Goal: Information Seeking & Learning: Learn about a topic

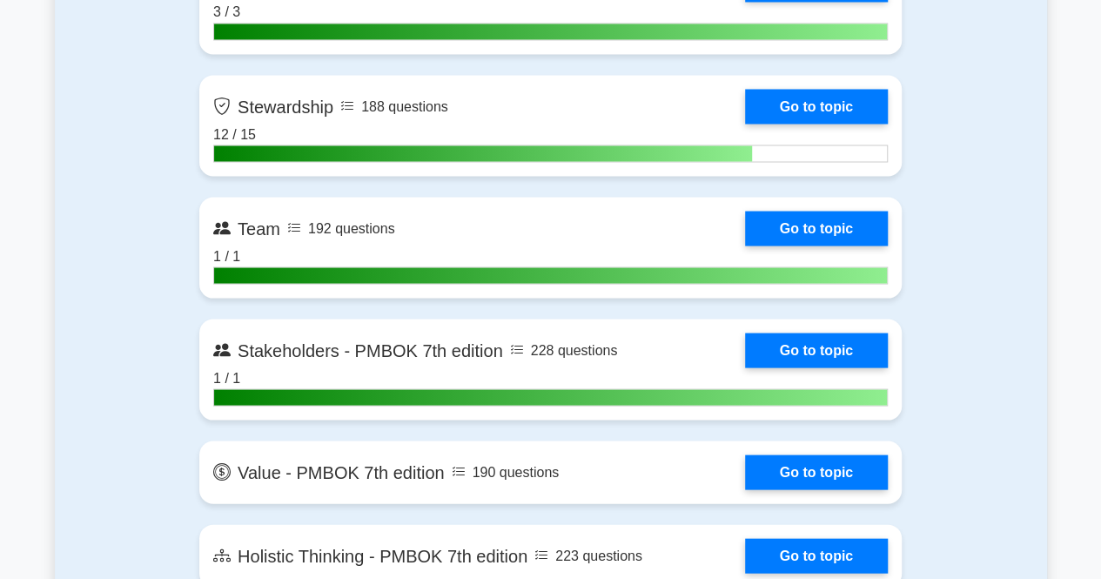
scroll to position [4876, 0]
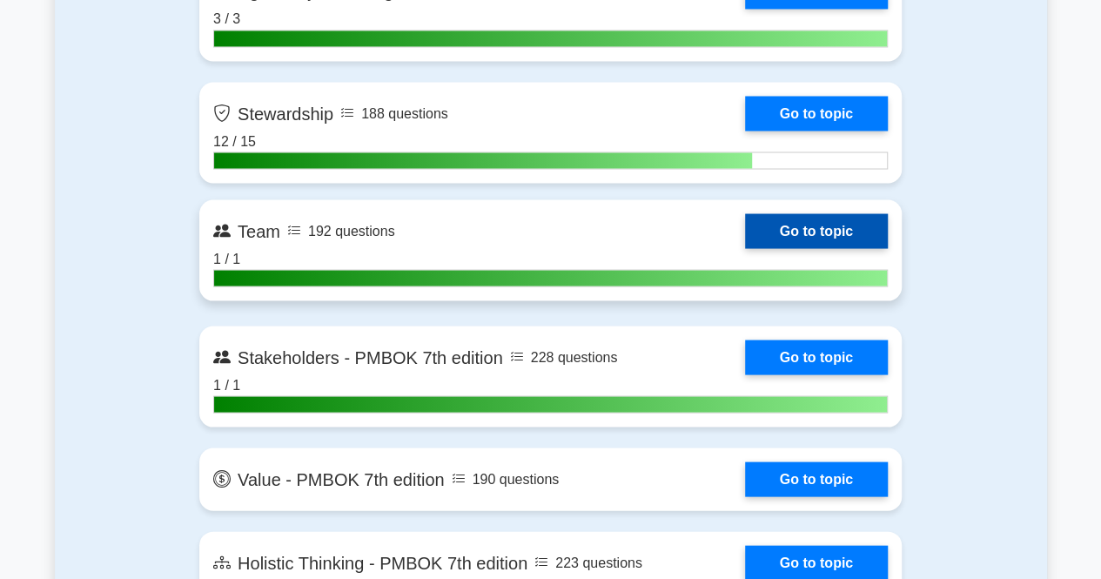
click at [846, 227] on link "Go to topic" at bounding box center [816, 230] width 143 height 35
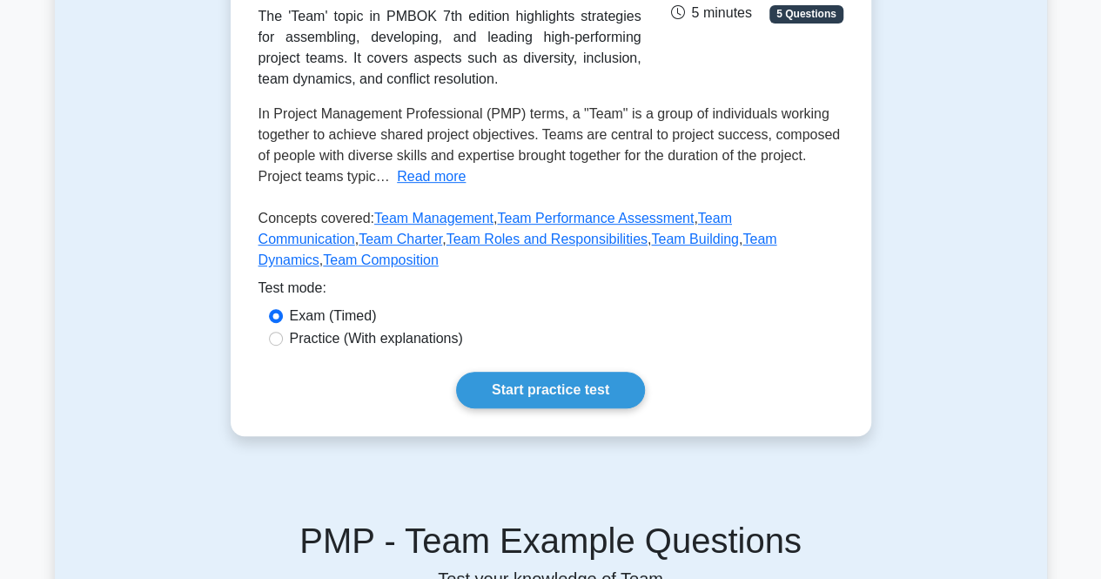
scroll to position [329, 0]
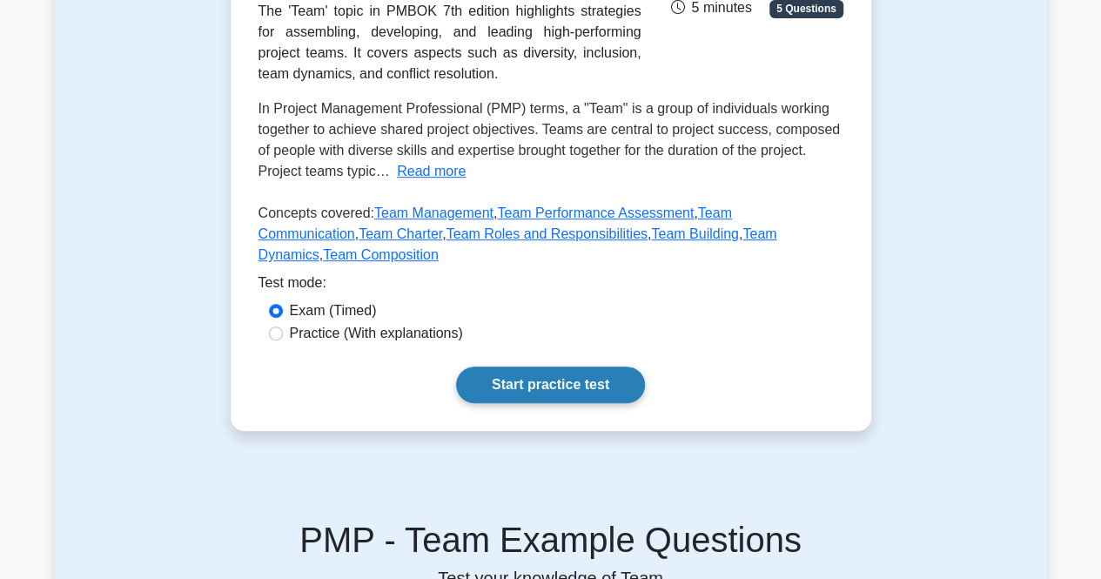
click at [512, 367] on link "Start practice test" at bounding box center [550, 384] width 189 height 37
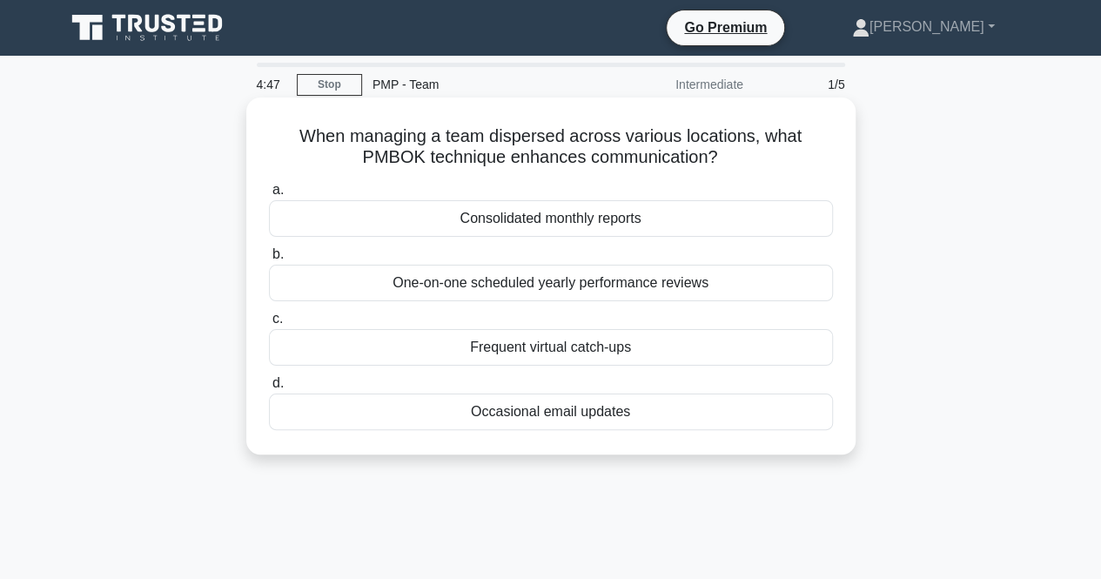
click at [458, 350] on div "Frequent virtual catch-ups" at bounding box center [551, 347] width 564 height 37
click at [269, 325] on input "c. Frequent virtual catch-ups" at bounding box center [269, 318] width 0 height 11
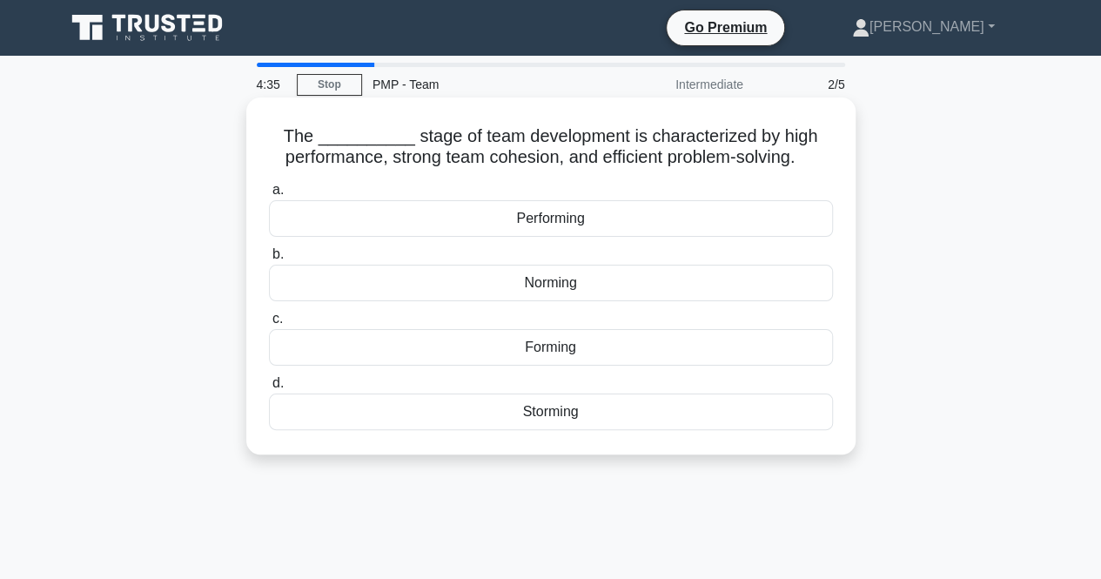
click at [602, 224] on div "Performing" at bounding box center [551, 218] width 564 height 37
click at [269, 196] on input "a. Performing" at bounding box center [269, 190] width 0 height 11
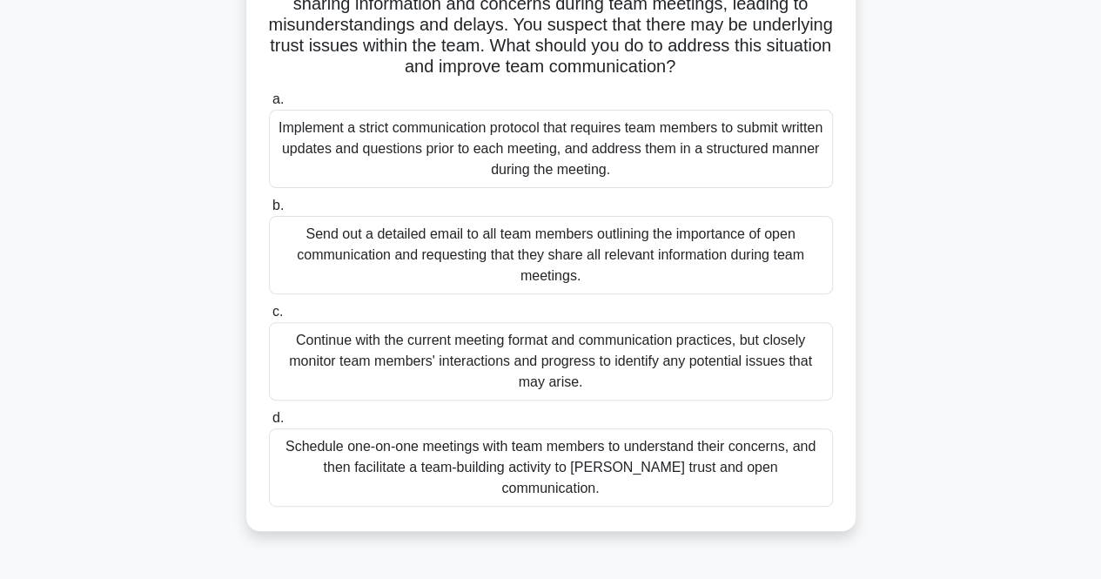
scroll to position [158, 0]
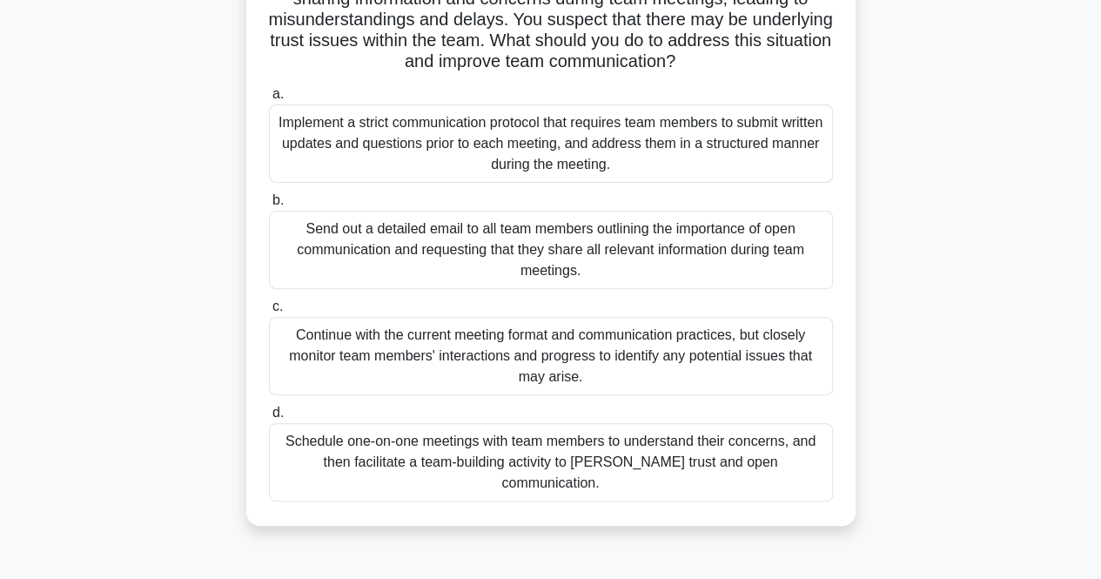
click at [557, 448] on div "Schedule one-on-one meetings with team members to understand their concerns, an…" at bounding box center [551, 462] width 564 height 78
click at [269, 419] on input "d. Schedule one-on-one meetings with team members to understand their concerns,…" at bounding box center [269, 412] width 0 height 11
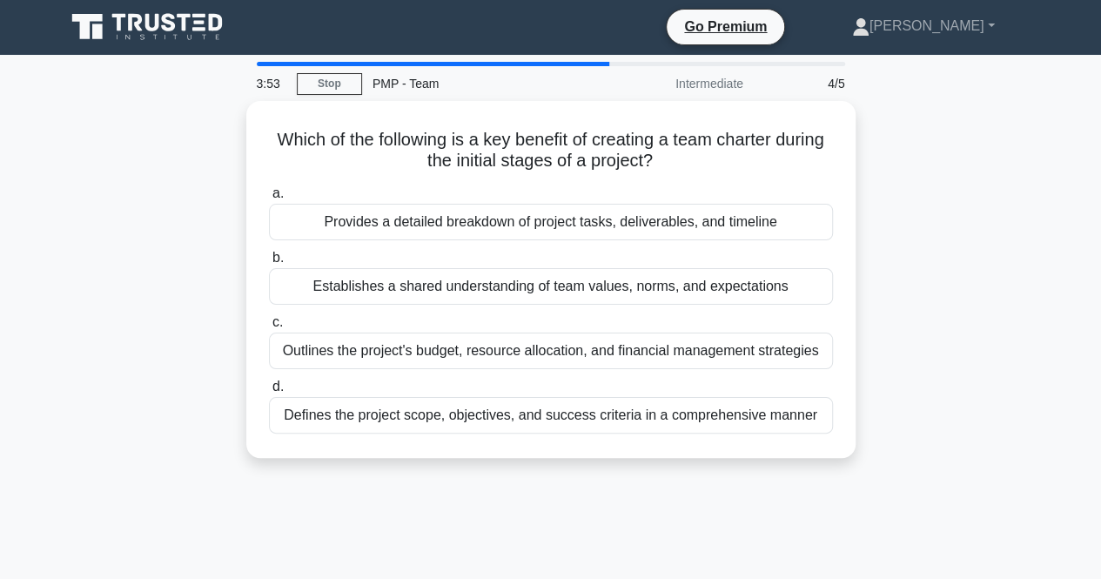
scroll to position [0, 0]
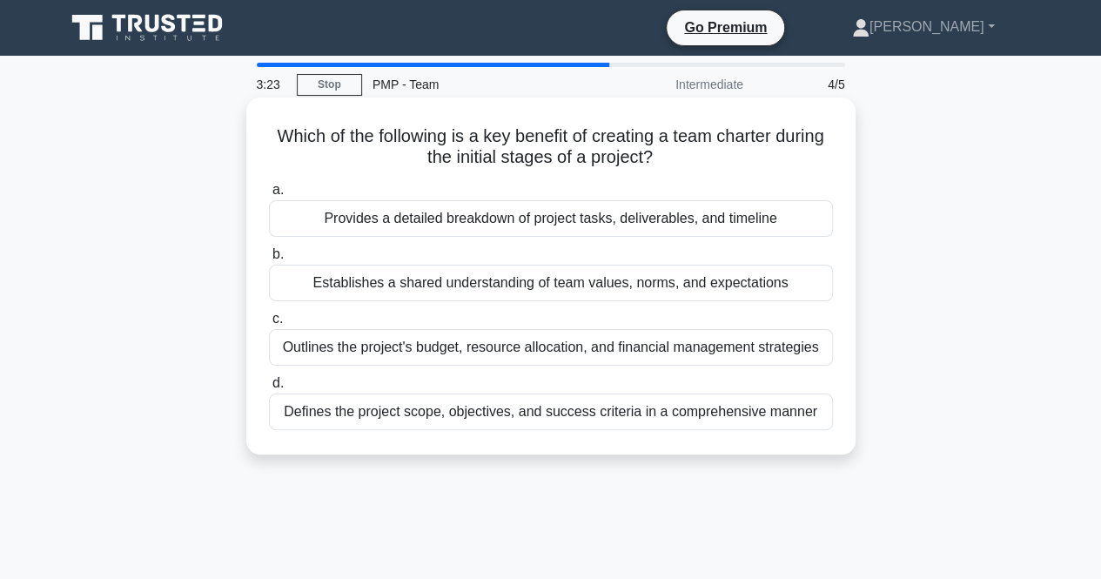
click at [461, 228] on div "Provides a detailed breakdown of project tasks, deliverables, and timeline" at bounding box center [551, 218] width 564 height 37
click at [269, 196] on input "a. Provides a detailed breakdown of project tasks, deliverables, and timeline" at bounding box center [269, 190] width 0 height 11
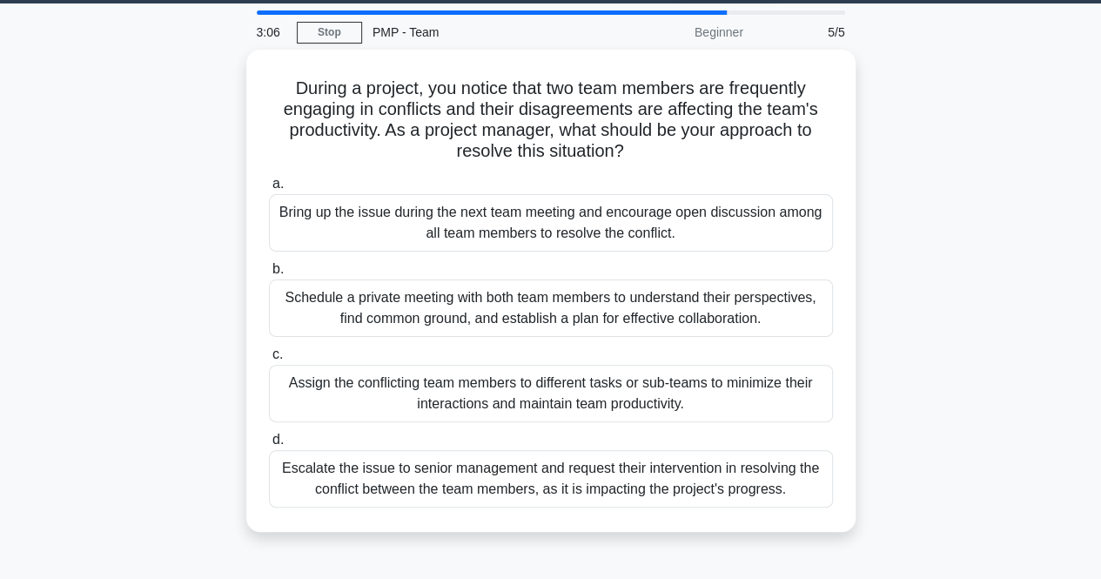
scroll to position [53, 0]
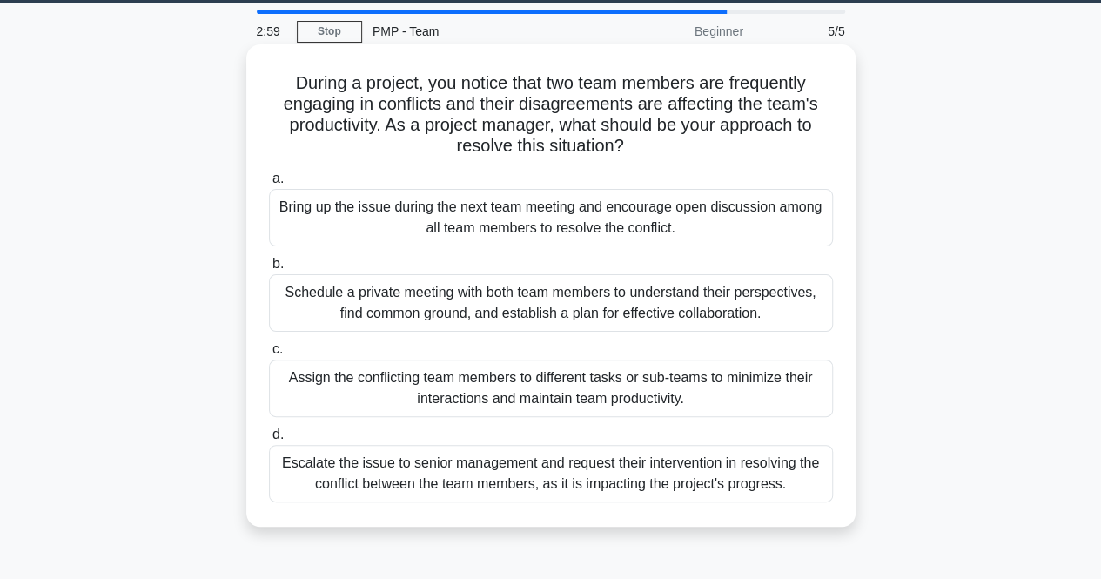
click at [437, 300] on div "Schedule a private meeting with both team members to understand their perspecti…" at bounding box center [551, 302] width 564 height 57
click at [269, 270] on input "b. Schedule a private meeting with both team members to understand their perspe…" at bounding box center [269, 264] width 0 height 11
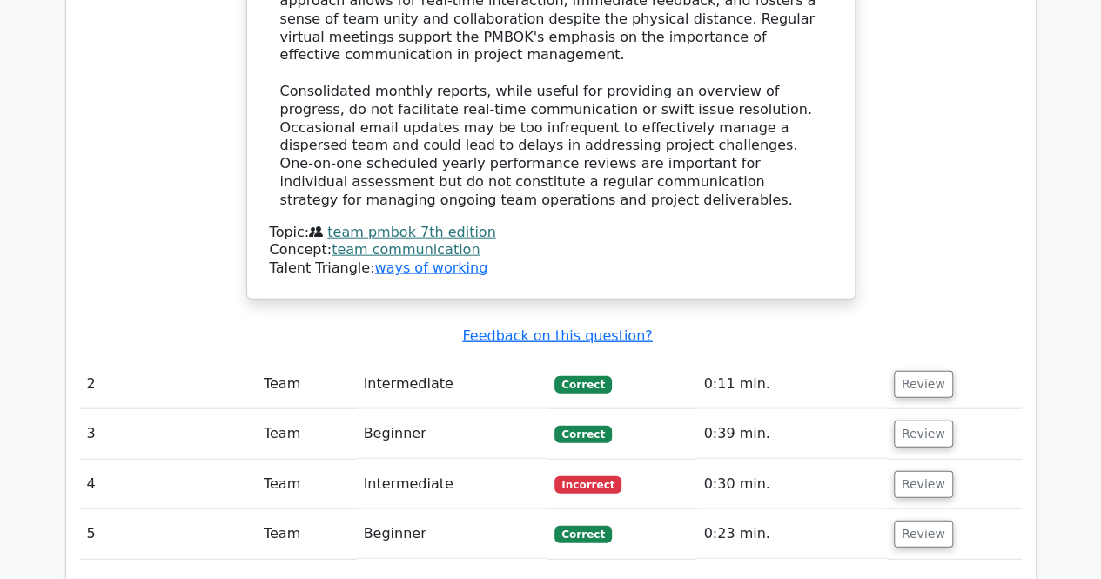
scroll to position [1918, 0]
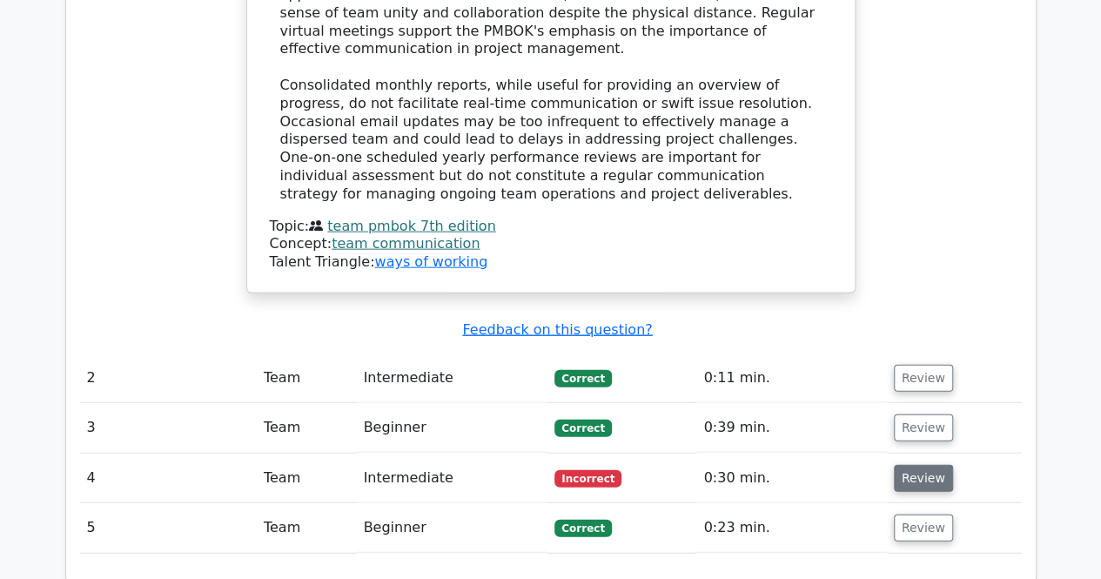
click at [920, 465] on button "Review" at bounding box center [923, 478] width 59 height 27
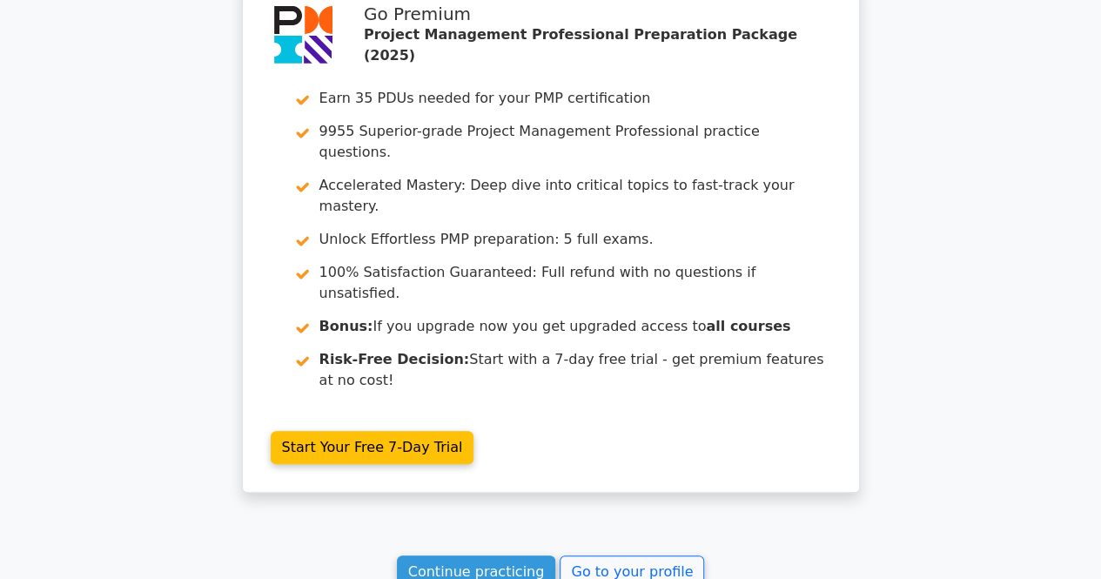
scroll to position [3359, 0]
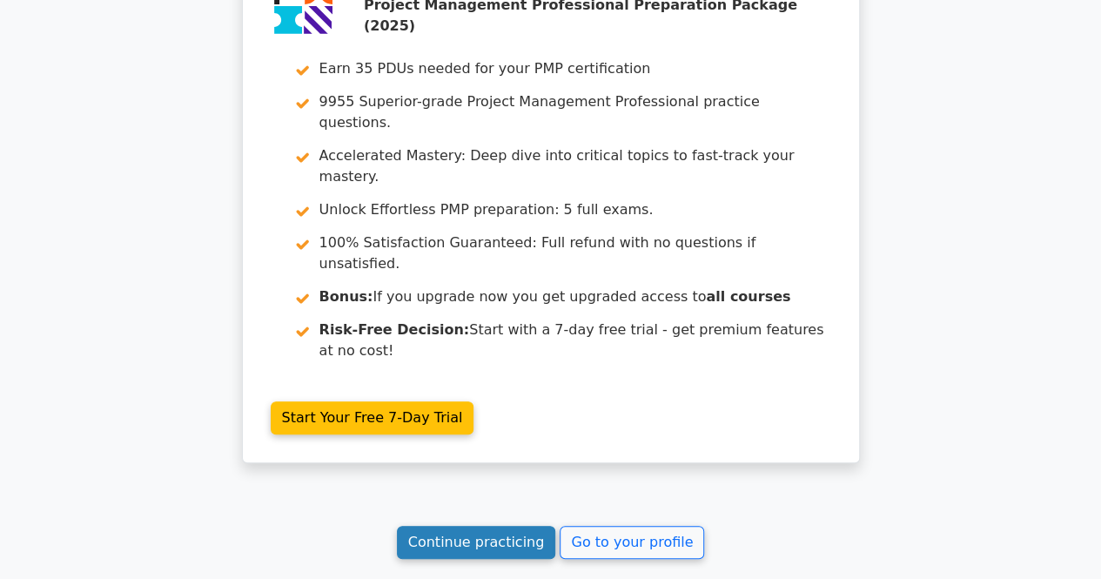
click at [525, 526] on link "Continue practicing" at bounding box center [476, 542] width 159 height 33
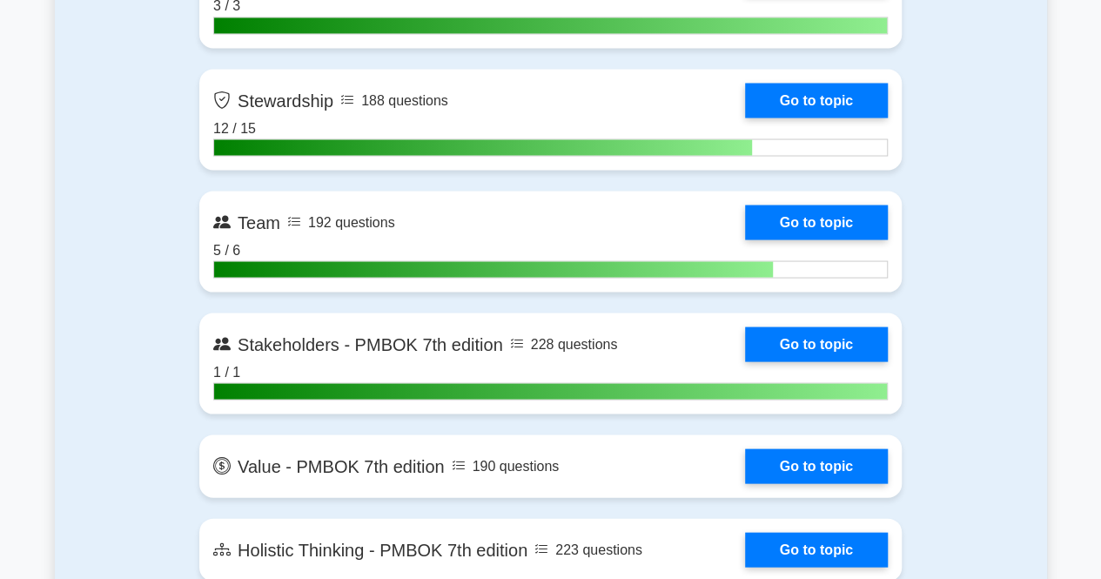
scroll to position [4807, 0]
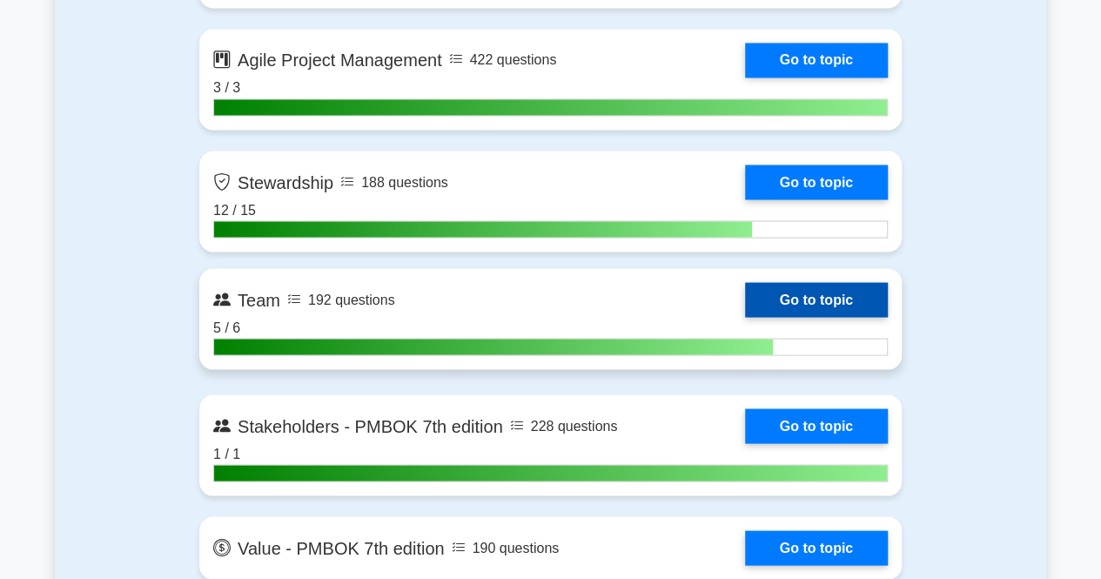
click at [827, 299] on link "Go to topic" at bounding box center [816, 299] width 143 height 35
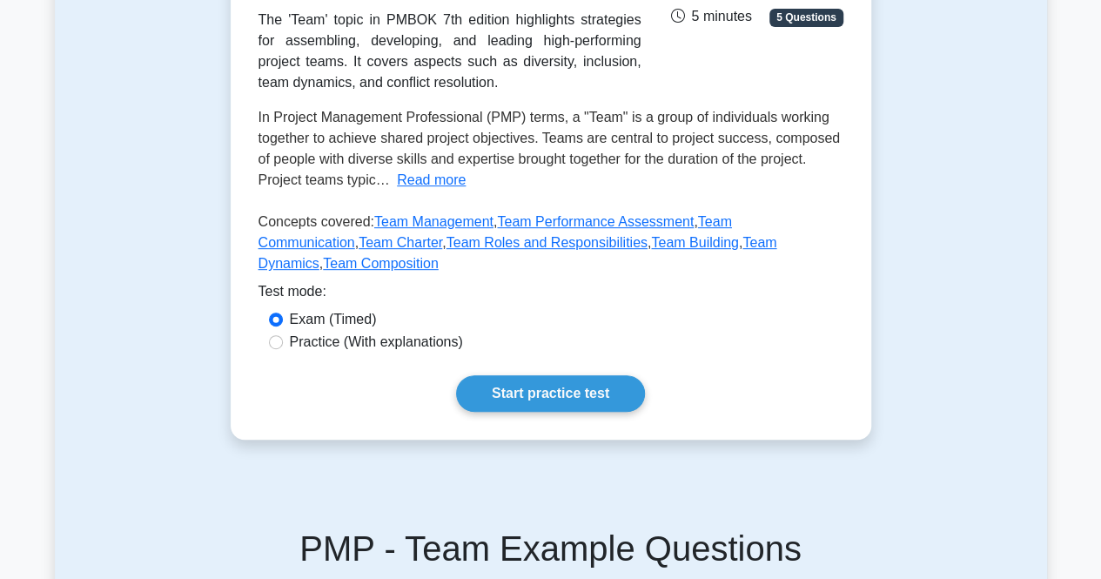
scroll to position [322, 0]
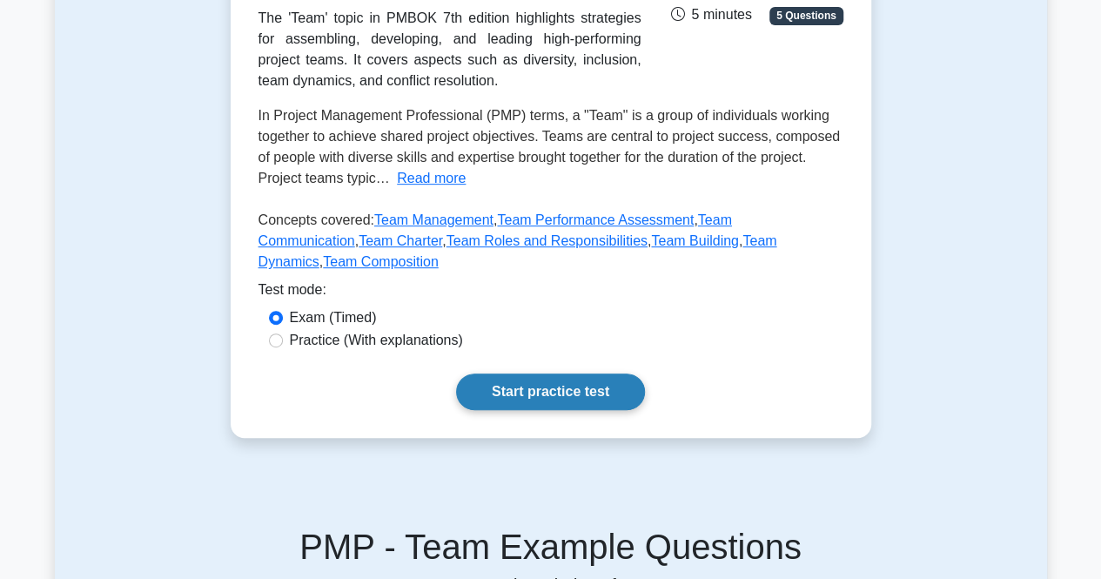
click at [540, 373] on link "Start practice test" at bounding box center [550, 391] width 189 height 37
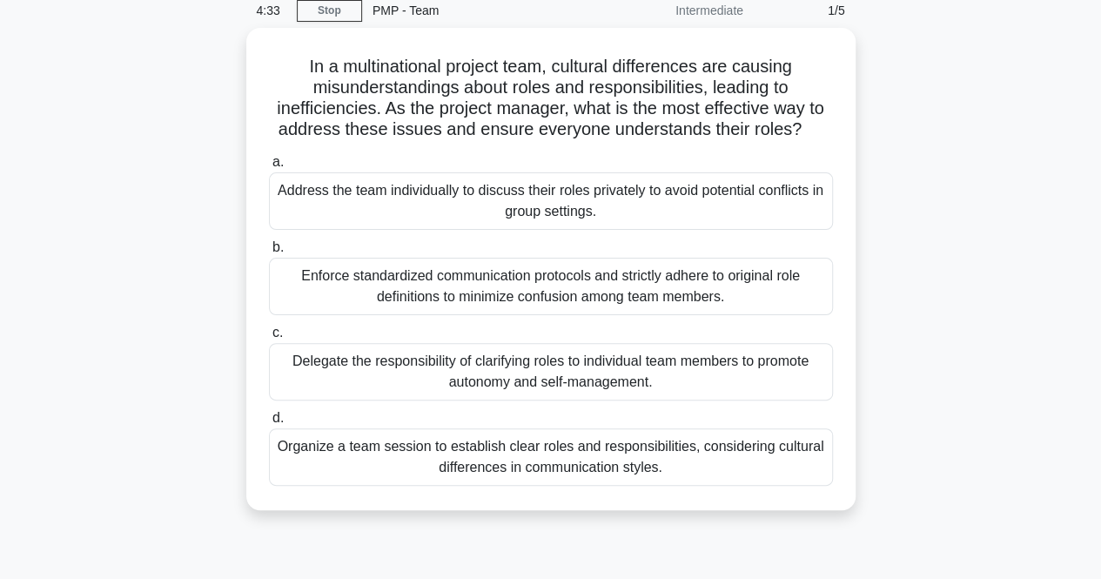
scroll to position [75, 0]
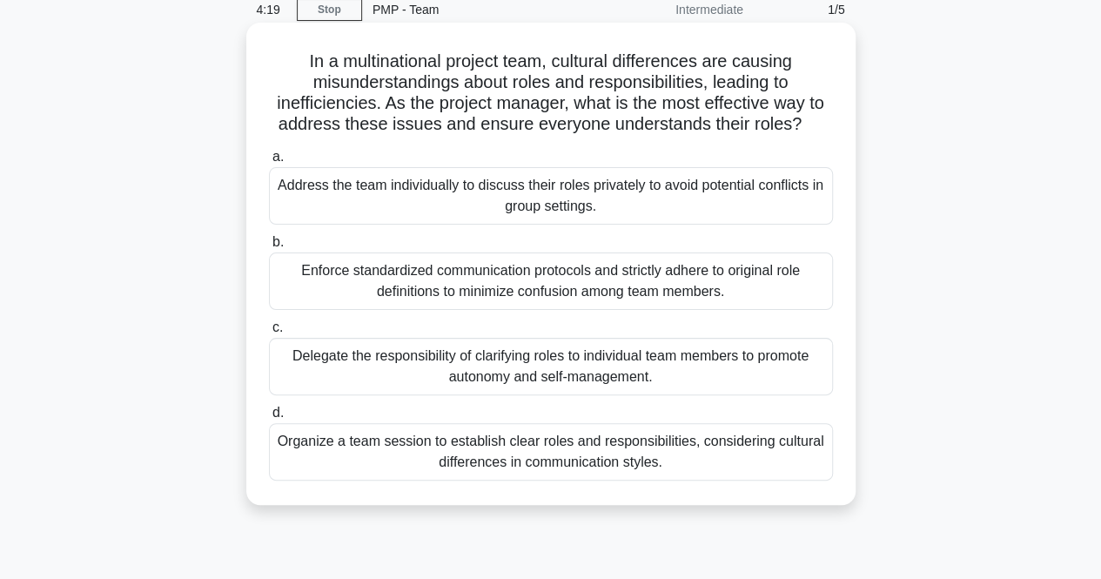
click at [431, 460] on div "Organize a team session to establish clear roles and responsibilities, consider…" at bounding box center [551, 451] width 564 height 57
click at [269, 419] on input "d. Organize a team session to establish clear roles and responsibilities, consi…" at bounding box center [269, 412] width 0 height 11
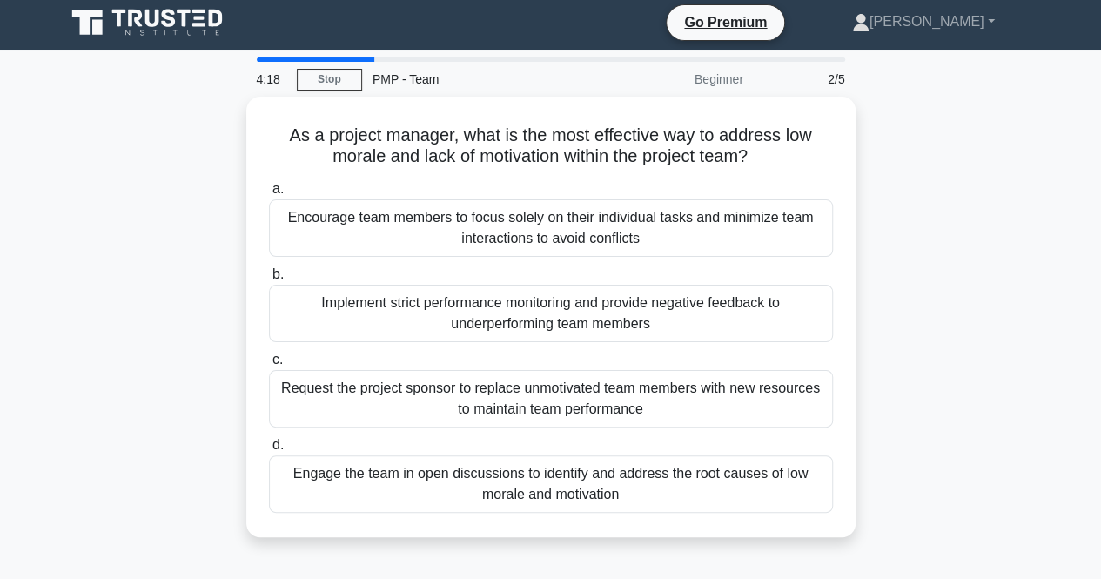
scroll to position [0, 0]
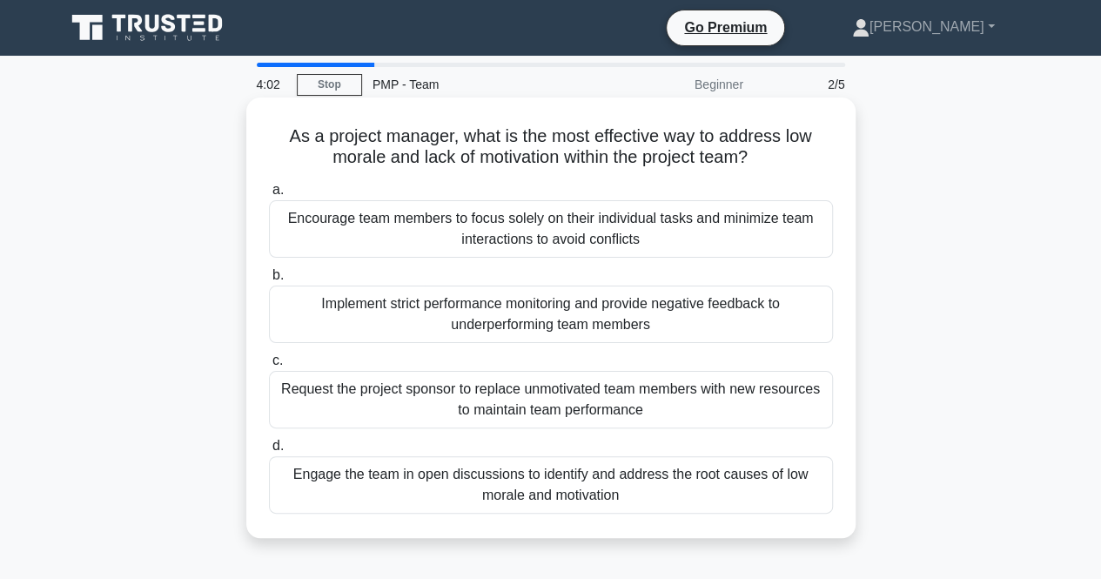
click at [429, 485] on div "Engage the team in open discussions to identify and address the root causes of …" at bounding box center [551, 484] width 564 height 57
click at [269, 452] on input "d. Engage the team in open discussions to identify and address the root causes …" at bounding box center [269, 445] width 0 height 11
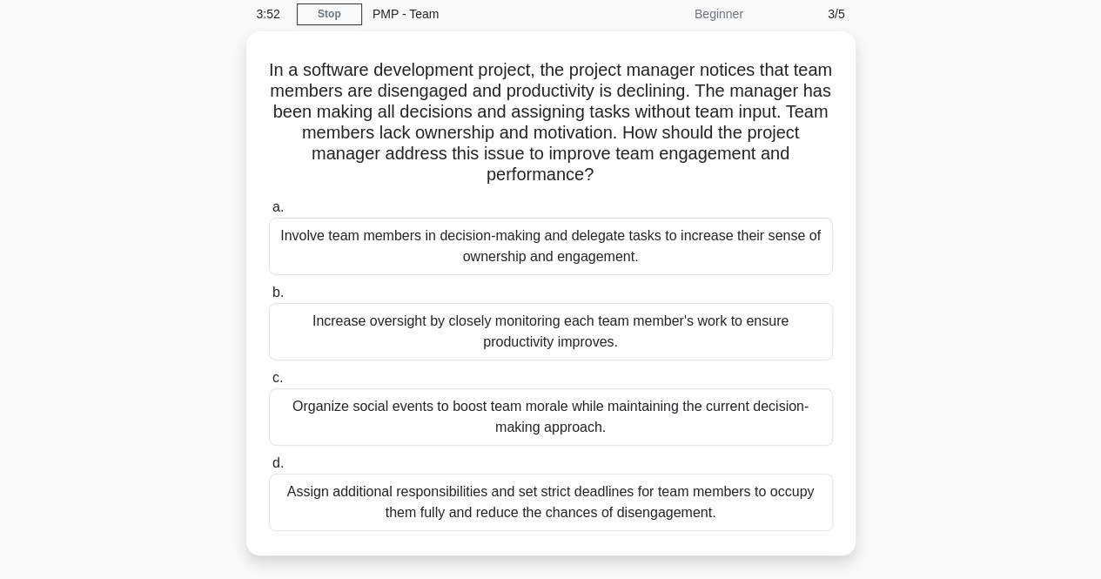
scroll to position [82, 0]
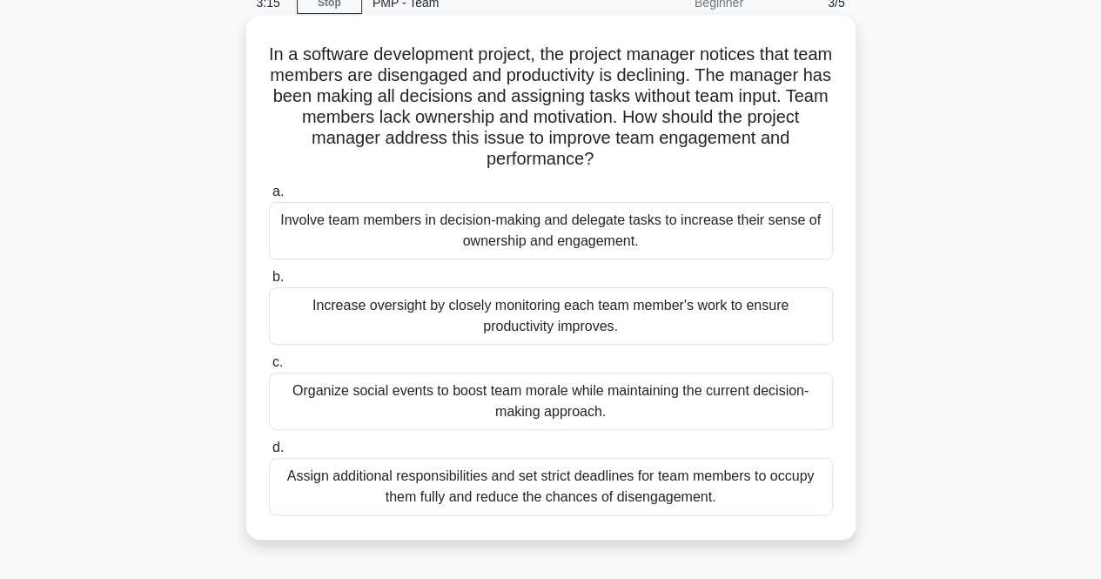
click at [353, 241] on div "Involve team members in decision-making and delegate tasks to increase their se…" at bounding box center [551, 230] width 564 height 57
click at [269, 198] on input "a. Involve team members in decision-making and delegate tasks to increase their…" at bounding box center [269, 191] width 0 height 11
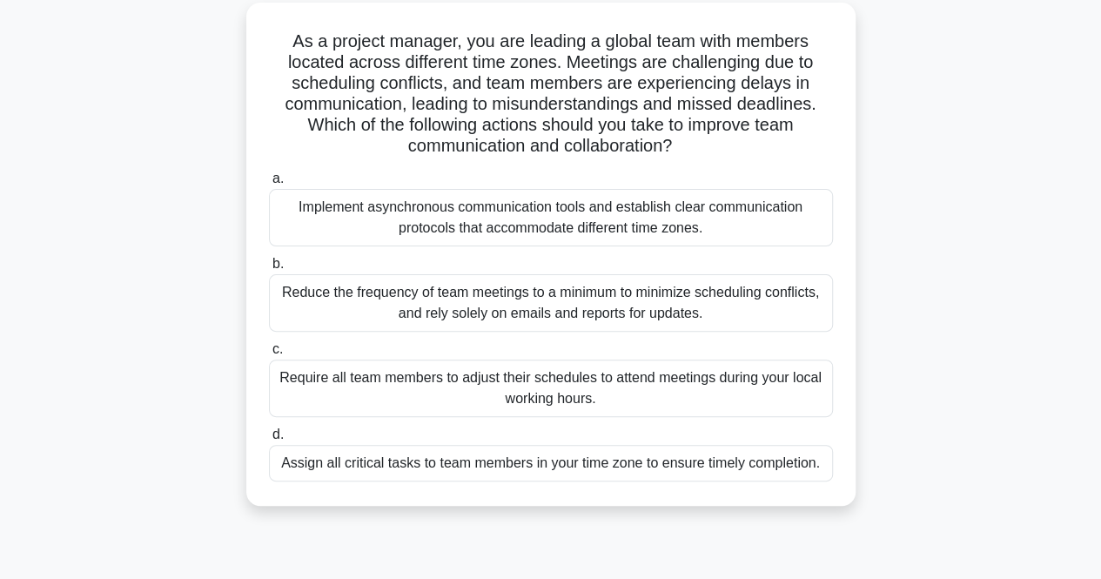
scroll to position [101, 0]
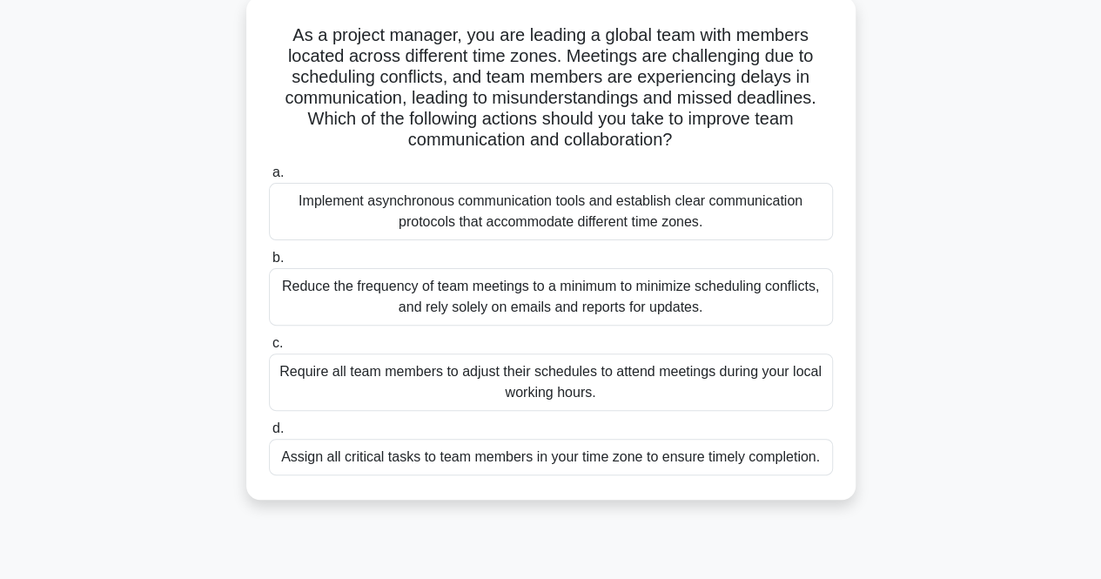
click at [432, 227] on div "Implement asynchronous communication tools and establish clear communication pr…" at bounding box center [551, 211] width 564 height 57
click at [269, 178] on input "a. Implement asynchronous communication tools and establish clear communication…" at bounding box center [269, 172] width 0 height 11
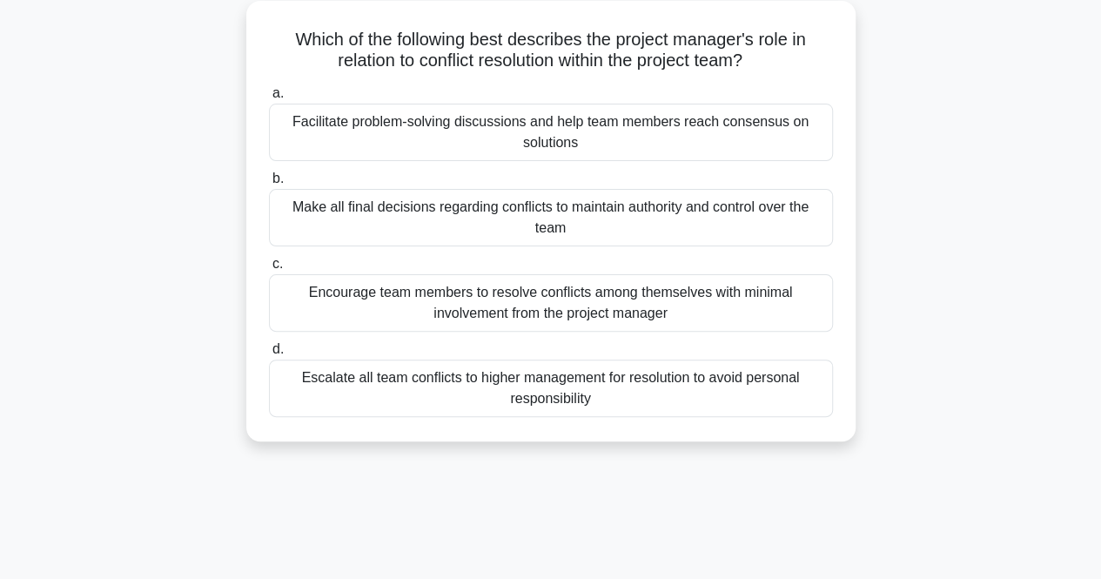
scroll to position [0, 0]
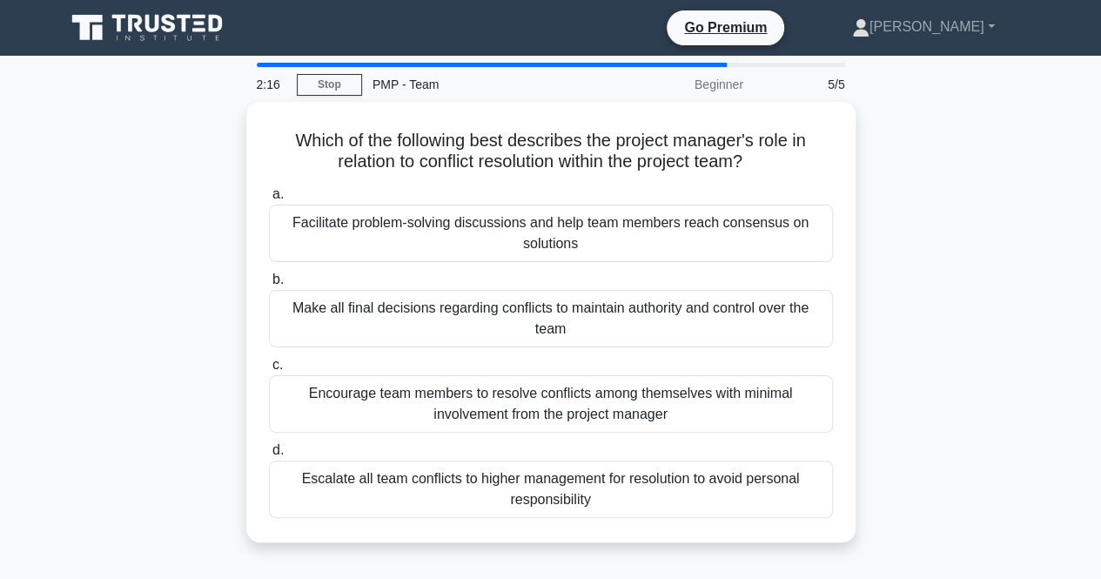
click at [432, 227] on div "Facilitate problem-solving discussions and help team members reach consensus on…" at bounding box center [551, 233] width 564 height 57
click at [269, 200] on input "a. Facilitate problem-solving discussions and help team members reach consensus…" at bounding box center [269, 194] width 0 height 11
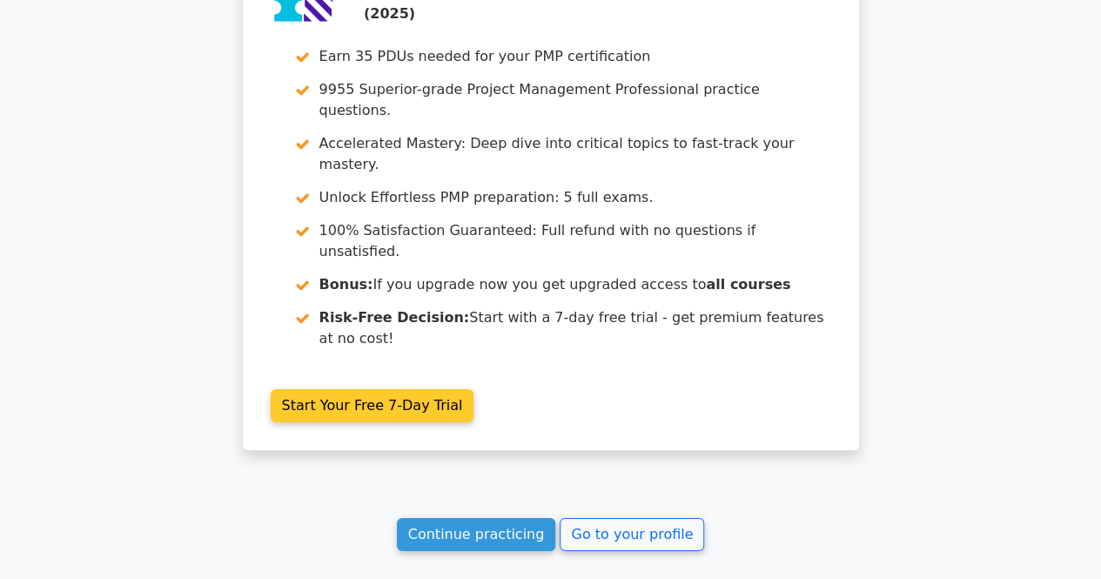
scroll to position [2774, 0]
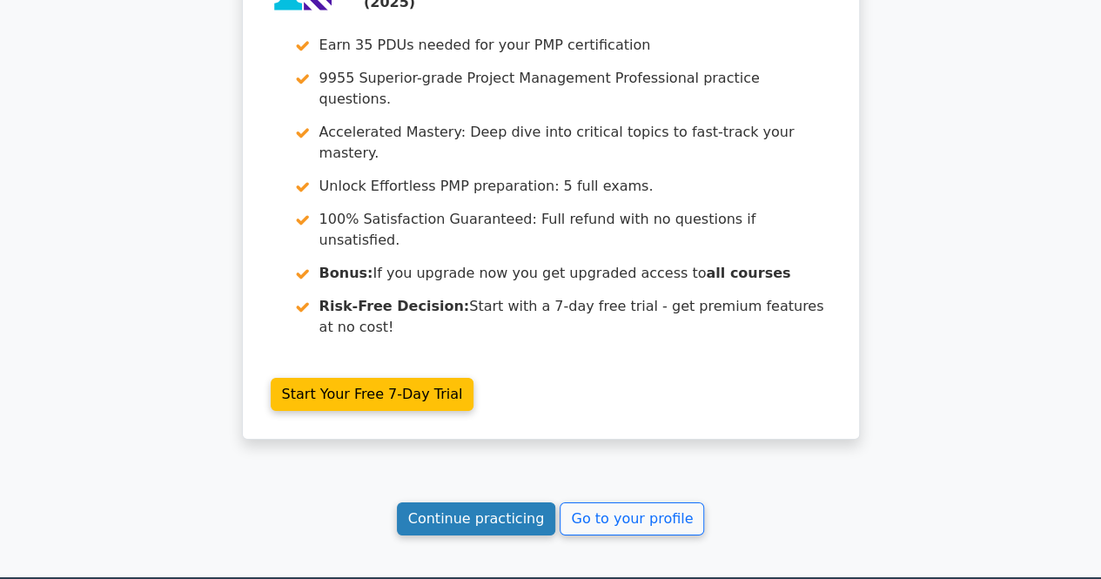
click at [460, 502] on link "Continue practicing" at bounding box center [476, 518] width 159 height 33
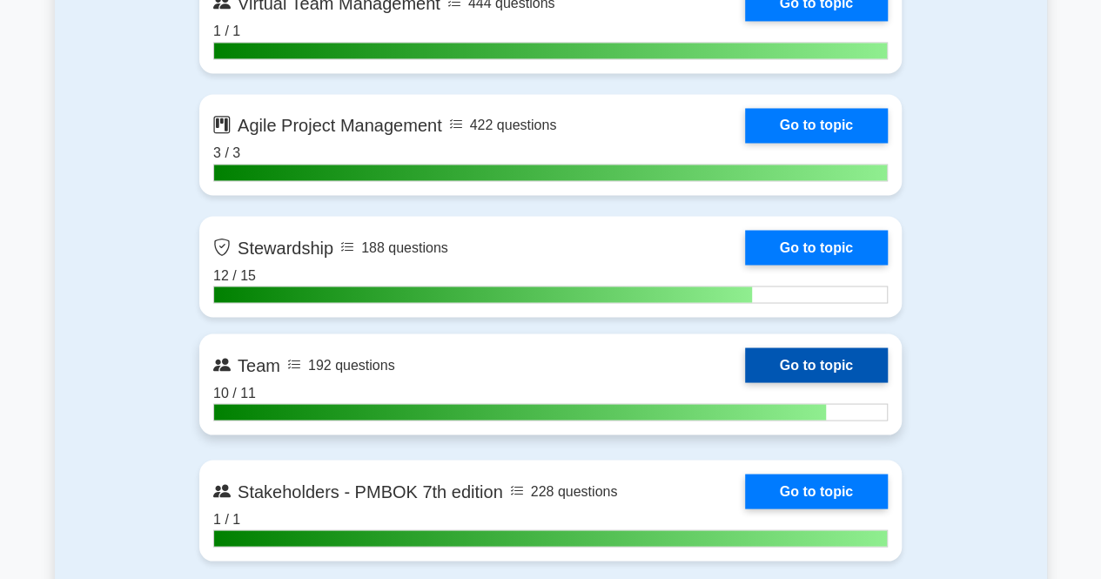
scroll to position [4742, 0]
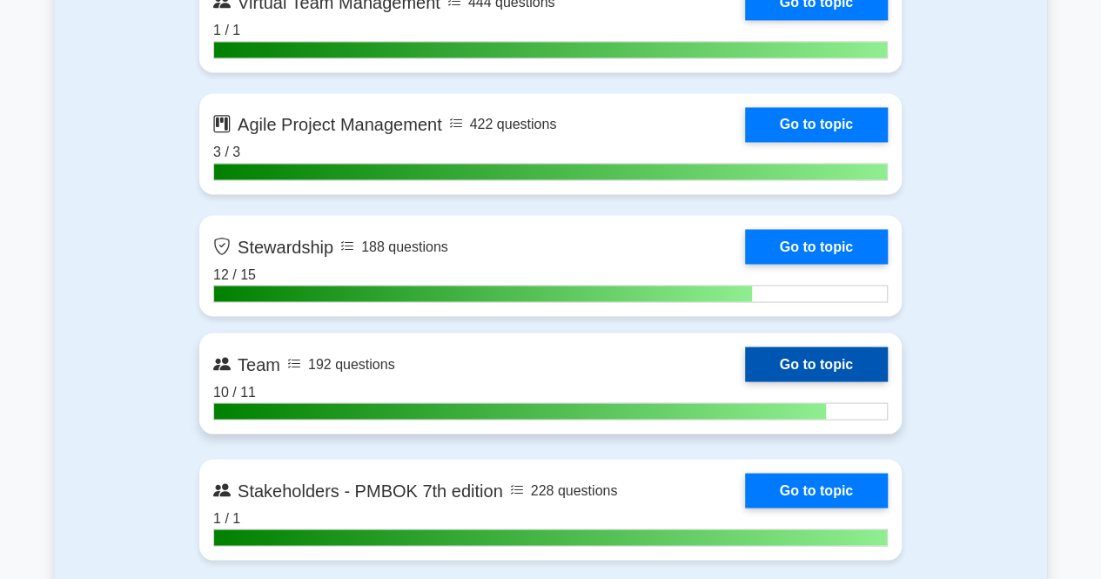
click at [808, 370] on link "Go to topic" at bounding box center [816, 363] width 143 height 35
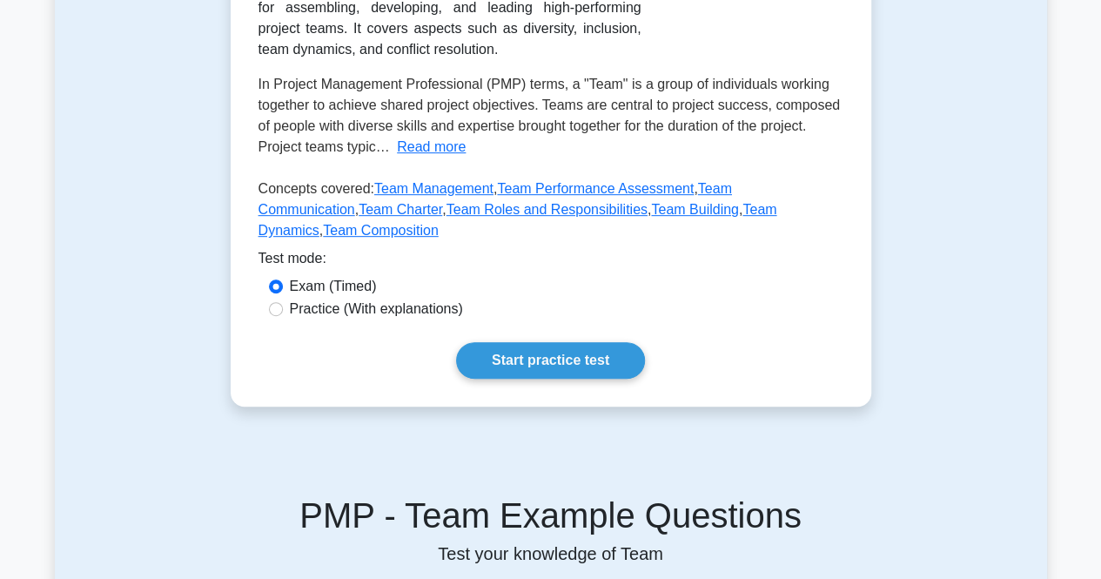
scroll to position [362, 0]
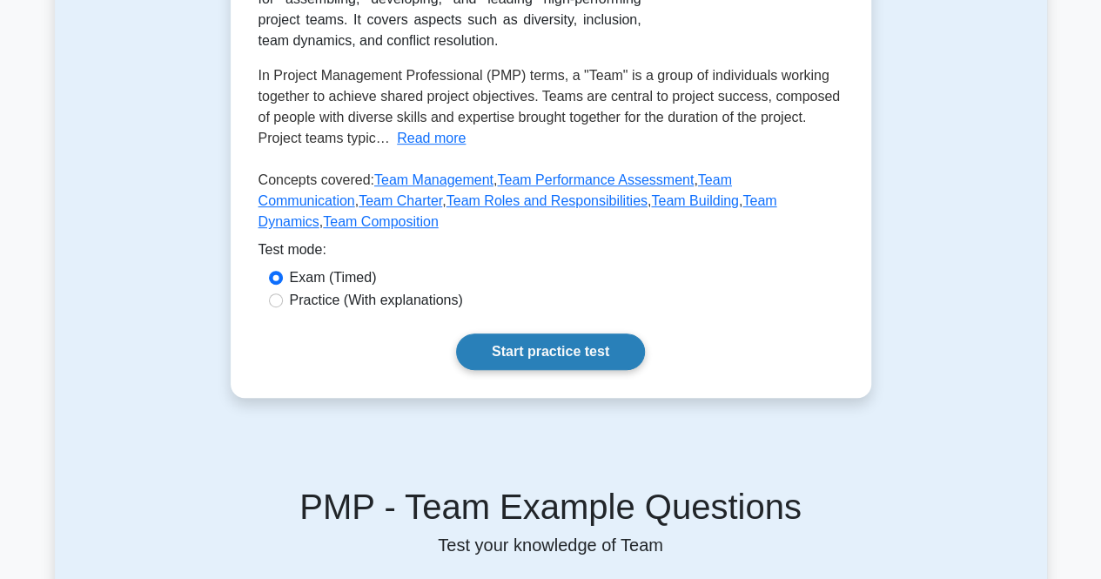
click at [576, 333] on link "Start practice test" at bounding box center [550, 351] width 189 height 37
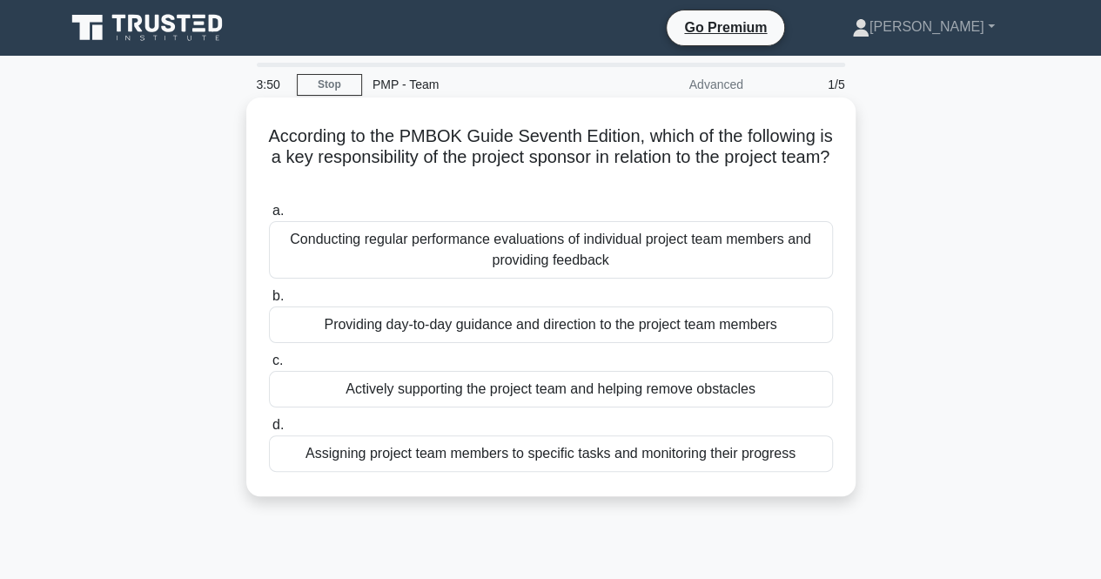
click at [597, 261] on div "Conducting regular performance evaluations of individual project team members a…" at bounding box center [551, 249] width 564 height 57
click at [269, 217] on input "a. Conducting regular performance evaluations of individual project team member…" at bounding box center [269, 210] width 0 height 11
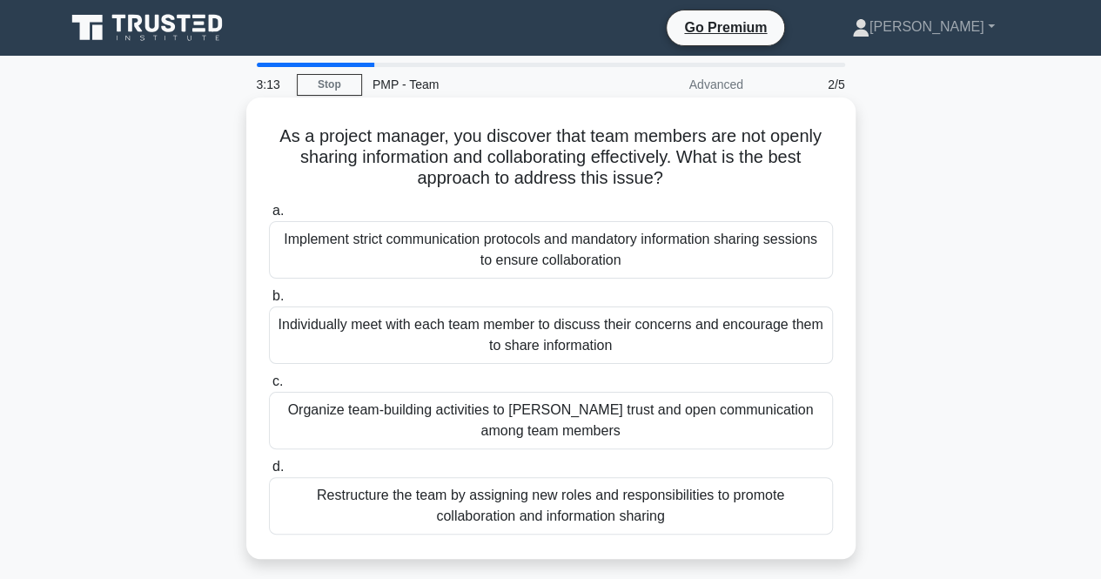
click at [580, 333] on div "Individually meet with each team member to discuss their concerns and encourage…" at bounding box center [551, 334] width 564 height 57
click at [269, 302] on input "b. Individually meet with each team member to discuss their concerns and encour…" at bounding box center [269, 296] width 0 height 11
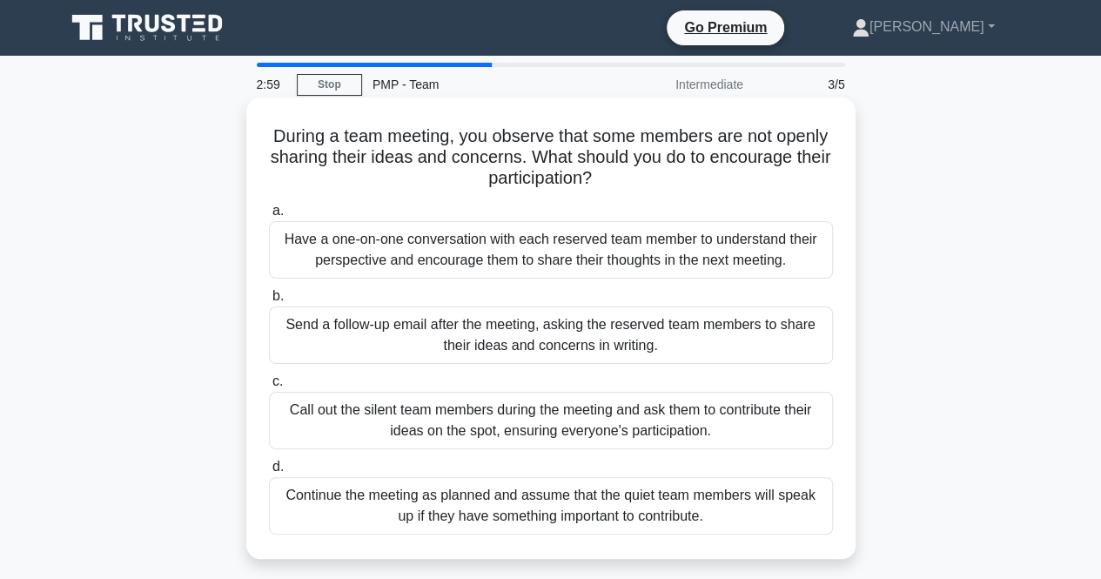
click at [596, 265] on div "Have a one-on-one conversation with each reserved team member to understand the…" at bounding box center [551, 249] width 564 height 57
click at [269, 217] on input "a. Have a one-on-one conversation with each reserved team member to understand …" at bounding box center [269, 210] width 0 height 11
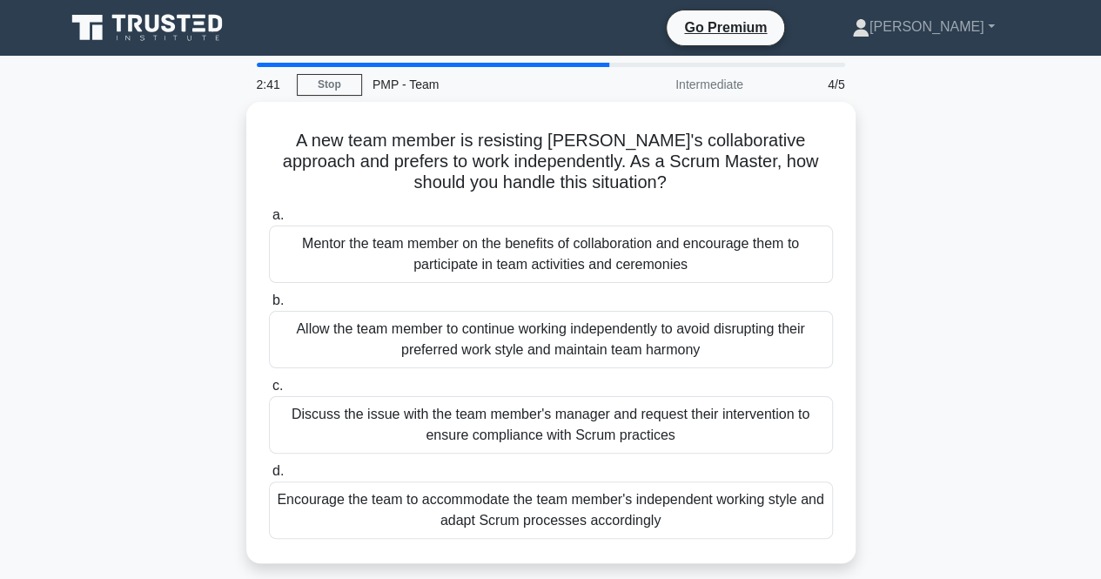
click at [596, 265] on div "Mentor the team member on the benefits of collaboration and encourage them to p…" at bounding box center [551, 253] width 564 height 57
click at [269, 221] on input "a. Mentor the team member on the benefits of collaboration and encourage them t…" at bounding box center [269, 215] width 0 height 11
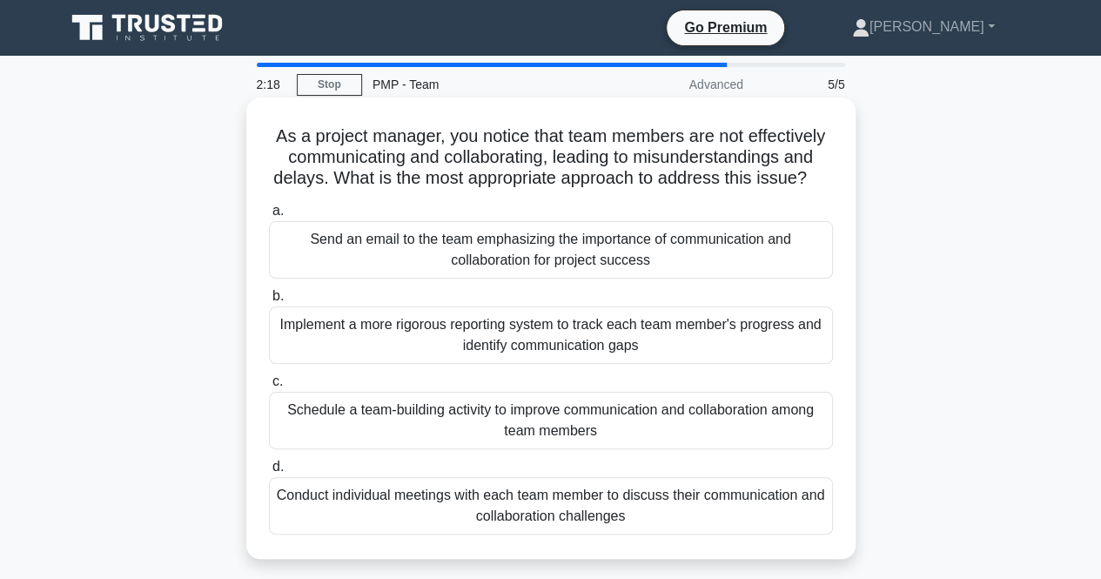
click at [584, 421] on div "Schedule a team-building activity to improve communication and collaboration am…" at bounding box center [551, 420] width 564 height 57
click at [269, 387] on input "c. Schedule a team-building activity to improve communication and collaboration…" at bounding box center [269, 381] width 0 height 11
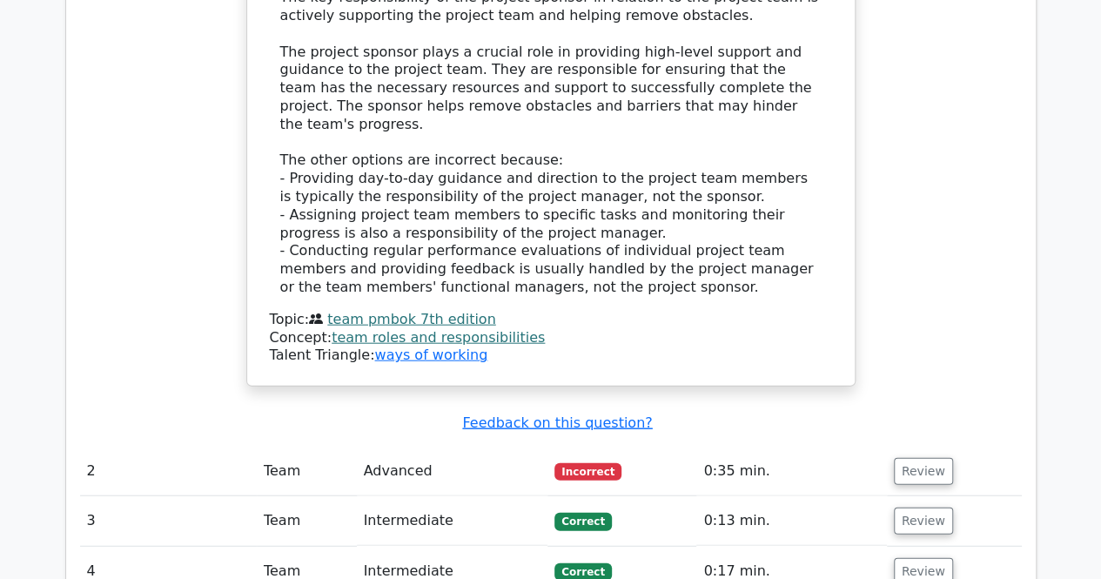
scroll to position [1930, 0]
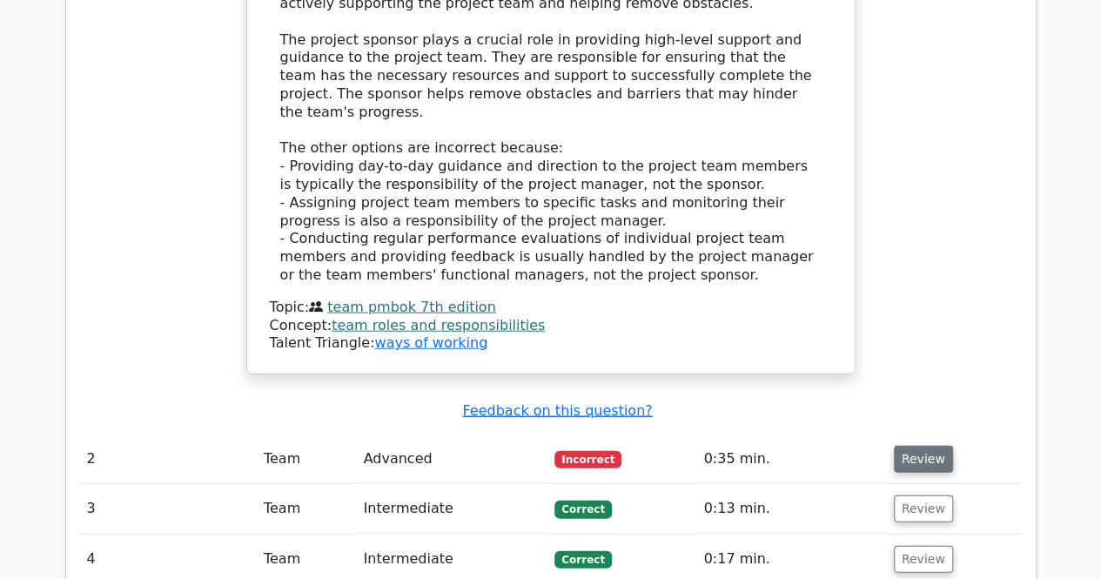
click at [931, 446] on button "Review" at bounding box center [923, 459] width 59 height 27
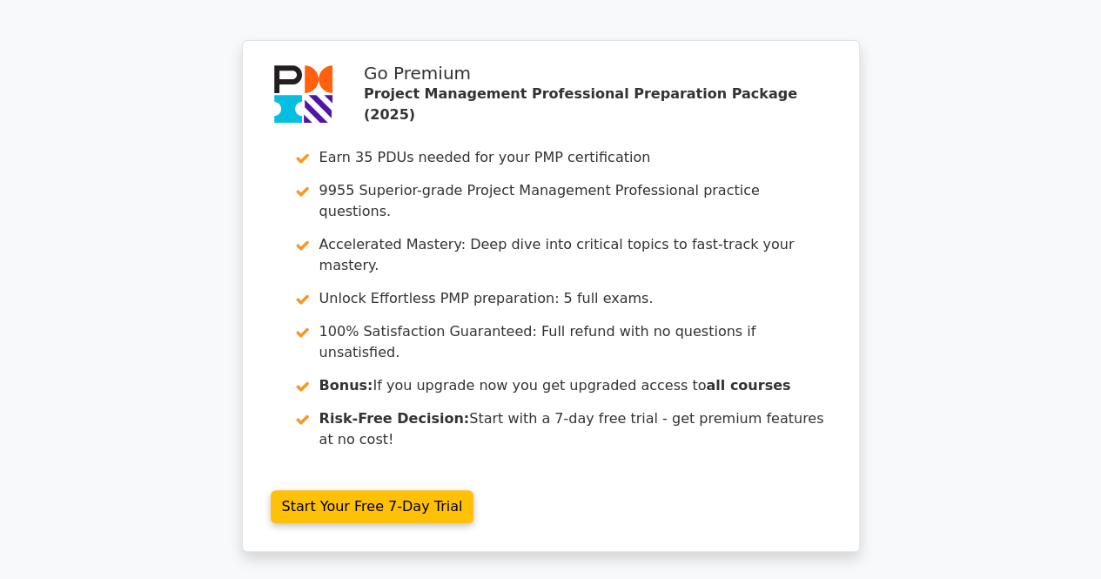
scroll to position [3714, 0]
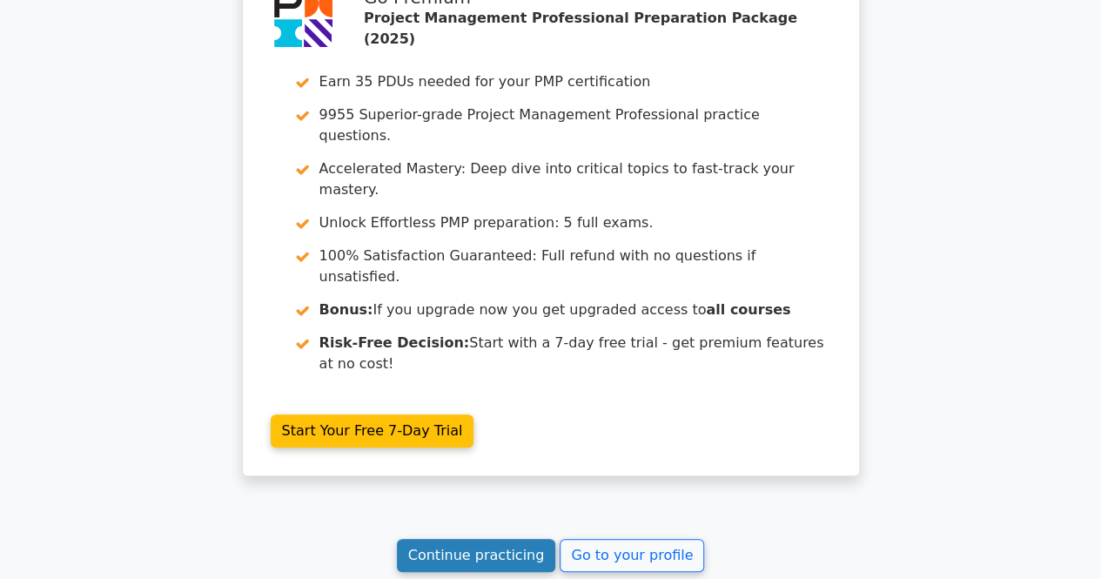
click at [493, 539] on link "Continue practicing" at bounding box center [476, 555] width 159 height 33
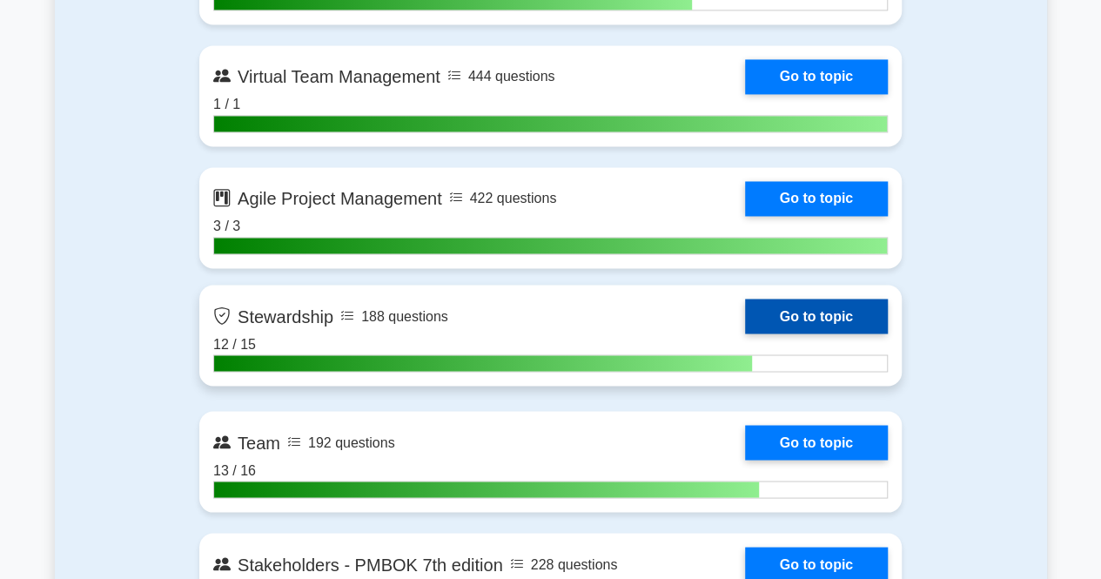
scroll to position [4669, 0]
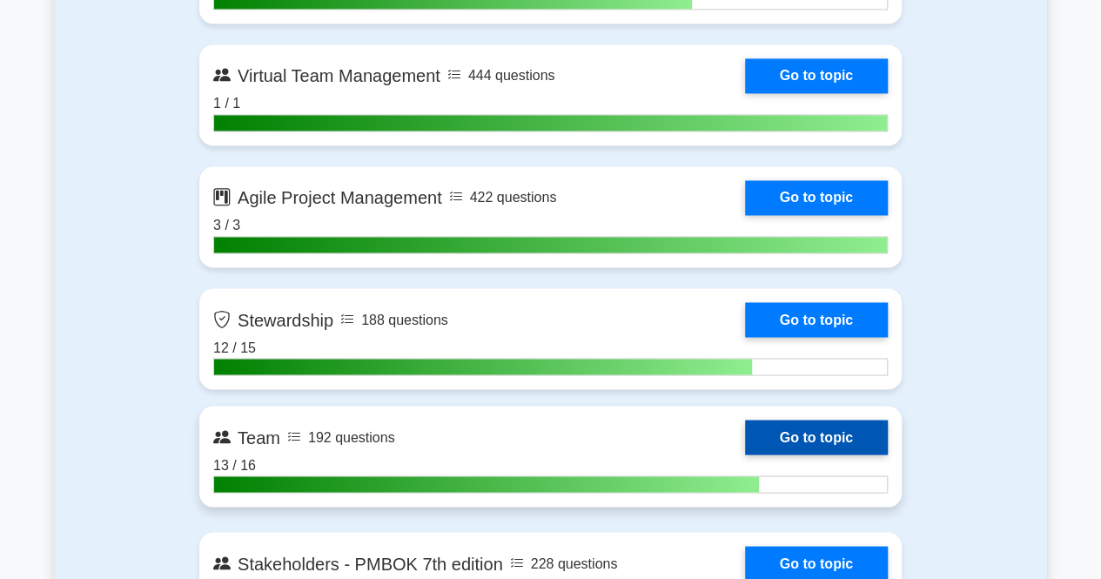
click at [767, 433] on link "Go to topic" at bounding box center [816, 437] width 143 height 35
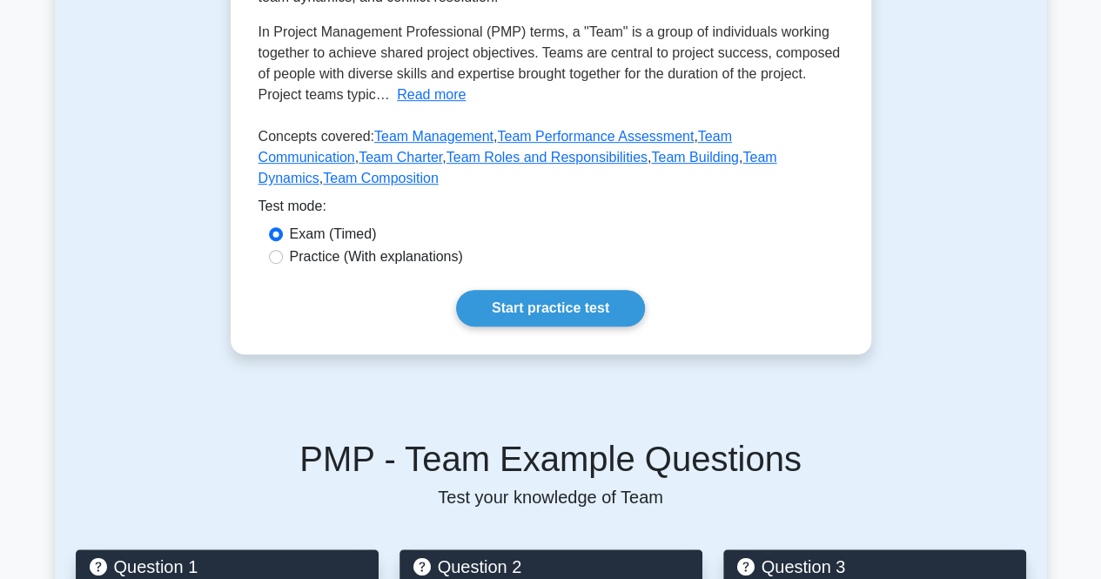
scroll to position [431, 0]
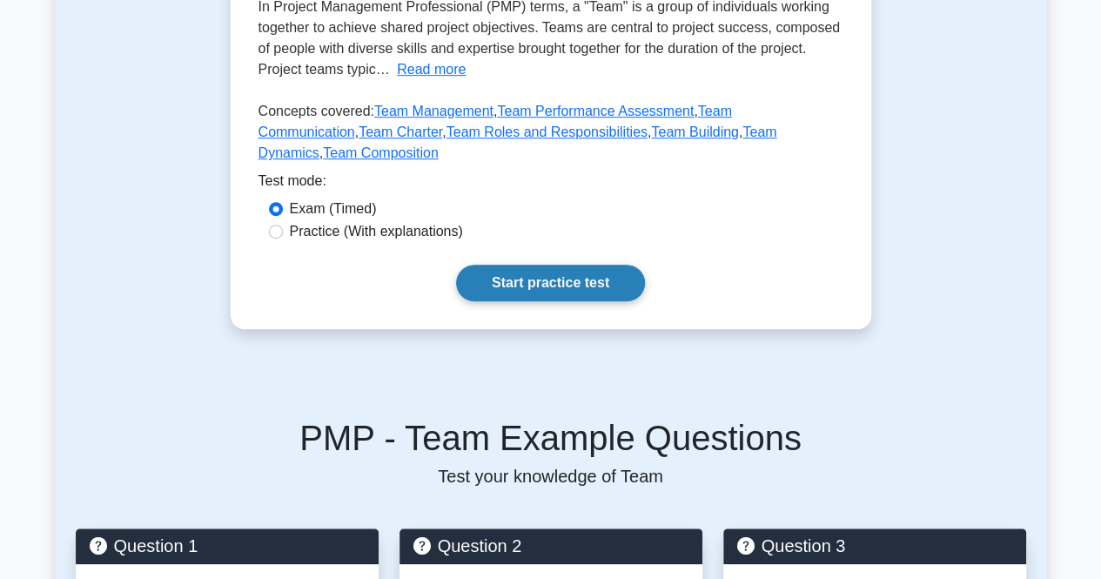
click at [577, 265] on link "Start practice test" at bounding box center [550, 283] width 189 height 37
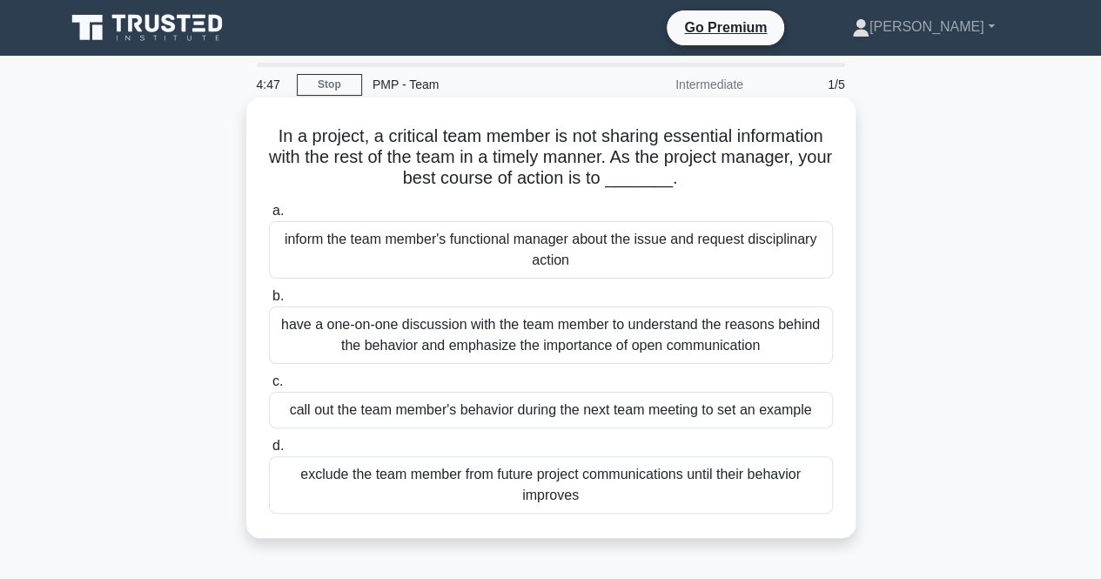
click at [566, 341] on div "have a one-on-one discussion with the team member to understand the reasons beh…" at bounding box center [551, 334] width 564 height 57
click at [269, 302] on input "b. have a one-on-one discussion with the team member to understand the reasons …" at bounding box center [269, 296] width 0 height 11
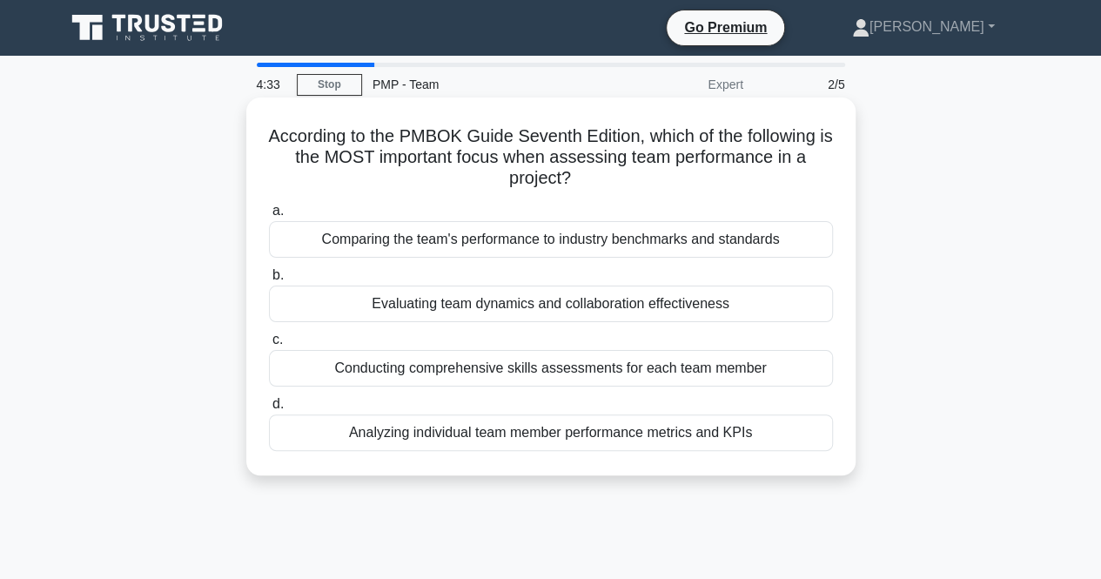
click at [576, 301] on div "Evaluating team dynamics and collaboration effectiveness" at bounding box center [551, 304] width 564 height 37
click at [269, 281] on input "b. Evaluating team dynamics and collaboration effectiveness" at bounding box center [269, 275] width 0 height 11
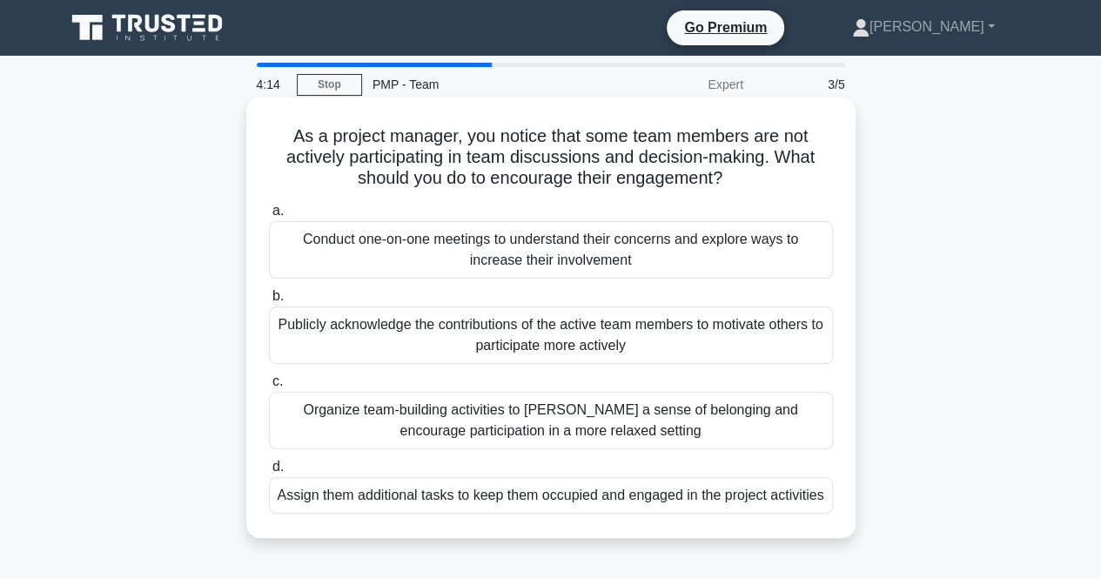
click at [578, 414] on div "Organize team-building activities to foster a sense of belonging and encourage …" at bounding box center [551, 420] width 564 height 57
click at [269, 387] on input "c. Organize team-building activities to foster a sense of belonging and encoura…" at bounding box center [269, 381] width 0 height 11
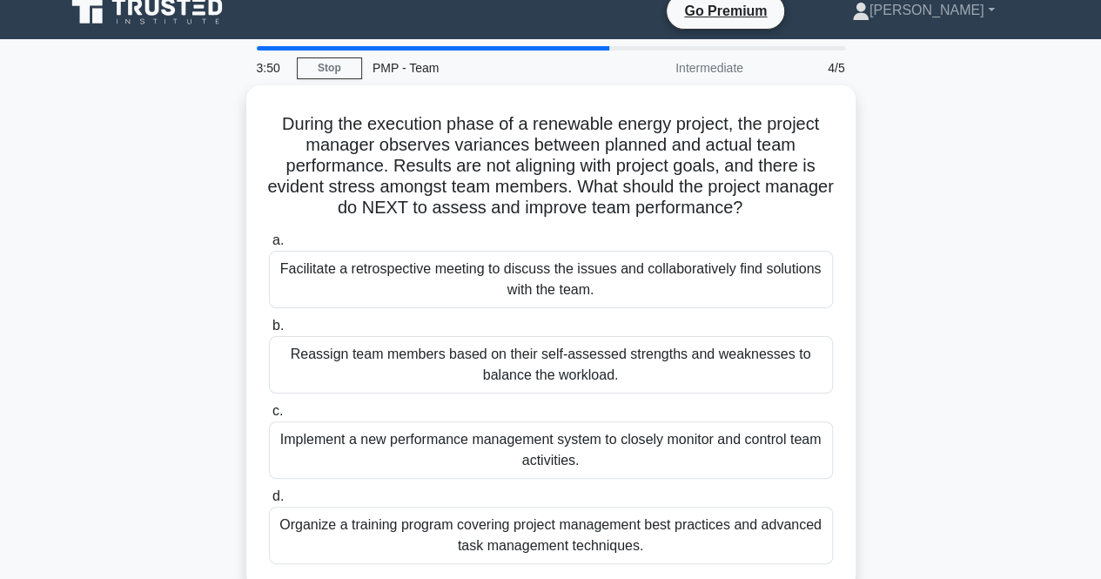
scroll to position [17, 0]
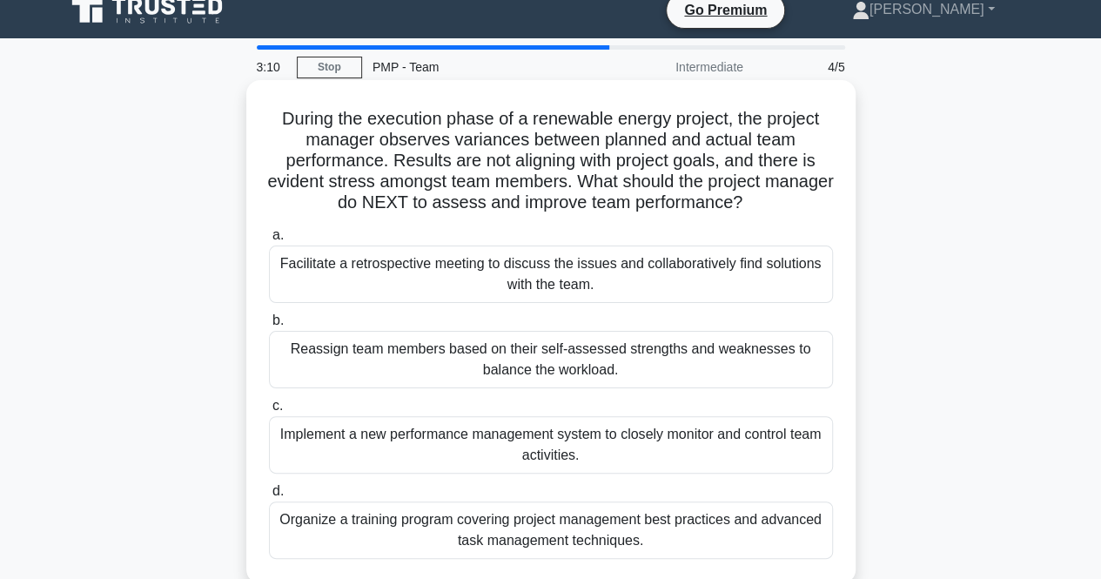
click at [671, 283] on div "Facilitate a retrospective meeting to discuss the issues and collaboratively fi…" at bounding box center [551, 273] width 564 height 57
click at [269, 241] on input "a. Facilitate a retrospective meeting to discuss the issues and collaboratively…" at bounding box center [269, 235] width 0 height 11
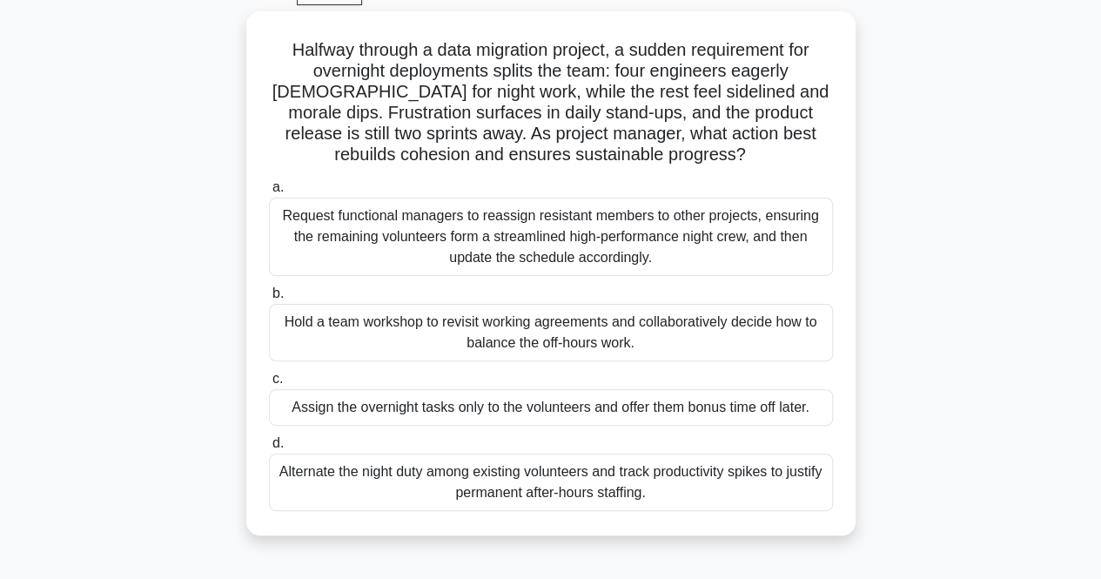
scroll to position [92, 0]
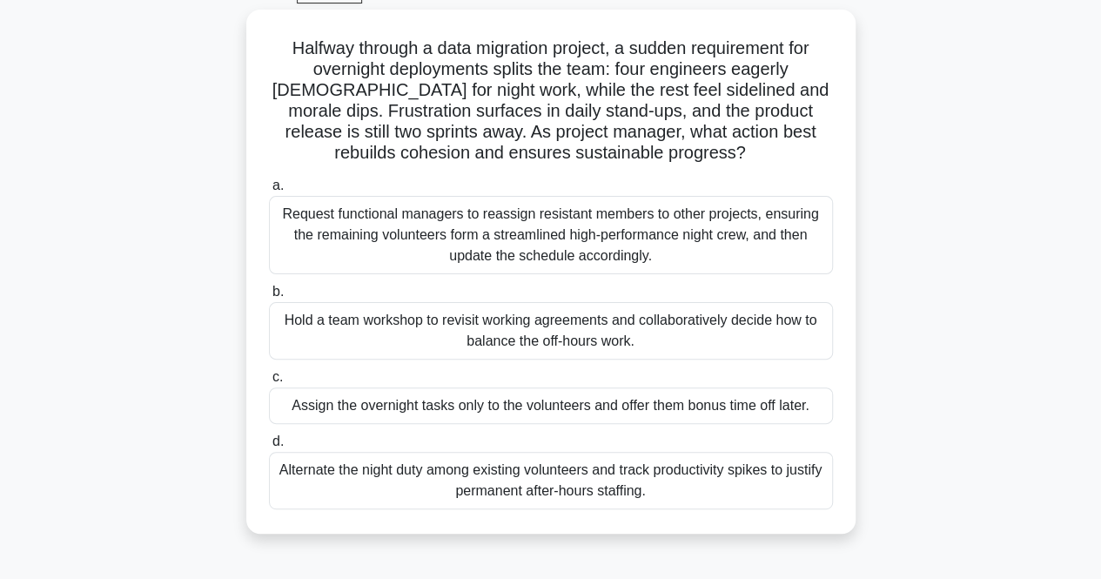
click at [671, 283] on label "b. Hold a team workshop to revisit working agreements and collaboratively decid…" at bounding box center [551, 320] width 564 height 78
click at [269, 286] on input "b. Hold a team workshop to revisit working agreements and collaboratively decid…" at bounding box center [269, 291] width 0 height 11
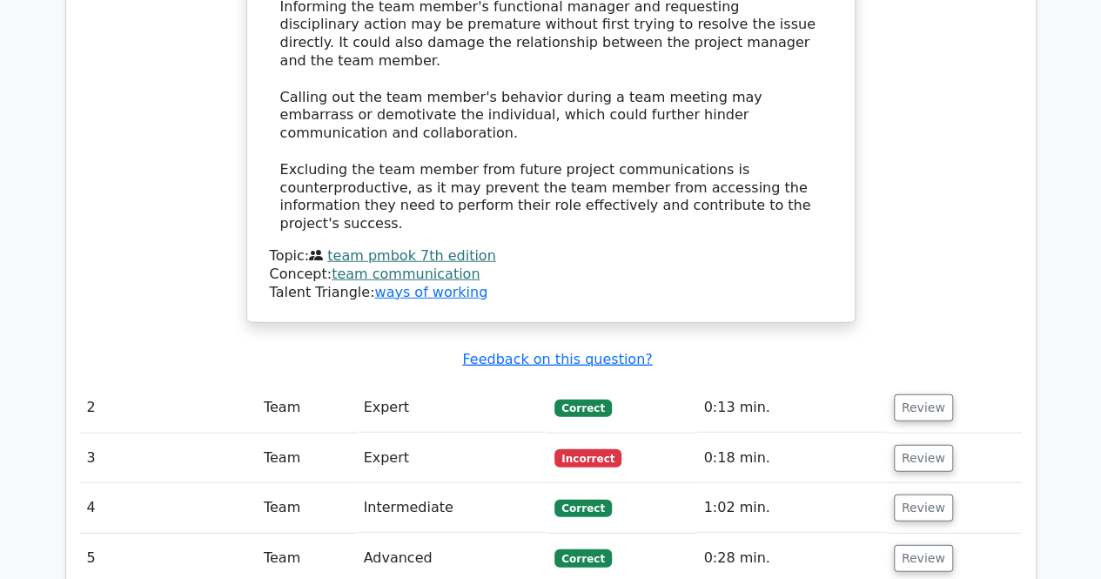
scroll to position [2149, 0]
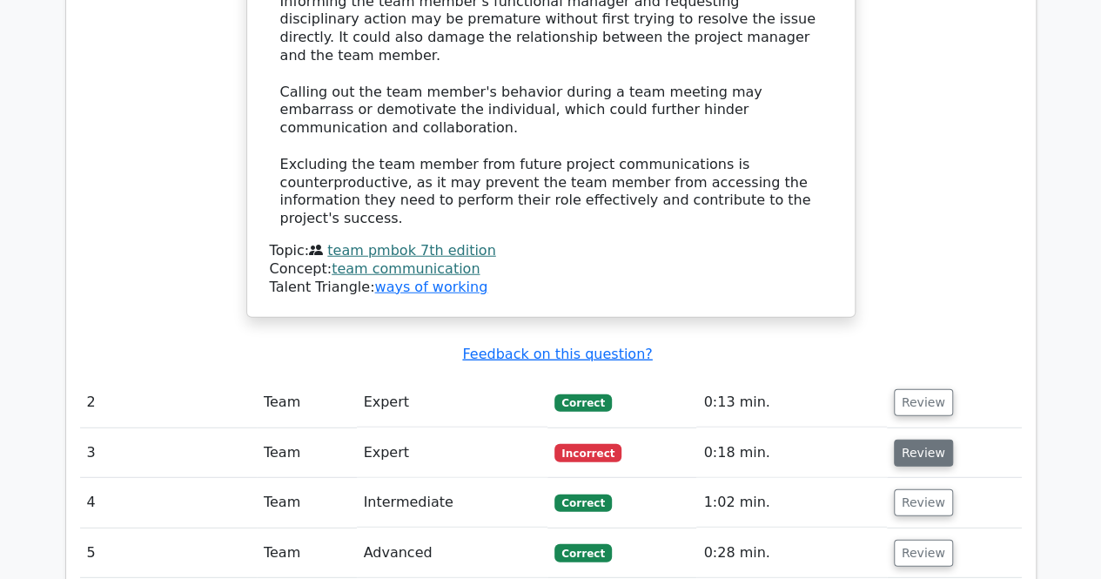
click at [899, 440] on button "Review" at bounding box center [923, 453] width 59 height 27
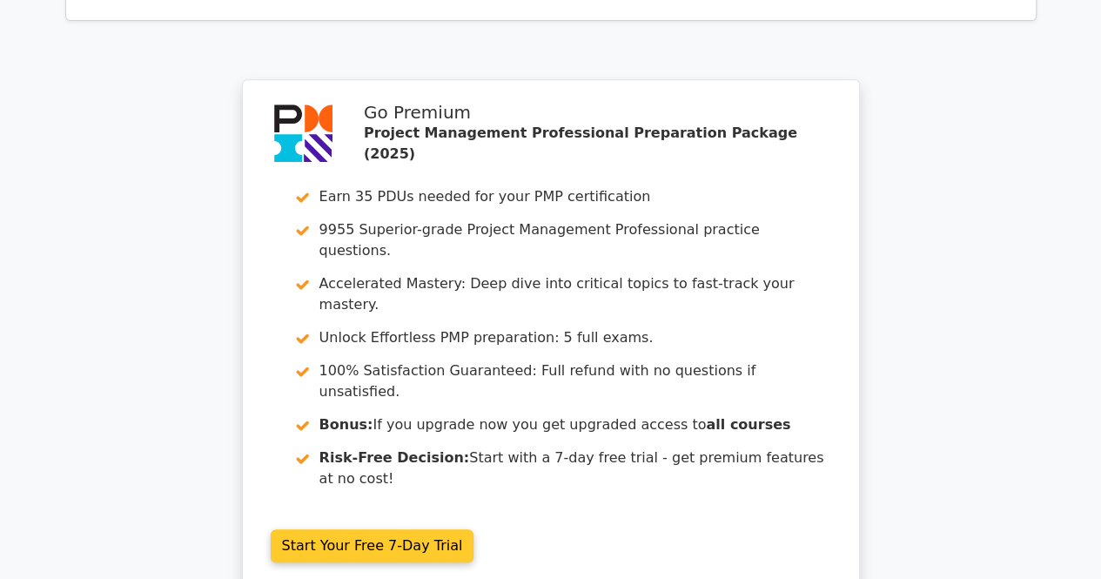
scroll to position [3733, 0]
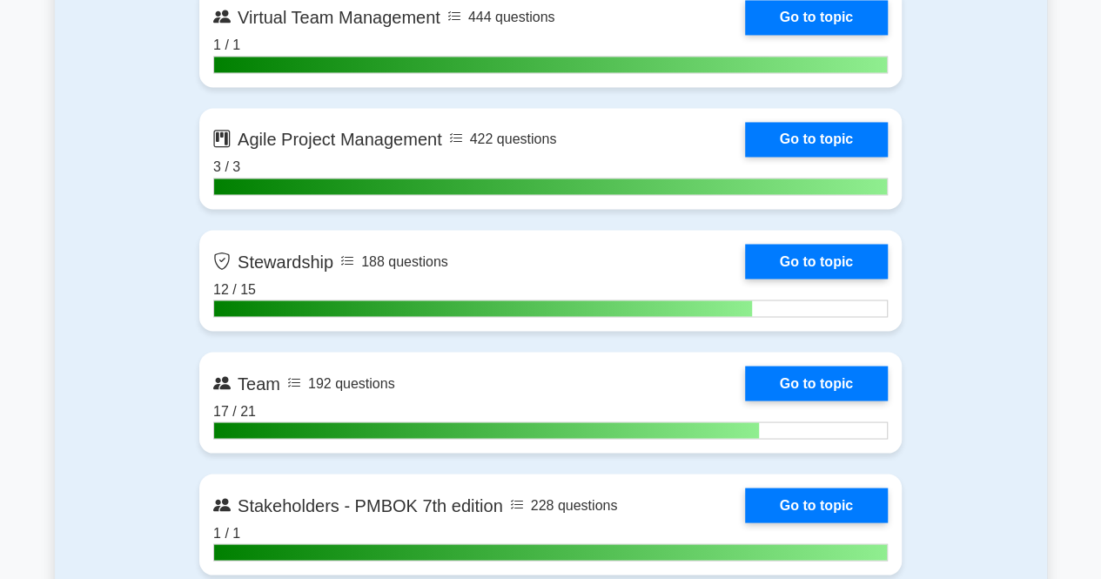
scroll to position [4743, 0]
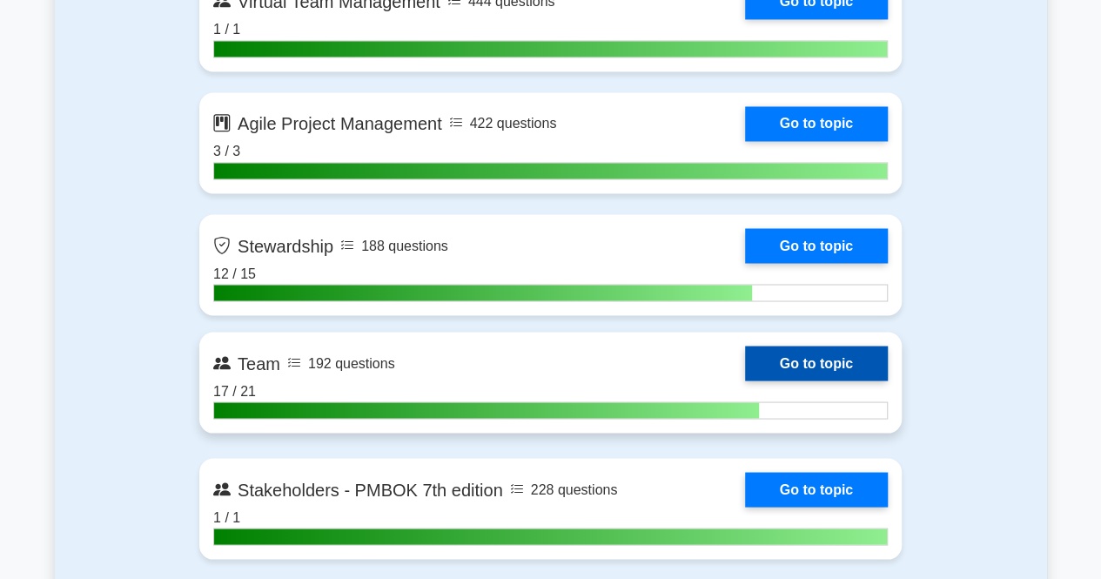
click at [769, 351] on link "Go to topic" at bounding box center [816, 363] width 143 height 35
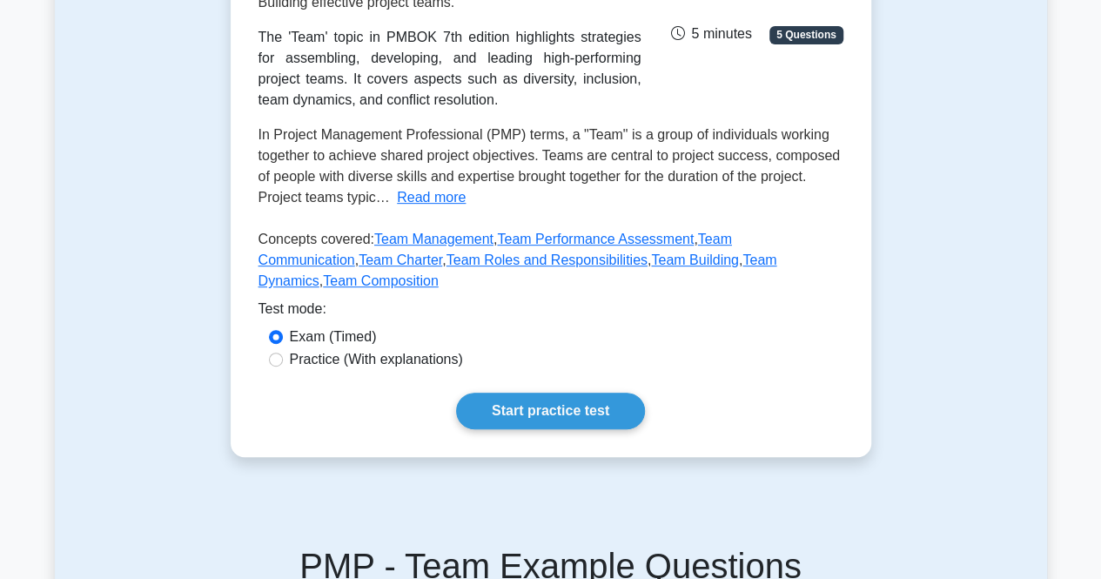
scroll to position [306, 0]
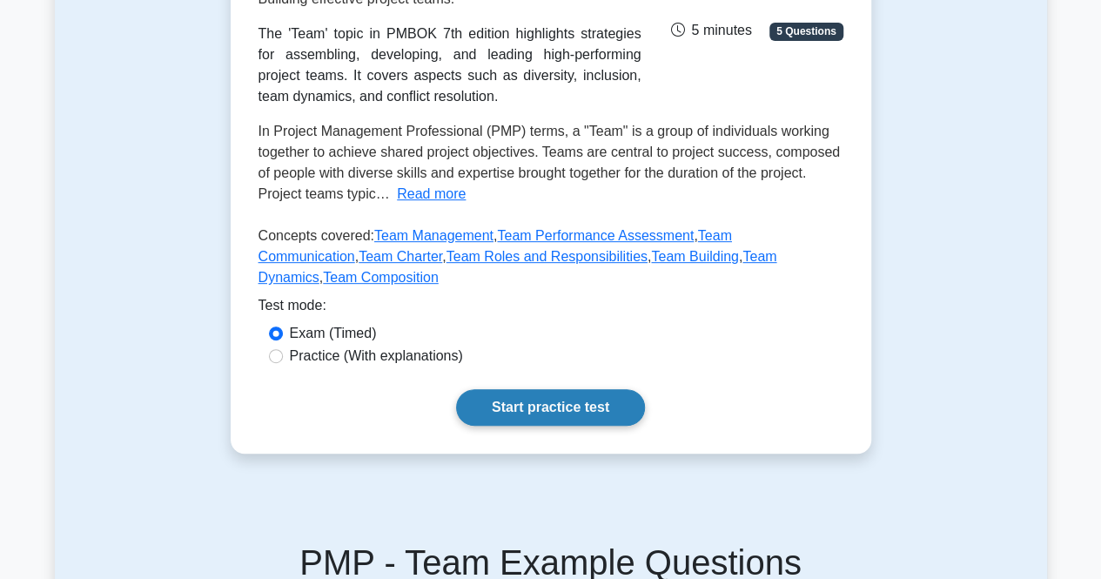
click at [584, 389] on link "Start practice test" at bounding box center [550, 407] width 189 height 37
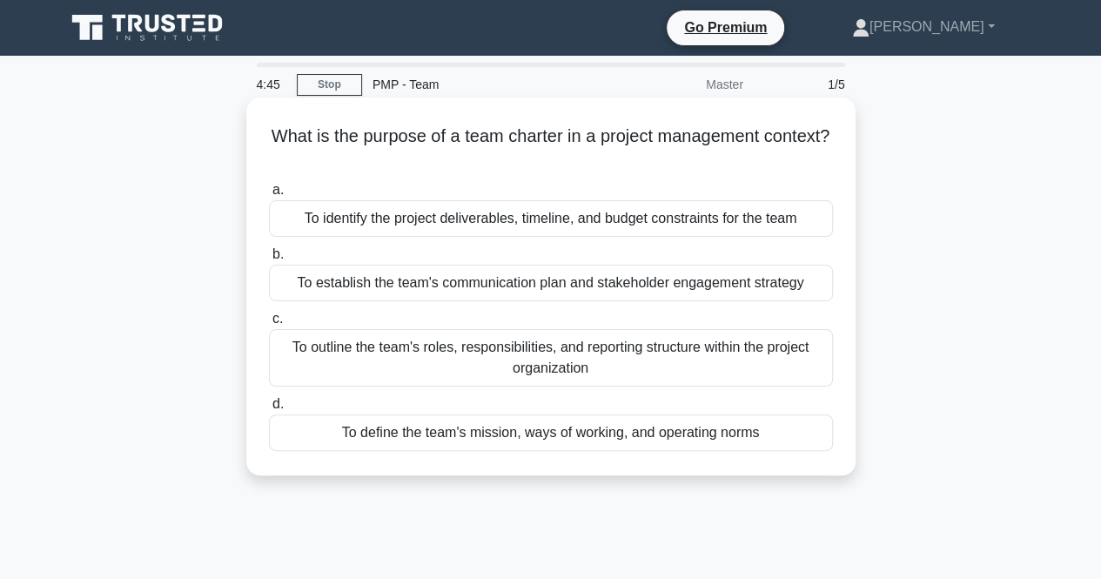
click at [607, 369] on div "To outline the team's roles, responsibilities, and reporting structure within t…" at bounding box center [551, 357] width 564 height 57
click at [269, 325] on input "c. To outline the team's roles, responsibilities, and reporting structure withi…" at bounding box center [269, 318] width 0 height 11
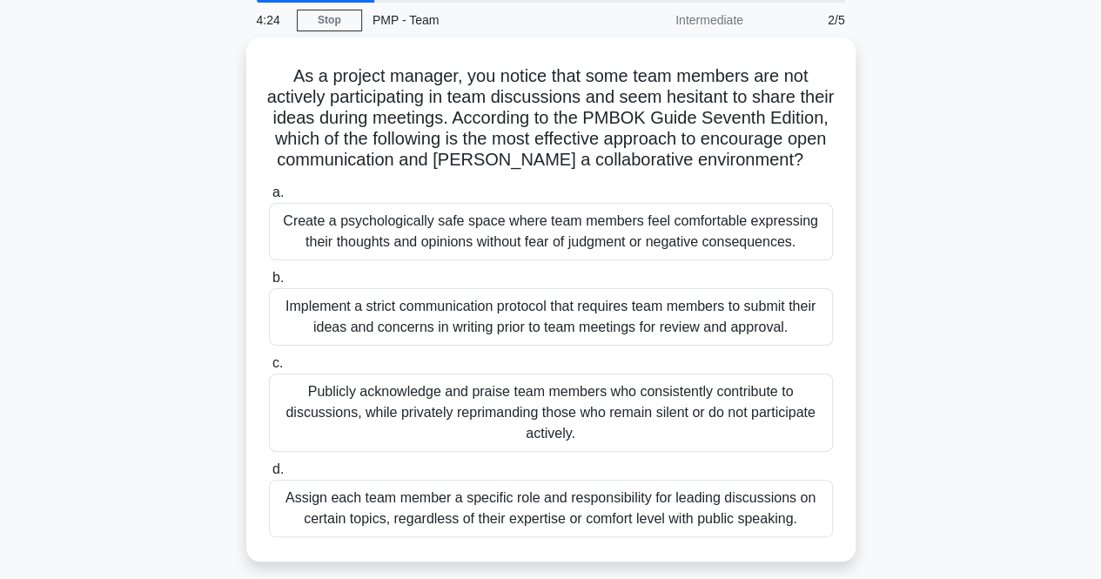
scroll to position [71, 0]
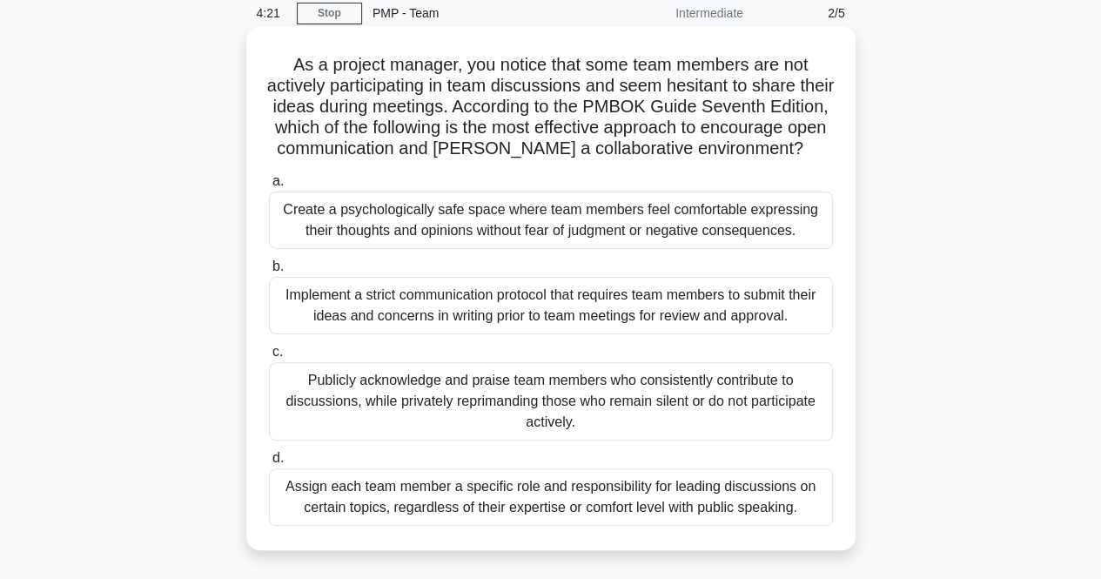
click at [620, 249] on div "Create a psychologically safe space where team members feel comfortable express…" at bounding box center [551, 220] width 564 height 57
click at [269, 187] on input "a. Create a psychologically safe space where team members feel comfortable expr…" at bounding box center [269, 181] width 0 height 11
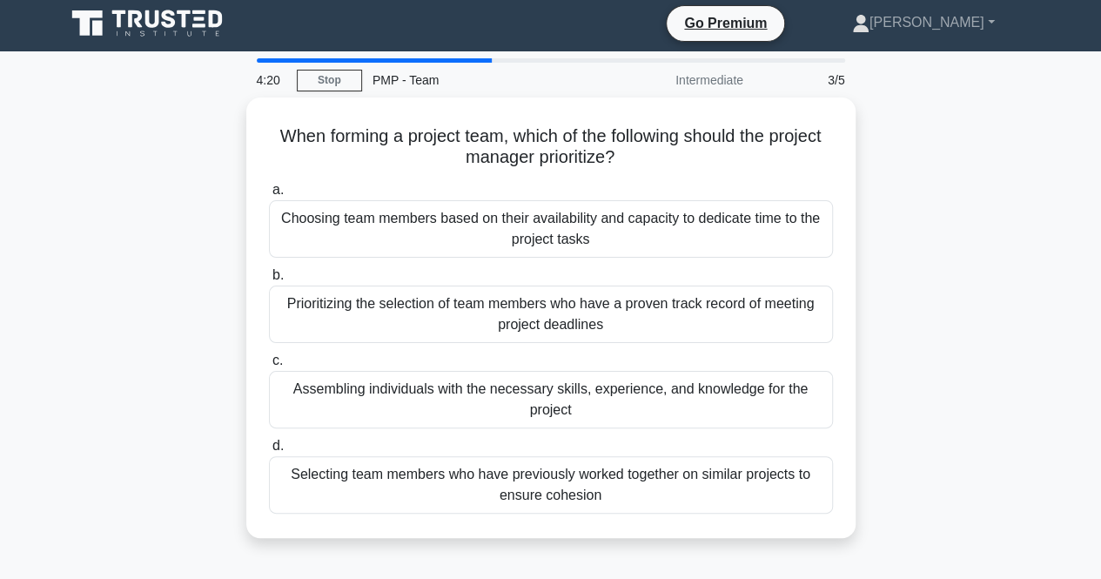
scroll to position [0, 0]
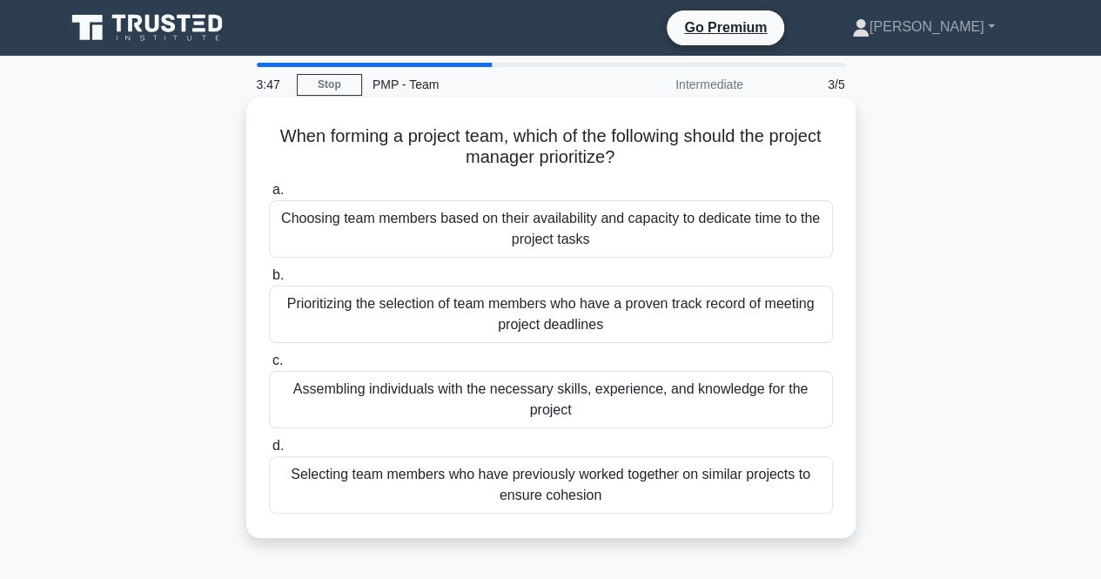
click at [644, 396] on div "Assembling individuals with the necessary skills, experience, and knowledge for…" at bounding box center [551, 399] width 564 height 57
click at [269, 366] on input "c. Assembling individuals with the necessary skills, experience, and knowledge …" at bounding box center [269, 360] width 0 height 11
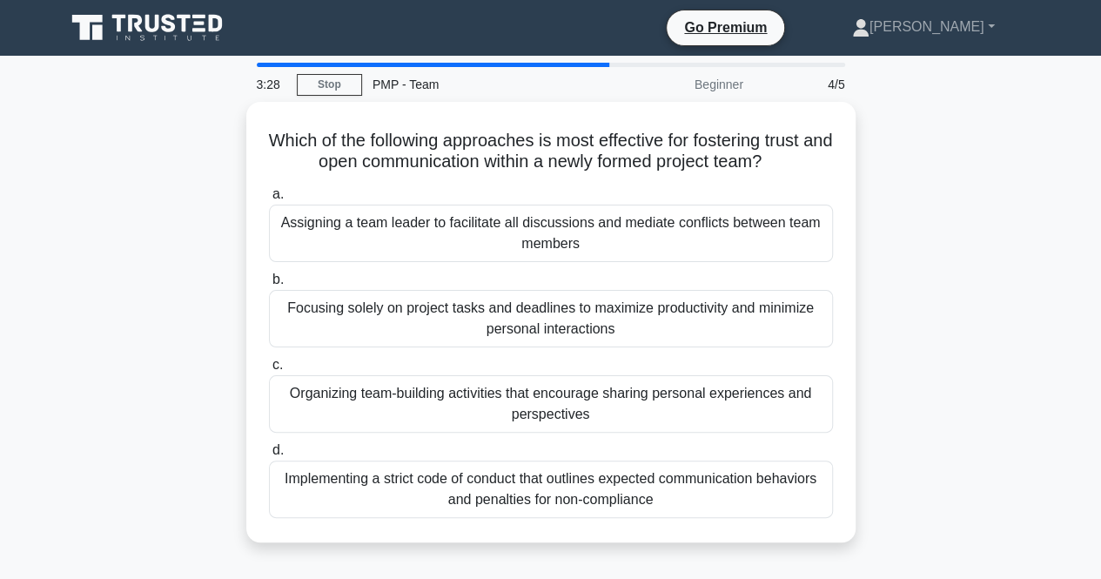
click at [644, 396] on div "Organizing team-building activities that encourage sharing personal experiences…" at bounding box center [551, 403] width 564 height 57
click at [269, 371] on input "c. Organizing team-building activities that encourage sharing personal experien…" at bounding box center [269, 365] width 0 height 11
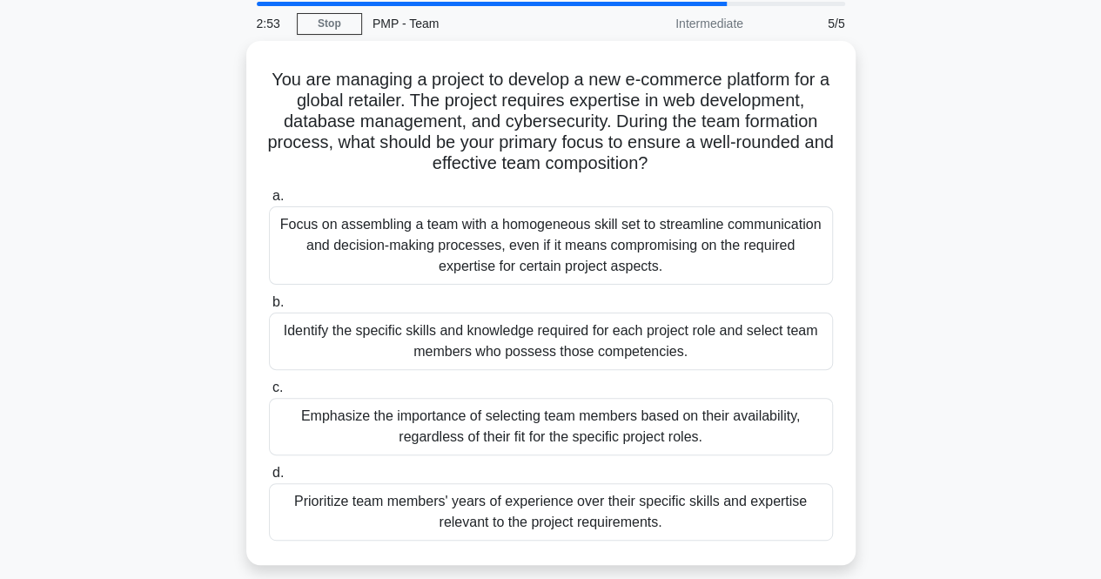
scroll to position [62, 0]
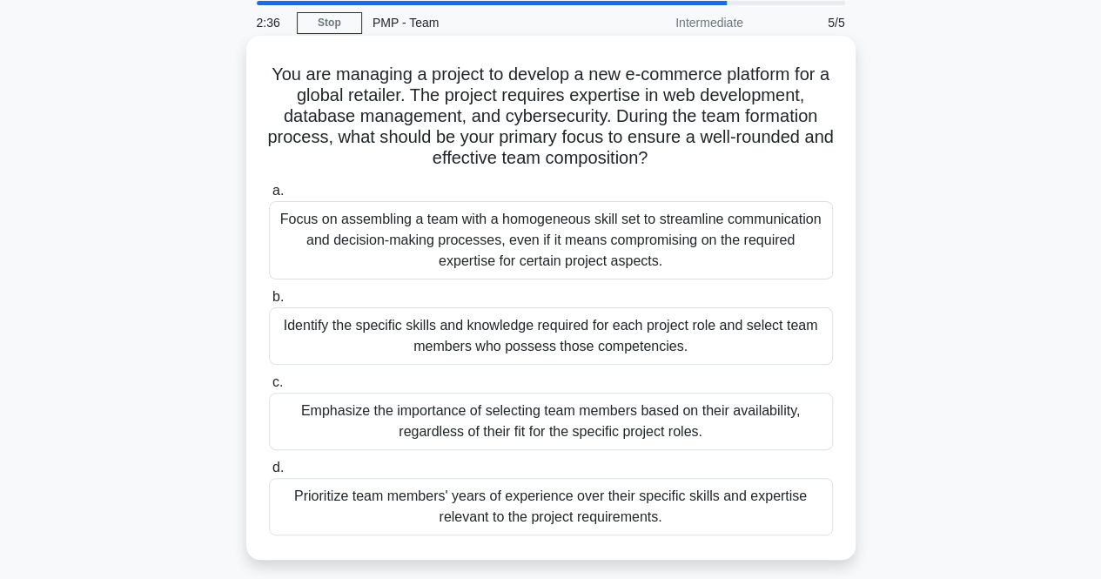
click at [648, 345] on div "Identify the specific skills and knowledge required for each project role and s…" at bounding box center [551, 335] width 564 height 57
click at [269, 303] on input "b. Identify the specific skills and knowledge required for each project role an…" at bounding box center [269, 297] width 0 height 11
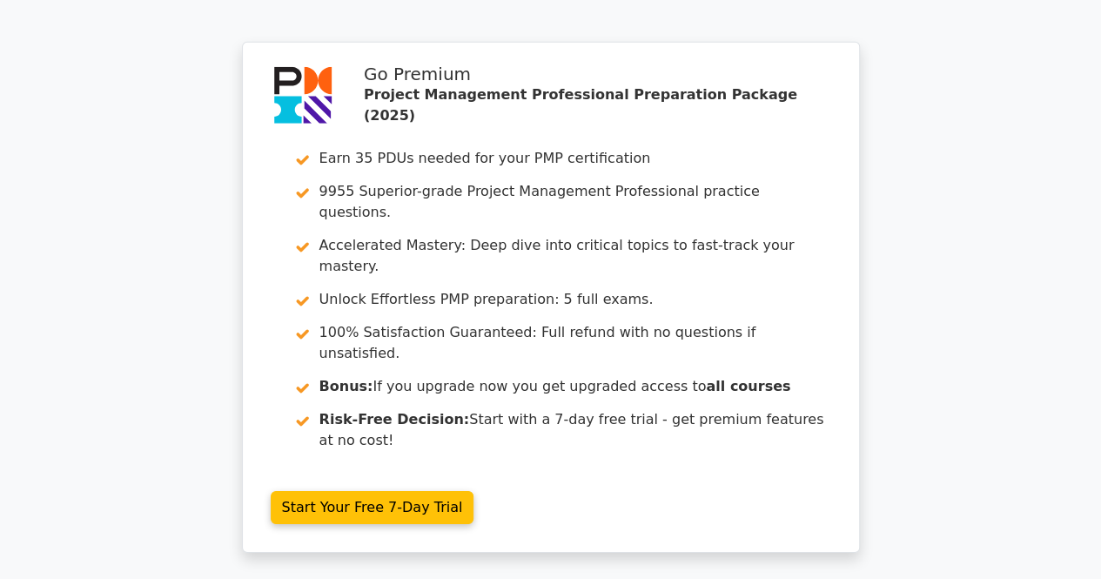
scroll to position [2732, 0]
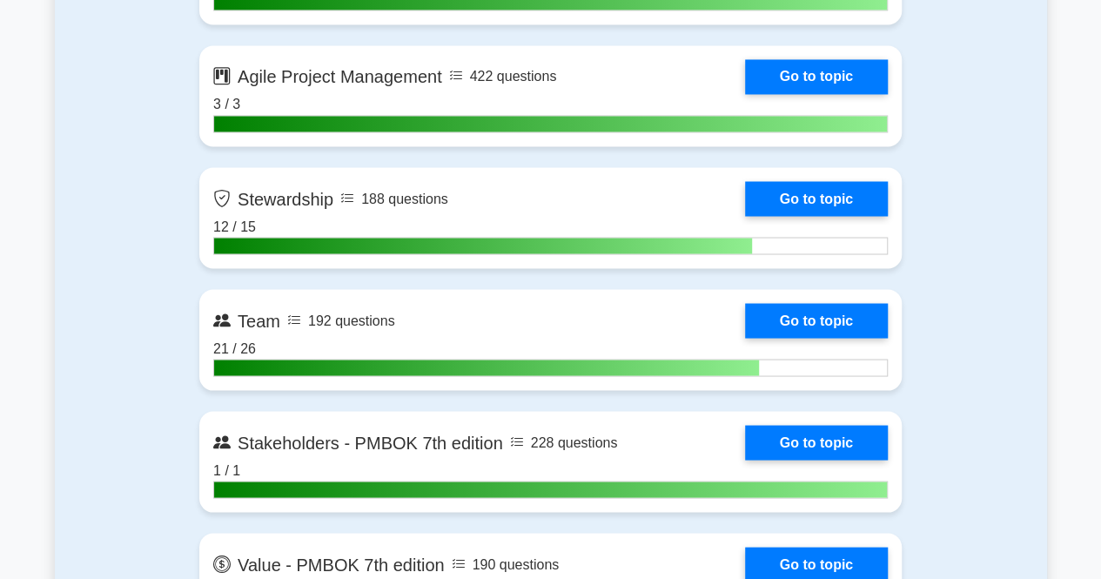
scroll to position [4783, 0]
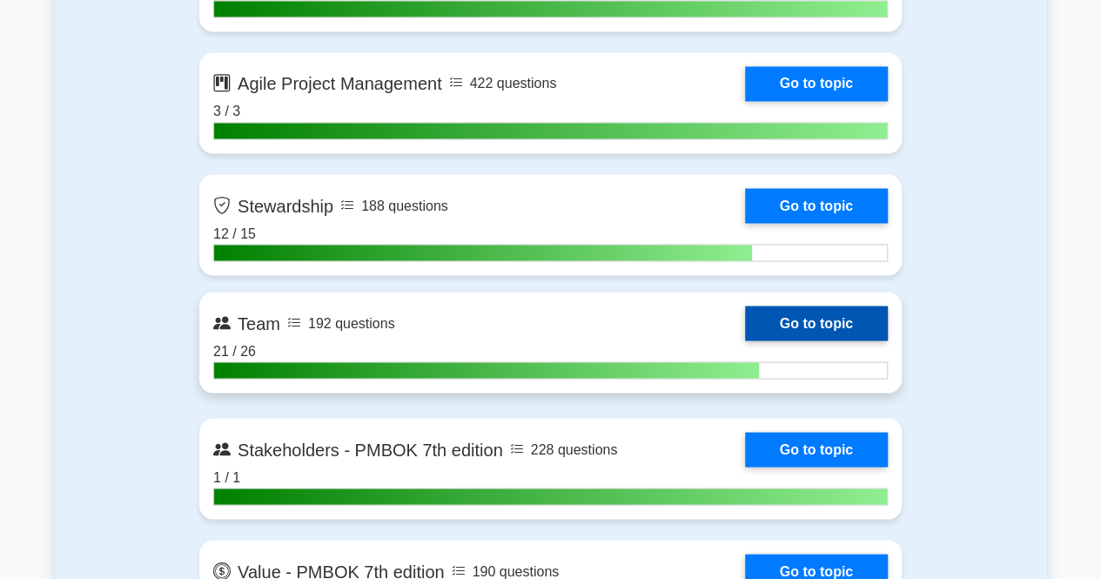
click at [794, 313] on link "Go to topic" at bounding box center [816, 323] width 143 height 35
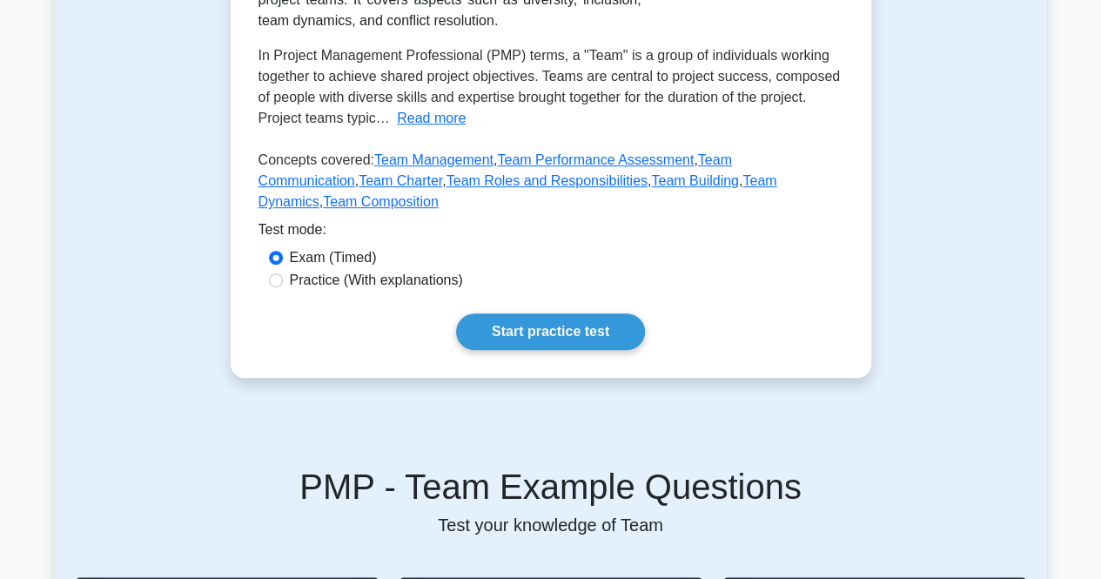
scroll to position [383, 0]
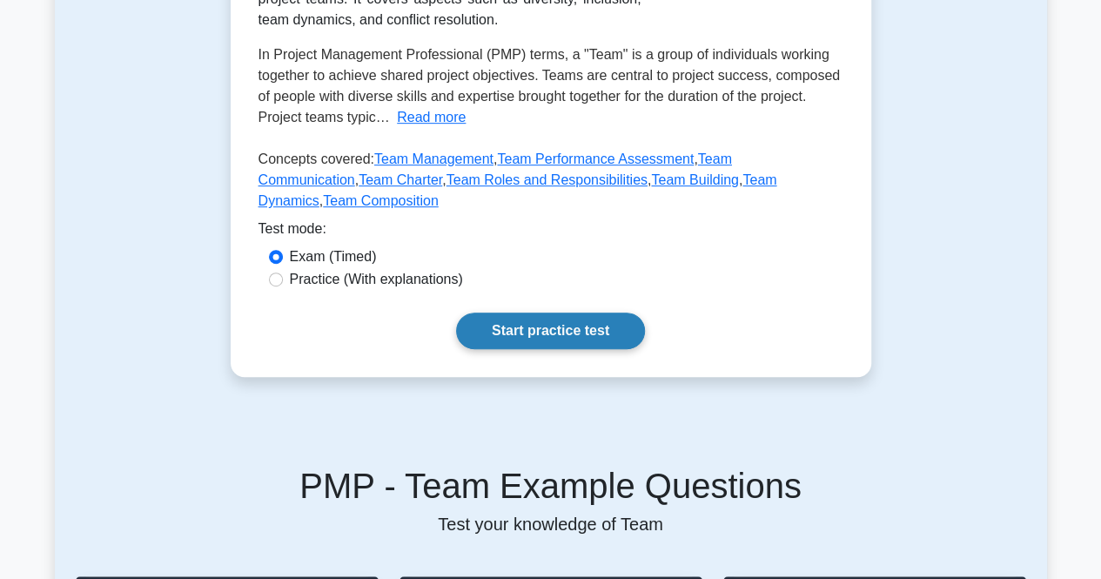
click at [600, 318] on link "Start practice test" at bounding box center [550, 331] width 189 height 37
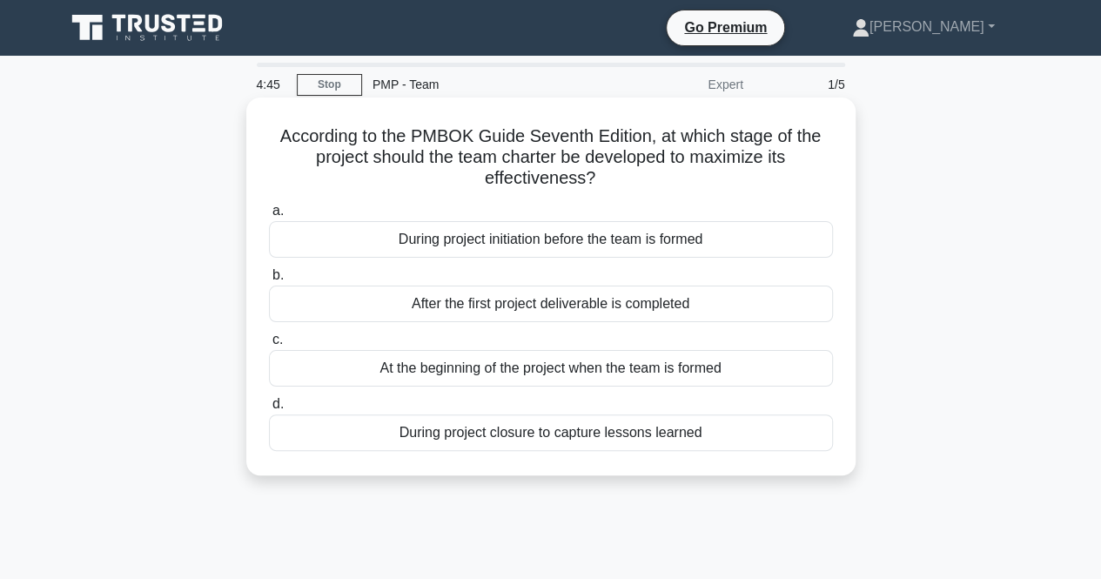
click at [588, 361] on div "At the beginning of the project when the team is formed" at bounding box center [551, 368] width 564 height 37
click at [269, 346] on input "c. At the beginning of the project when the team is formed" at bounding box center [269, 339] width 0 height 11
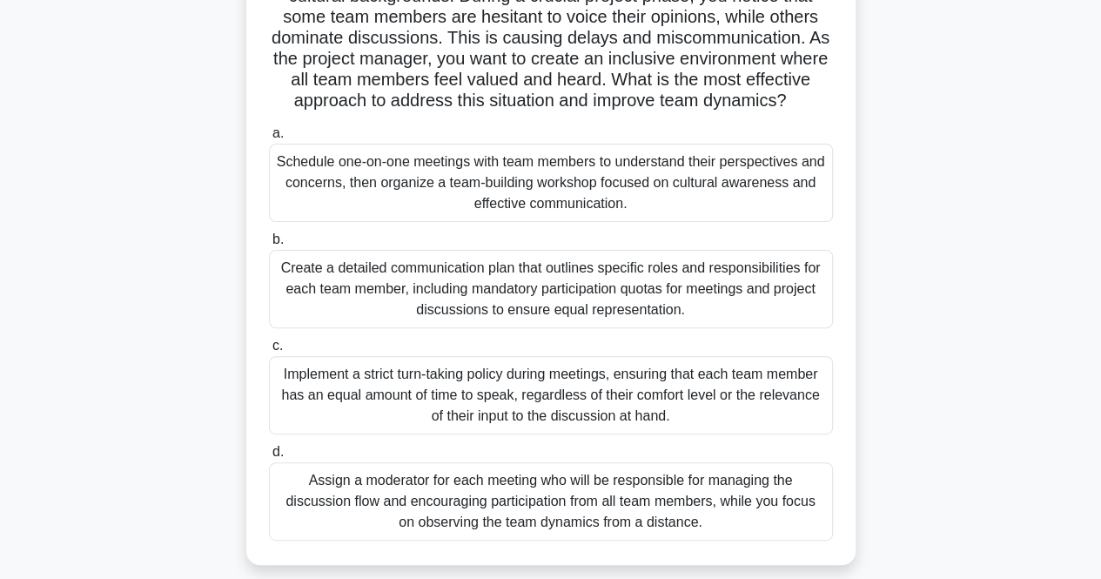
scroll to position [162, 0]
click at [690, 210] on div "Schedule one-on-one meetings with team members to understand their perspectives…" at bounding box center [551, 182] width 564 height 78
click at [269, 138] on input "a. Schedule one-on-one meetings with team members to understand their perspecti…" at bounding box center [269, 132] width 0 height 11
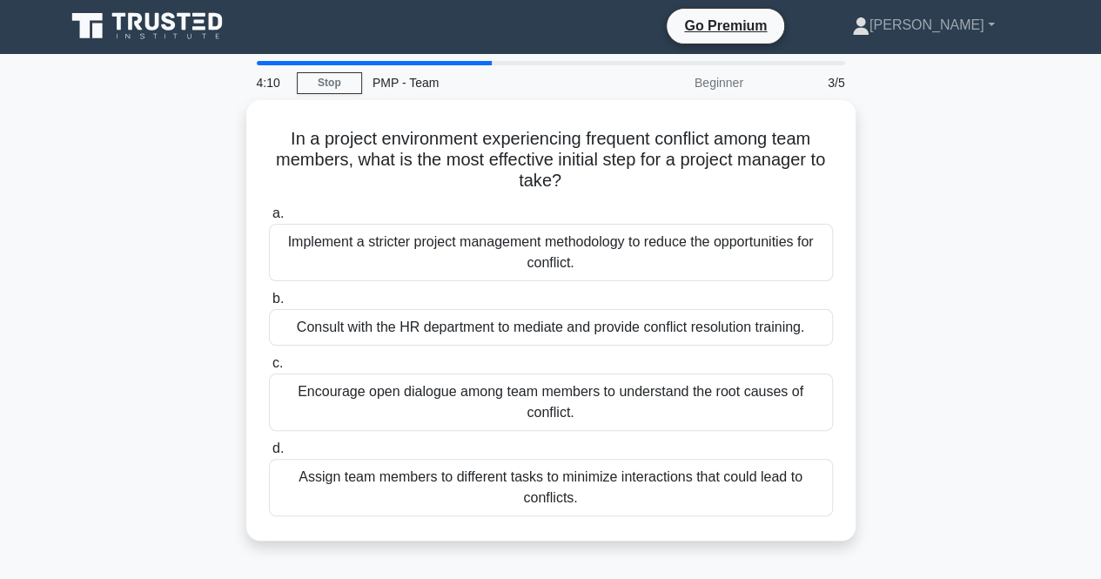
scroll to position [0, 0]
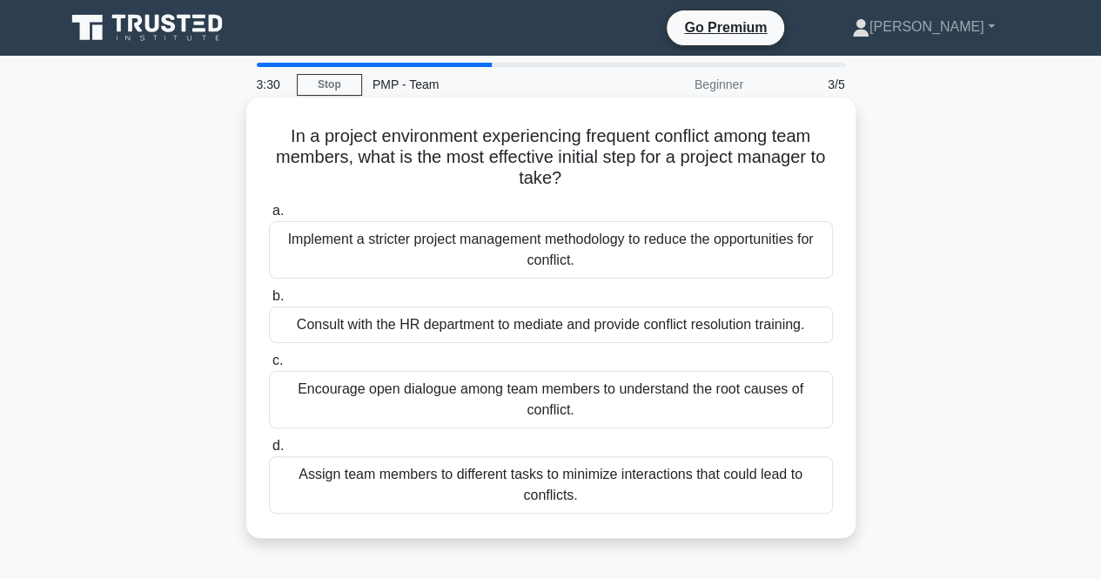
click at [458, 410] on div "Encourage open dialogue among team members to understand the root causes of con…" at bounding box center [551, 399] width 564 height 57
click at [269, 366] on input "c. Encourage open dialogue among team members to understand the root causes of …" at bounding box center [269, 360] width 0 height 11
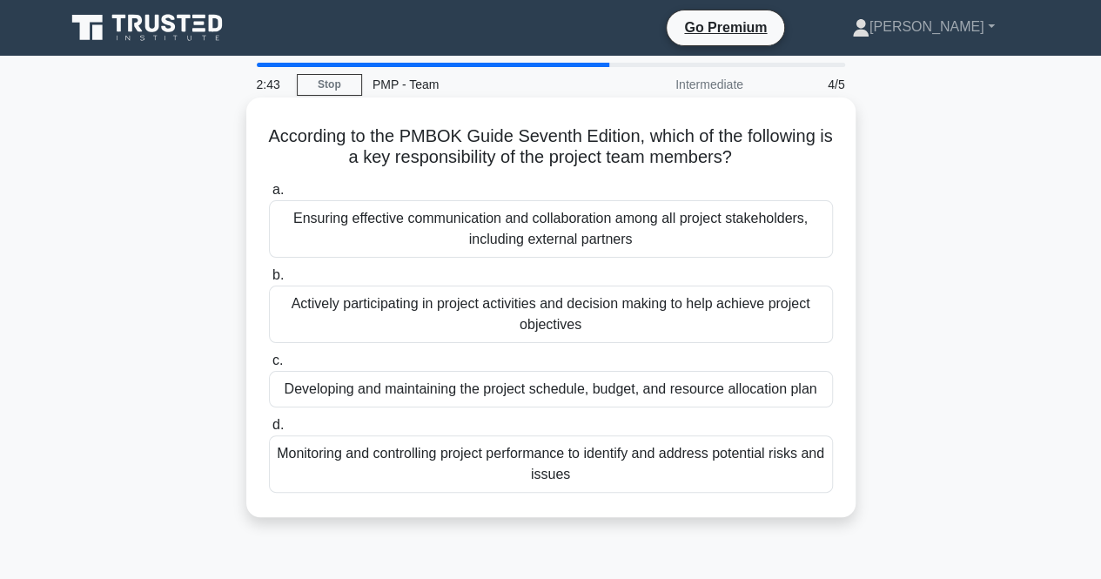
click at [470, 316] on div "Actively participating in project activities and decision making to help achiev…" at bounding box center [551, 314] width 564 height 57
click at [269, 281] on input "b. Actively participating in project activities and decision making to help ach…" at bounding box center [269, 275] width 0 height 11
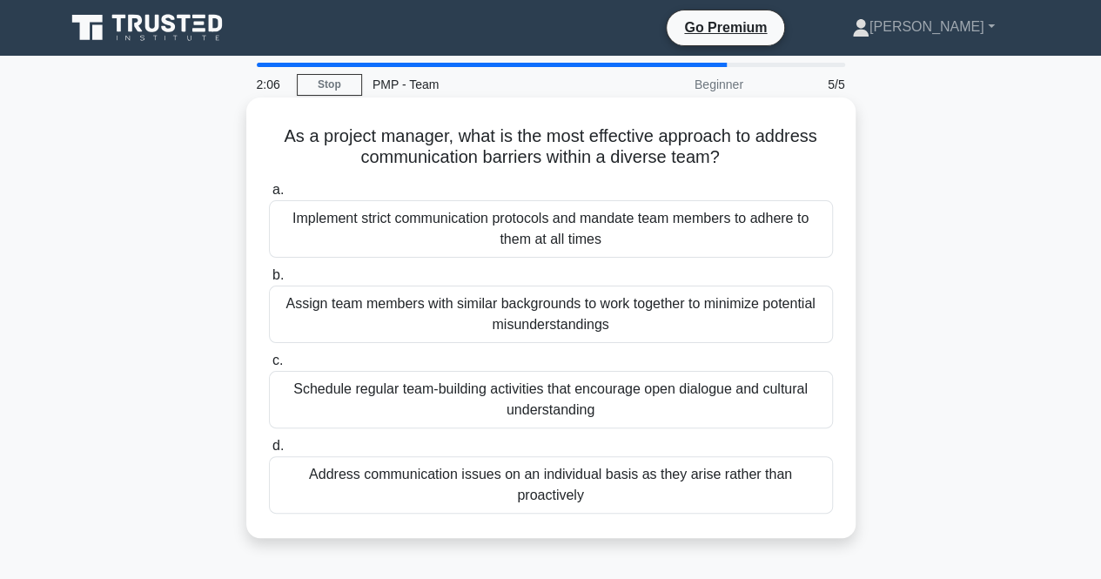
click at [333, 386] on div "Schedule regular team-building activities that encourage open dialogue and cult…" at bounding box center [551, 399] width 564 height 57
click at [269, 366] on input "c. Schedule regular team-building activities that encourage open dialogue and c…" at bounding box center [269, 360] width 0 height 11
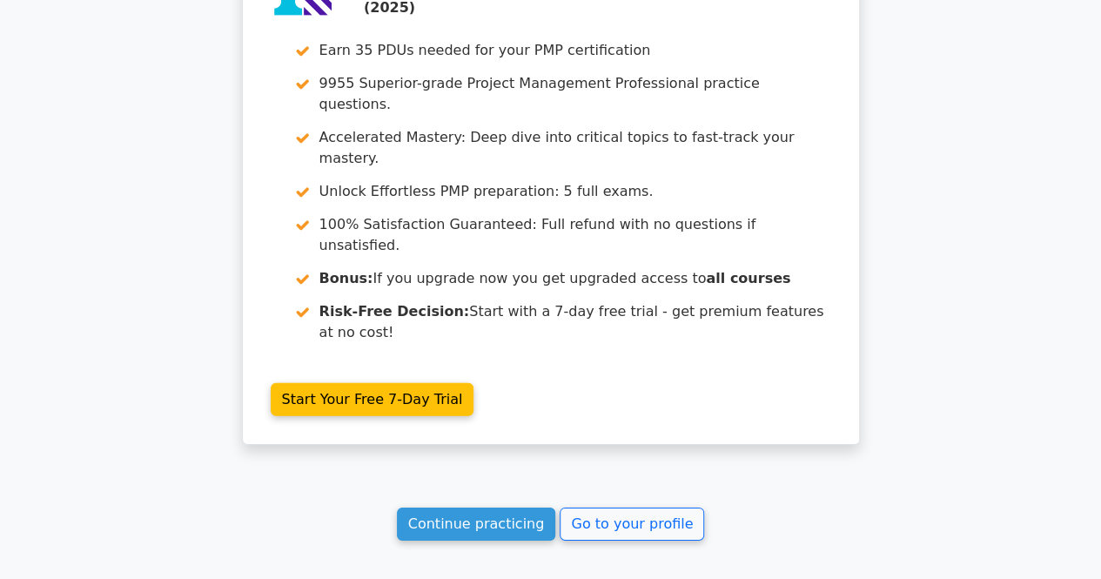
scroll to position [2500, 0]
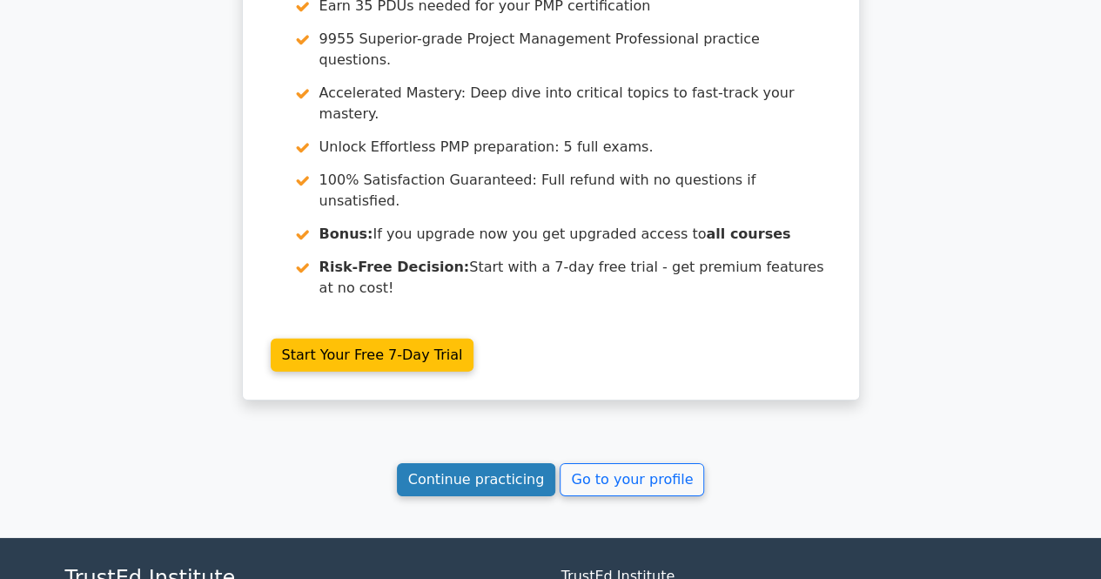
click at [433, 463] on link "Continue practicing" at bounding box center [476, 479] width 159 height 33
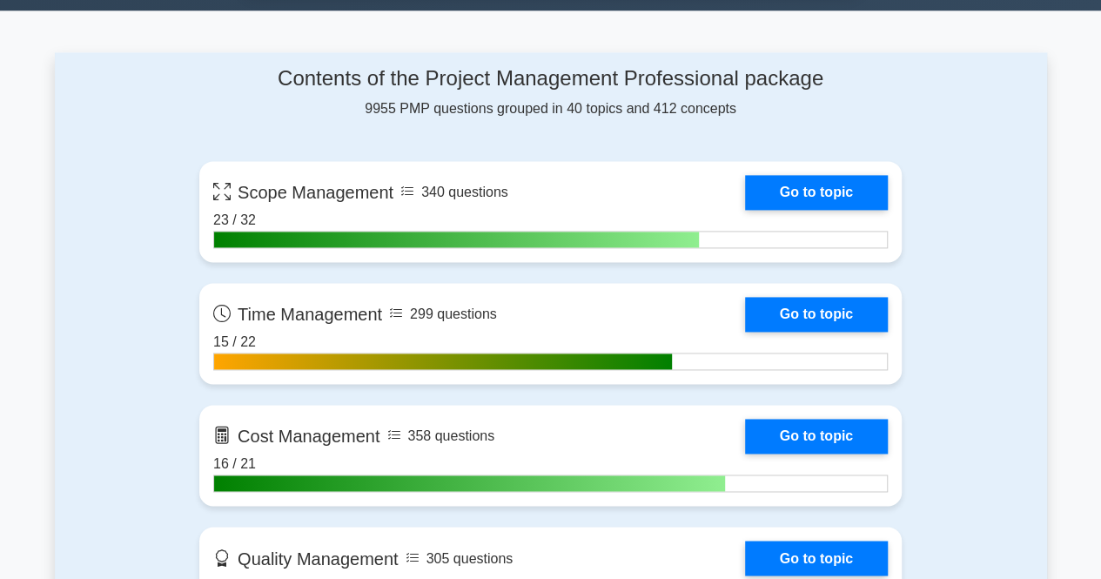
scroll to position [1142, 0]
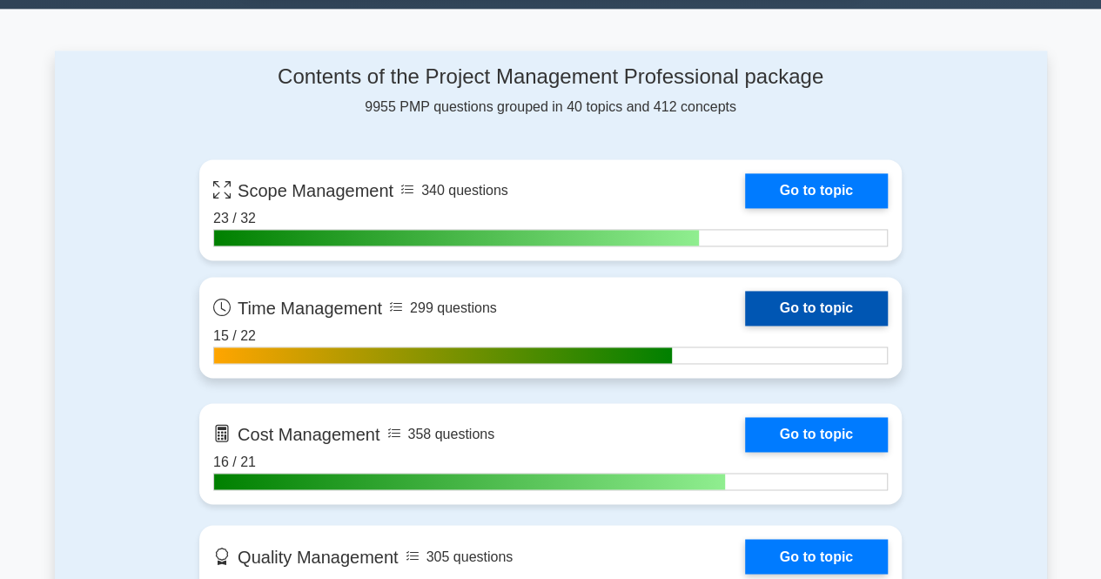
click at [808, 296] on link "Go to topic" at bounding box center [816, 308] width 143 height 35
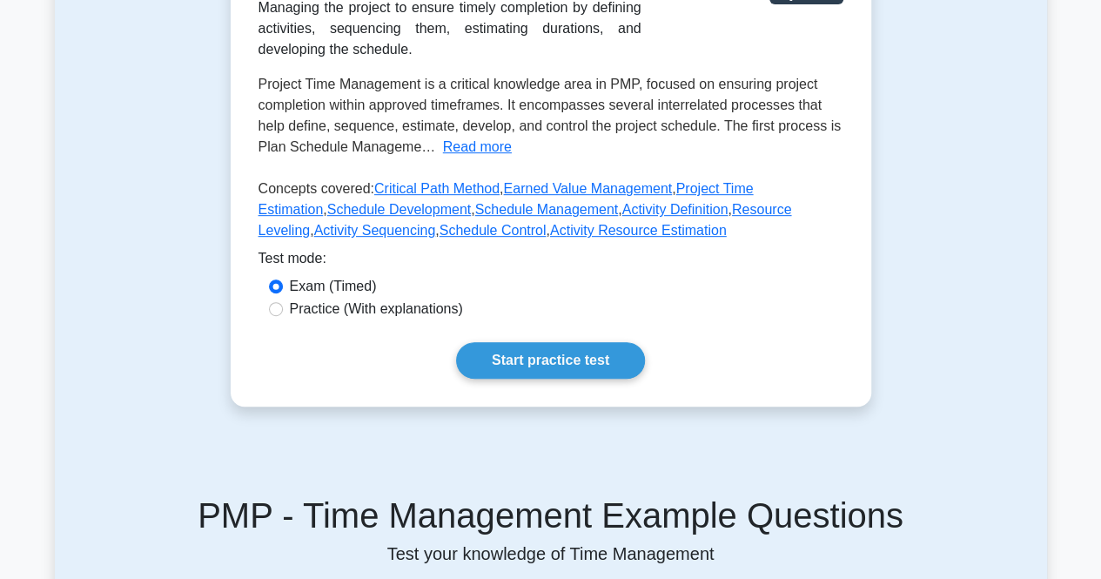
scroll to position [337, 0]
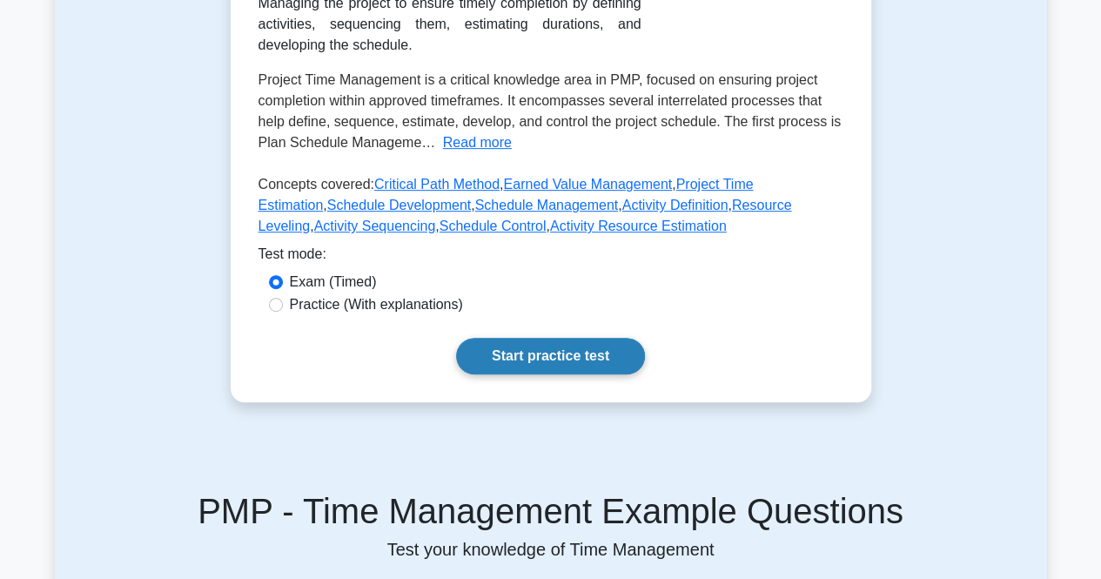
click at [561, 342] on link "Start practice test" at bounding box center [550, 356] width 189 height 37
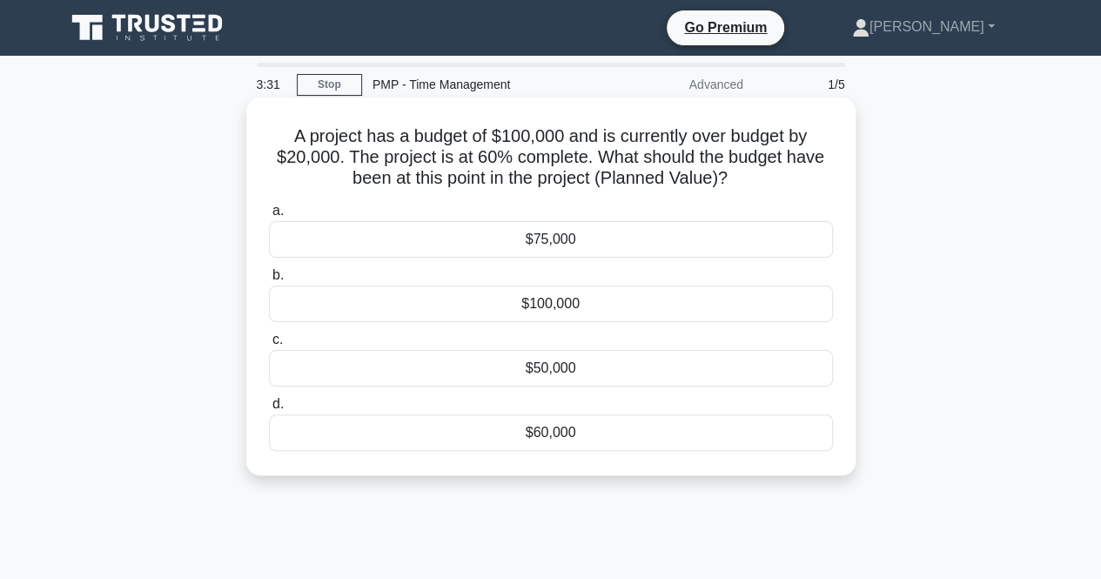
click at [498, 312] on div "$100,000" at bounding box center [551, 304] width 564 height 37
click at [269, 281] on input "b. $100,000" at bounding box center [269, 275] width 0 height 11
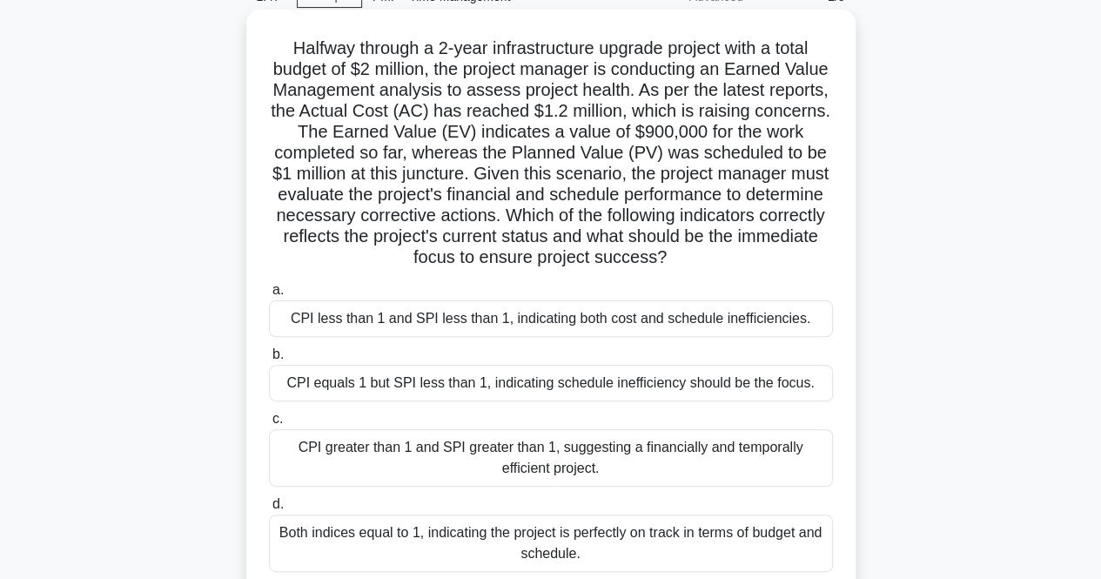
scroll to position [93, 0]
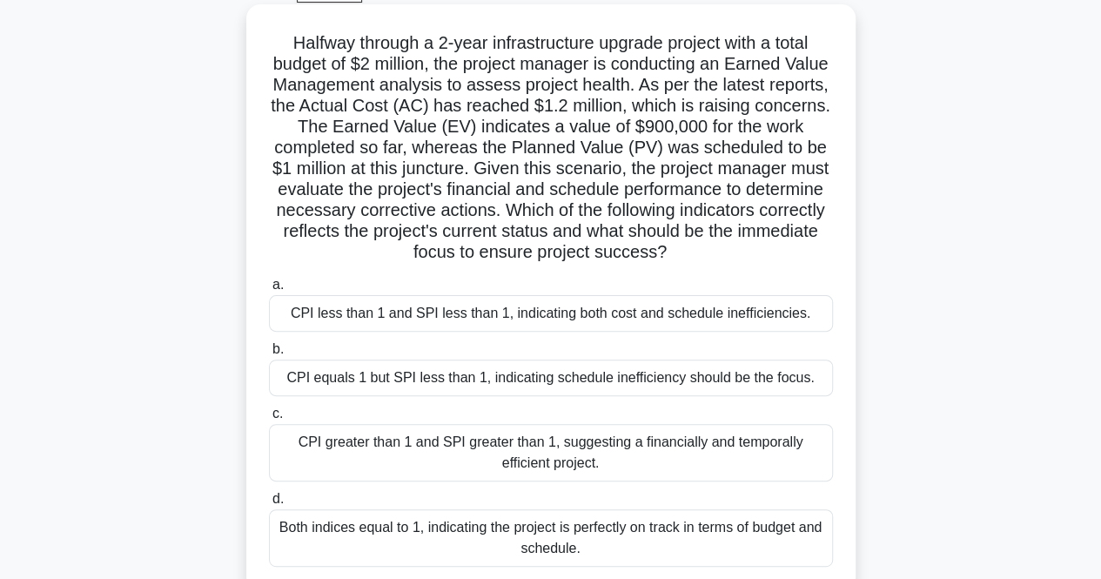
click at [607, 461] on div "CPI greater than 1 and SPI greater than 1, suggesting a financially and tempora…" at bounding box center [551, 452] width 564 height 57
click at [269, 420] on input "c. CPI greater than 1 and SPI greater than 1, suggesting a financially and temp…" at bounding box center [269, 413] width 0 height 11
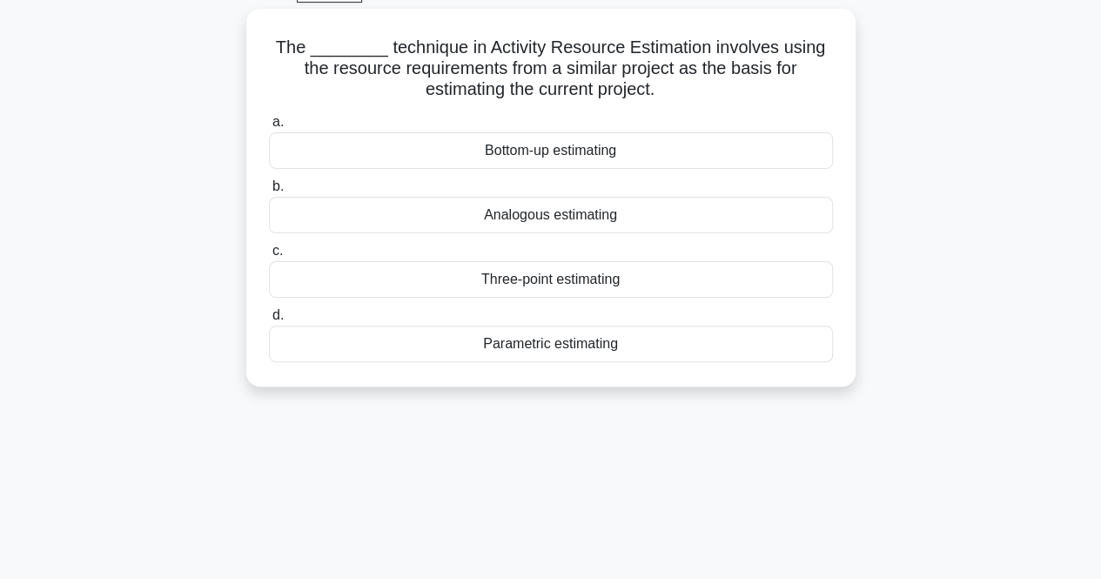
scroll to position [0, 0]
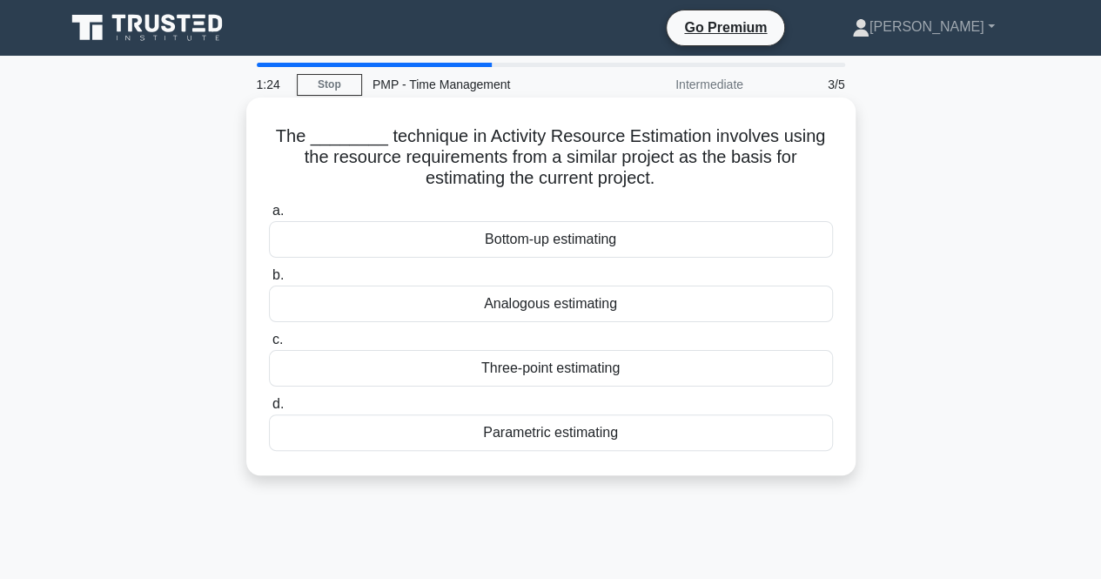
click at [594, 430] on div "Parametric estimating" at bounding box center [551, 432] width 564 height 37
click at [269, 410] on input "d. Parametric estimating" at bounding box center [269, 404] width 0 height 11
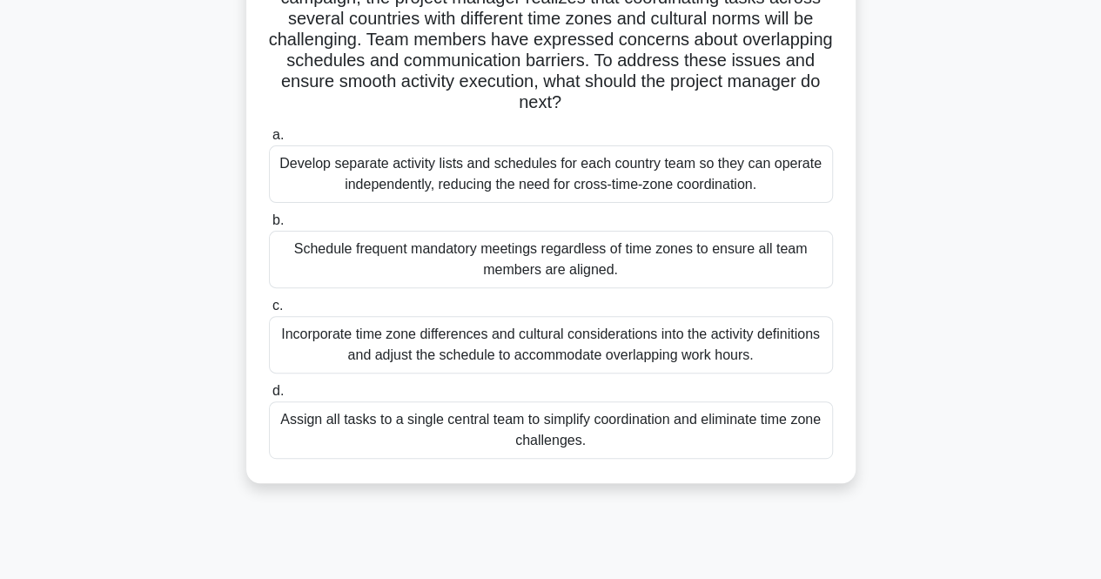
scroll to position [160, 0]
click at [631, 334] on div "Incorporate time zone differences and cultural considerations into the activity…" at bounding box center [551, 343] width 564 height 57
click at [269, 311] on input "c. Incorporate time zone differences and cultural considerations into the activ…" at bounding box center [269, 304] width 0 height 11
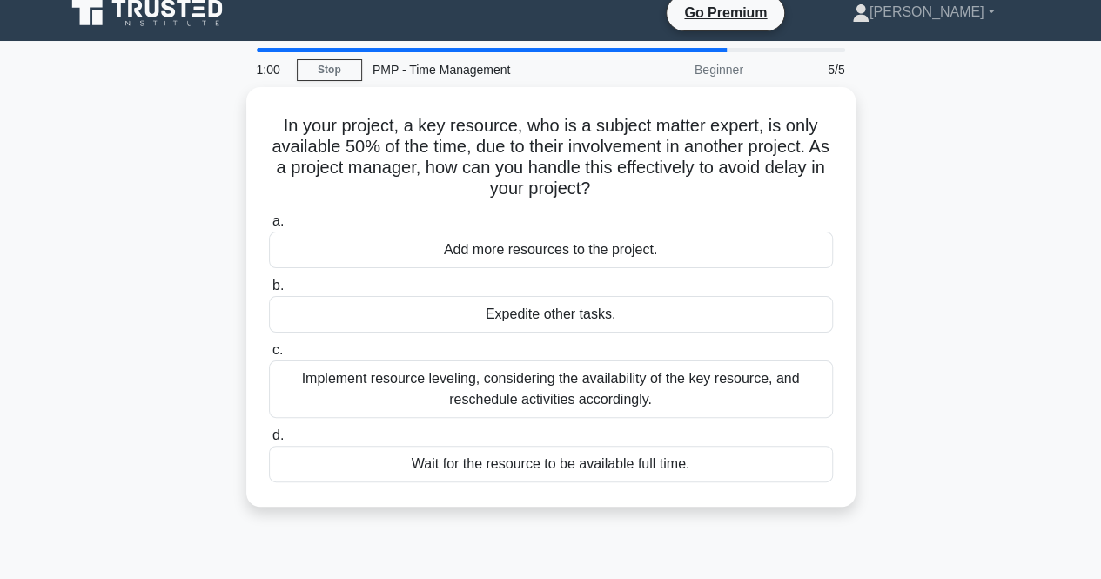
scroll to position [0, 0]
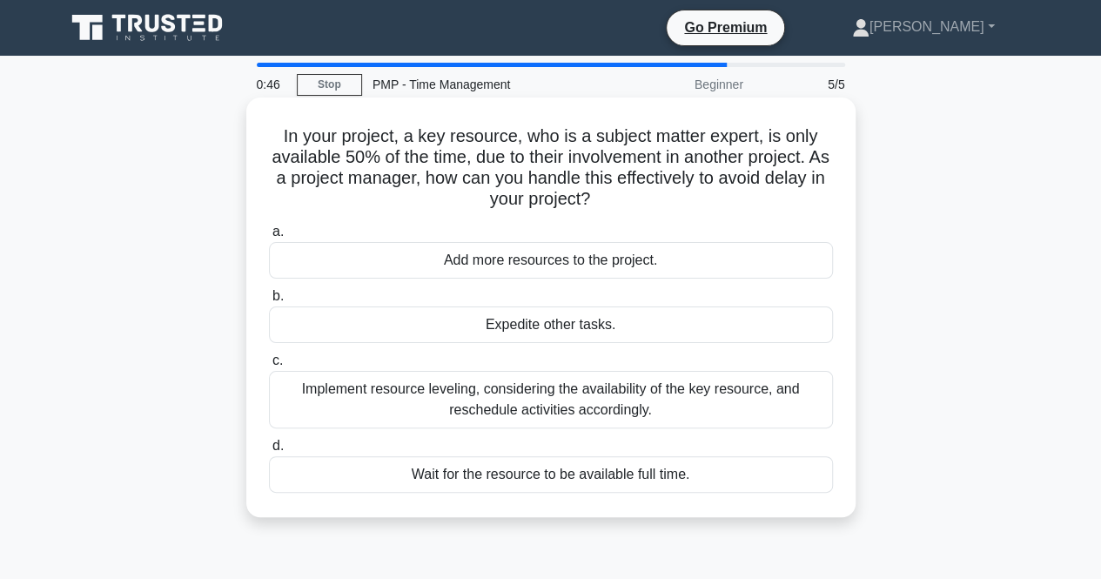
click at [632, 394] on div "Implement resource leveling, considering the availability of the key resource, …" at bounding box center [551, 399] width 564 height 57
click at [269, 366] on input "c. Implement resource leveling, considering the availability of the key resourc…" at bounding box center [269, 360] width 0 height 11
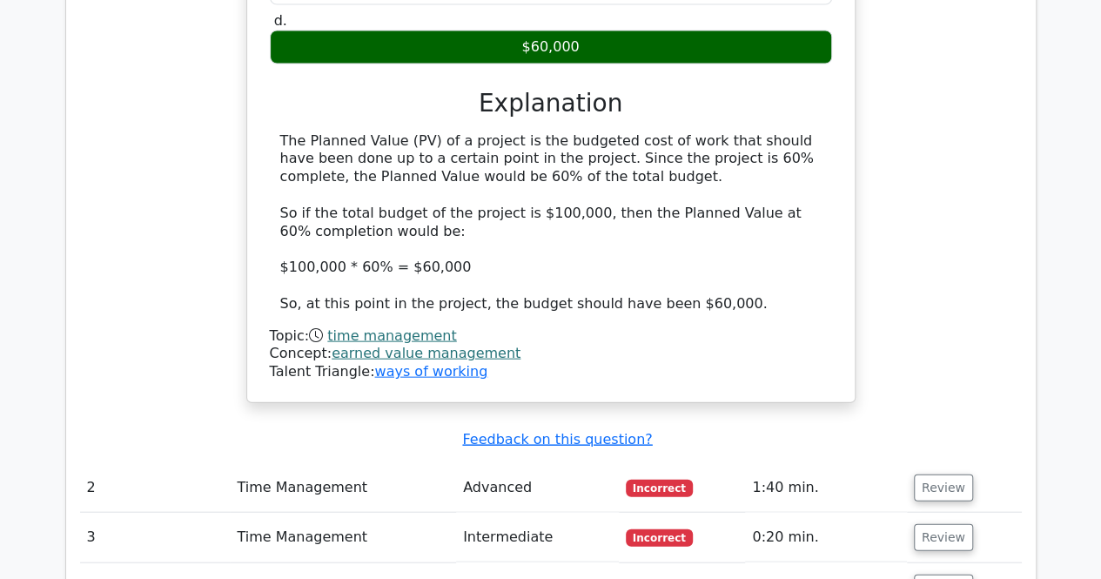
scroll to position [0, 10]
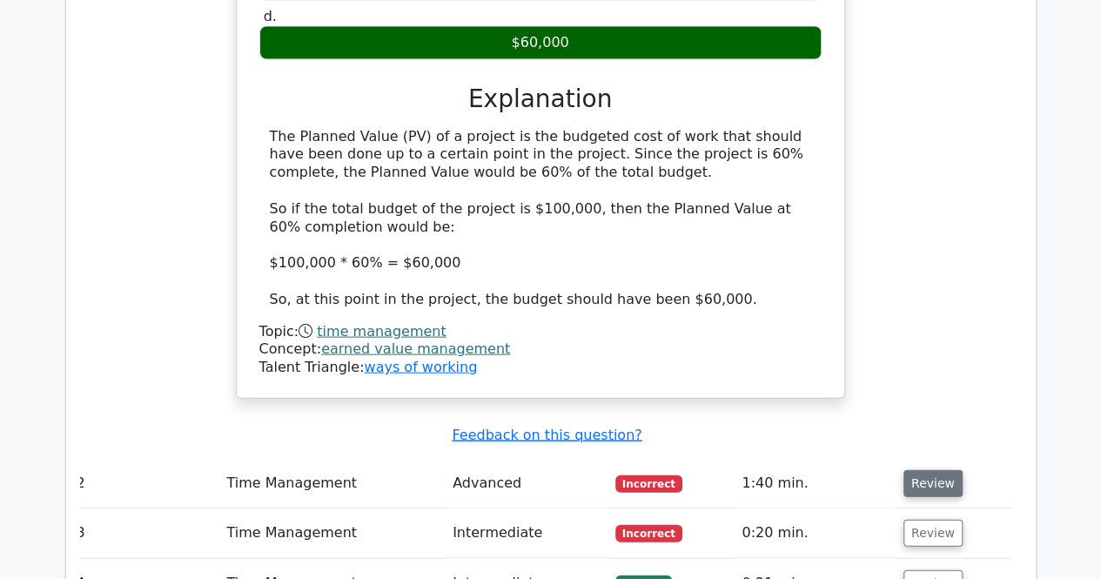
click at [922, 470] on button "Review" at bounding box center [933, 483] width 59 height 27
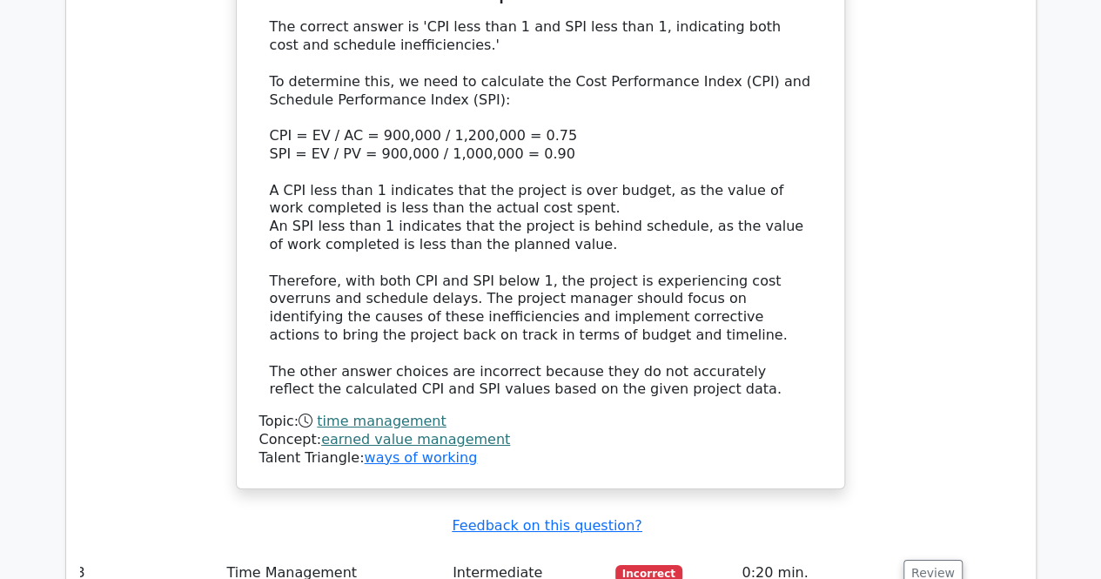
scroll to position [2893, 0]
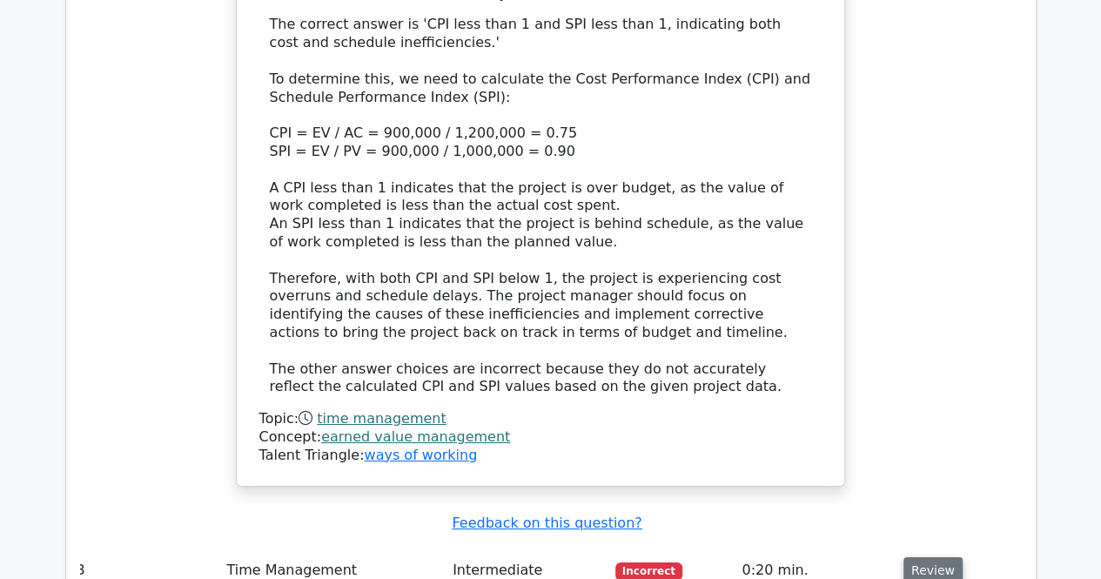
drag, startPoint x: 907, startPoint y: 373, endPoint x: 944, endPoint y: 422, distance: 60.9
click at [944, 557] on button "Review" at bounding box center [933, 570] width 59 height 27
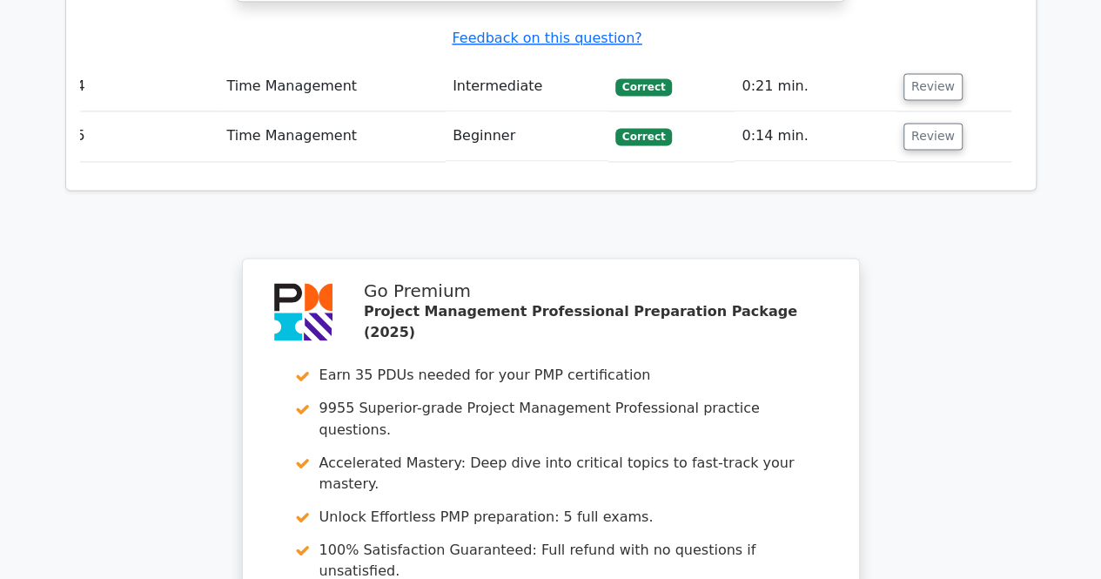
scroll to position [4789, 0]
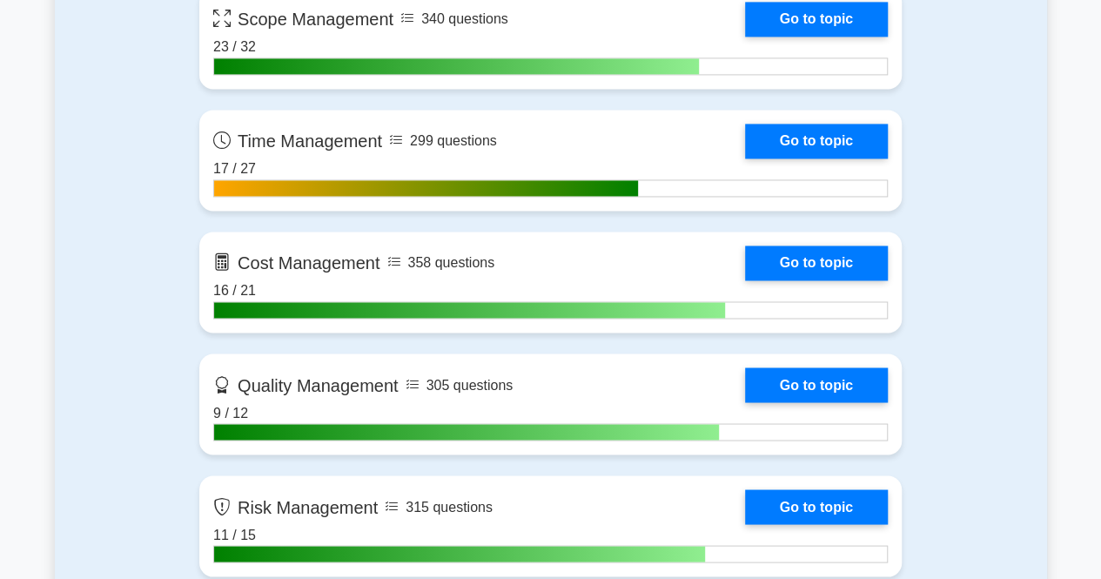
scroll to position [1314, 0]
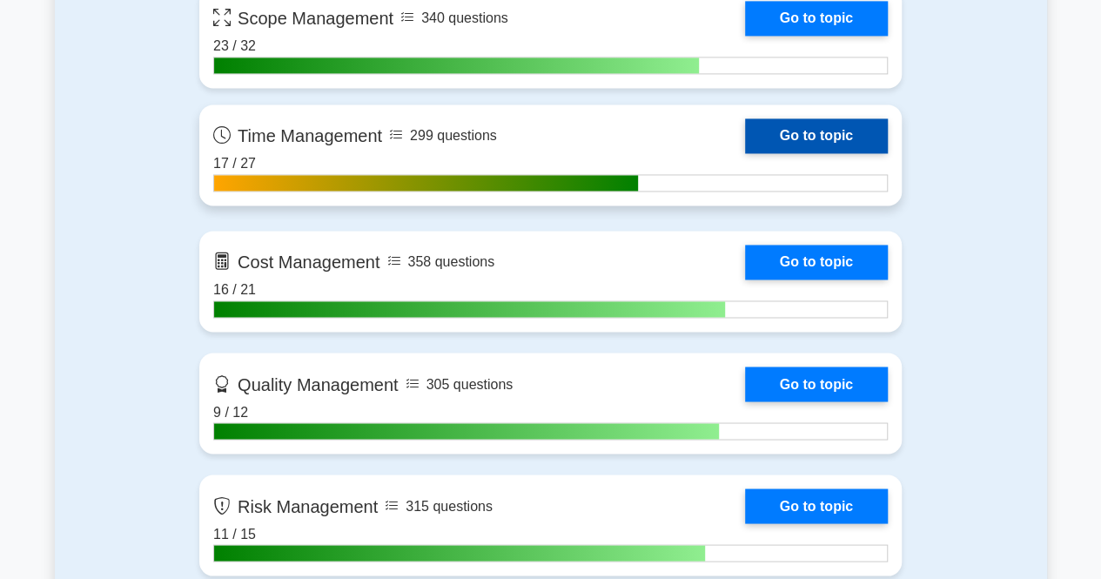
click at [846, 140] on link "Go to topic" at bounding box center [816, 135] width 143 height 35
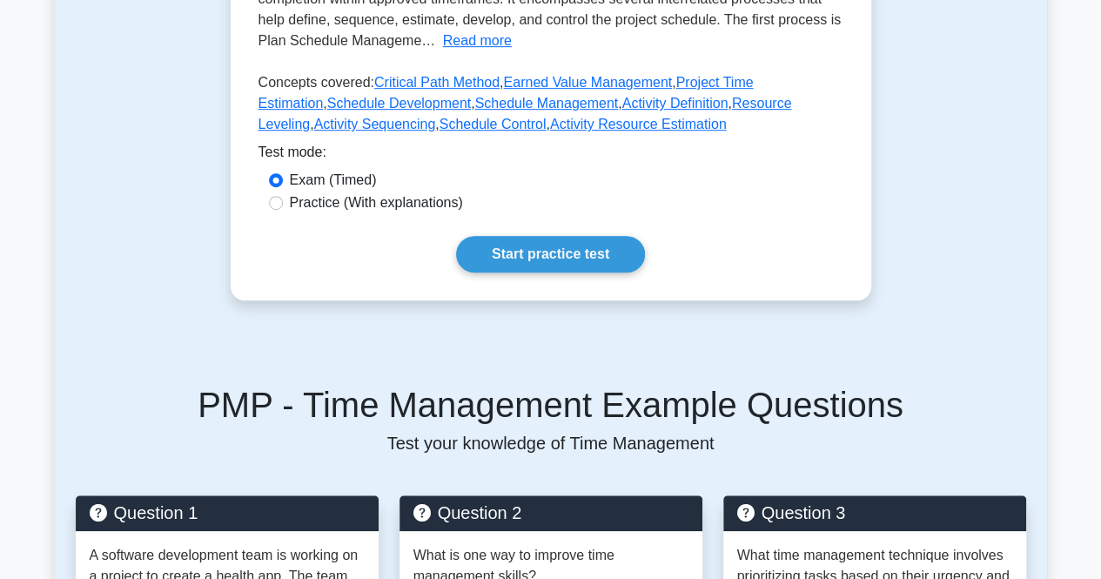
scroll to position [444, 0]
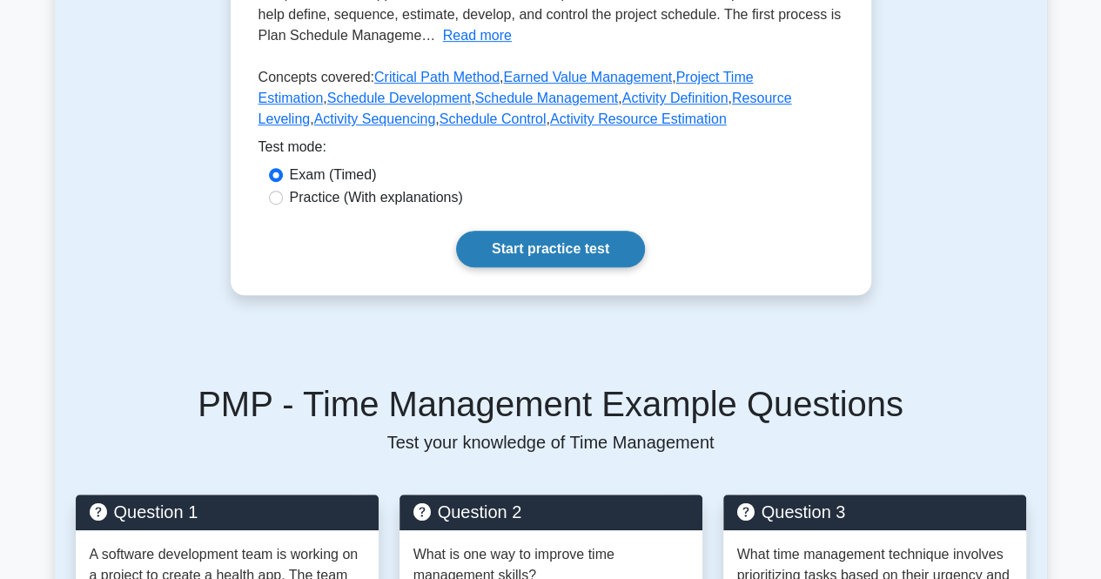
click at [612, 262] on link "Start practice test" at bounding box center [550, 249] width 189 height 37
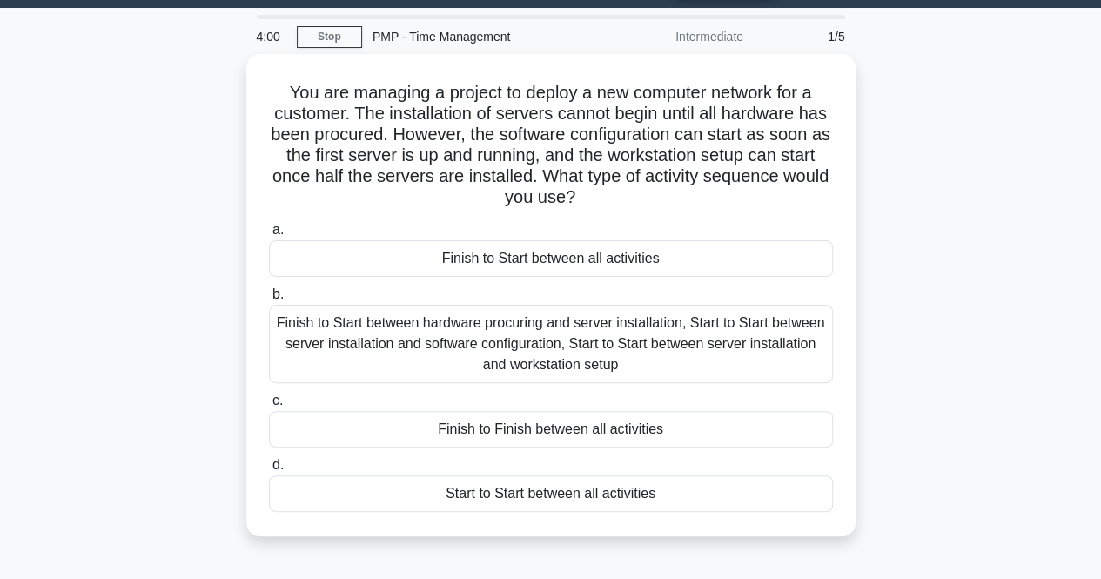
scroll to position [49, 0]
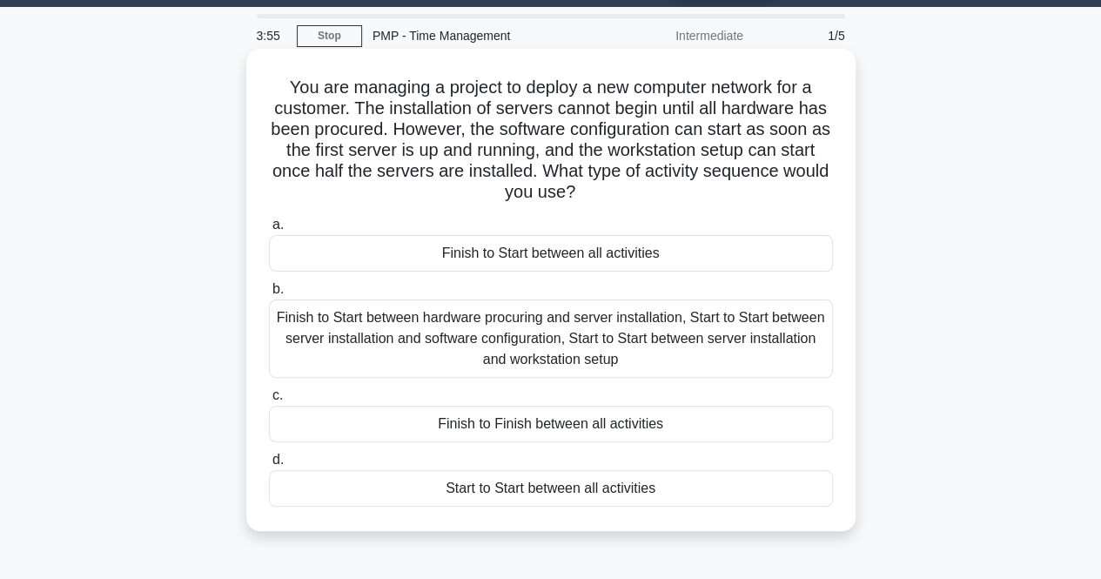
click at [595, 339] on div "Finish to Start between hardware procuring and server installation, Start to St…" at bounding box center [551, 338] width 564 height 78
click at [269, 295] on input "b. Finish to Start between hardware procuring and server installation, Start to…" at bounding box center [269, 289] width 0 height 11
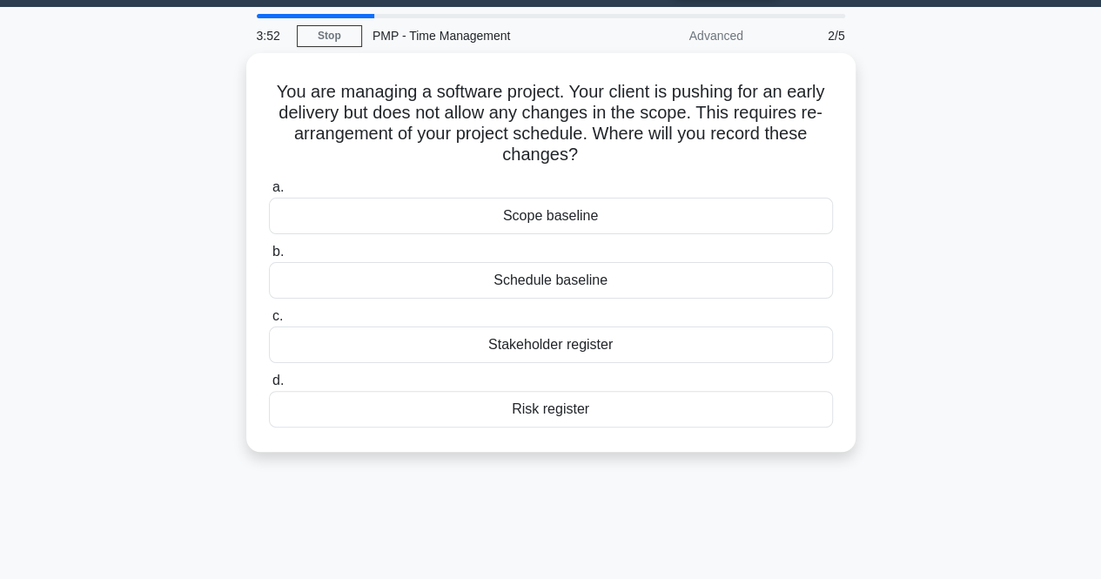
scroll to position [0, 0]
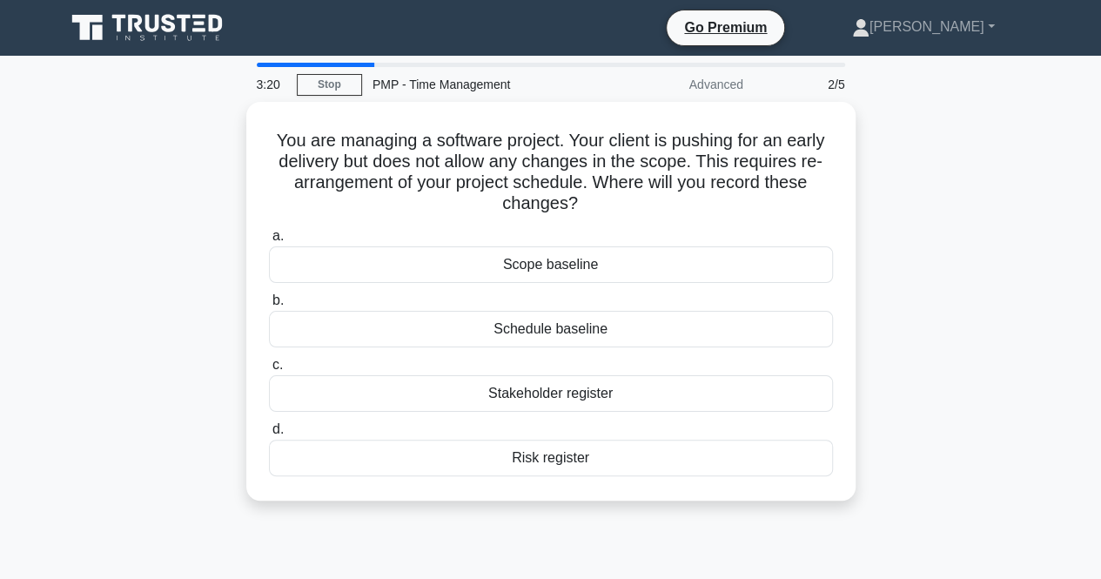
click at [595, 339] on div "Schedule baseline" at bounding box center [551, 329] width 564 height 37
click at [269, 306] on input "b. Schedule baseline" at bounding box center [269, 300] width 0 height 11
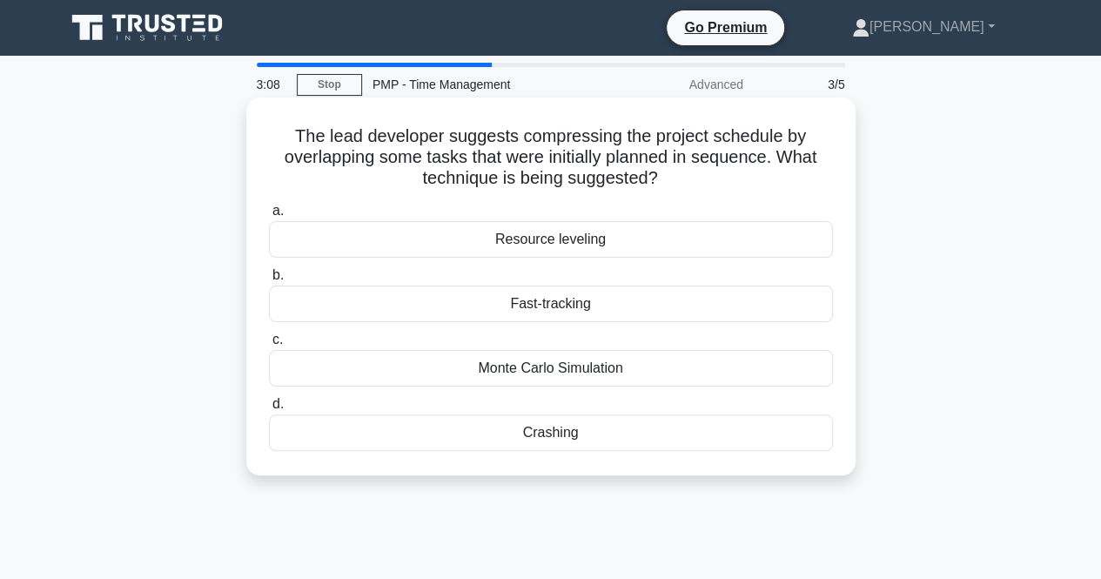
click at [585, 304] on div "Fast-tracking" at bounding box center [551, 304] width 564 height 37
click at [269, 281] on input "b. Fast-tracking" at bounding box center [269, 275] width 0 height 11
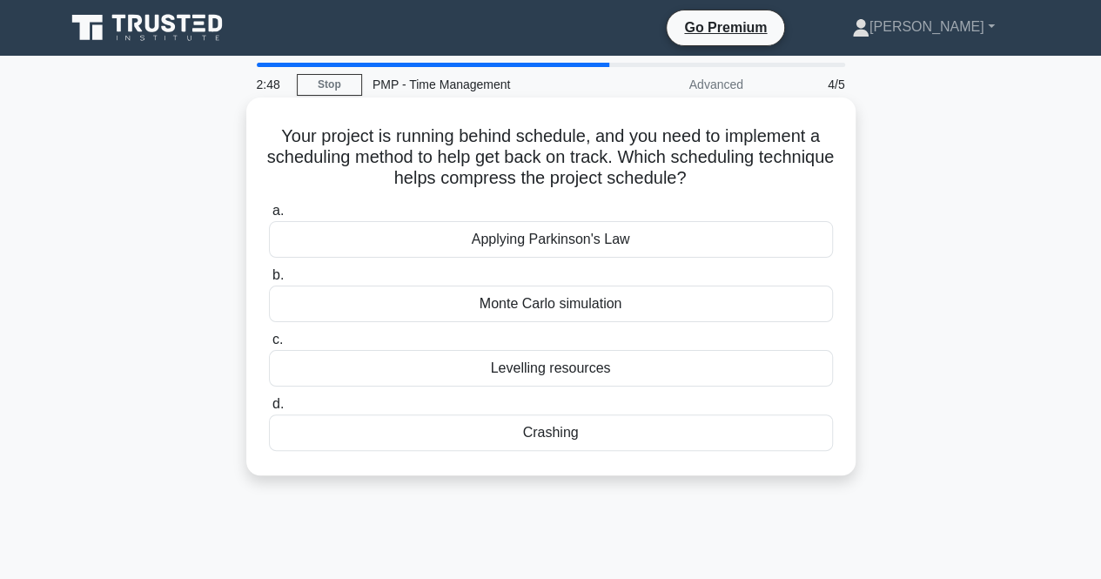
click at [551, 439] on div "Crashing" at bounding box center [551, 432] width 564 height 37
click at [269, 410] on input "d. Crashing" at bounding box center [269, 404] width 0 height 11
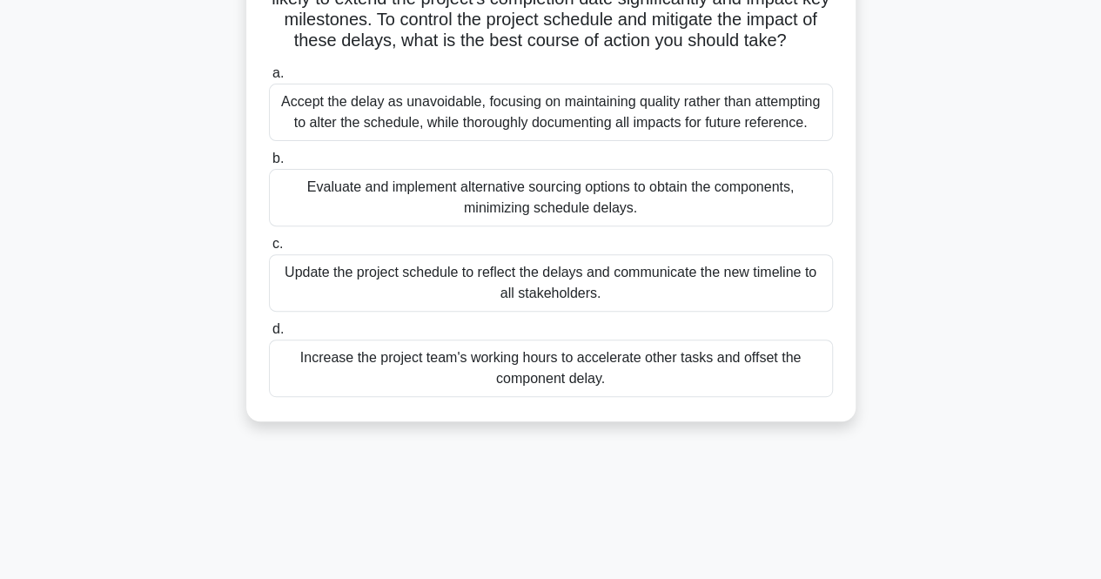
scroll to position [211, 0]
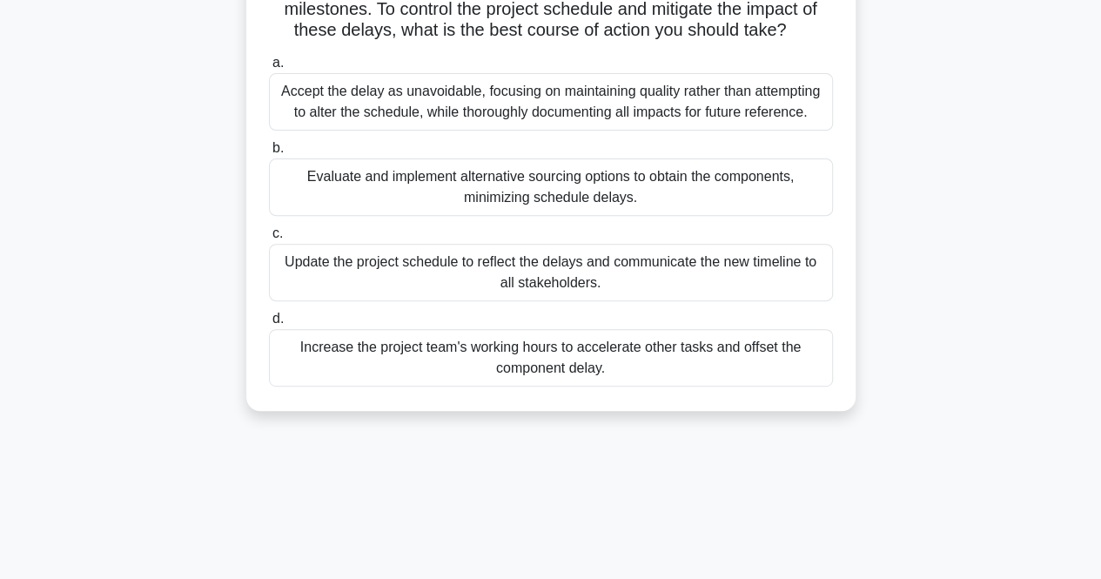
click at [432, 180] on div "Evaluate and implement alternative sourcing options to obtain the components, m…" at bounding box center [551, 186] width 564 height 57
click at [269, 154] on input "b. Evaluate and implement alternative sourcing options to obtain the components…" at bounding box center [269, 148] width 0 height 11
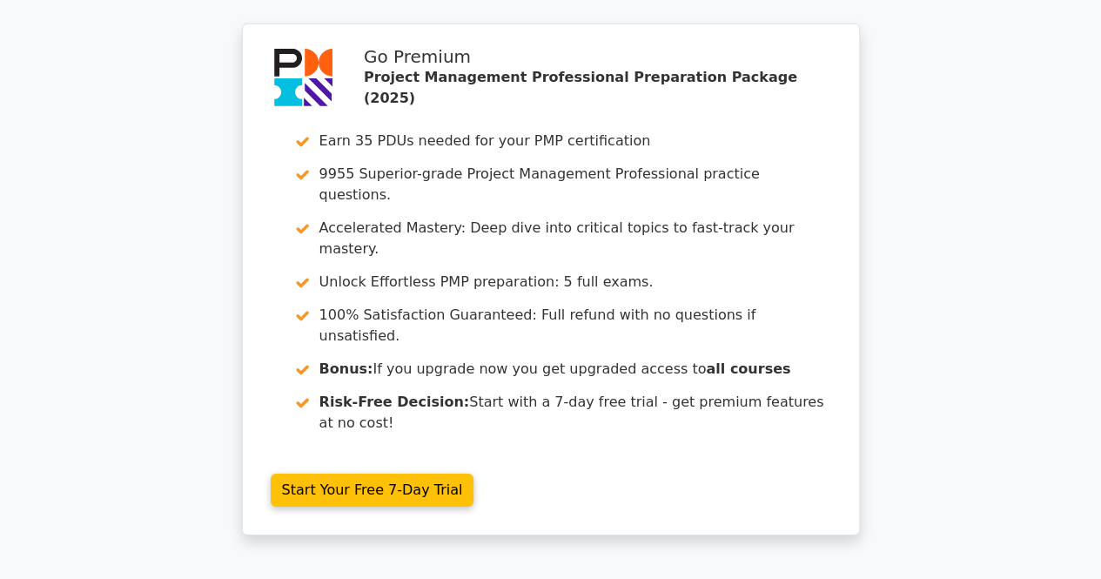
scroll to position [2870, 0]
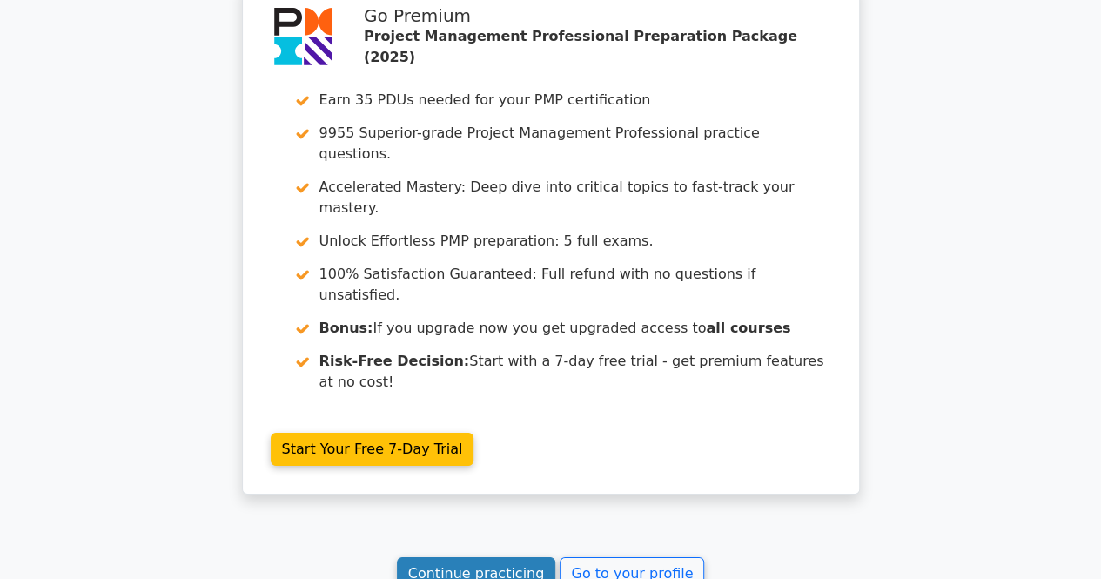
click at [456, 557] on link "Continue practicing" at bounding box center [476, 573] width 159 height 33
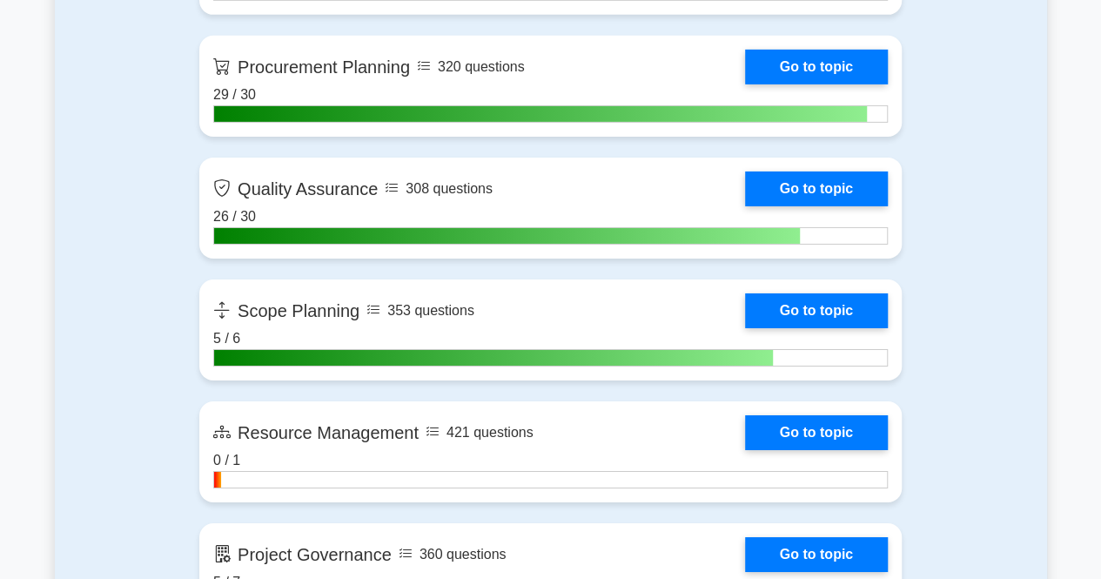
scroll to position [2853, 0]
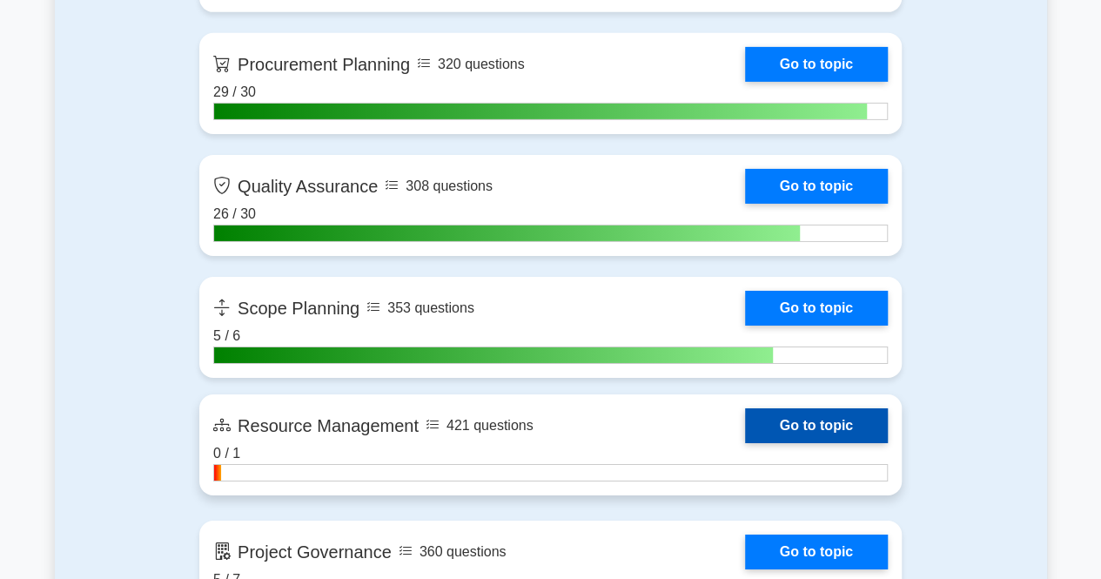
click at [861, 420] on link "Go to topic" at bounding box center [816, 425] width 143 height 35
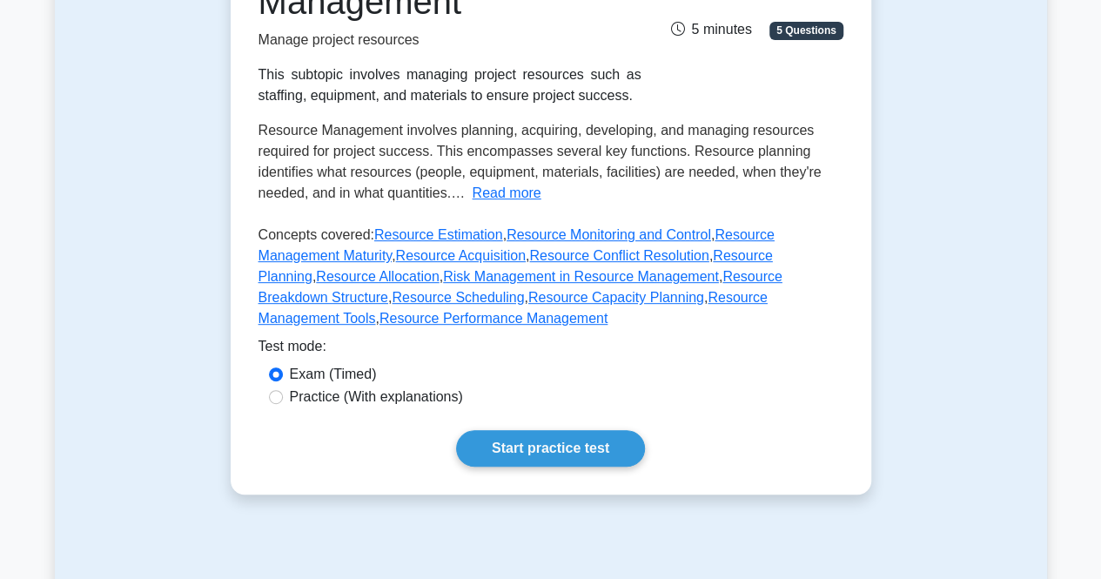
scroll to position [317, 0]
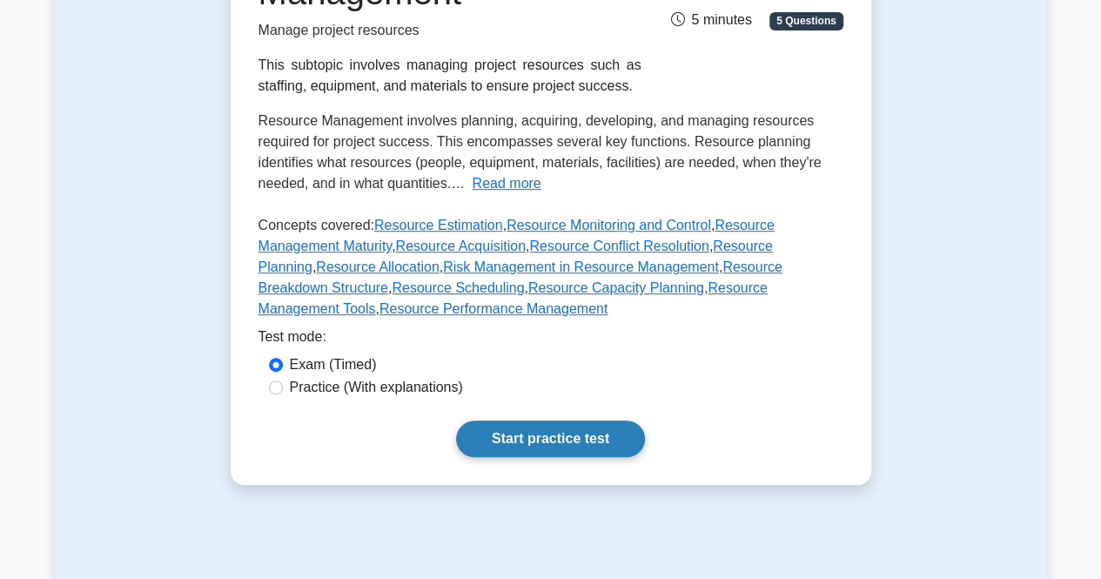
click at [594, 427] on link "Start practice test" at bounding box center [550, 438] width 189 height 37
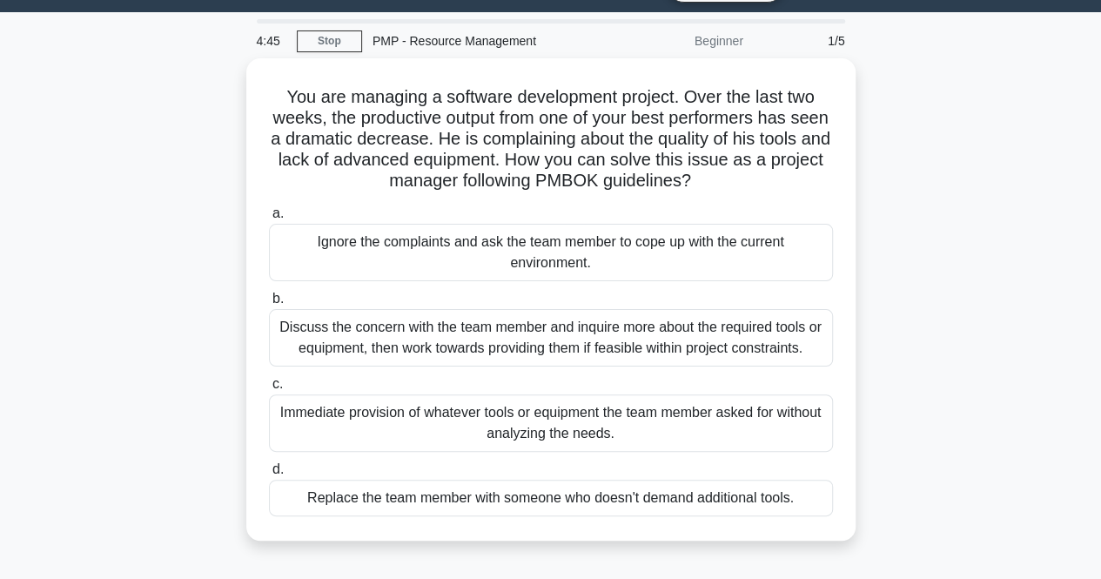
scroll to position [44, 0]
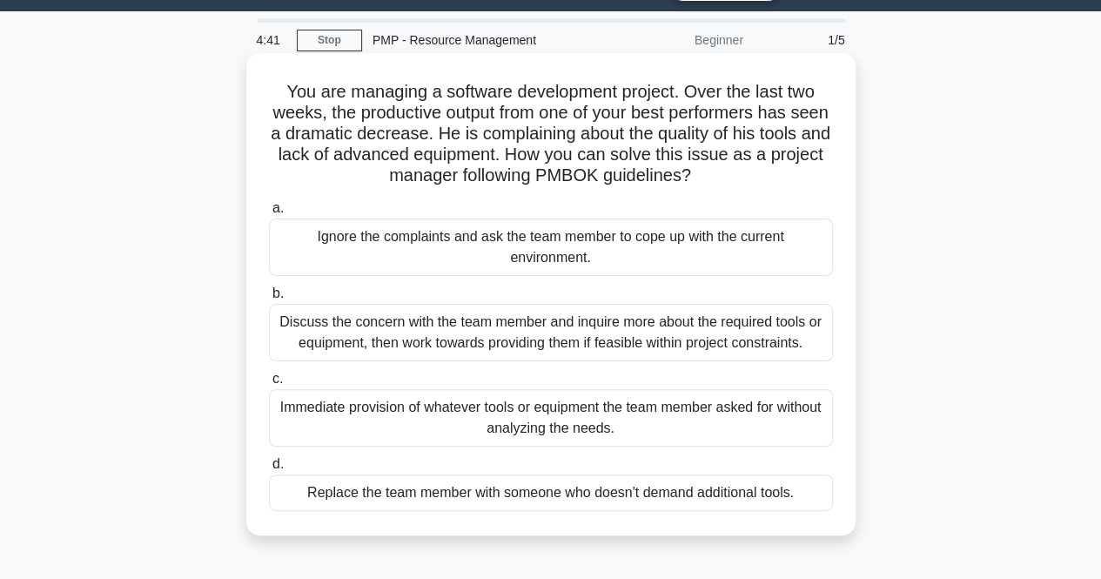
click at [583, 346] on div "Discuss the concern with the team member and inquire more about the required to…" at bounding box center [551, 332] width 564 height 57
click at [269, 299] on input "b. Discuss the concern with the team member and inquire more about the required…" at bounding box center [269, 293] width 0 height 11
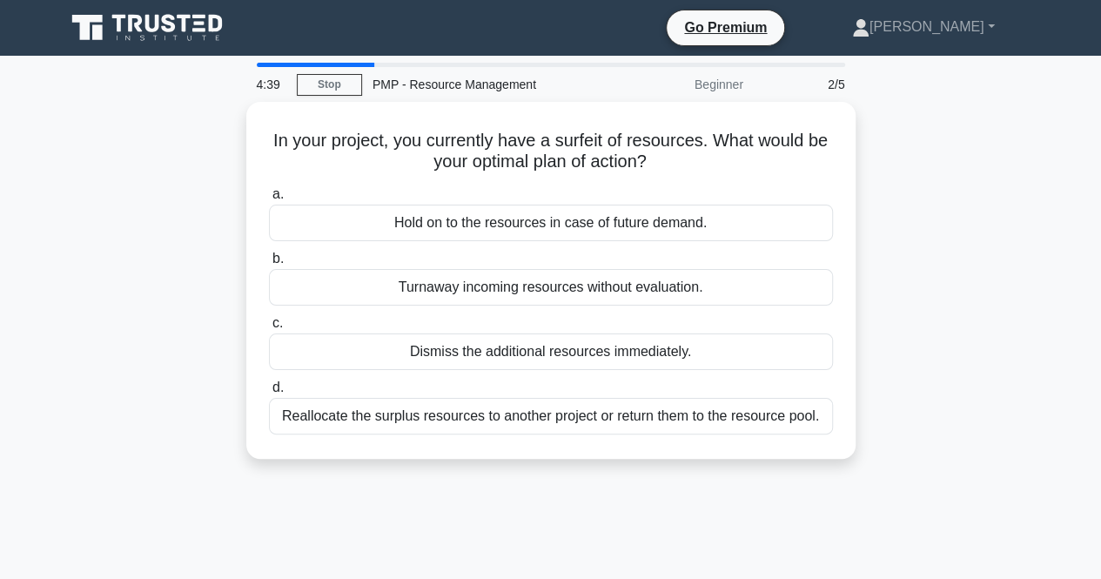
scroll to position [0, 0]
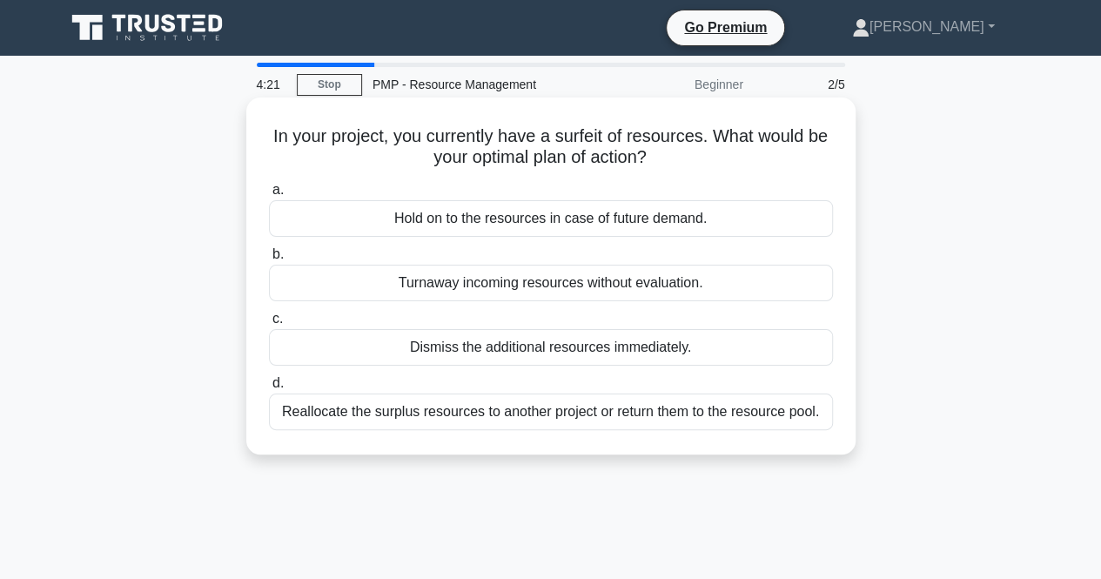
click at [592, 407] on div "Reallocate the surplus resources to another project or return them to the resou…" at bounding box center [551, 411] width 564 height 37
click at [269, 389] on input "d. Reallocate the surplus resources to another project or return them to the re…" at bounding box center [269, 383] width 0 height 11
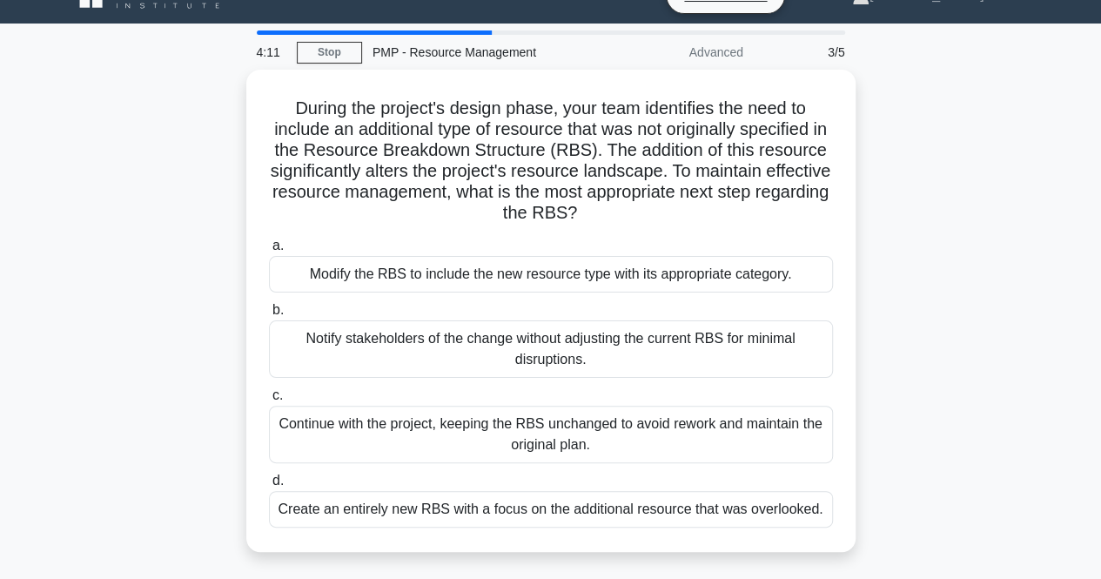
scroll to position [36, 0]
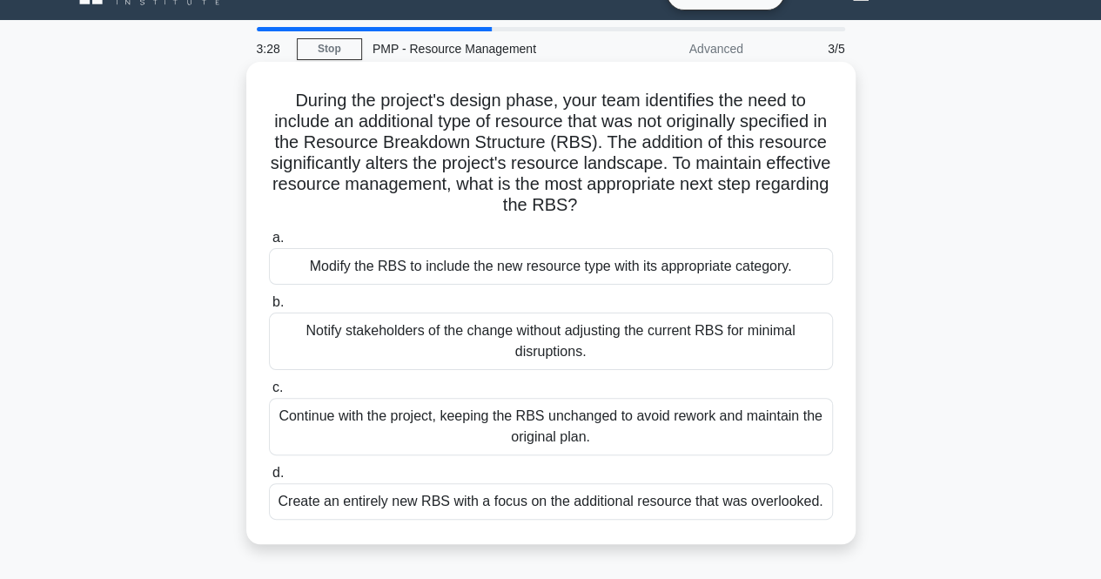
click at [557, 265] on div "Modify the RBS to include the new resource type with its appropriate category." at bounding box center [551, 266] width 564 height 37
click at [269, 244] on input "a. Modify the RBS to include the new resource type with its appropriate categor…" at bounding box center [269, 237] width 0 height 11
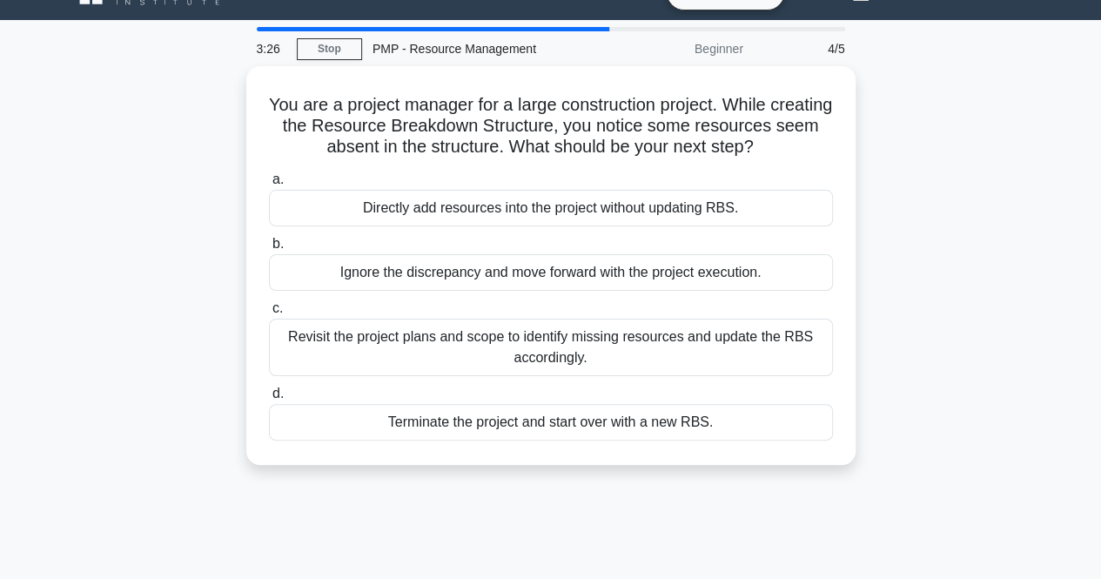
scroll to position [0, 0]
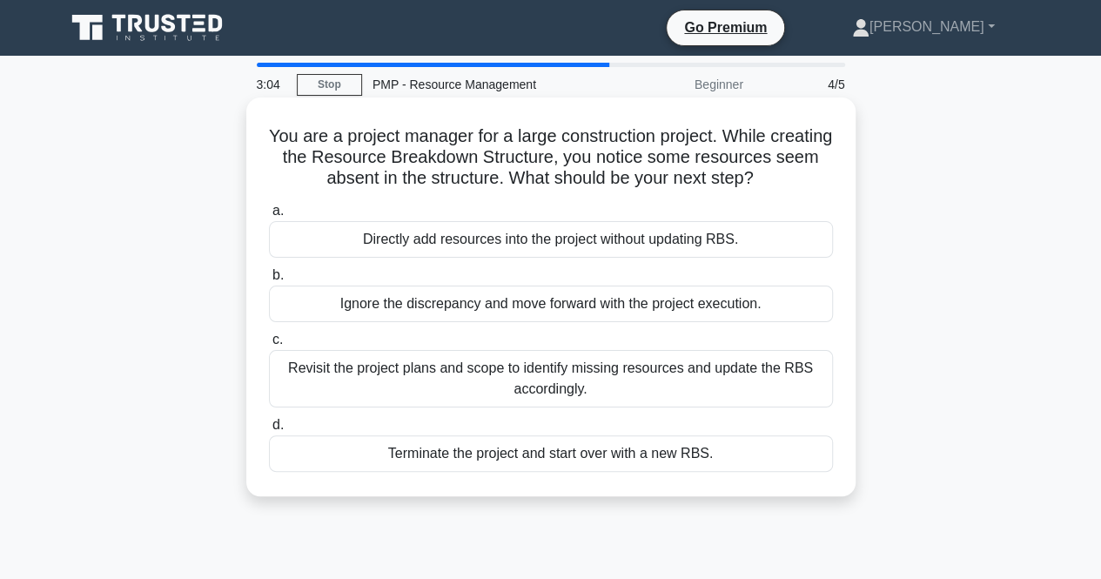
click at [355, 367] on div "Revisit the project plans and scope to identify missing resources and update th…" at bounding box center [551, 378] width 564 height 57
click at [269, 346] on input "c. Revisit the project plans and scope to identify missing resources and update…" at bounding box center [269, 339] width 0 height 11
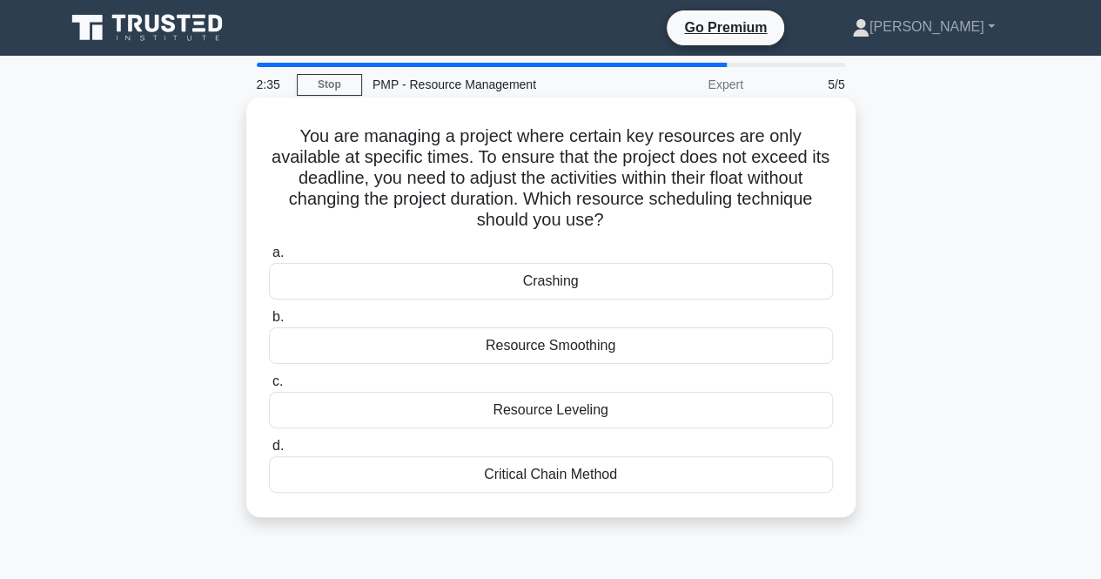
click at [530, 410] on div "Resource Leveling" at bounding box center [551, 410] width 564 height 37
click at [269, 387] on input "c. Resource Leveling" at bounding box center [269, 381] width 0 height 11
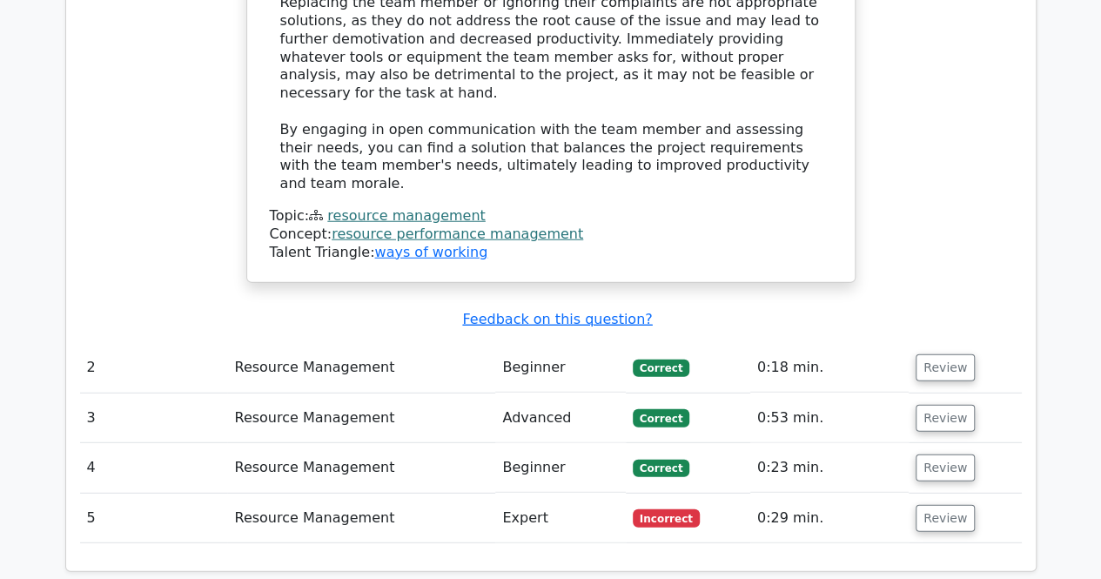
scroll to position [2157, 0]
click at [940, 504] on button "Review" at bounding box center [945, 517] width 59 height 27
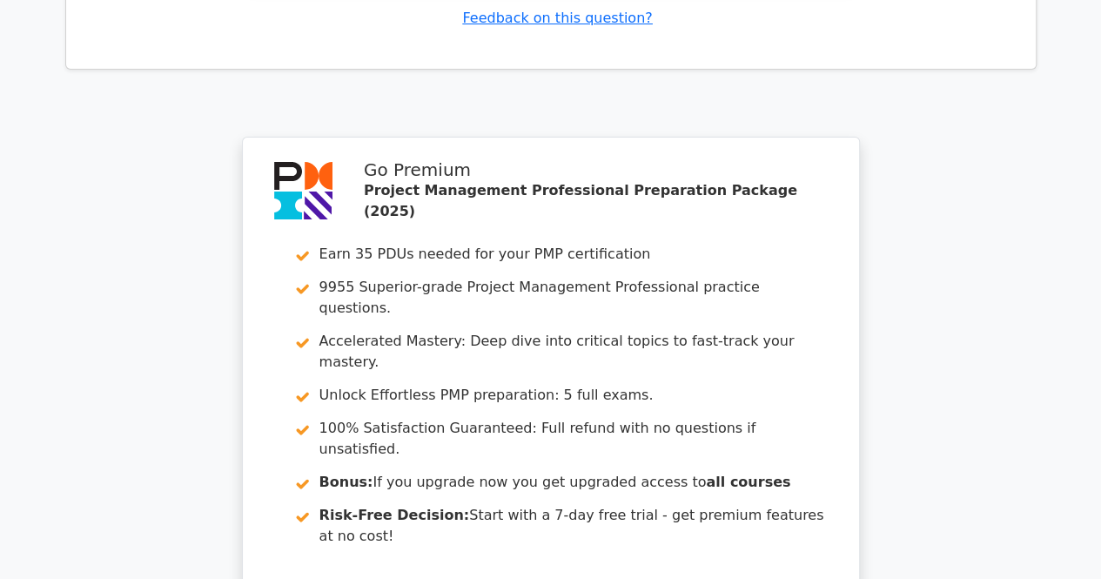
scroll to position [3436, 0]
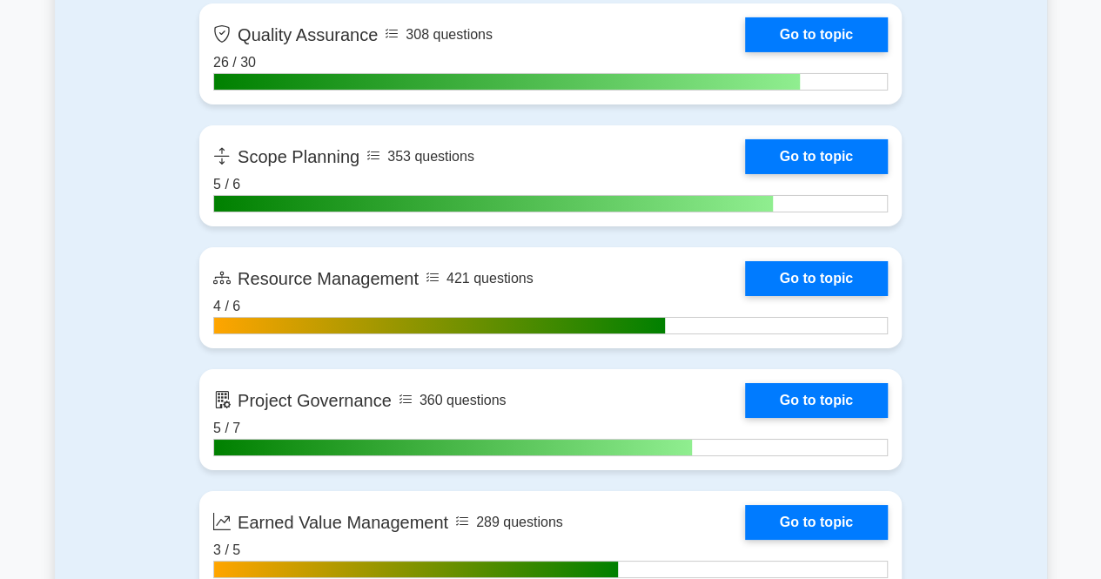
scroll to position [3053, 0]
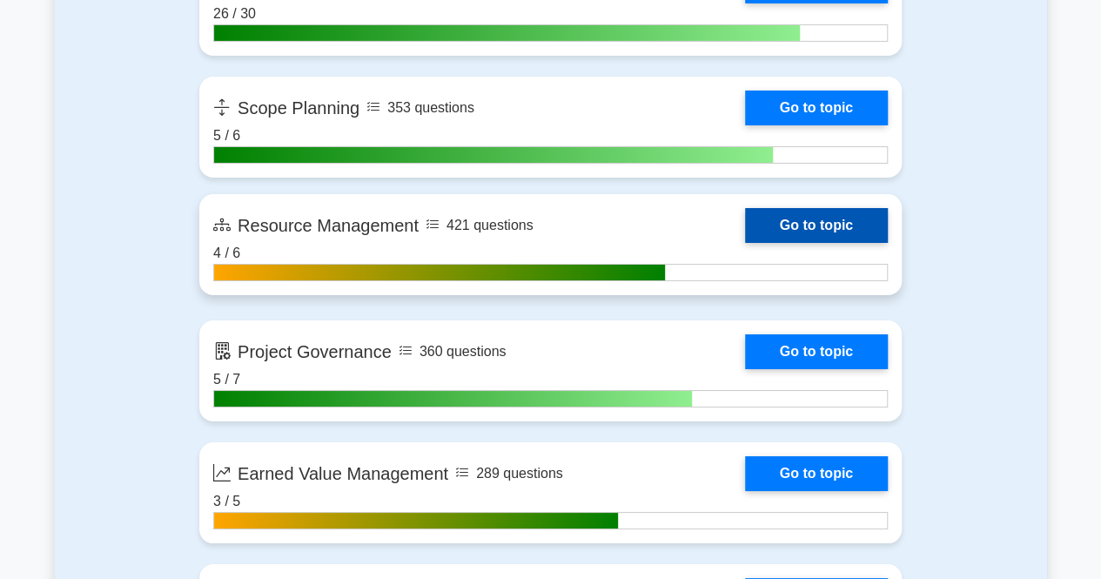
click at [819, 225] on link "Go to topic" at bounding box center [816, 225] width 143 height 35
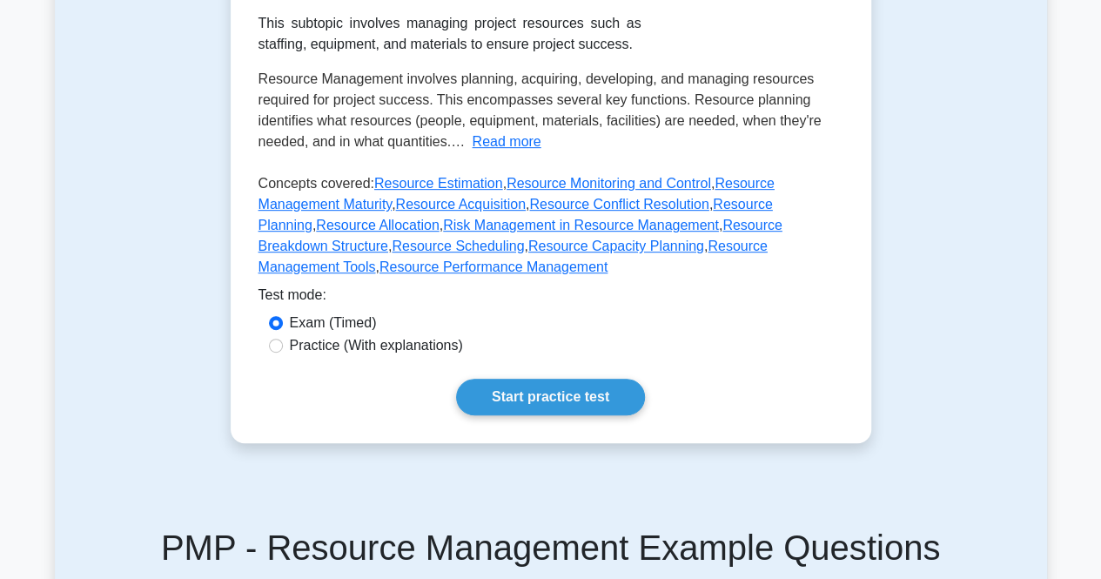
scroll to position [364, 0]
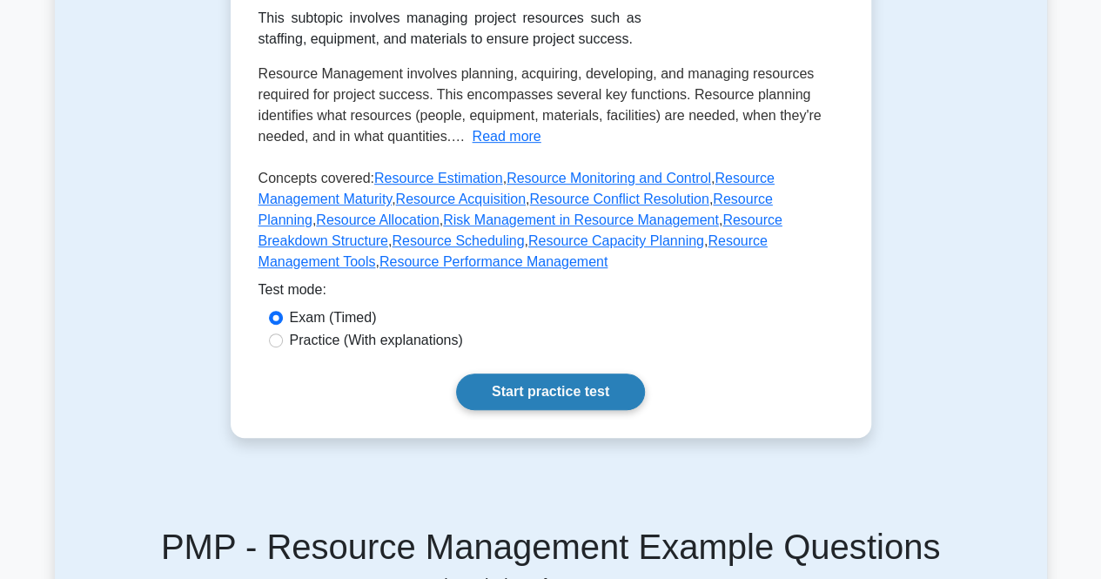
click at [510, 373] on link "Start practice test" at bounding box center [550, 391] width 189 height 37
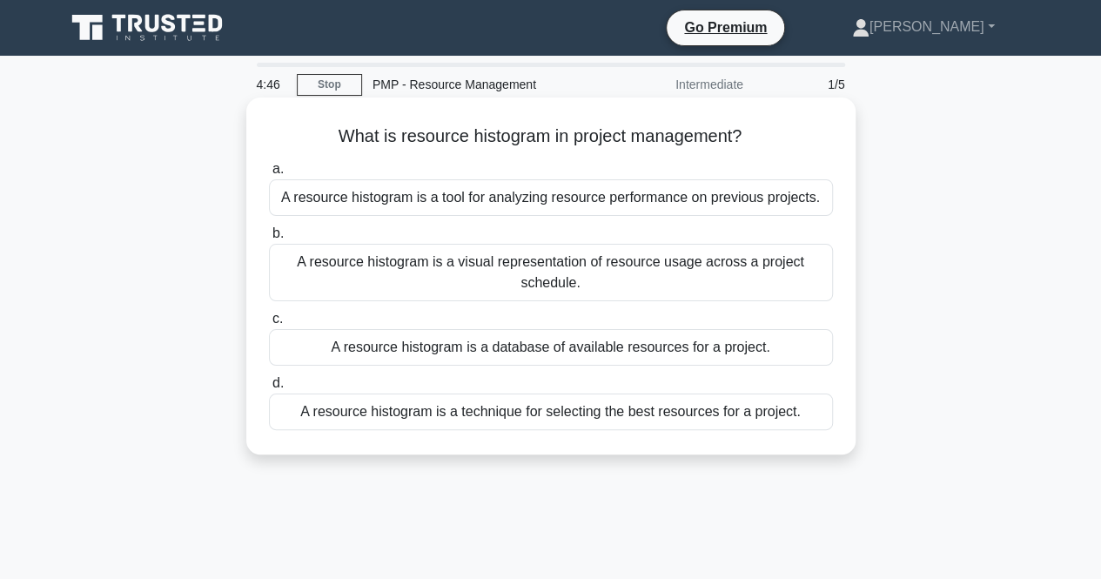
click at [585, 287] on div "A resource histogram is a visual representation of resource usage across a proj…" at bounding box center [551, 272] width 564 height 57
click at [269, 239] on input "b. A resource histogram is a visual representation of resource usage across a p…" at bounding box center [269, 233] width 0 height 11
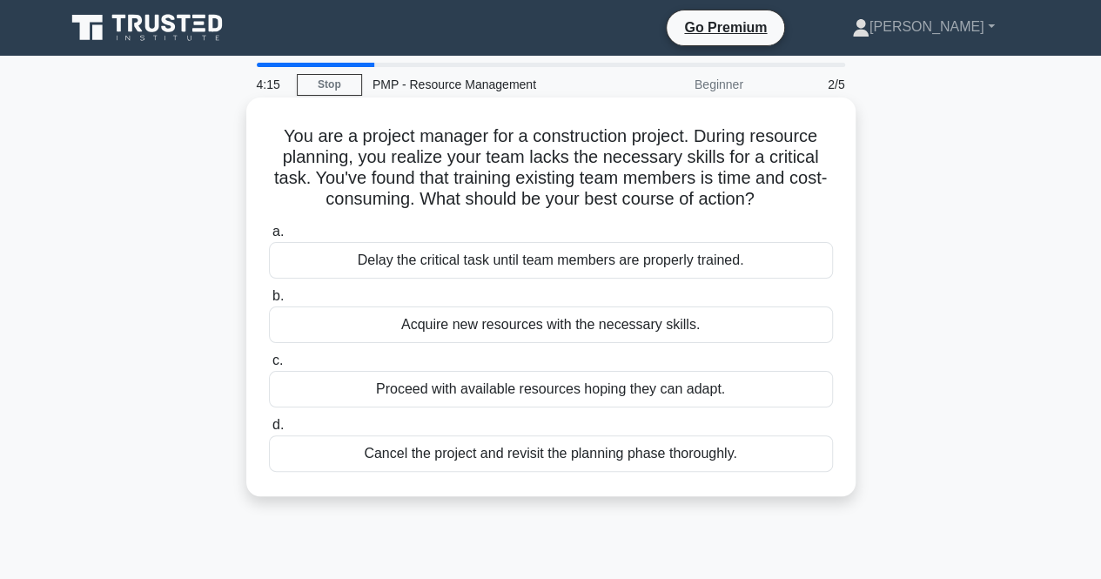
click at [587, 267] on div "Delay the critical task until team members are properly trained." at bounding box center [551, 260] width 564 height 37
click at [269, 238] on input "a. Delay the critical task until team members are properly trained." at bounding box center [269, 231] width 0 height 11
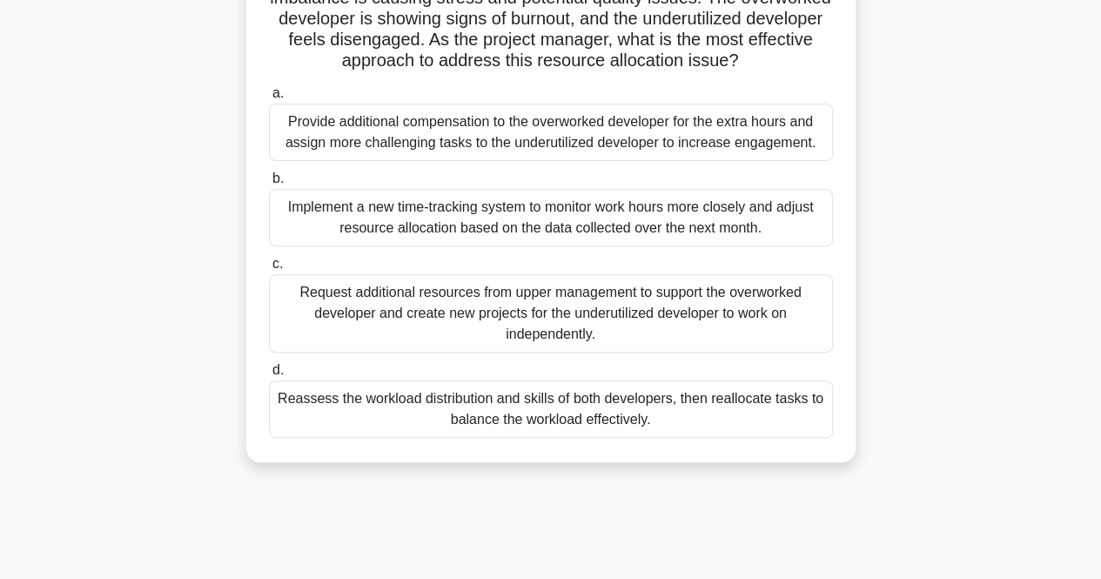
scroll to position [227, 0]
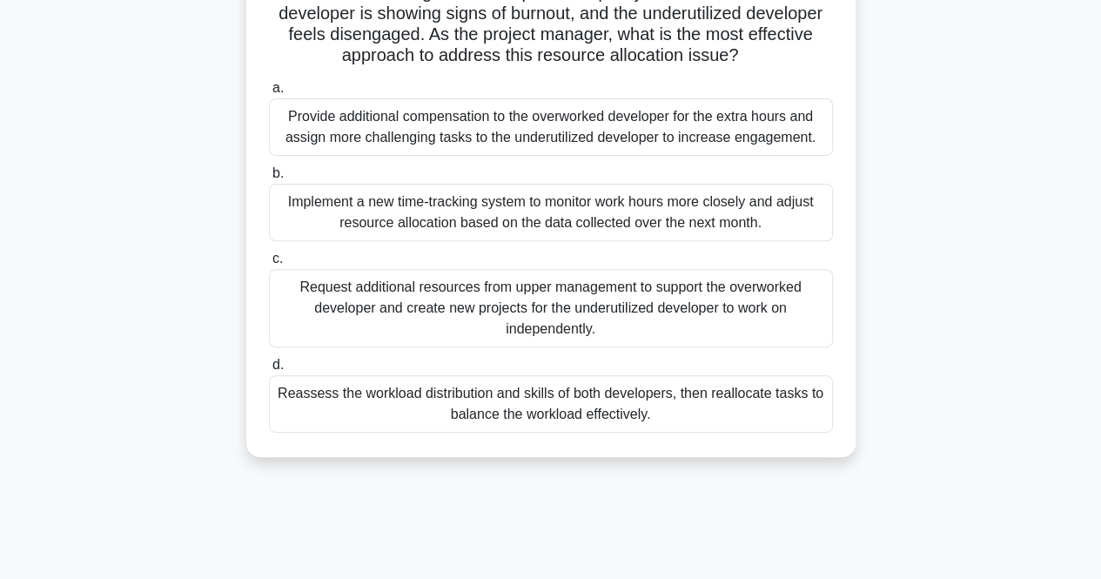
click at [543, 433] on div "Reassess the workload distribution and skills of both developers, then realloca…" at bounding box center [551, 403] width 564 height 57
click at [269, 371] on input "d. Reassess the workload distribution and skills of both developers, then reall…" at bounding box center [269, 365] width 0 height 11
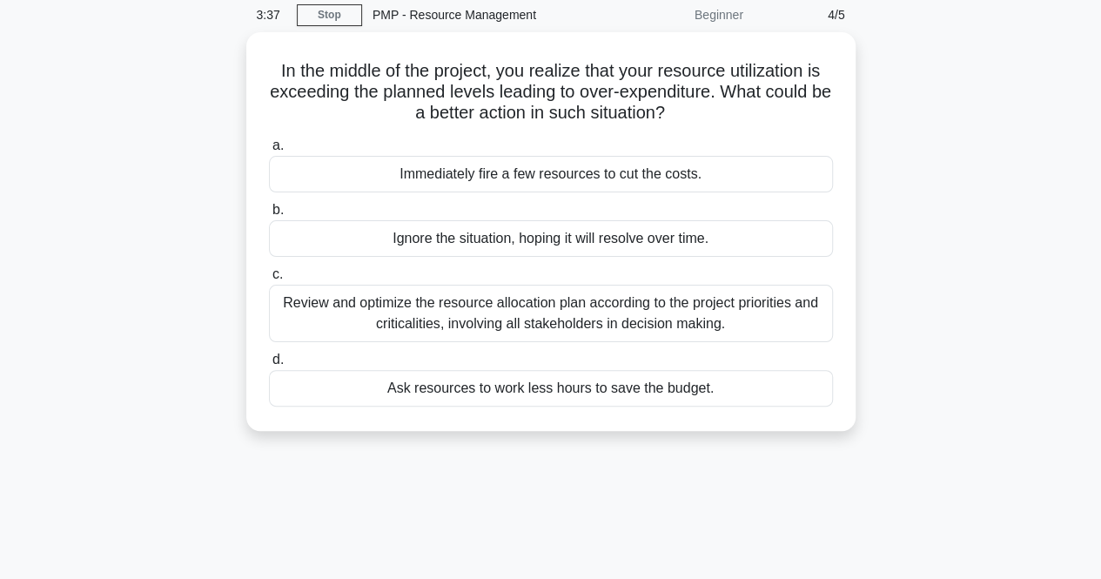
scroll to position [0, 0]
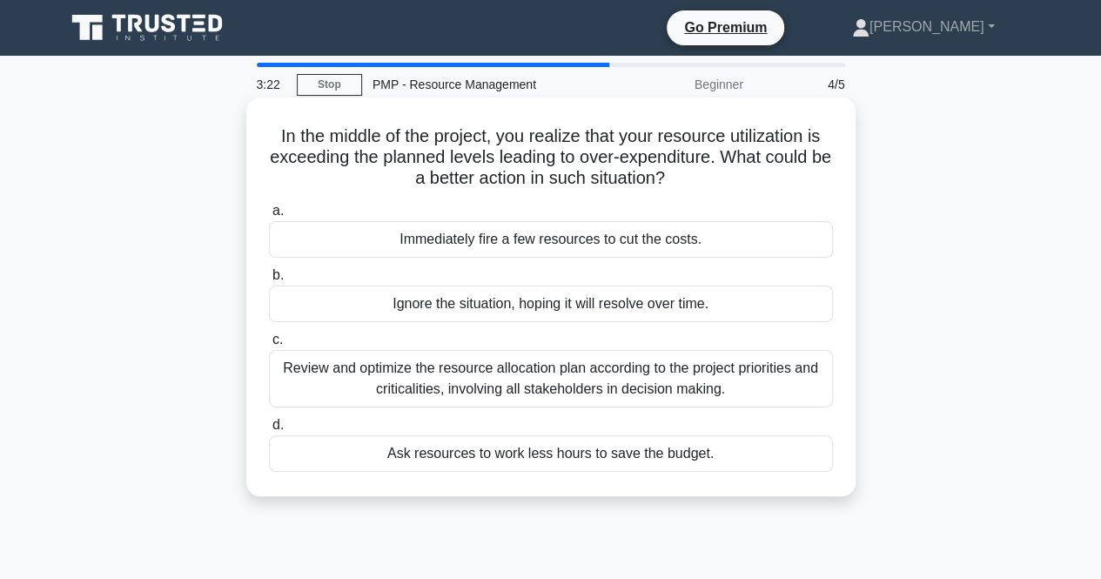
click at [524, 391] on div "Review and optimize the resource allocation plan according to the project prior…" at bounding box center [551, 378] width 564 height 57
click at [269, 346] on input "c. Review and optimize the resource allocation plan according to the project pr…" at bounding box center [269, 339] width 0 height 11
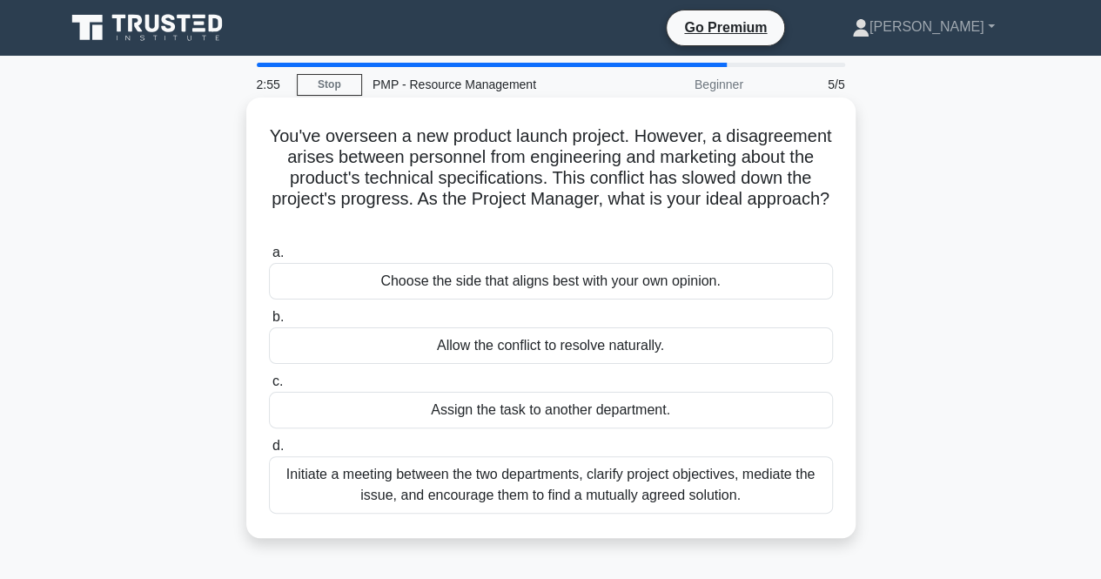
click at [527, 485] on div "Initiate a meeting between the two departments, clarify project objectives, med…" at bounding box center [551, 484] width 564 height 57
click at [269, 452] on input "d. Initiate a meeting between the two departments, clarify project objectives, …" at bounding box center [269, 445] width 0 height 11
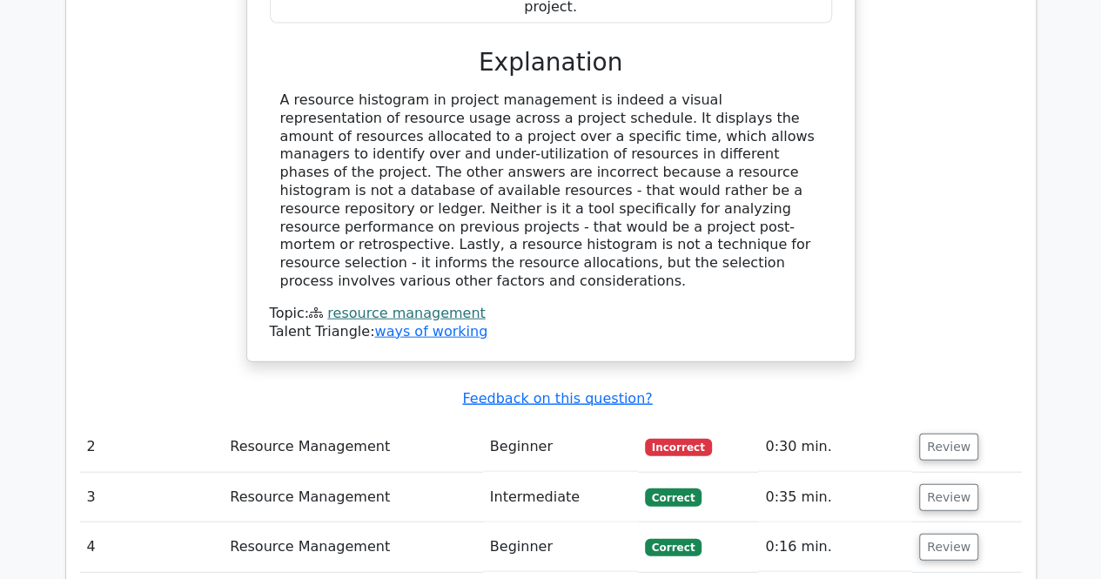
scroll to position [1798, 0]
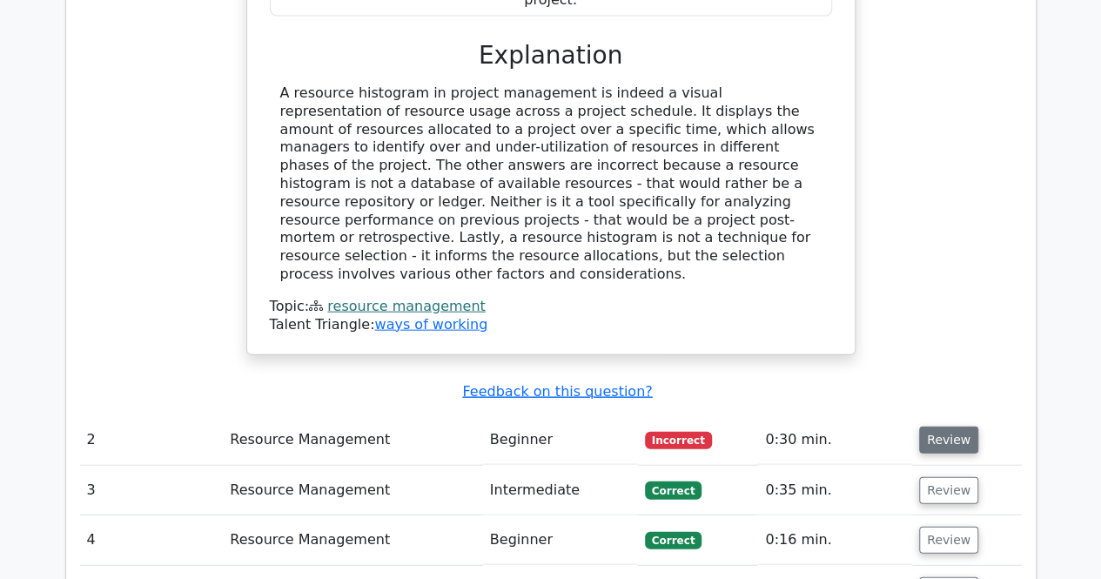
click at [947, 427] on button "Review" at bounding box center [948, 440] width 59 height 27
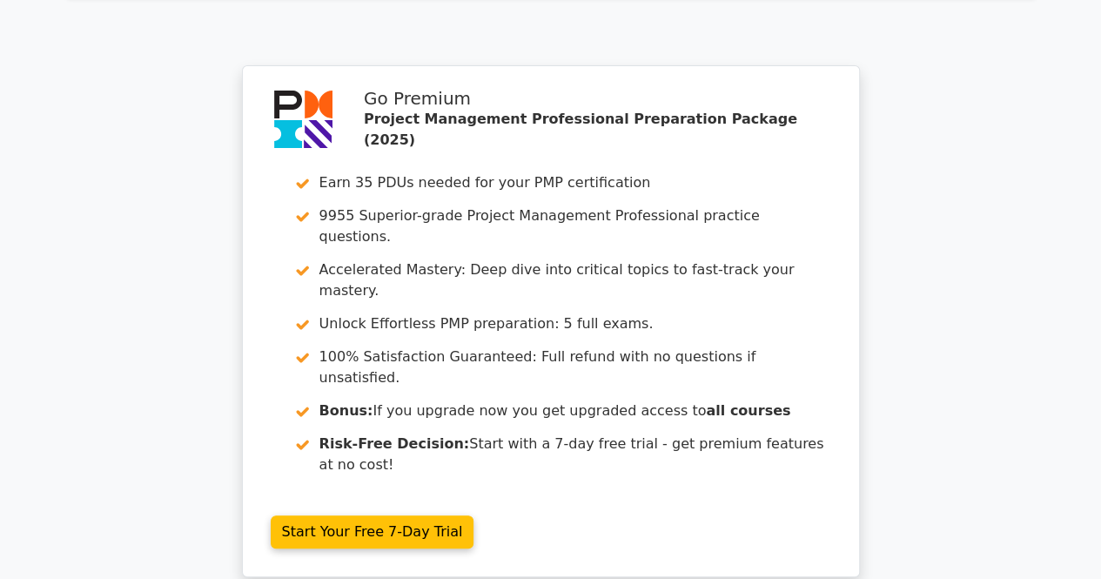
scroll to position [3331, 0]
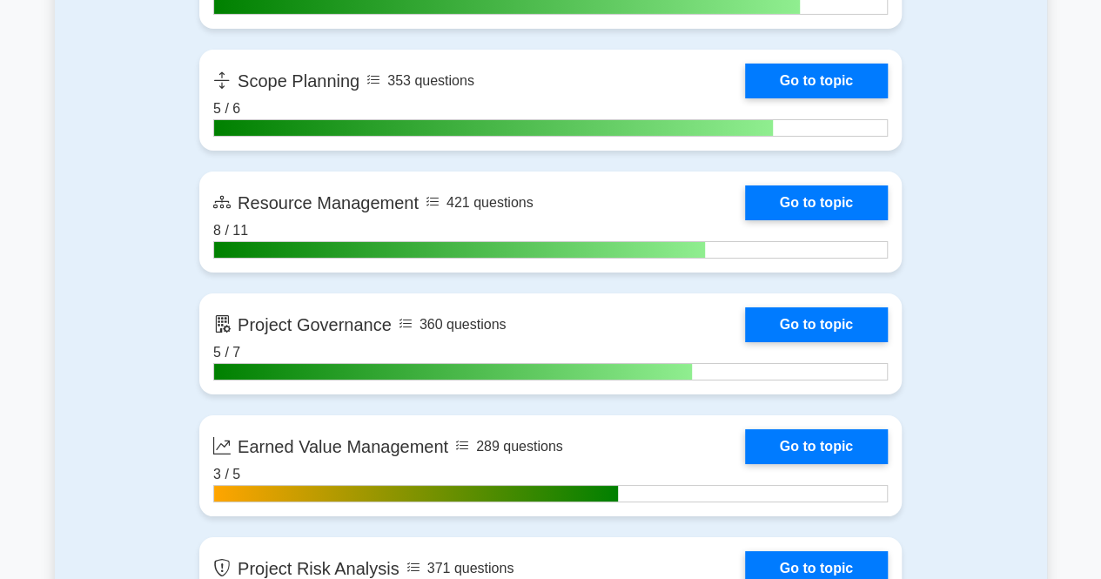
scroll to position [3088, 0]
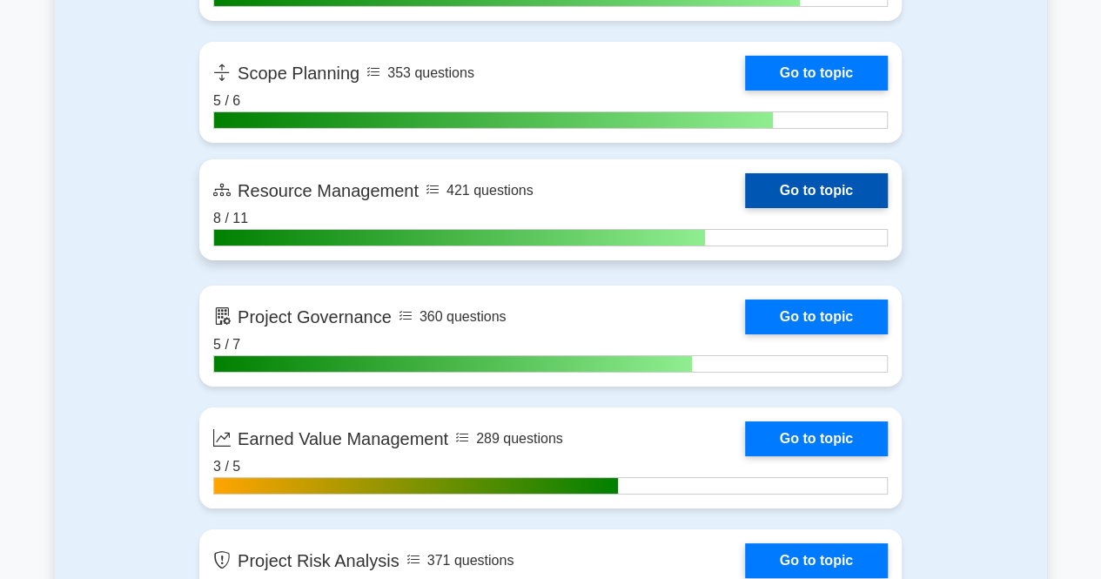
click at [808, 194] on link "Go to topic" at bounding box center [816, 190] width 143 height 35
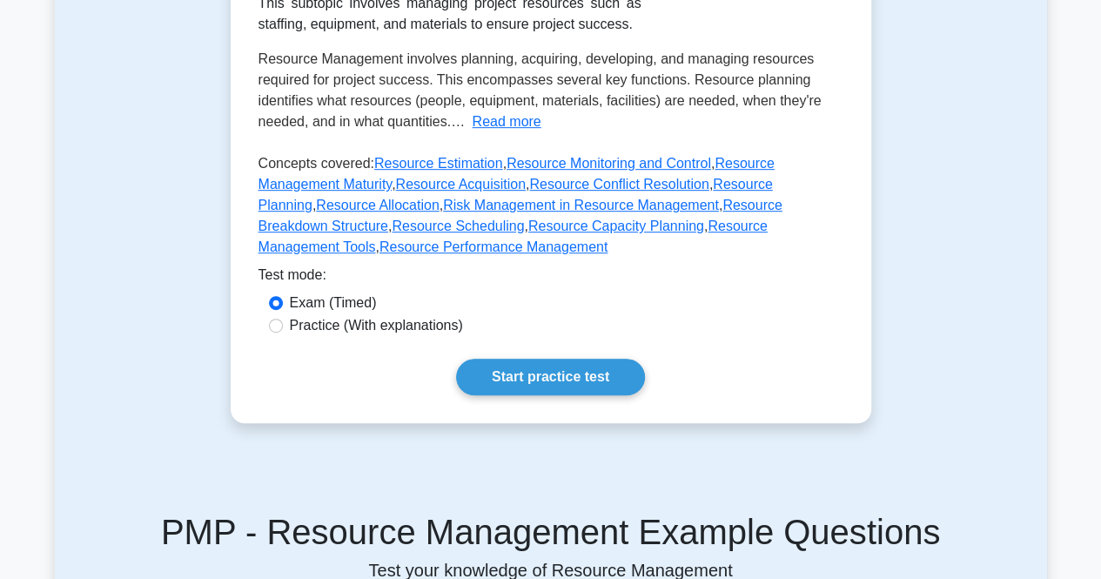
scroll to position [384, 0]
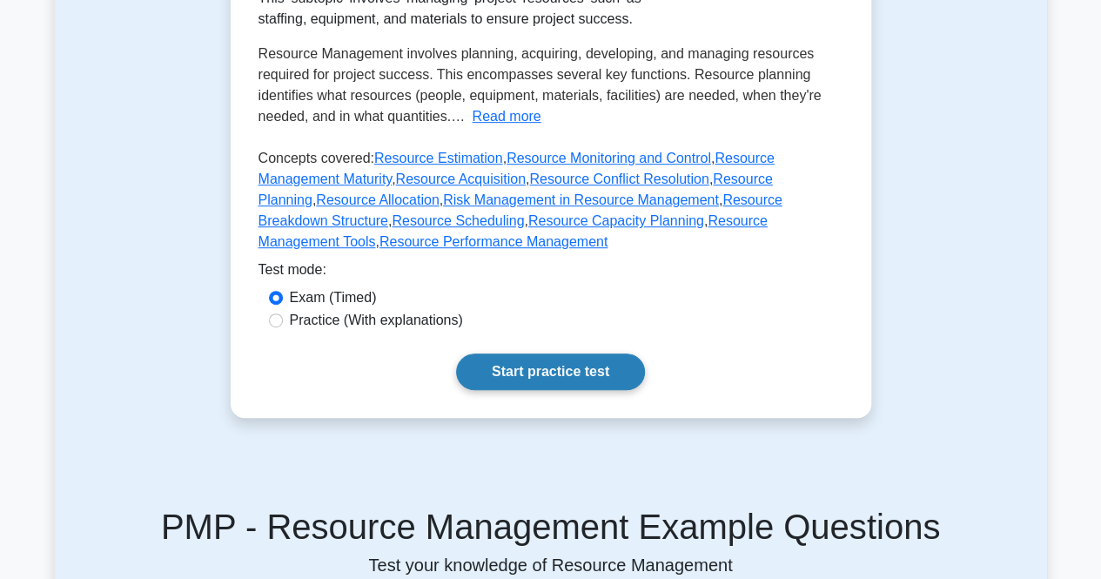
click at [592, 353] on link "Start practice test" at bounding box center [550, 371] width 189 height 37
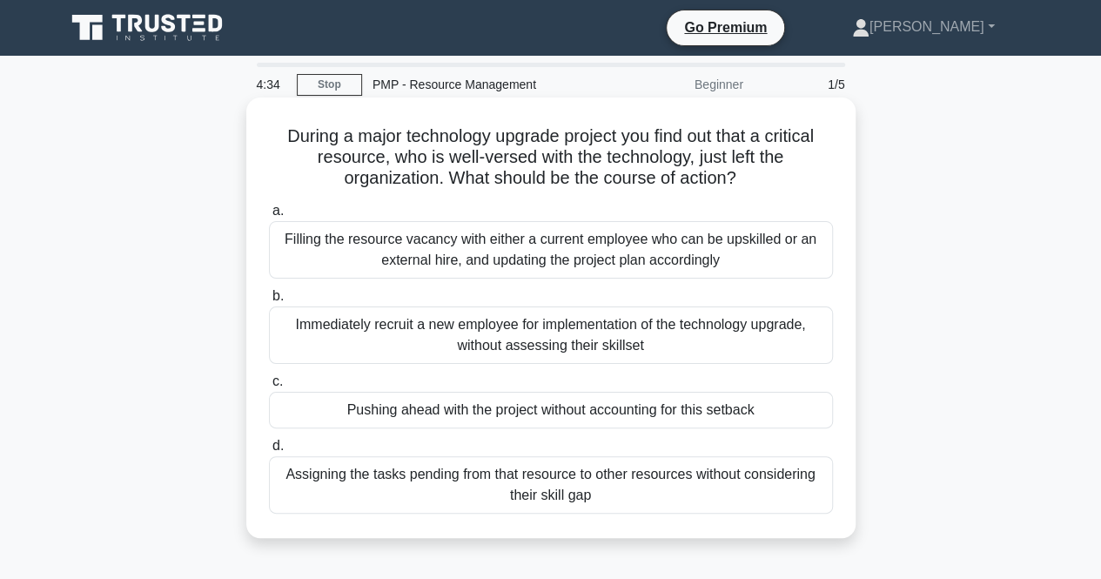
click at [583, 263] on div "Filling the resource vacancy with either a current employee who can be upskille…" at bounding box center [551, 249] width 564 height 57
click at [269, 217] on input "a. Filling the resource vacancy with either a current employee who can be upski…" at bounding box center [269, 210] width 0 height 11
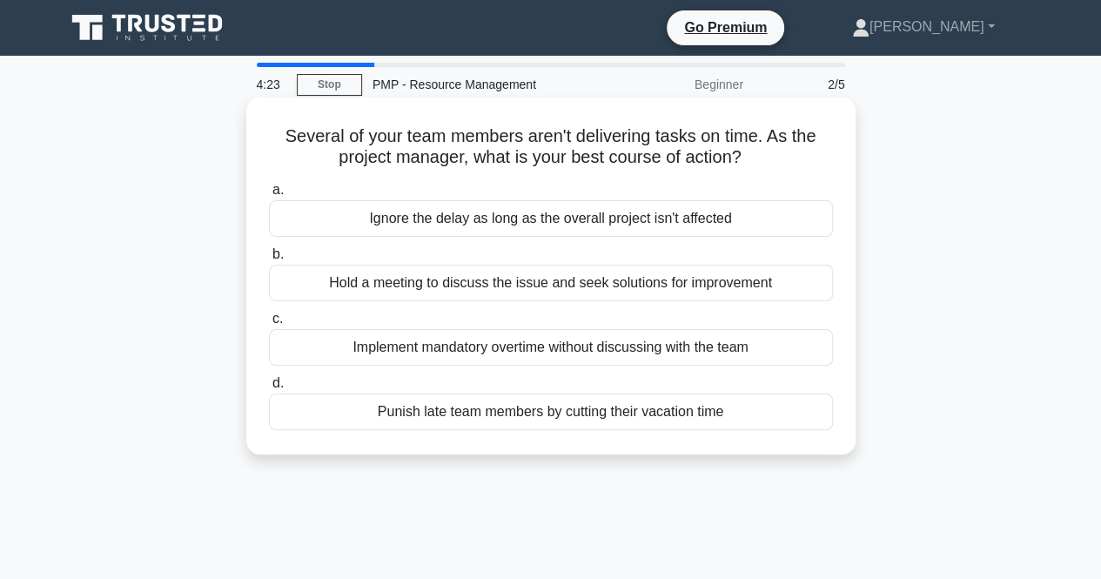
click at [581, 293] on div "Hold a meeting to discuss the issue and seek solutions for improvement" at bounding box center [551, 283] width 564 height 37
click at [269, 260] on input "b. Hold a meeting to discuss the issue and seek solutions for improvement" at bounding box center [269, 254] width 0 height 11
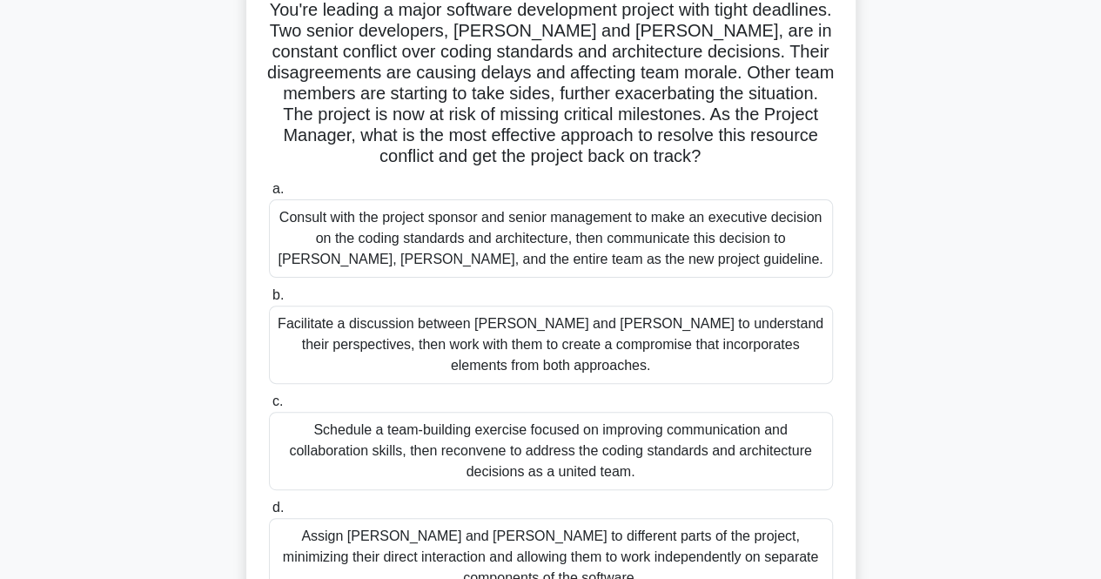
scroll to position [219, 0]
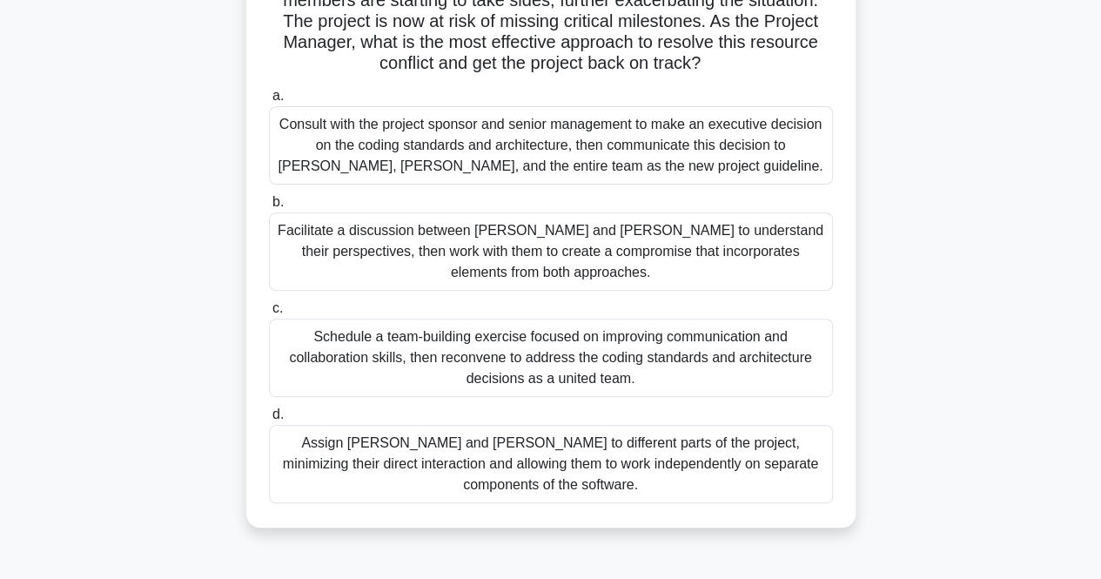
click at [513, 233] on div "Facilitate a discussion between Alice and Bob to understand their perspectives,…" at bounding box center [551, 251] width 564 height 78
click at [269, 208] on input "b. Facilitate a discussion between Alice and Bob to understand their perspectiv…" at bounding box center [269, 202] width 0 height 11
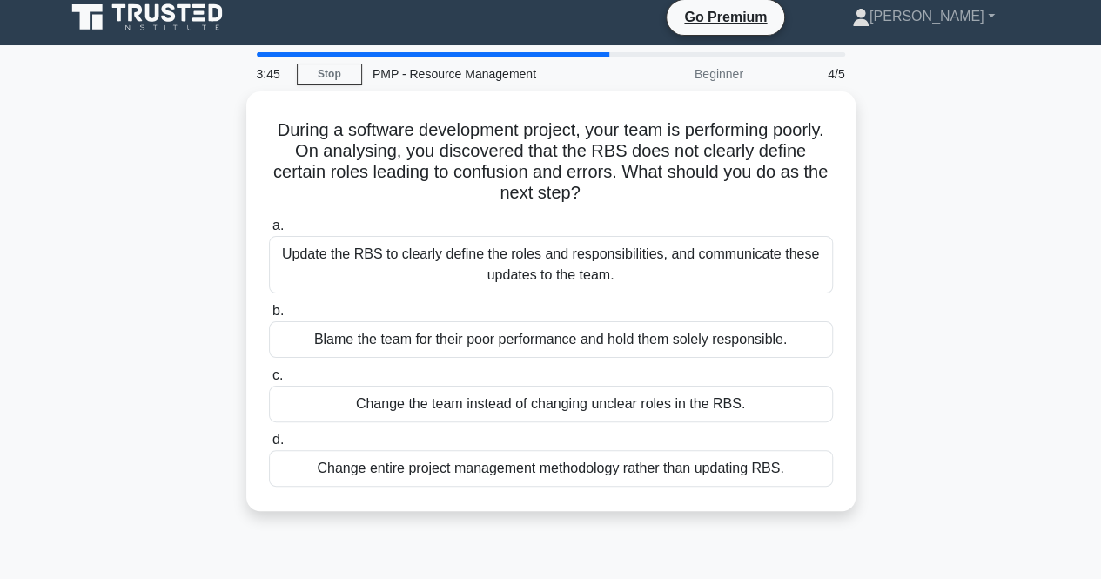
scroll to position [0, 0]
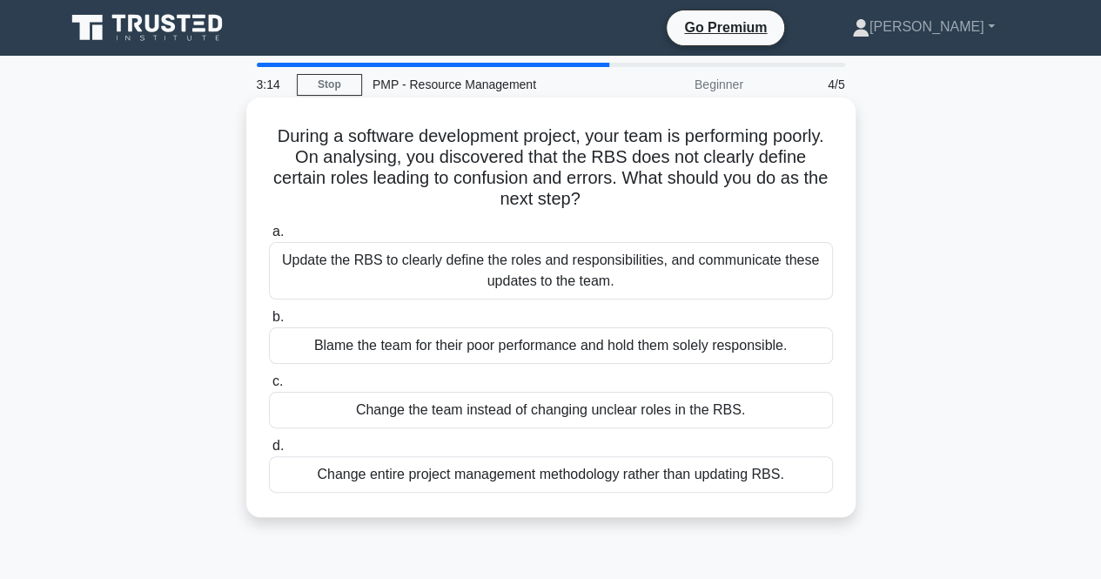
click at [510, 274] on div "Update the RBS to clearly define the roles and responsibilities, and communicat…" at bounding box center [551, 270] width 564 height 57
click at [269, 238] on input "a. Update the RBS to clearly define the roles and responsibilities, and communi…" at bounding box center [269, 231] width 0 height 11
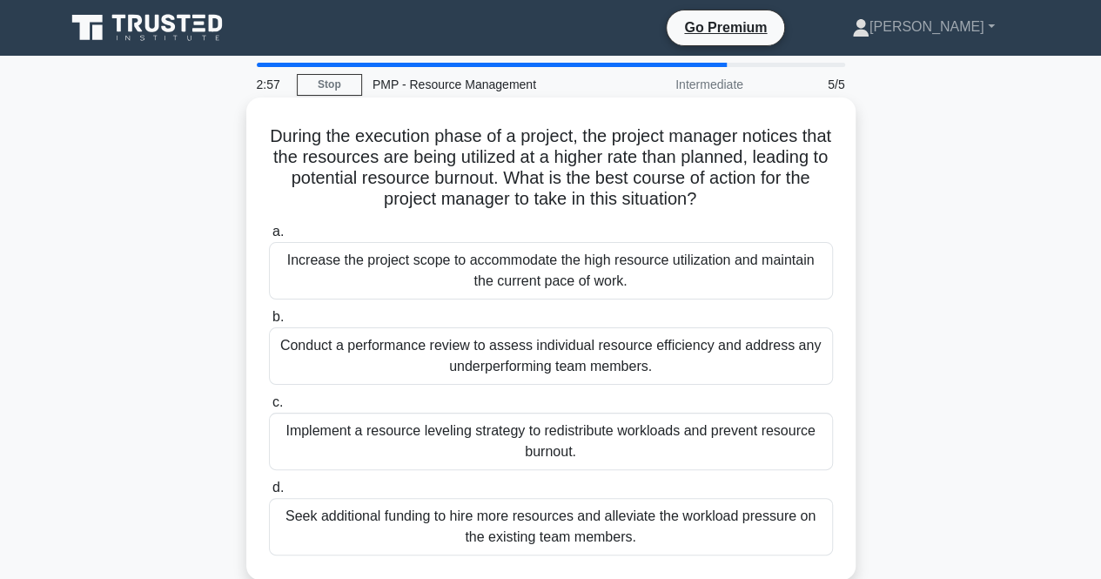
click at [496, 448] on div "Implement a resource leveling strategy to redistribute workloads and prevent re…" at bounding box center [551, 441] width 564 height 57
click at [269, 408] on input "c. Implement a resource leveling strategy to redistribute workloads and prevent…" at bounding box center [269, 402] width 0 height 11
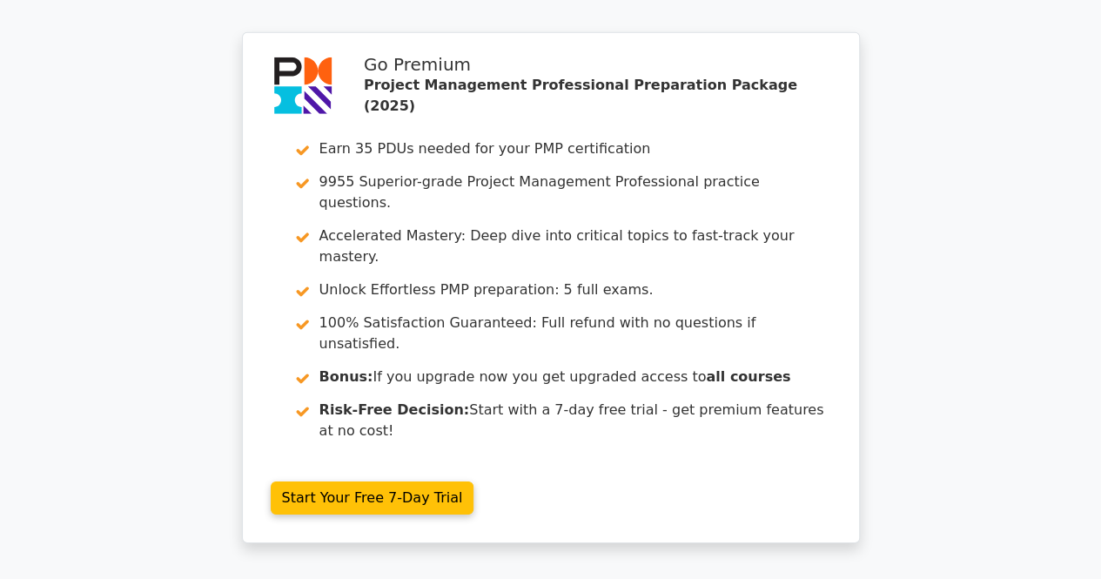
scroll to position [2753, 0]
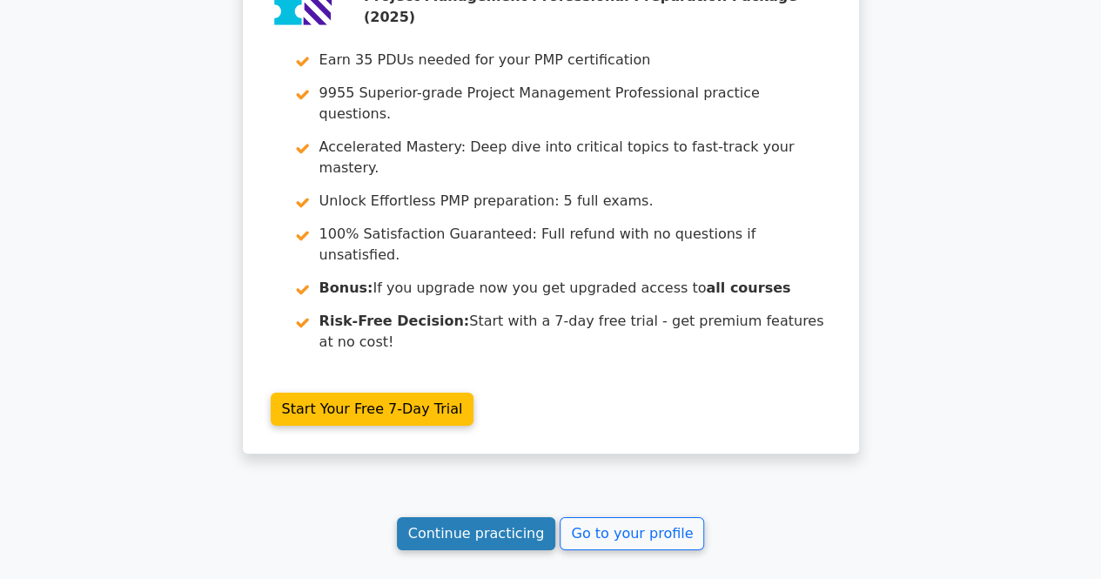
click at [503, 517] on link "Continue practicing" at bounding box center [476, 533] width 159 height 33
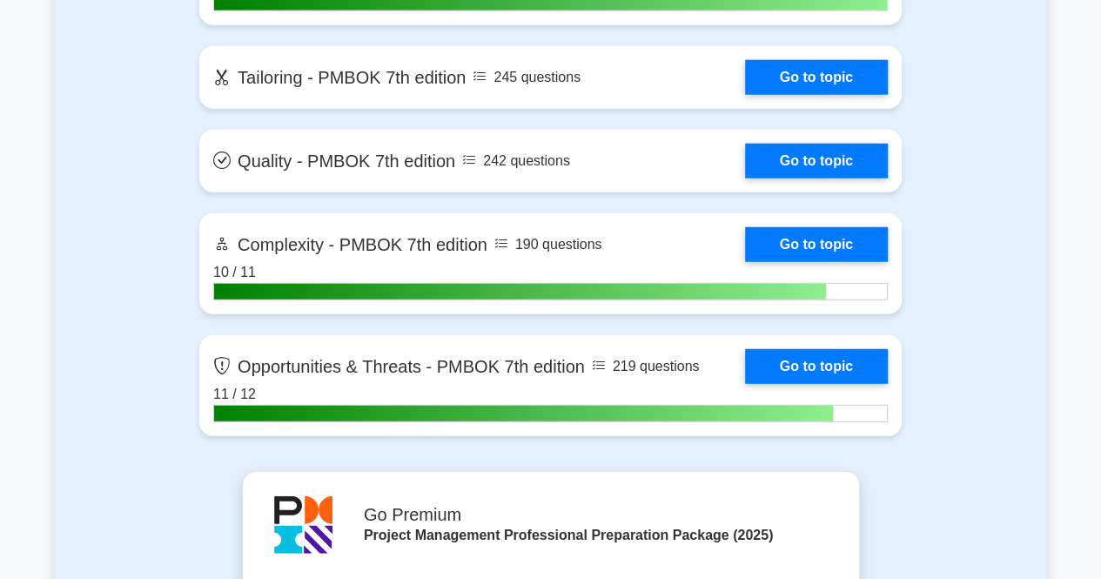
scroll to position [5560, 0]
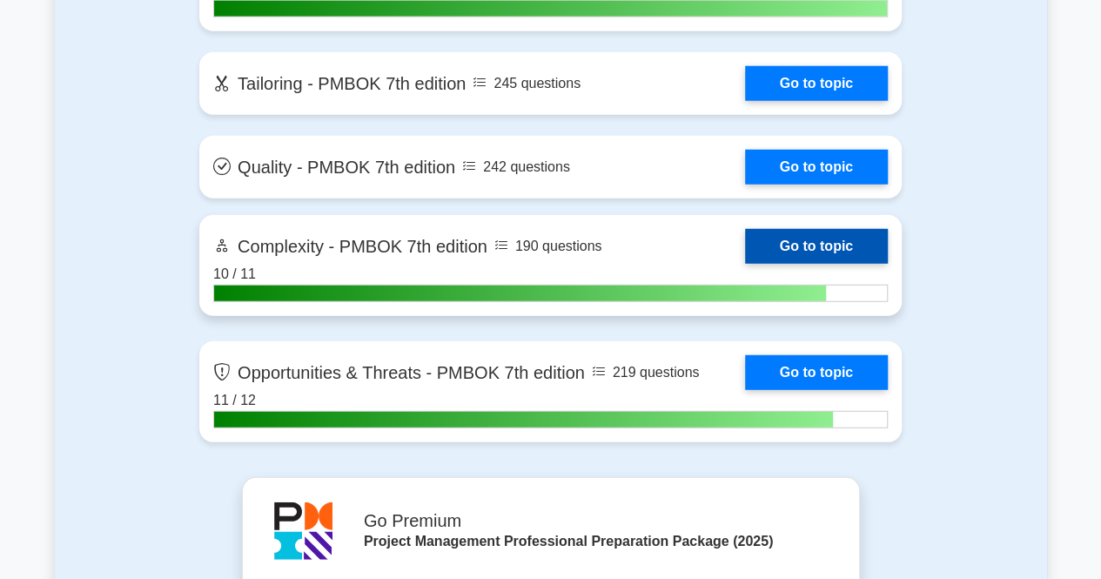
click at [787, 246] on link "Go to topic" at bounding box center [816, 246] width 143 height 35
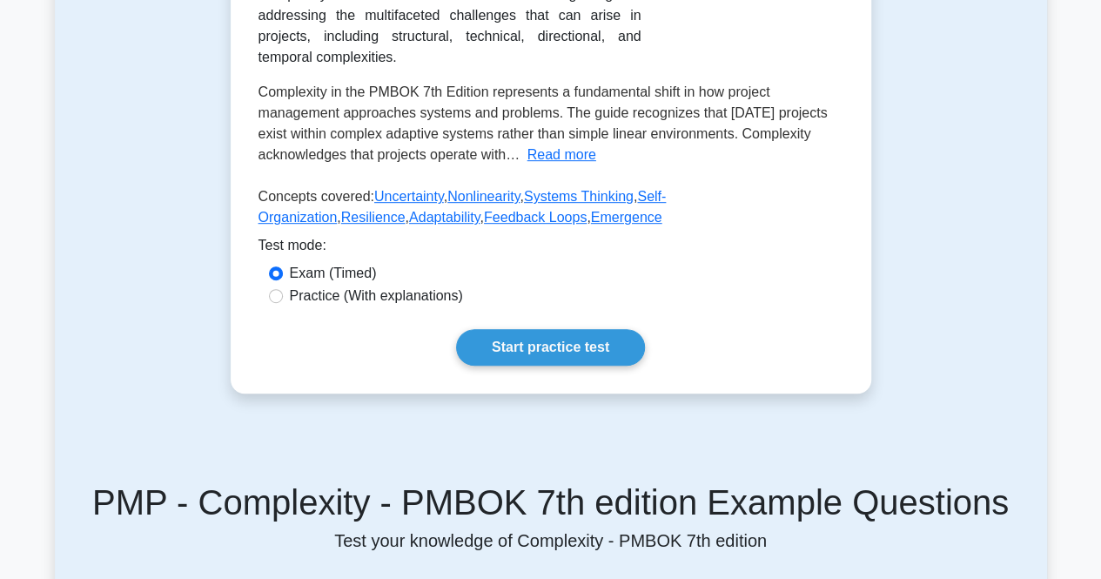
scroll to position [388, 0]
click at [562, 345] on link "Start practice test" at bounding box center [550, 346] width 189 height 37
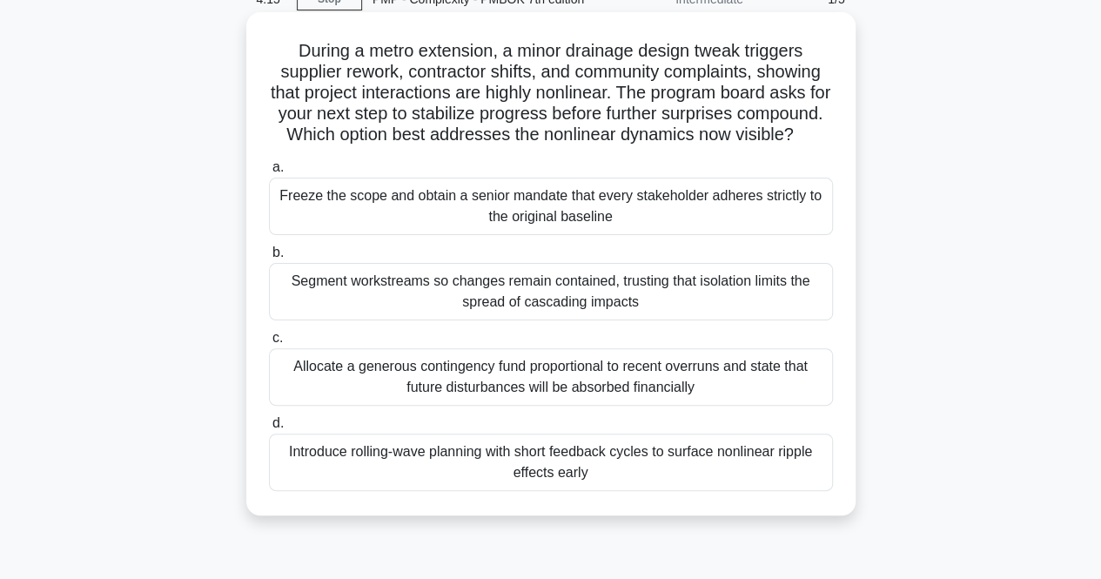
scroll to position [86, 0]
click at [402, 319] on div "Segment workstreams so changes remain contained, trusting that isolation limits…" at bounding box center [551, 290] width 564 height 57
click at [269, 258] on input "b. Segment workstreams so changes remain contained, trusting that isolation lim…" at bounding box center [269, 251] width 0 height 11
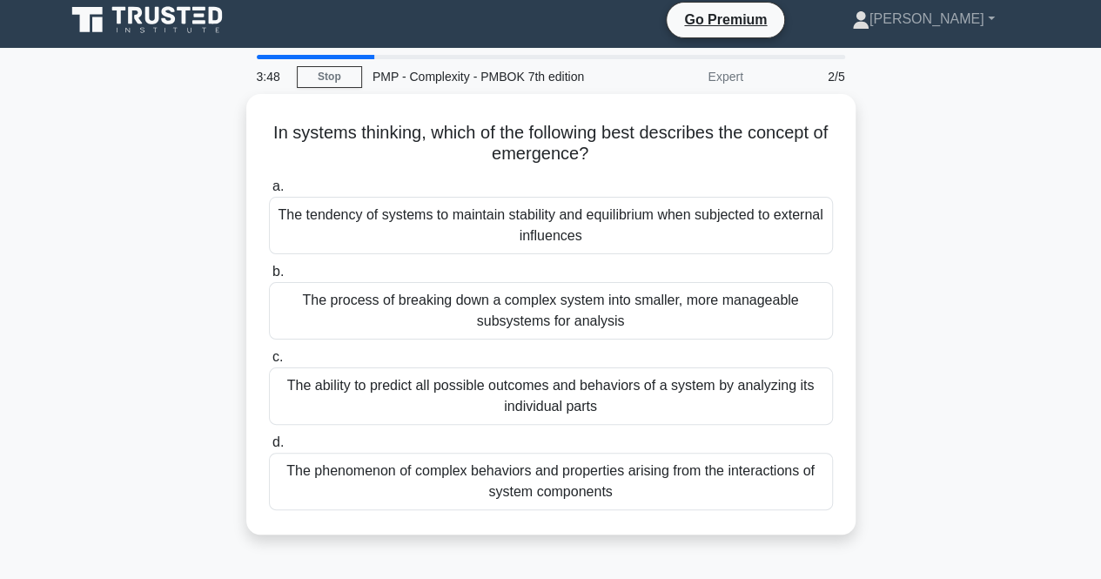
scroll to position [0, 0]
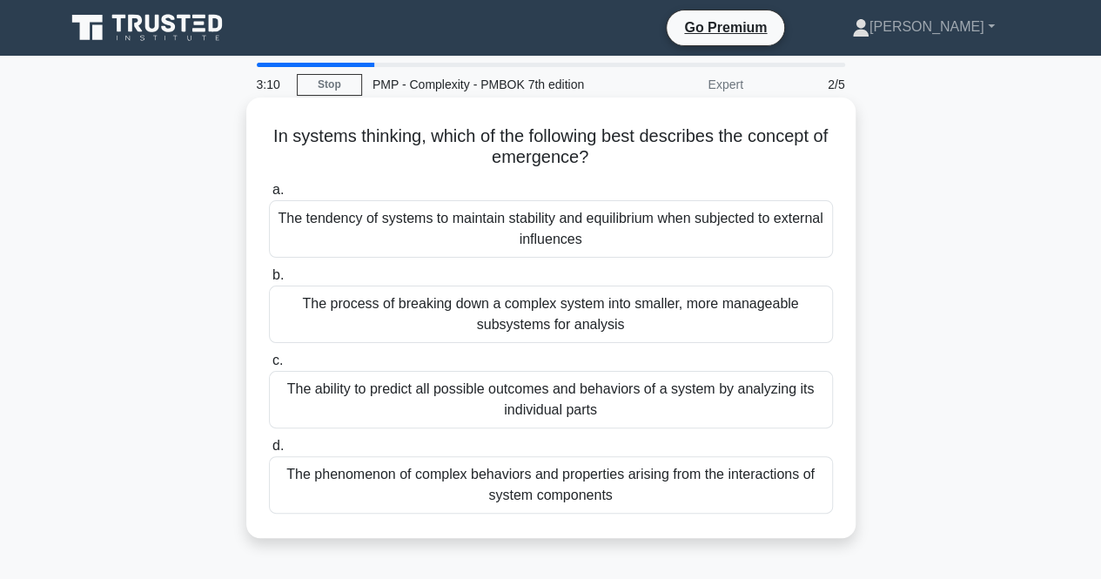
click at [395, 482] on div "The phenomenon of complex behaviors and properties arising from the interaction…" at bounding box center [551, 484] width 564 height 57
click at [269, 452] on input "d. The phenomenon of complex behaviors and properties arising from the interact…" at bounding box center [269, 445] width 0 height 11
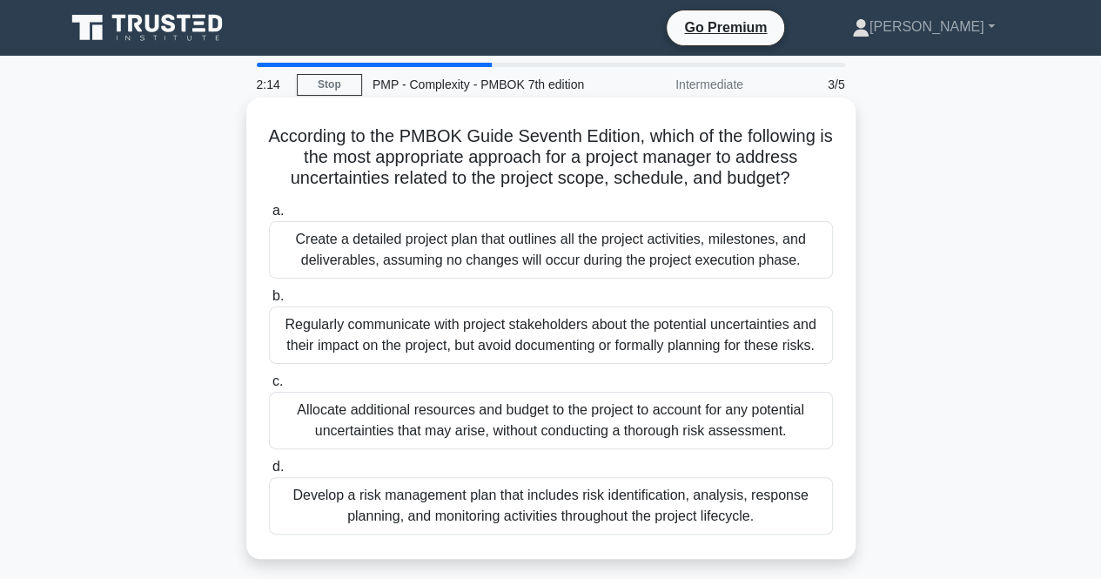
click at [496, 264] on div "Create a detailed project plan that outlines all the project activities, milest…" at bounding box center [551, 249] width 564 height 57
click at [269, 217] on input "a. Create a detailed project plan that outlines all the project activities, mil…" at bounding box center [269, 210] width 0 height 11
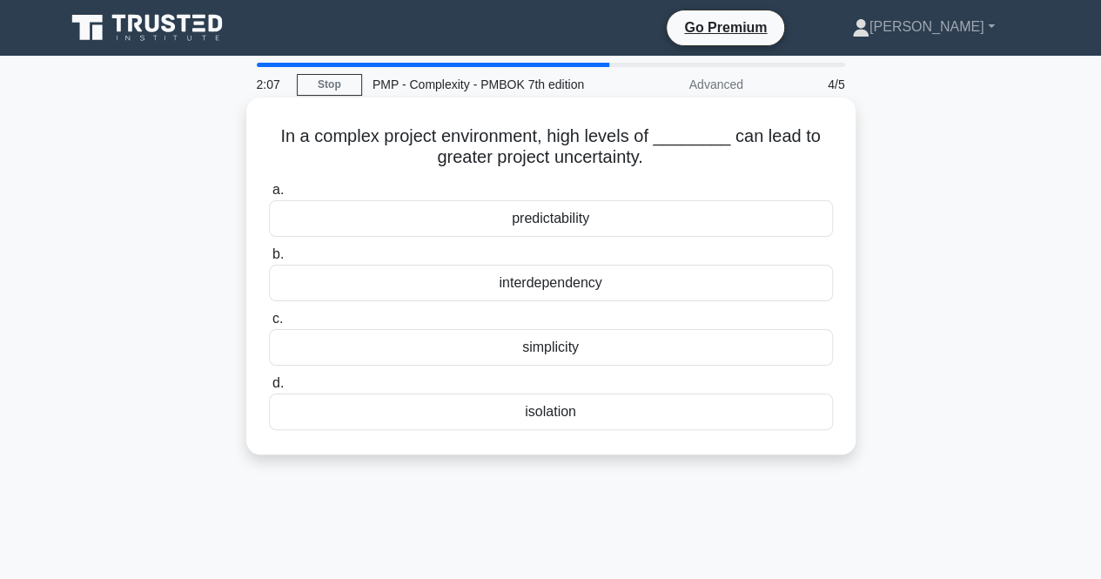
click at [404, 282] on div "interdependency" at bounding box center [551, 283] width 564 height 37
click at [269, 260] on input "b. interdependency" at bounding box center [269, 254] width 0 height 11
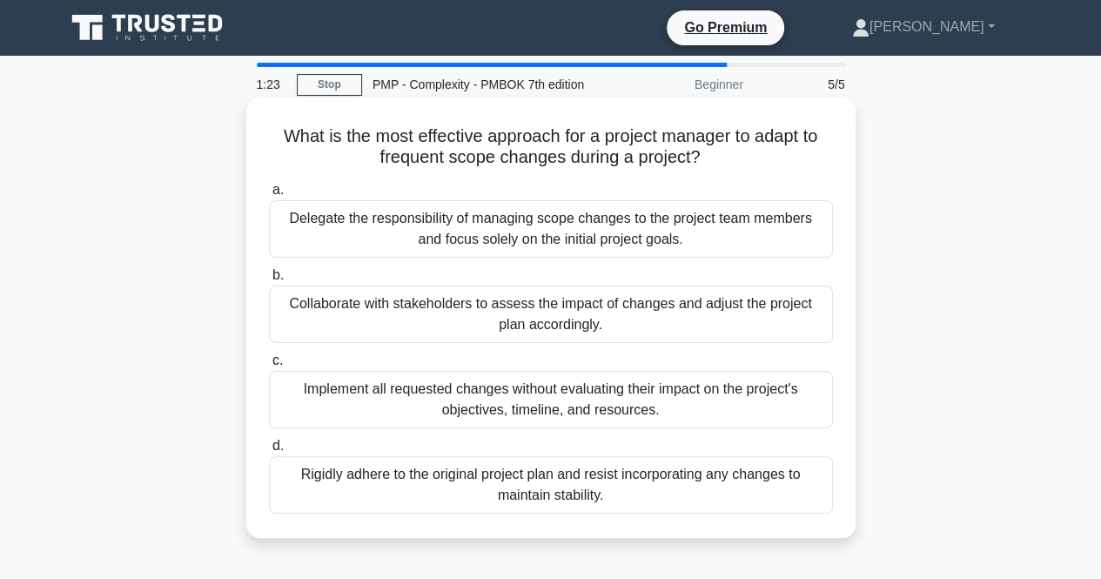
click at [420, 325] on div "Collaborate with stakeholders to assess the impact of changes and adjust the pr…" at bounding box center [551, 314] width 564 height 57
click at [269, 281] on input "b. Collaborate with stakeholders to assess the impact of changes and adjust the…" at bounding box center [269, 275] width 0 height 11
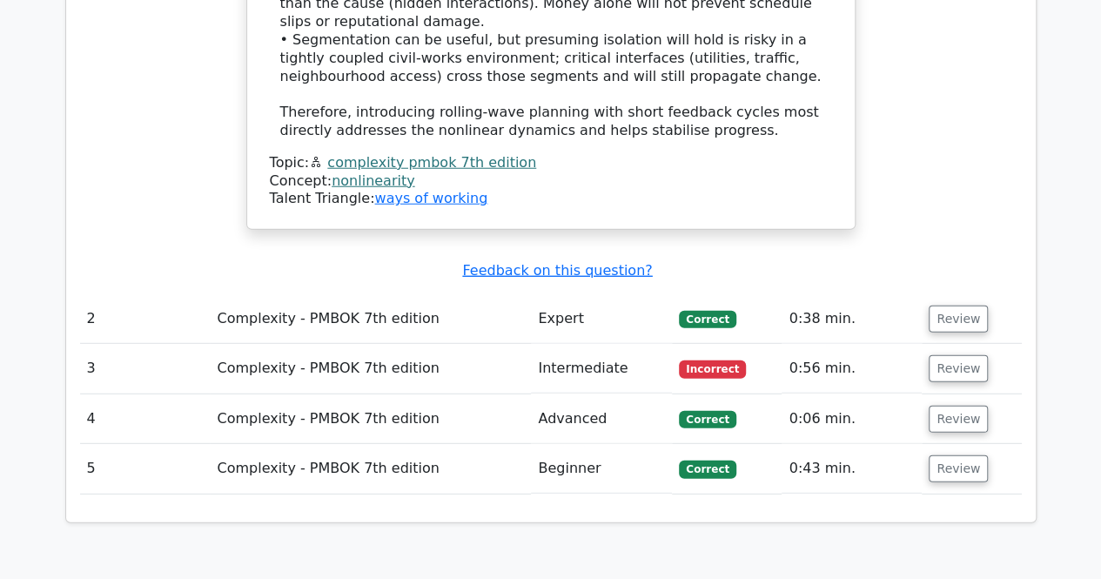
scroll to position [2219, 0]
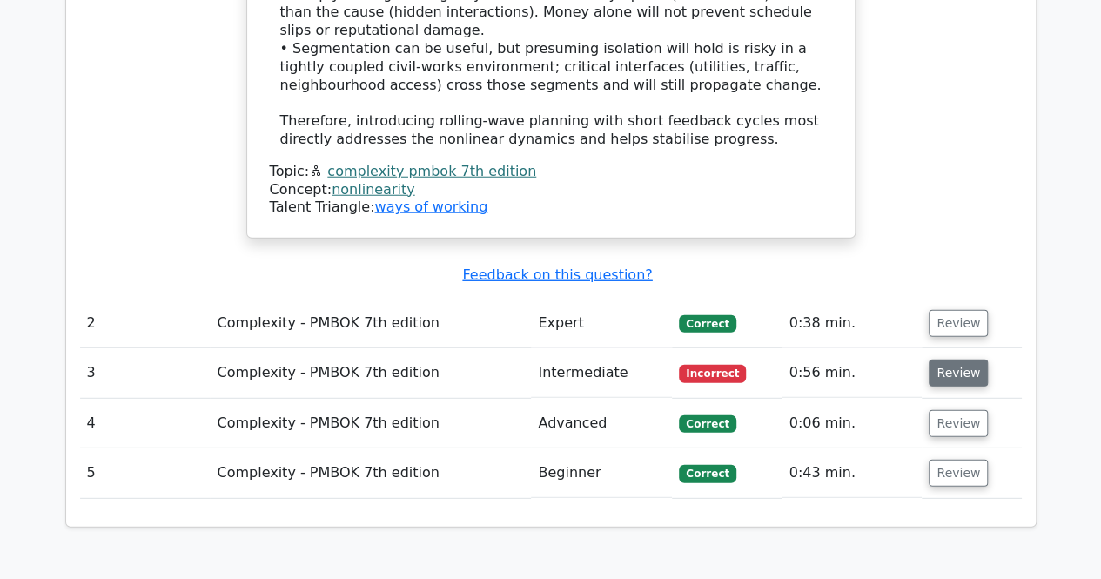
click at [946, 360] on button "Review" at bounding box center [958, 373] width 59 height 27
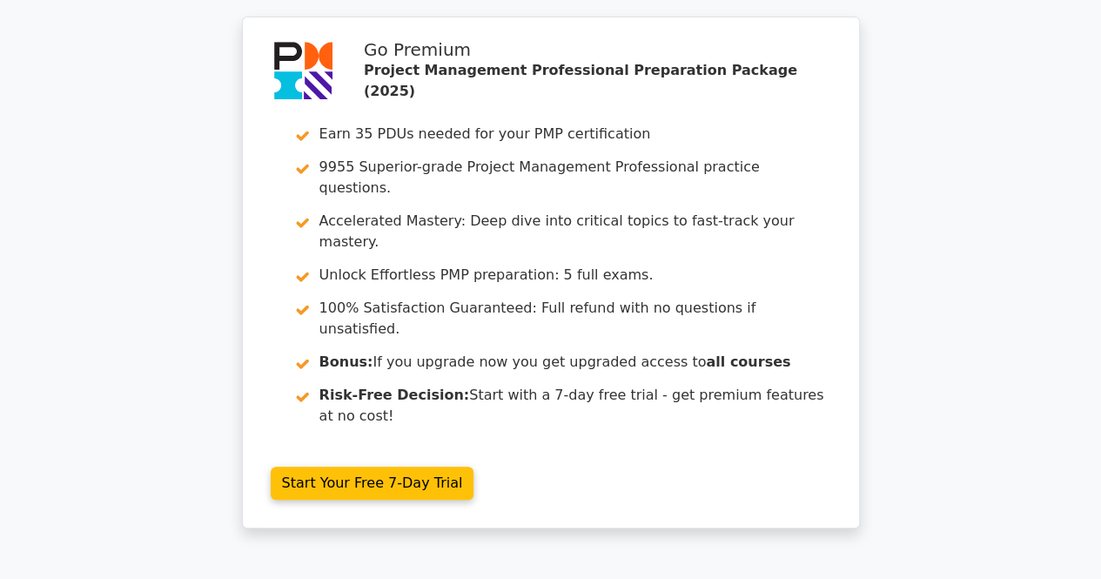
scroll to position [3705, 0]
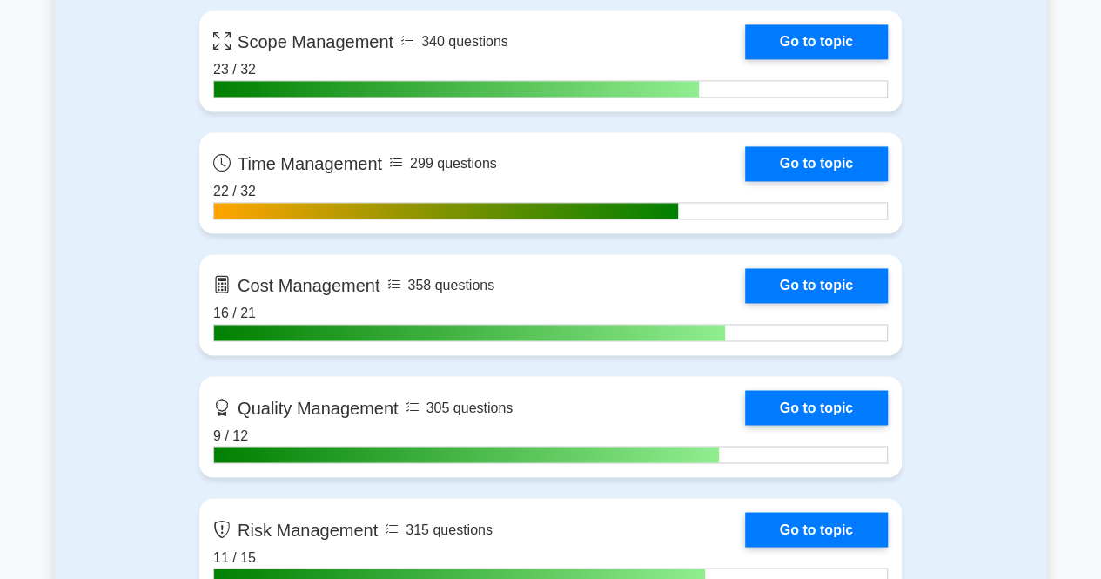
scroll to position [1292, 0]
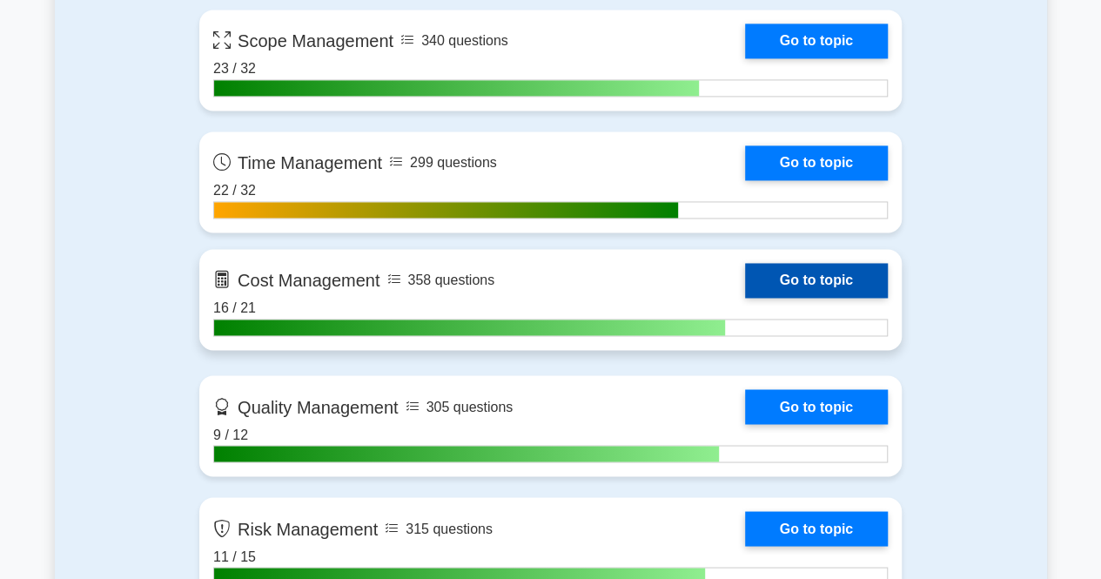
click at [807, 276] on link "Go to topic" at bounding box center [816, 280] width 143 height 35
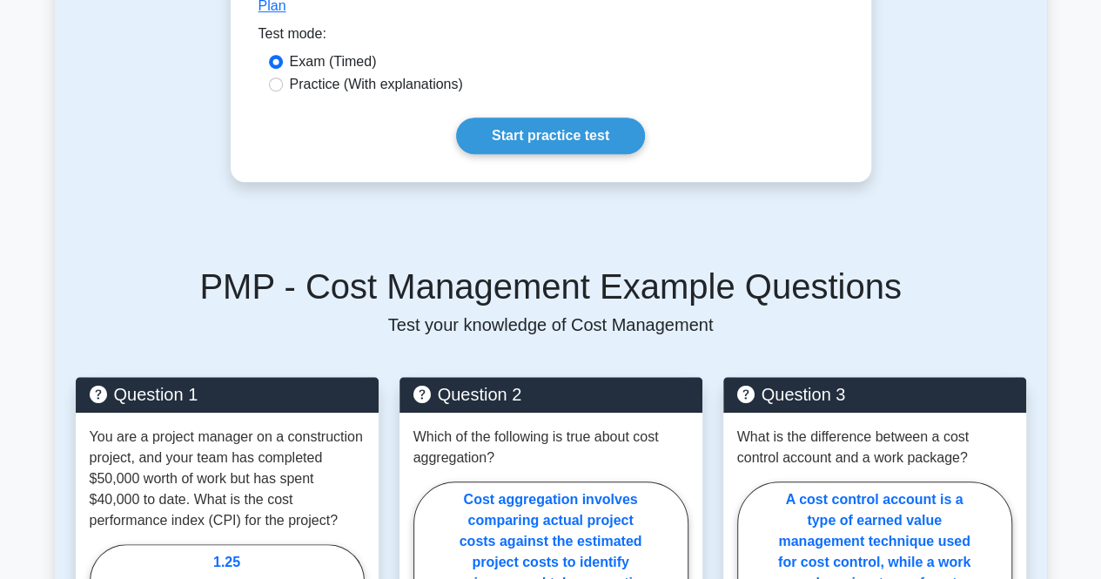
scroll to position [581, 0]
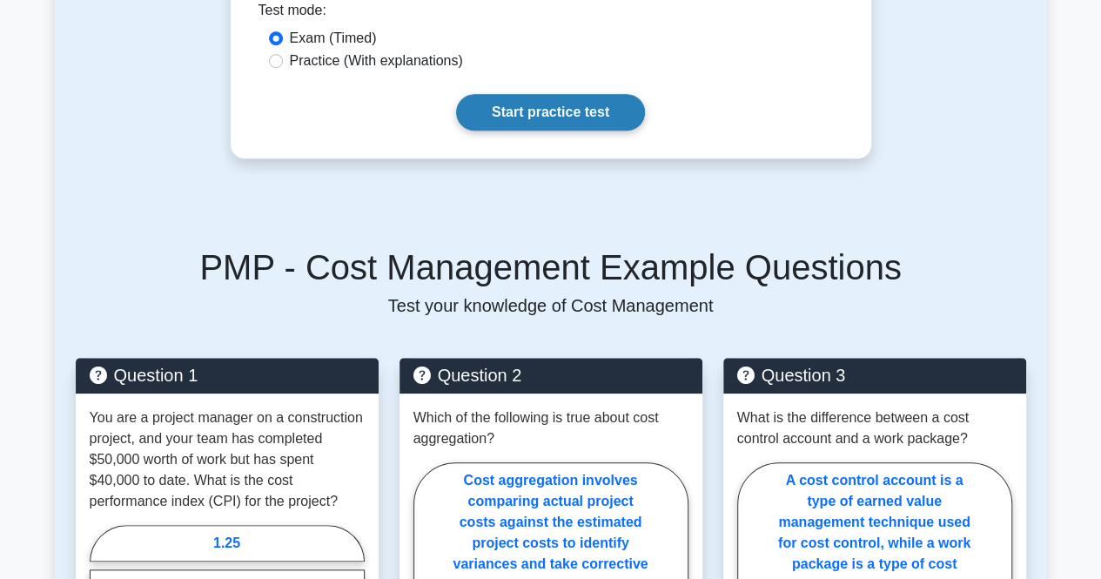
click at [530, 94] on link "Start practice test" at bounding box center [550, 112] width 189 height 37
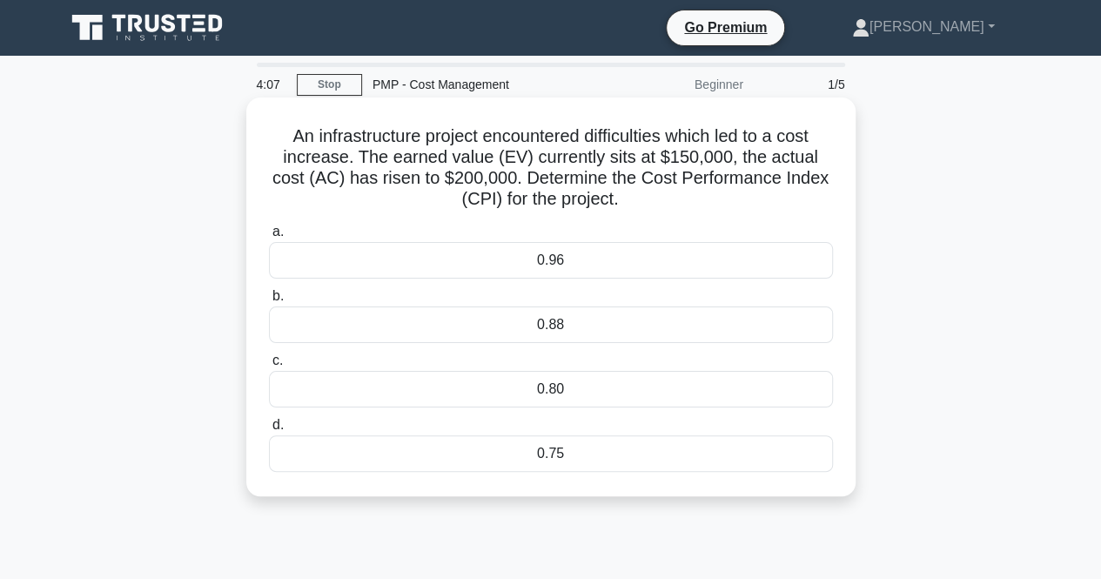
click at [505, 455] on div "0.75" at bounding box center [551, 453] width 564 height 37
click at [269, 431] on input "d. 0.75" at bounding box center [269, 425] width 0 height 11
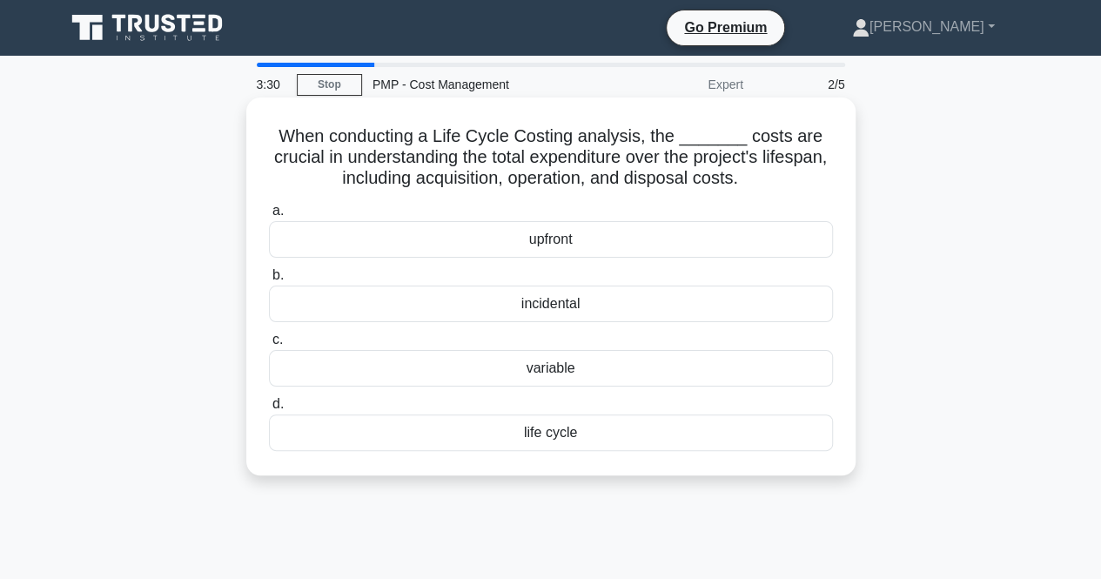
click at [586, 440] on div "life cycle" at bounding box center [551, 432] width 564 height 37
click at [269, 410] on input "d. life cycle" at bounding box center [269, 404] width 0 height 11
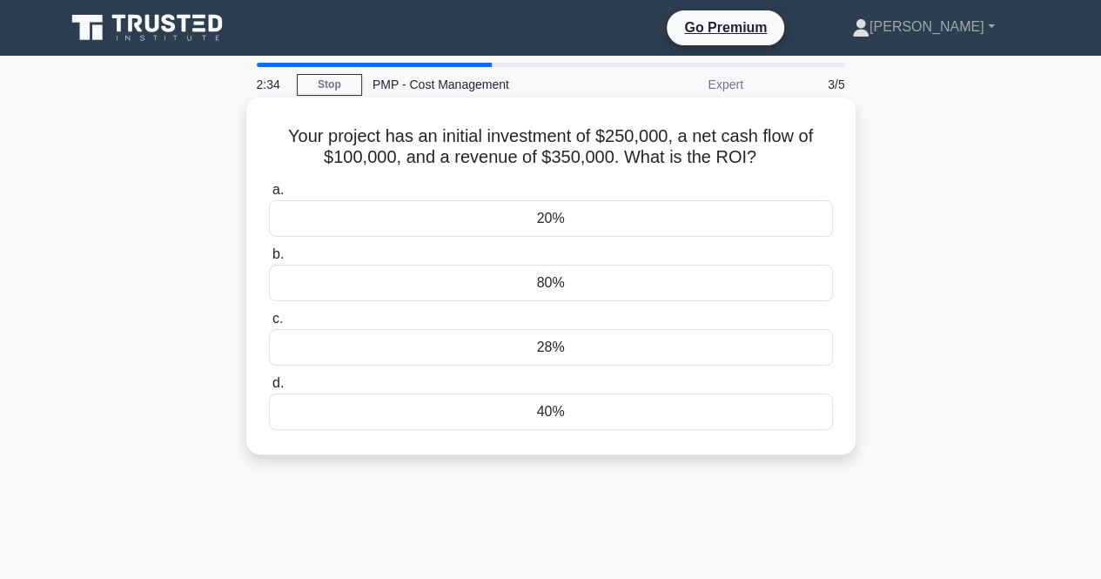
click at [595, 283] on div "80%" at bounding box center [551, 283] width 564 height 37
click at [269, 260] on input "b. 80%" at bounding box center [269, 254] width 0 height 11
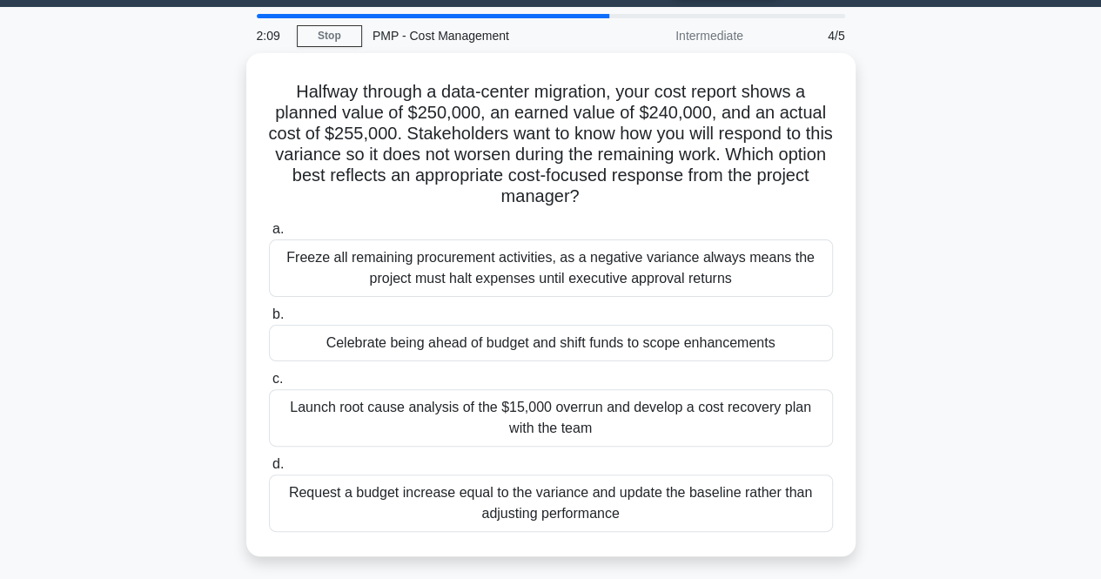
scroll to position [50, 0]
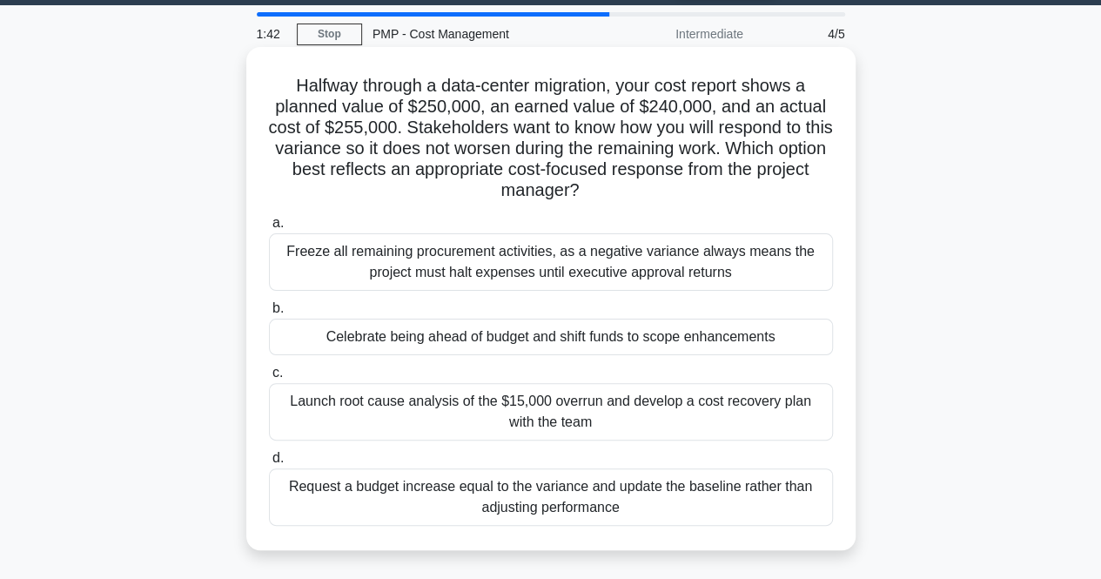
click at [525, 409] on div "Launch root cause analysis of the $15,000 overrun and develop a cost recovery p…" at bounding box center [551, 411] width 564 height 57
click at [269, 379] on input "c. Launch root cause analysis of the $15,000 overrun and develop a cost recover…" at bounding box center [269, 372] width 0 height 11
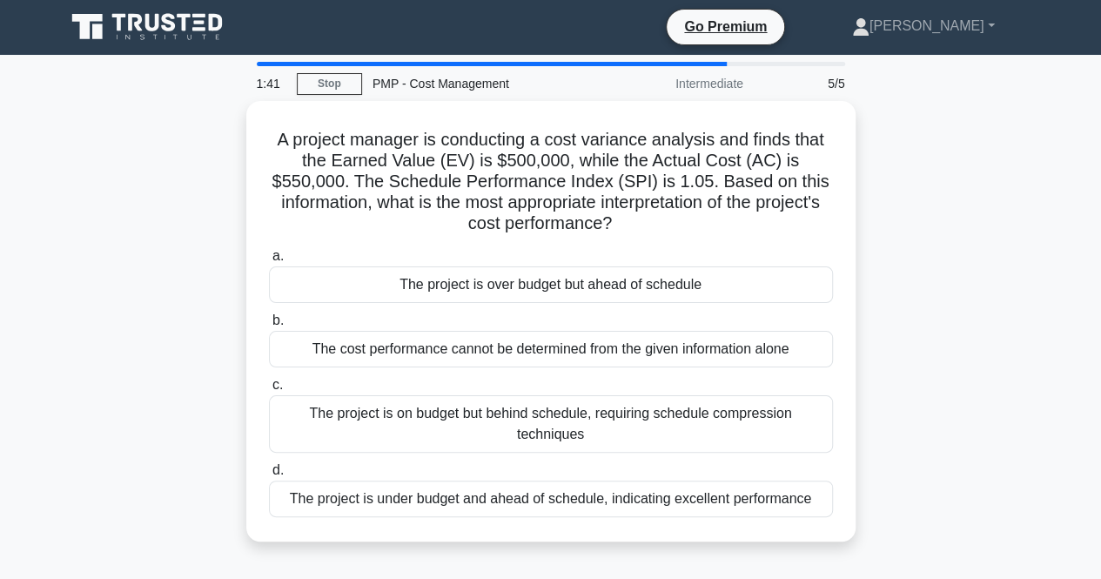
scroll to position [0, 0]
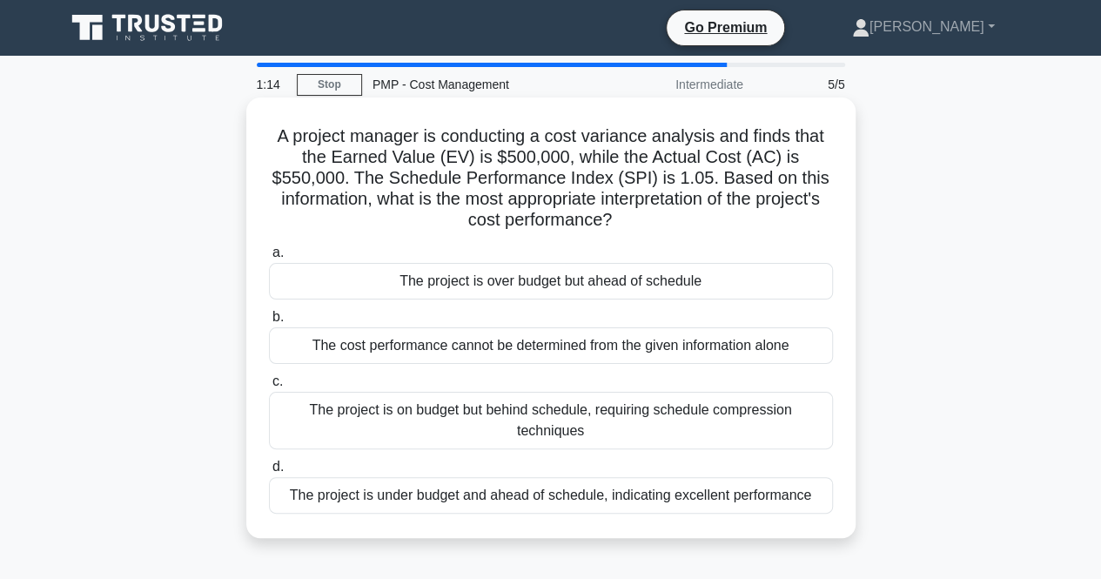
click at [501, 495] on div "The project is under budget and ahead of schedule, indicating excellent perform…" at bounding box center [551, 495] width 564 height 37
click at [269, 473] on input "d. The project is under budget and ahead of schedule, indicating excellent perf…" at bounding box center [269, 466] width 0 height 11
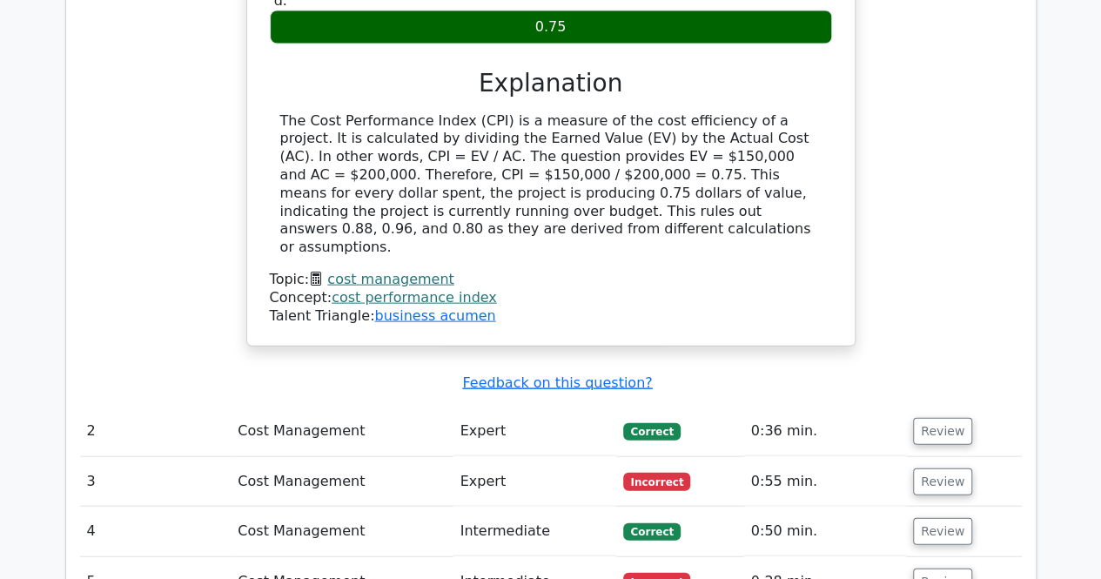
scroll to position [1783, 0]
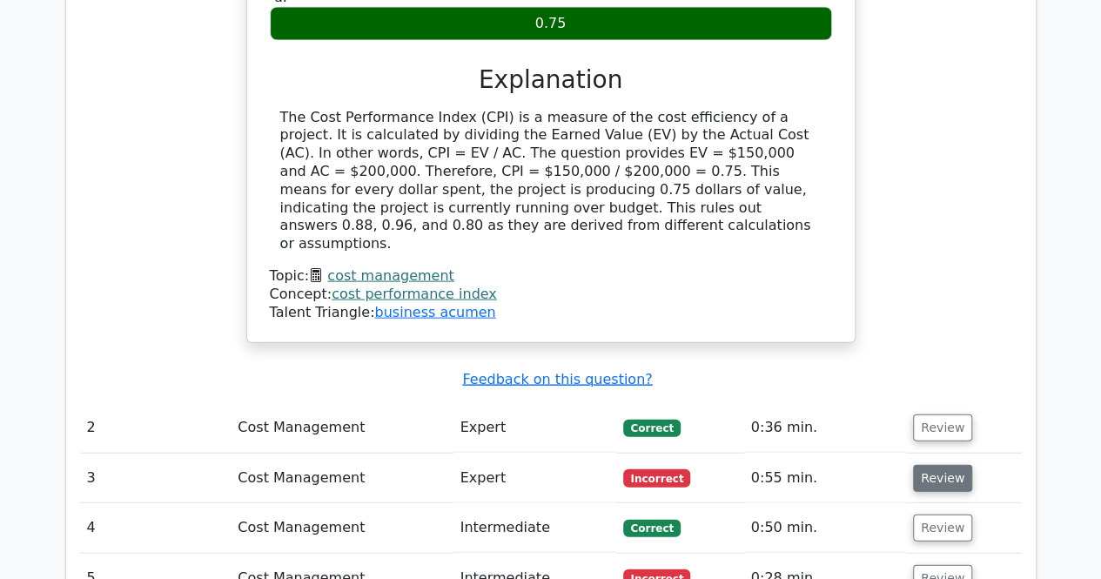
click at [940, 465] on button "Review" at bounding box center [942, 478] width 59 height 27
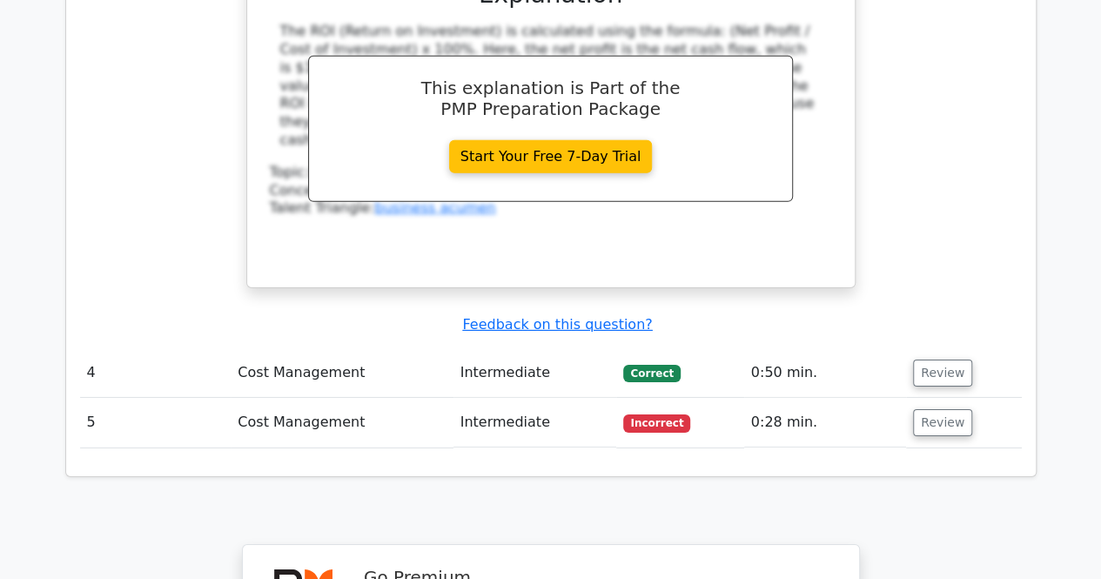
scroll to position [2648, 0]
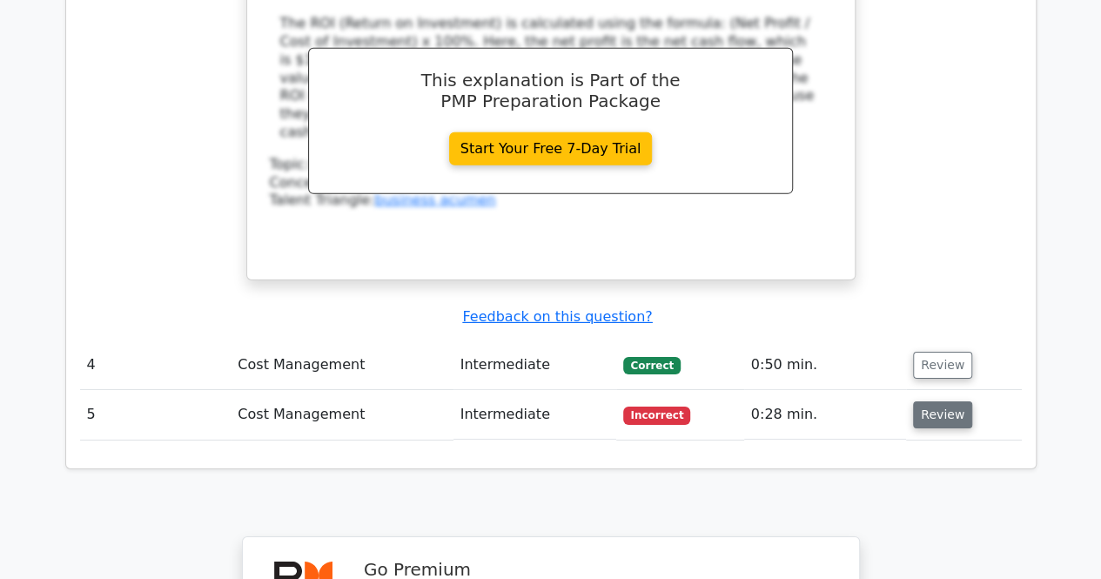
click at [926, 401] on button "Review" at bounding box center [942, 414] width 59 height 27
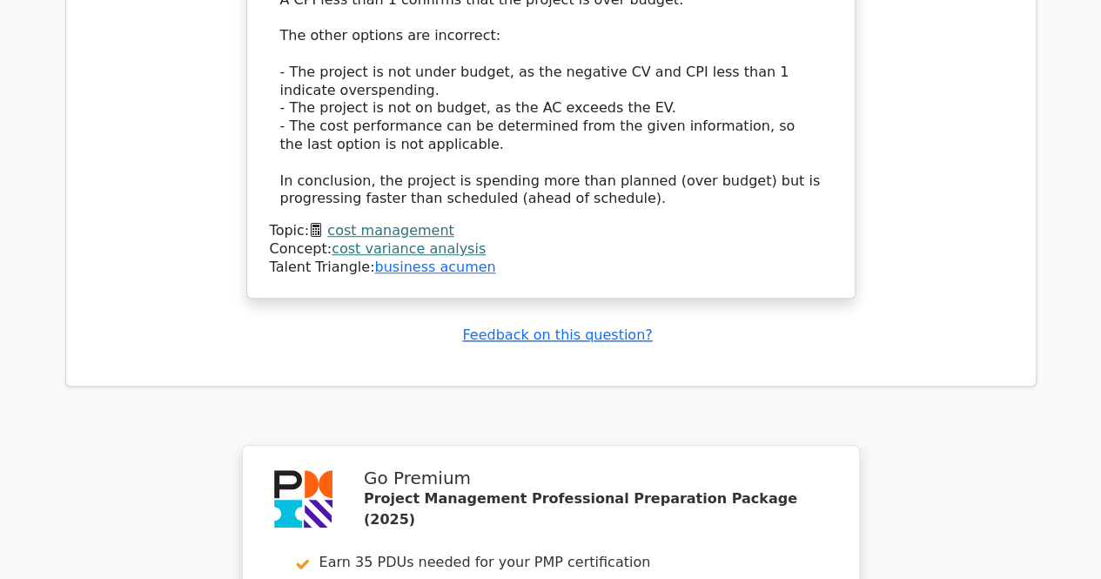
scroll to position [4350, 0]
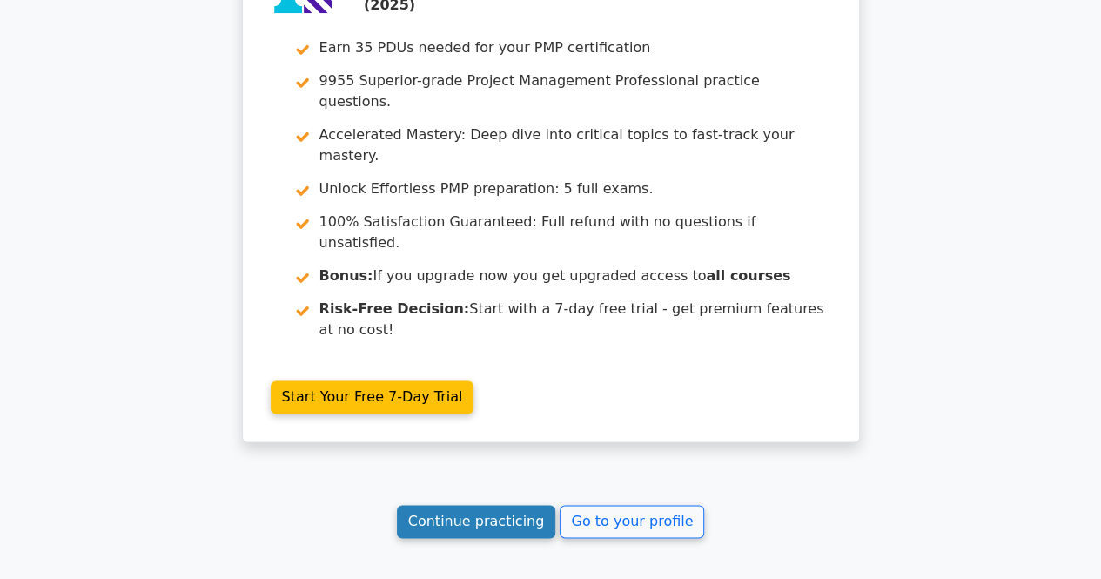
click at [447, 505] on link "Continue practicing" at bounding box center [476, 521] width 159 height 33
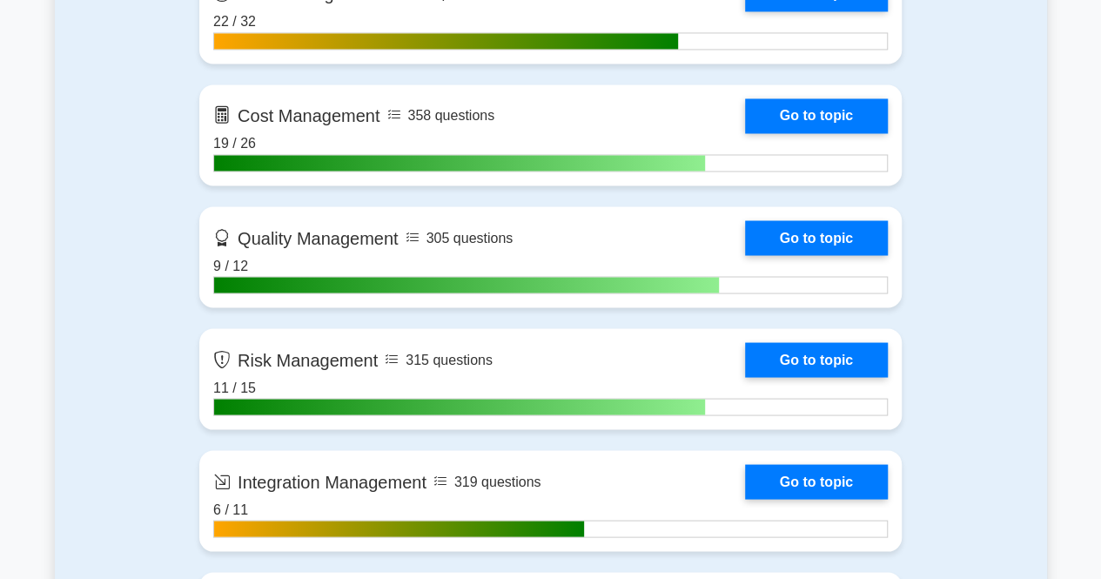
scroll to position [1462, 0]
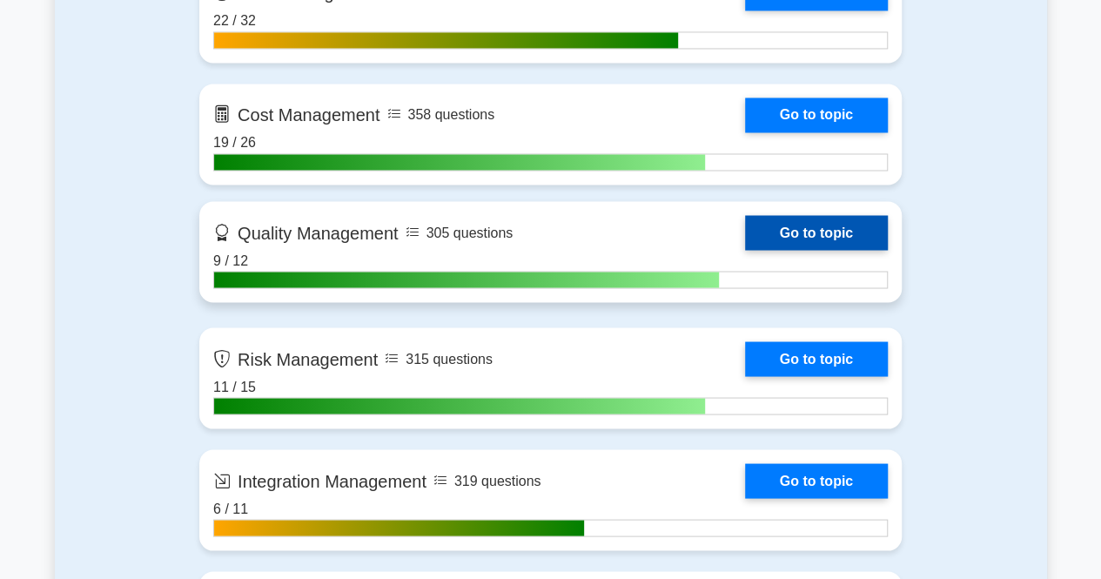
click at [837, 222] on link "Go to topic" at bounding box center [816, 232] width 143 height 35
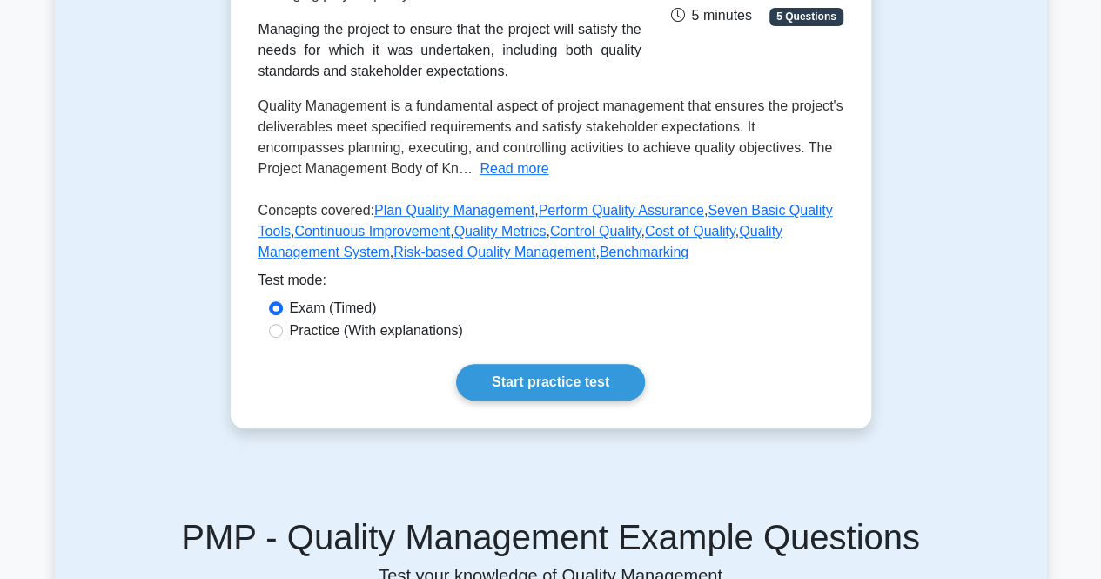
scroll to position [313, 0]
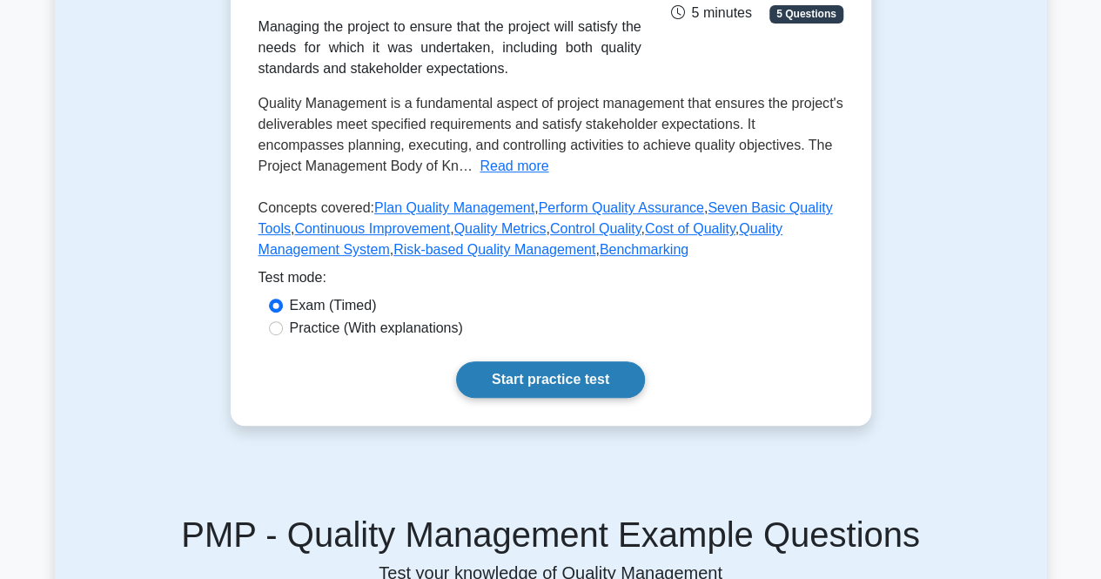
click at [545, 378] on link "Start practice test" at bounding box center [550, 379] width 189 height 37
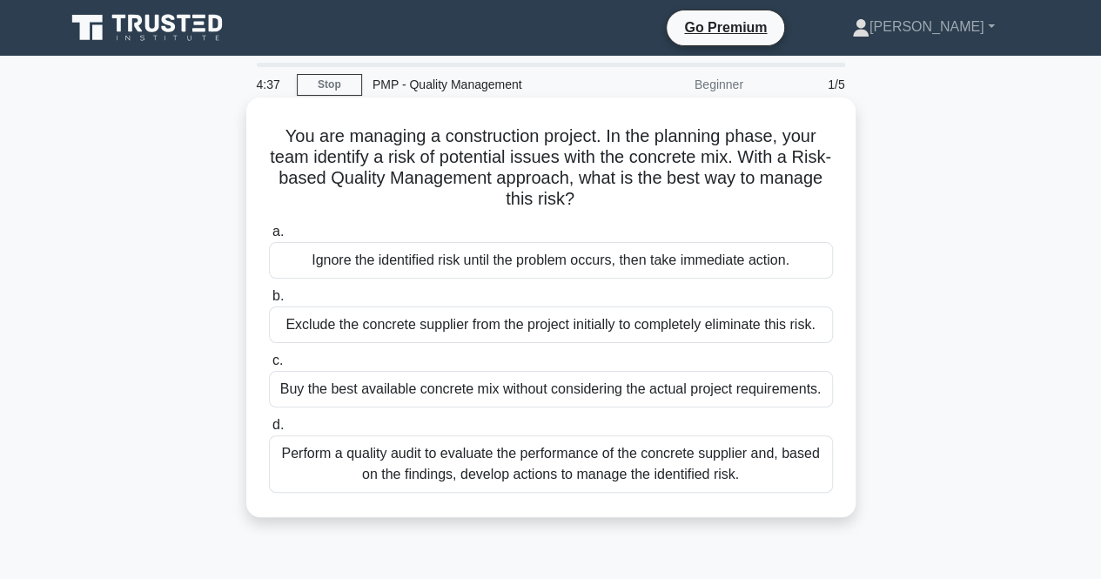
click at [496, 464] on div "Perform a quality audit to evaluate the performance of the concrete supplier an…" at bounding box center [551, 463] width 564 height 57
click at [269, 431] on input "d. Perform a quality audit to evaluate the performance of the concrete supplier…" at bounding box center [269, 425] width 0 height 11
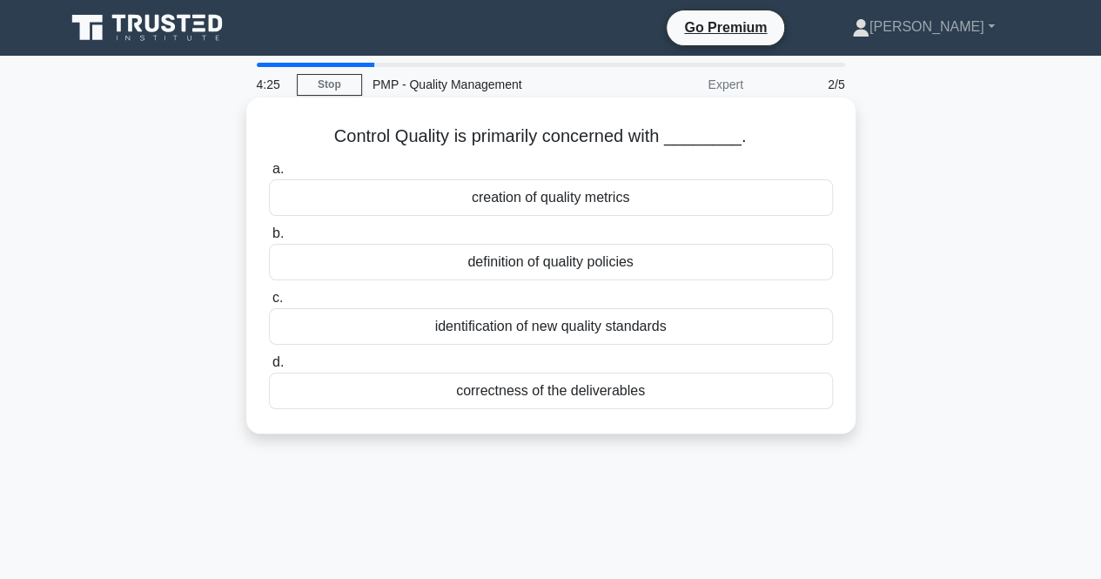
click at [513, 385] on div "correctness of the deliverables" at bounding box center [551, 391] width 564 height 37
click at [269, 368] on input "d. correctness of the deliverables" at bounding box center [269, 362] width 0 height 11
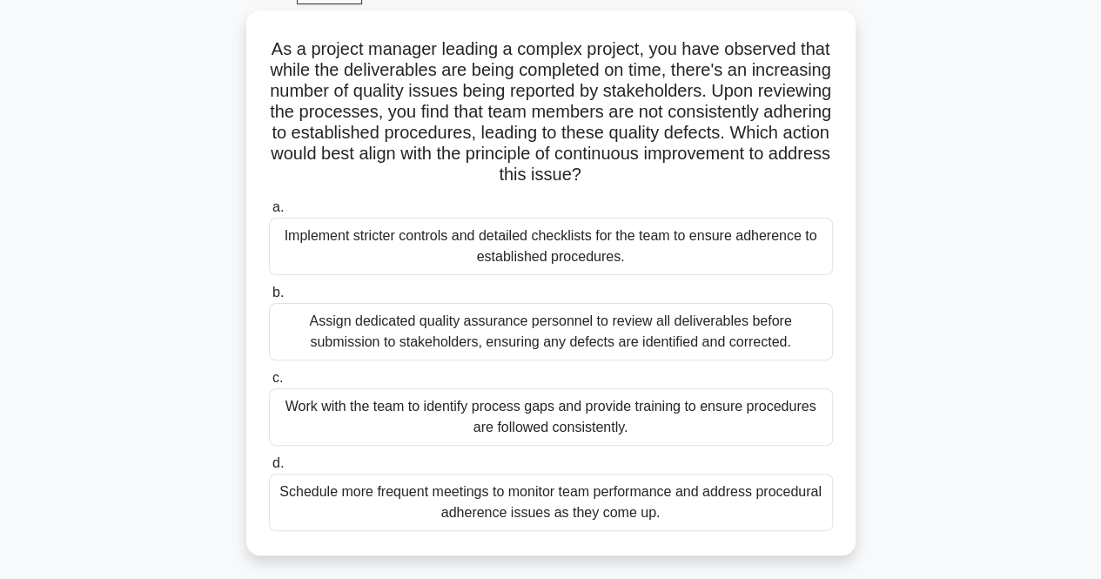
scroll to position [94, 0]
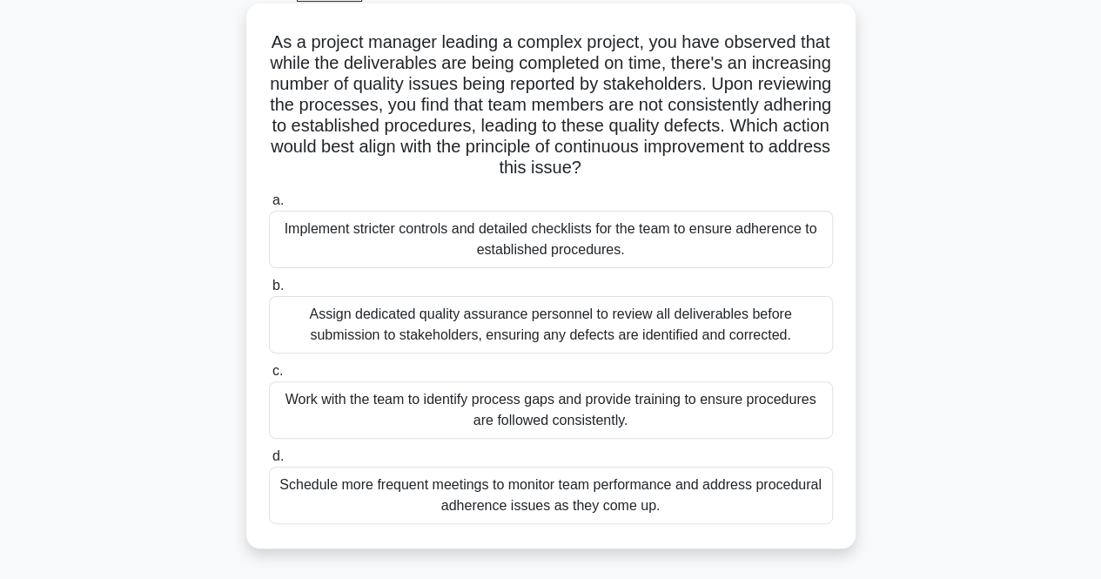
click at [528, 410] on div "Work with the team to identify process gaps and provide training to ensure proc…" at bounding box center [551, 409] width 564 height 57
click at [269, 377] on input "c. Work with the team to identify process gaps and provide training to ensure p…" at bounding box center [269, 371] width 0 height 11
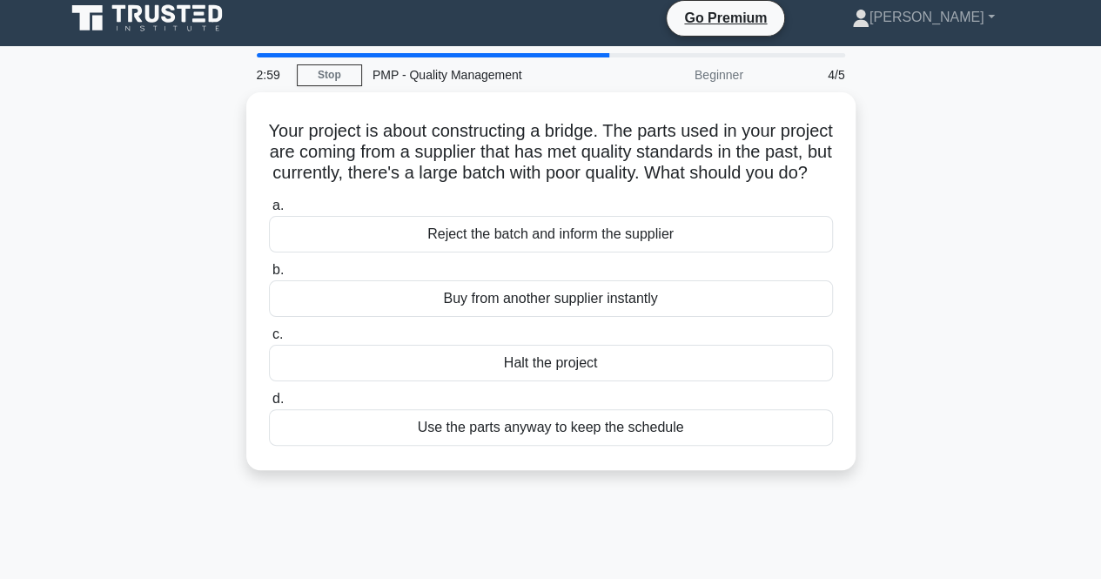
scroll to position [0, 0]
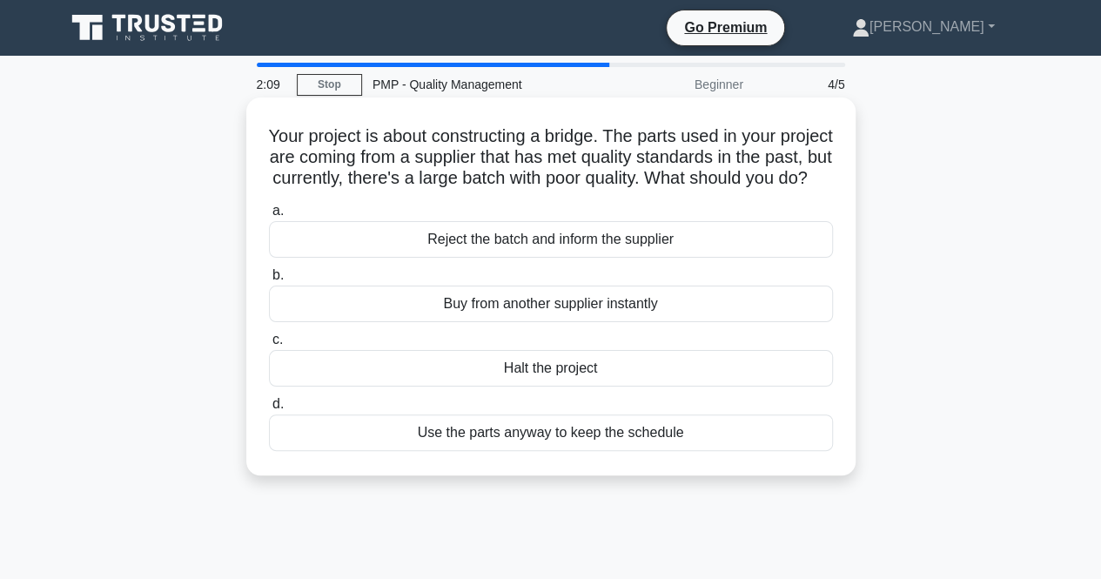
click at [615, 257] on div "Reject the batch and inform the supplier" at bounding box center [551, 239] width 564 height 37
click at [269, 217] on input "a. Reject the batch and inform the supplier" at bounding box center [269, 210] width 0 height 11
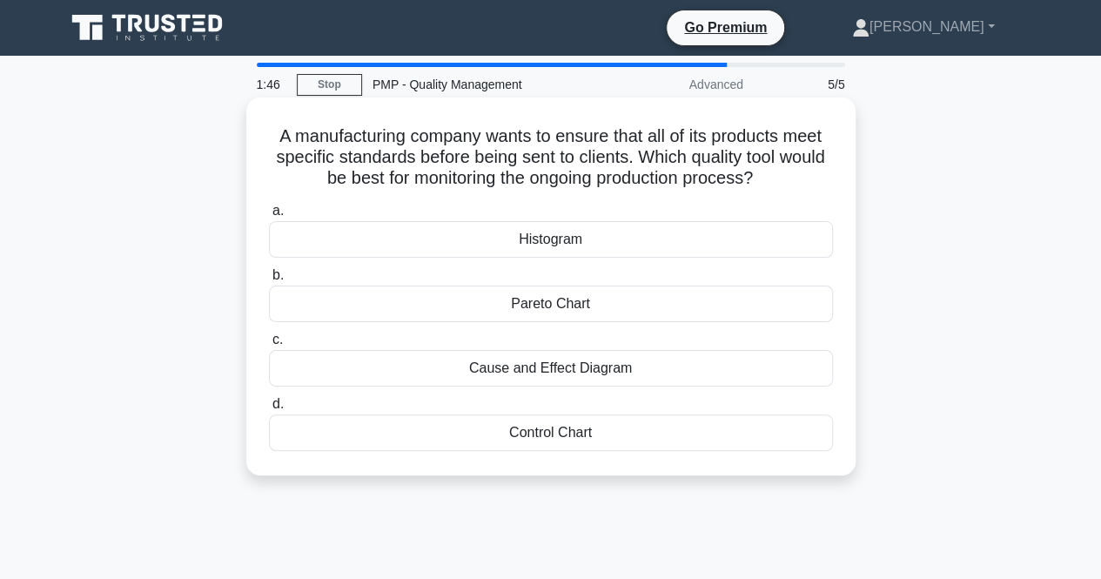
click at [637, 429] on div "Control Chart" at bounding box center [551, 432] width 564 height 37
click at [269, 410] on input "d. Control Chart" at bounding box center [269, 404] width 0 height 11
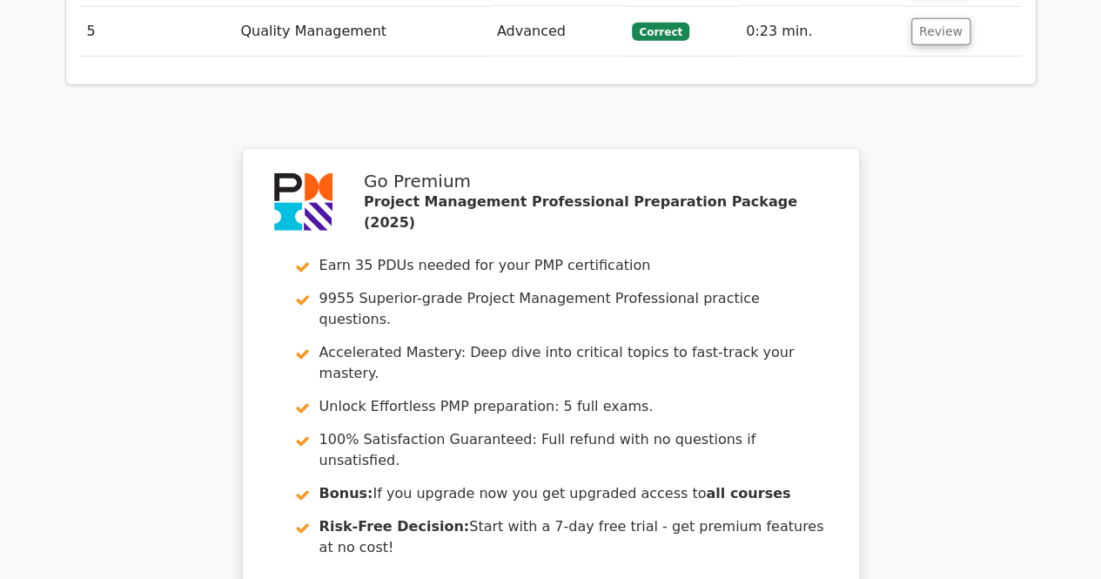
scroll to position [2792, 0]
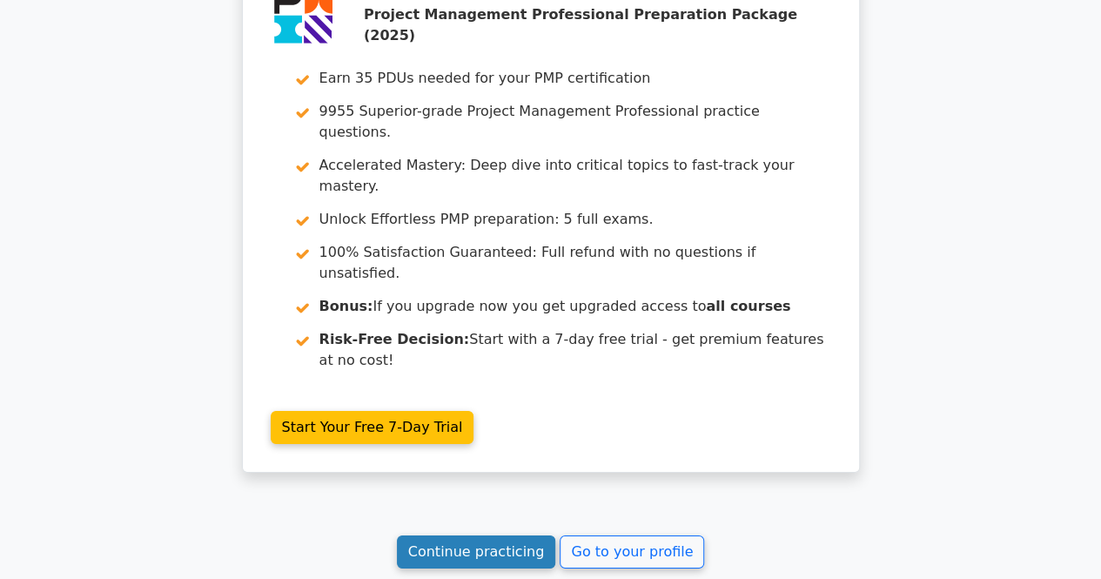
click at [491, 535] on link "Continue practicing" at bounding box center [476, 551] width 159 height 33
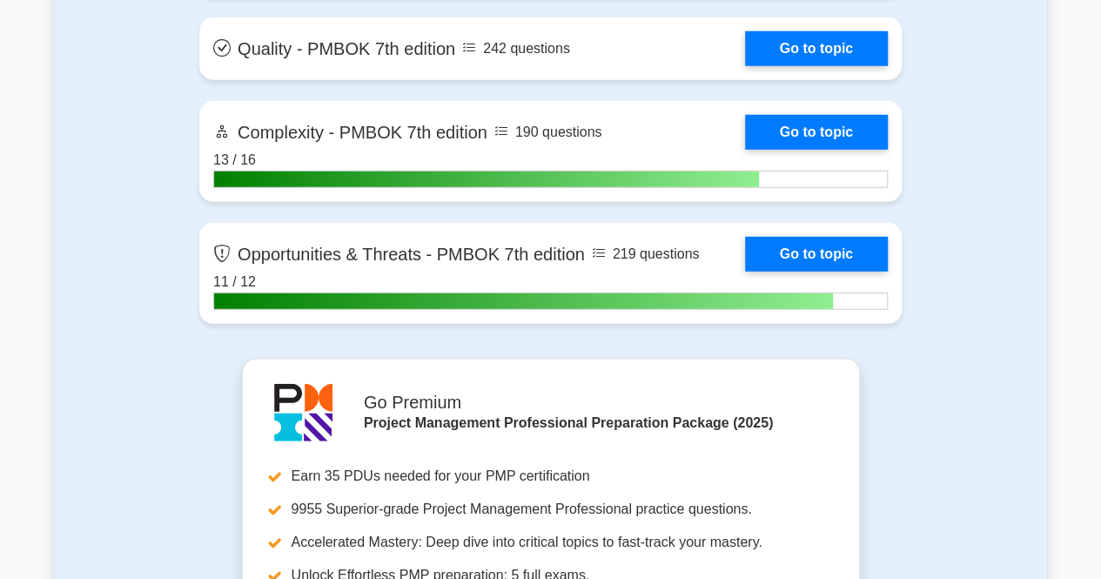
scroll to position [5677, 0]
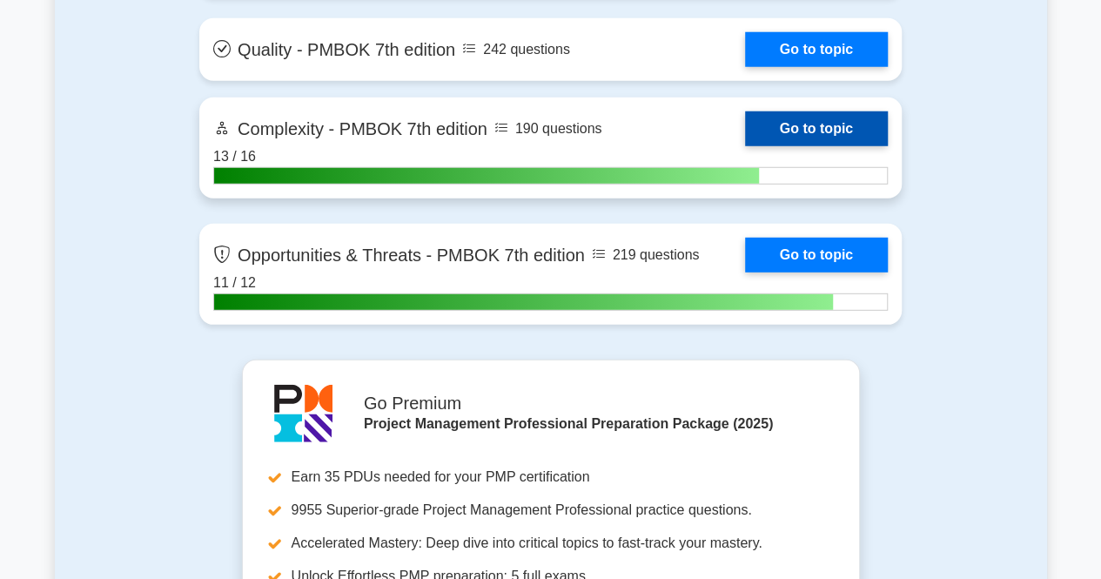
click at [820, 131] on link "Go to topic" at bounding box center [816, 128] width 143 height 35
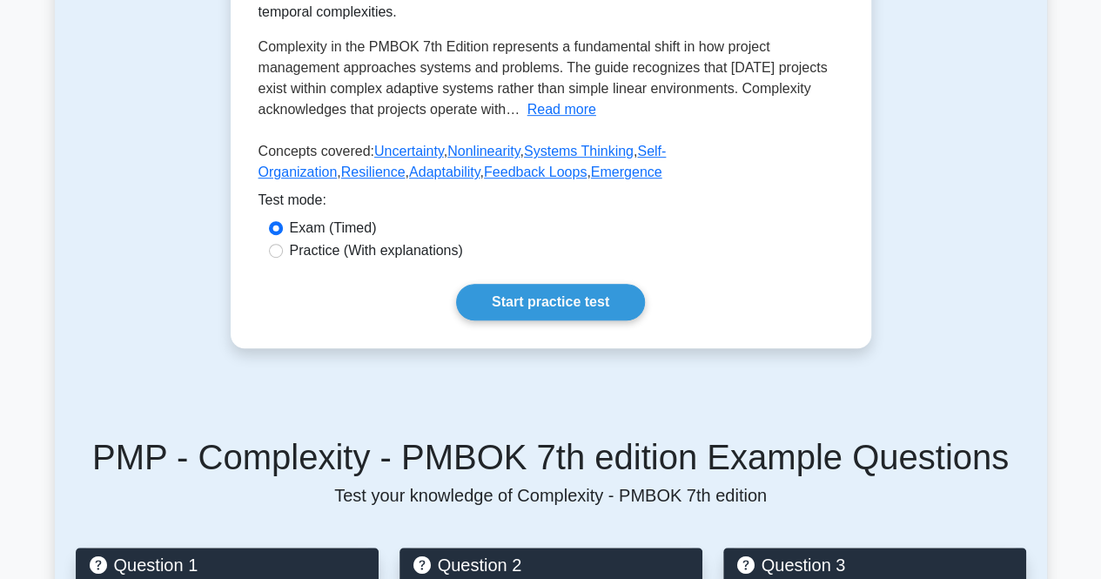
scroll to position [434, 0]
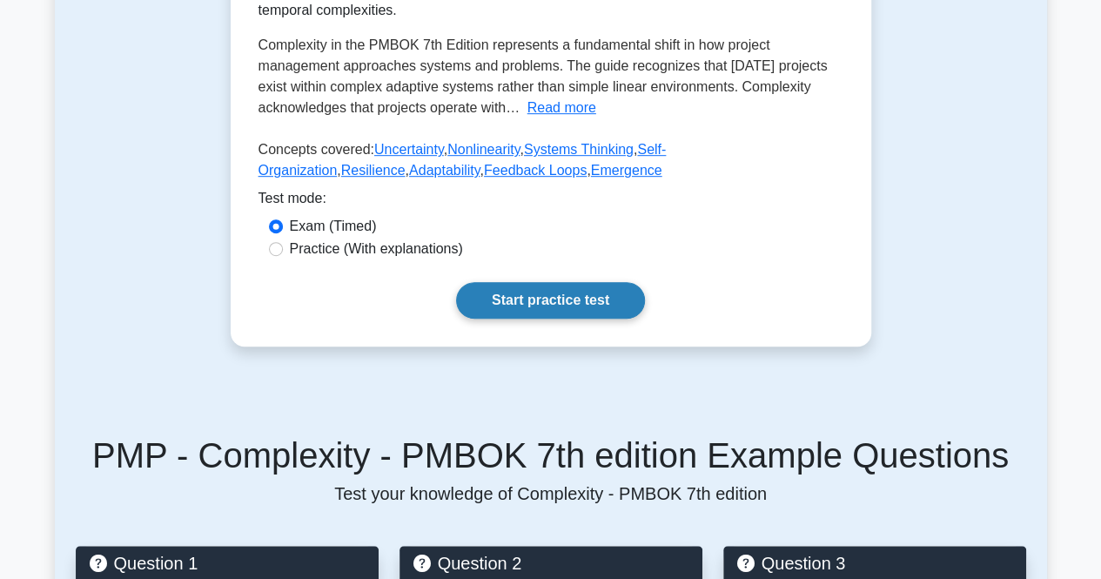
click at [598, 290] on link "Start practice test" at bounding box center [550, 300] width 189 height 37
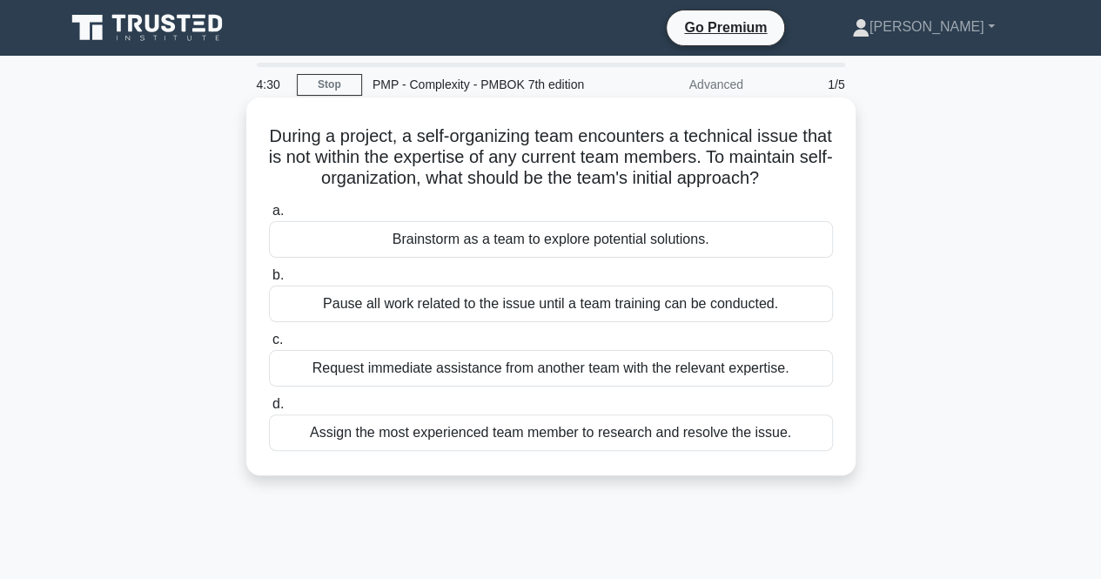
click at [696, 258] on div "Brainstorm as a team to explore potential solutions." at bounding box center [551, 239] width 564 height 37
click at [269, 217] on input "a. Brainstorm as a team to explore potential solutions." at bounding box center [269, 210] width 0 height 11
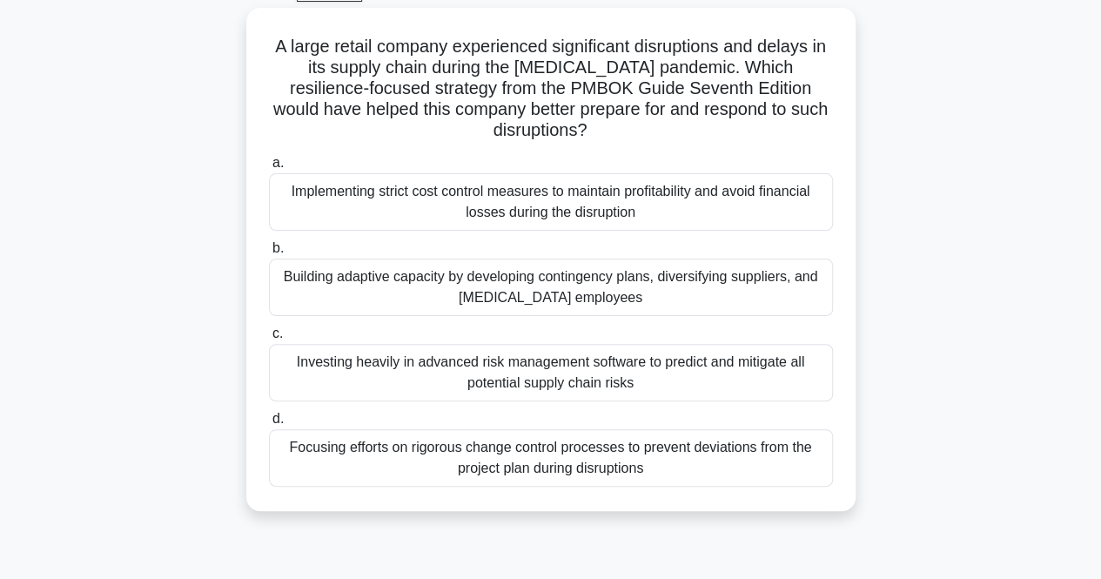
scroll to position [95, 0]
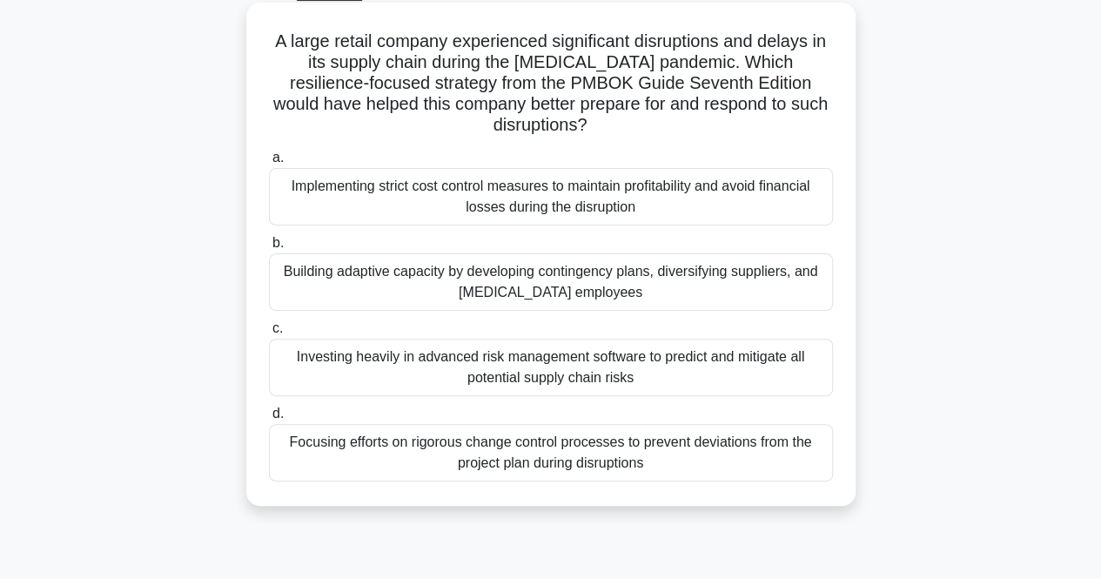
click at [756, 296] on div "Building adaptive capacity by developing contingency plans, diversifying suppli…" at bounding box center [551, 281] width 564 height 57
click at [269, 249] on input "b. Building adaptive capacity by developing contingency plans, diversifying sup…" at bounding box center [269, 243] width 0 height 11
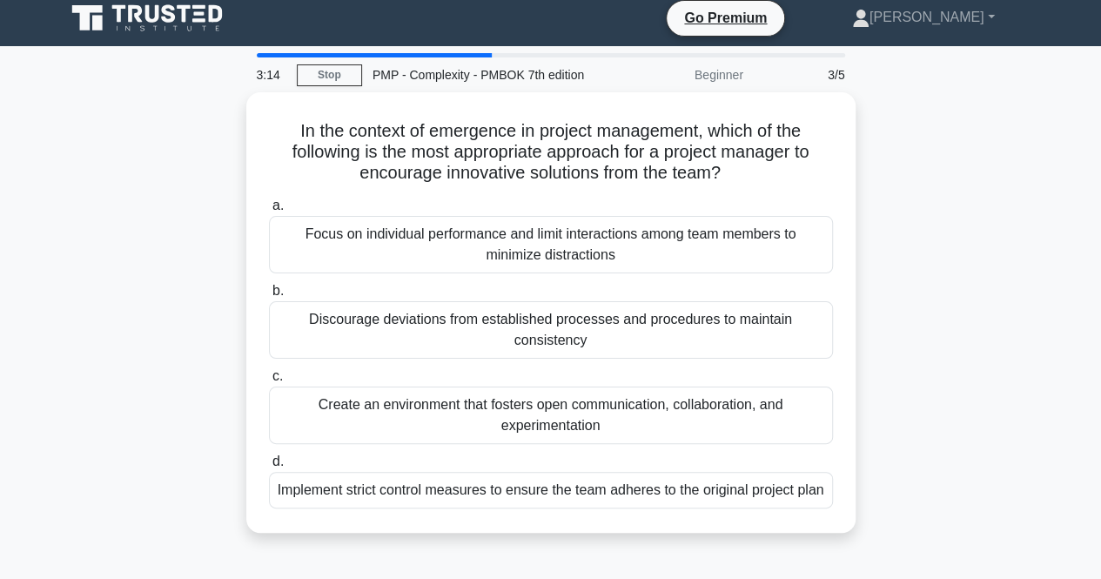
scroll to position [0, 0]
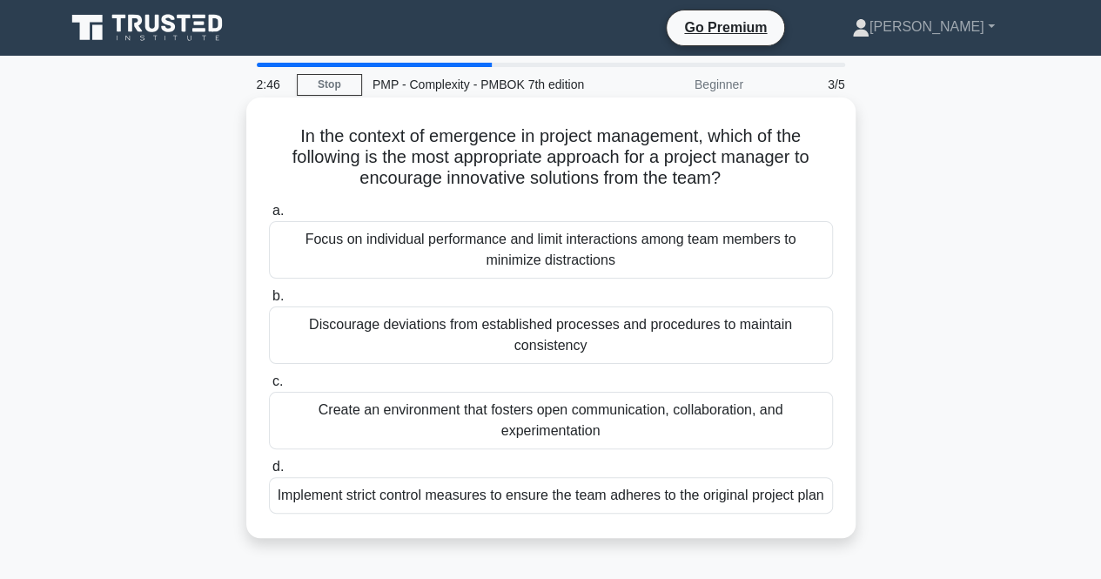
click at [628, 422] on div "Create an environment that fosters open communication, collaboration, and exper…" at bounding box center [551, 420] width 564 height 57
click at [269, 387] on input "c. Create an environment that fosters open communication, collaboration, and ex…" at bounding box center [269, 381] width 0 height 11
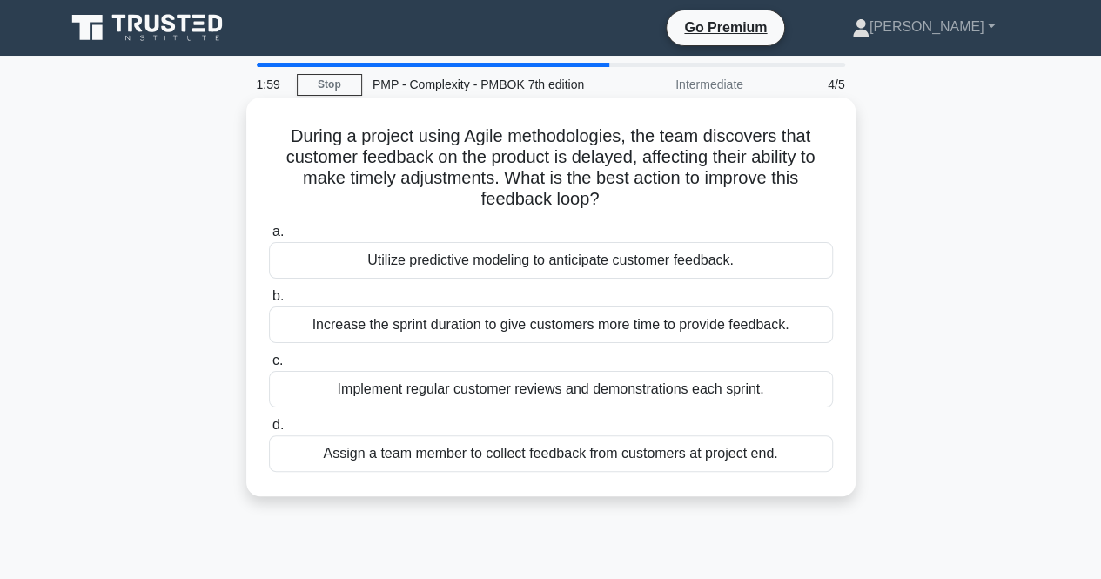
click at [483, 394] on div "Implement regular customer reviews and demonstrations each sprint." at bounding box center [551, 389] width 564 height 37
click at [269, 366] on input "c. Implement regular customer reviews and demonstrations each sprint." at bounding box center [269, 360] width 0 height 11
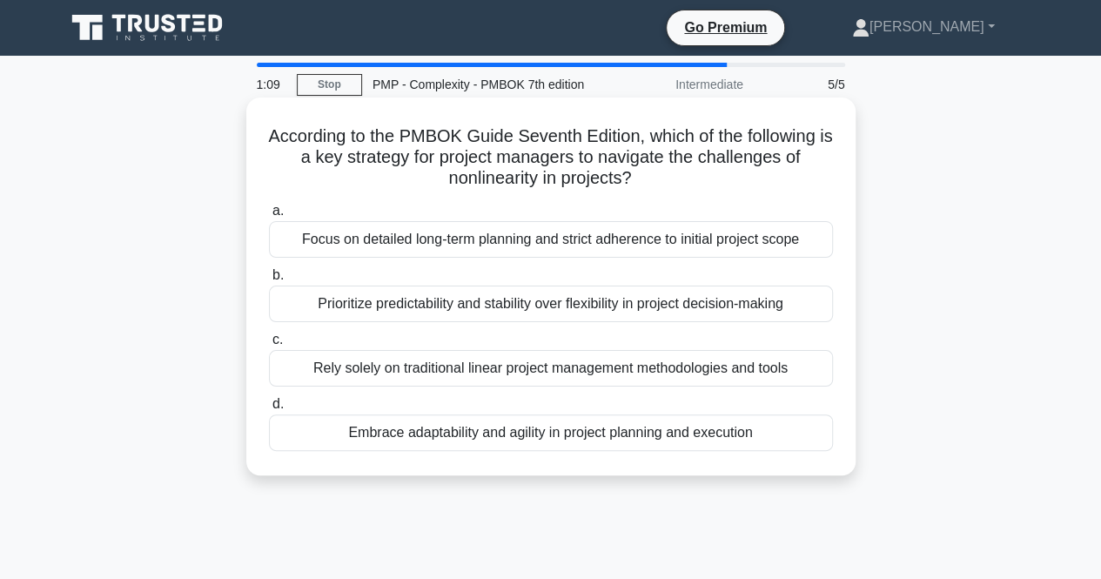
click at [469, 431] on div "Embrace adaptability and agility in project planning and execution" at bounding box center [551, 432] width 564 height 37
click at [269, 410] on input "d. Embrace adaptability and agility in project planning and execution" at bounding box center [269, 404] width 0 height 11
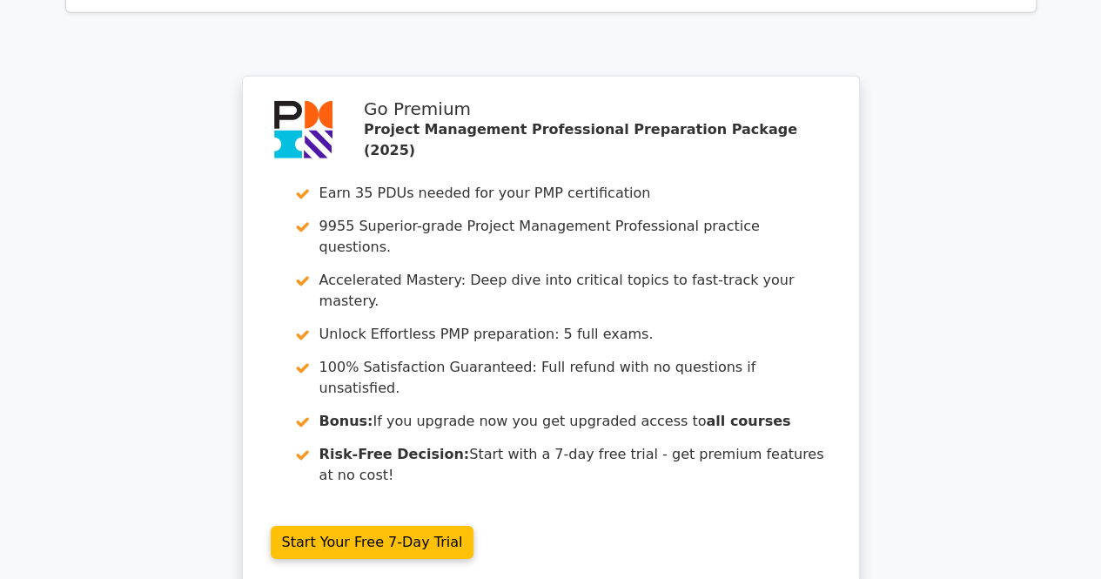
scroll to position [2608, 0]
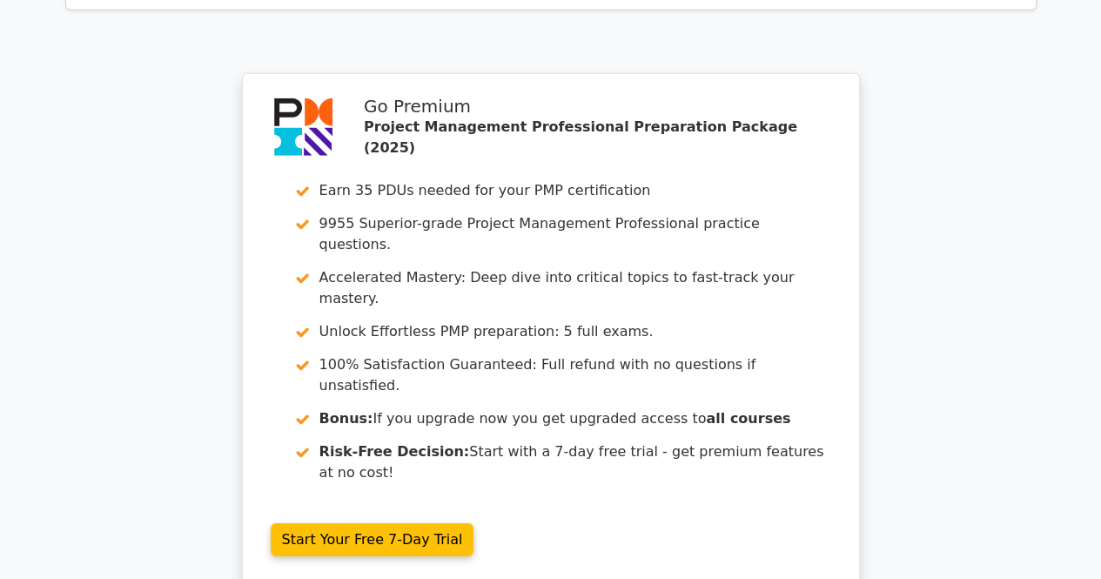
drag, startPoint x: 0, startPoint y: 0, endPoint x: 469, endPoint y: 431, distance: 637.0
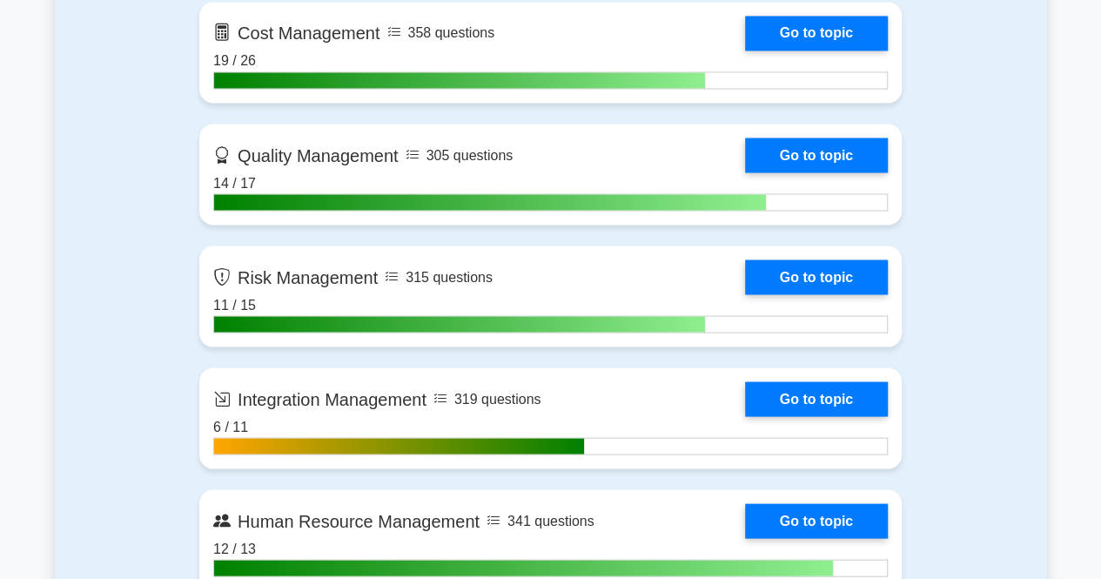
scroll to position [1546, 0]
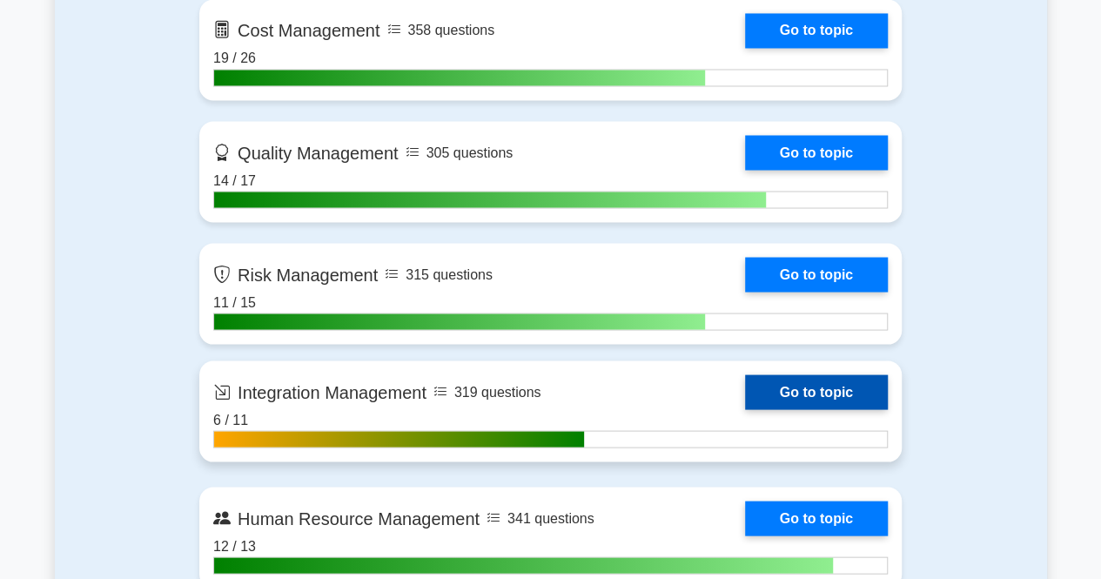
click at [845, 385] on link "Go to topic" at bounding box center [816, 391] width 143 height 35
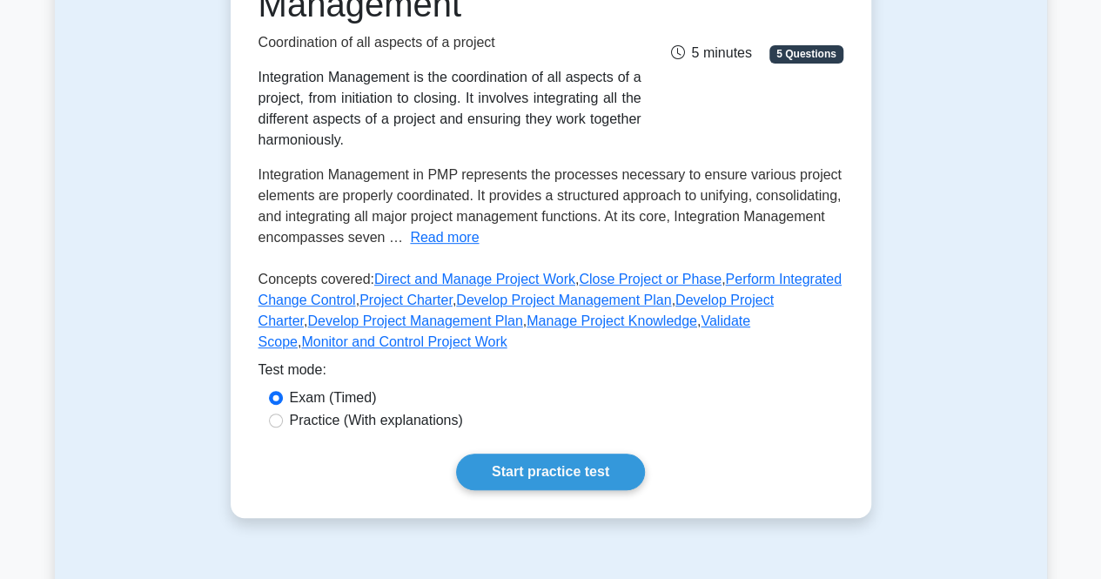
scroll to position [306, 0]
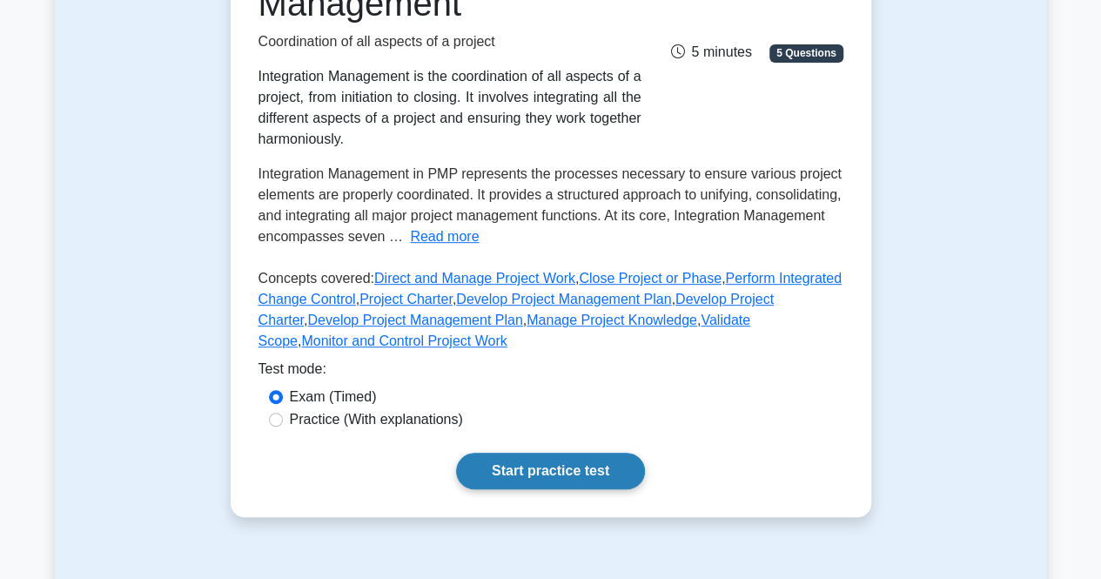
click at [570, 477] on link "Start practice test" at bounding box center [550, 471] width 189 height 37
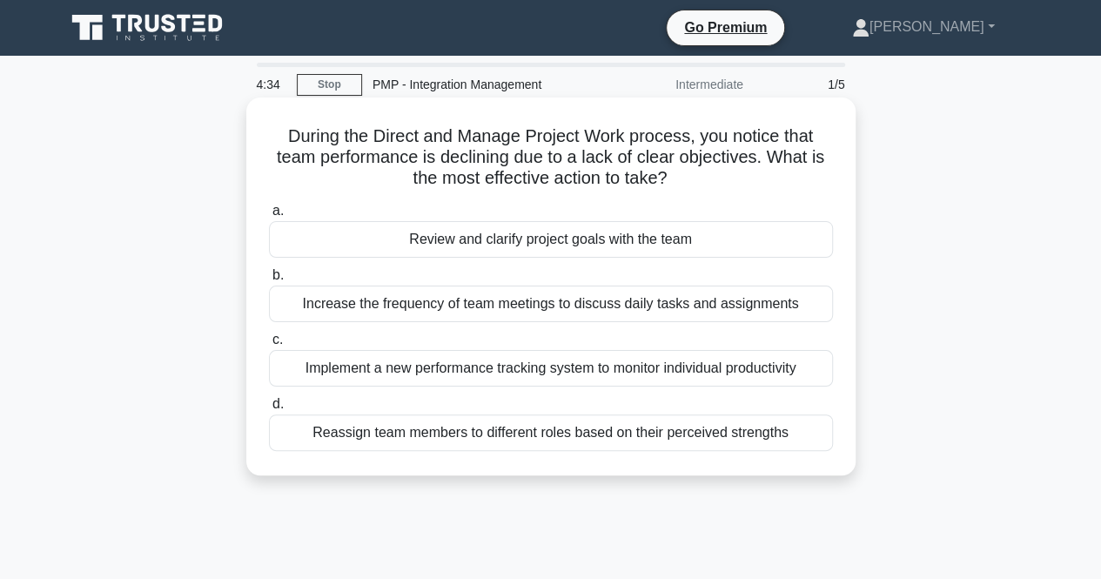
click at [580, 234] on div "Review and clarify project goals with the team" at bounding box center [551, 239] width 564 height 37
click at [269, 217] on input "a. Review and clarify project goals with the team" at bounding box center [269, 210] width 0 height 11
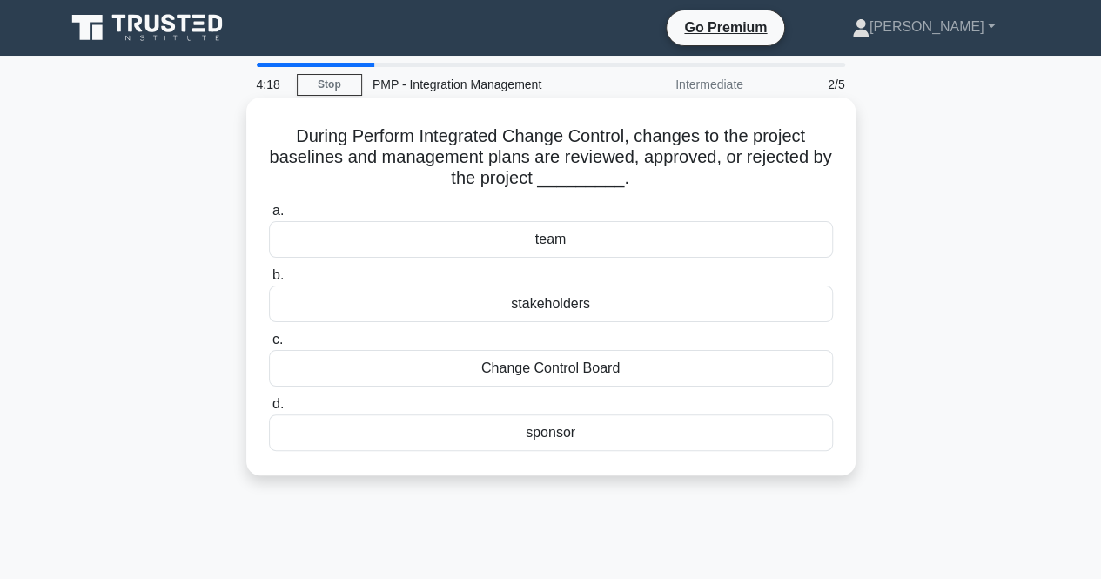
click at [695, 357] on div "Change Control Board" at bounding box center [551, 368] width 564 height 37
click at [269, 346] on input "c. Change Control Board" at bounding box center [269, 339] width 0 height 11
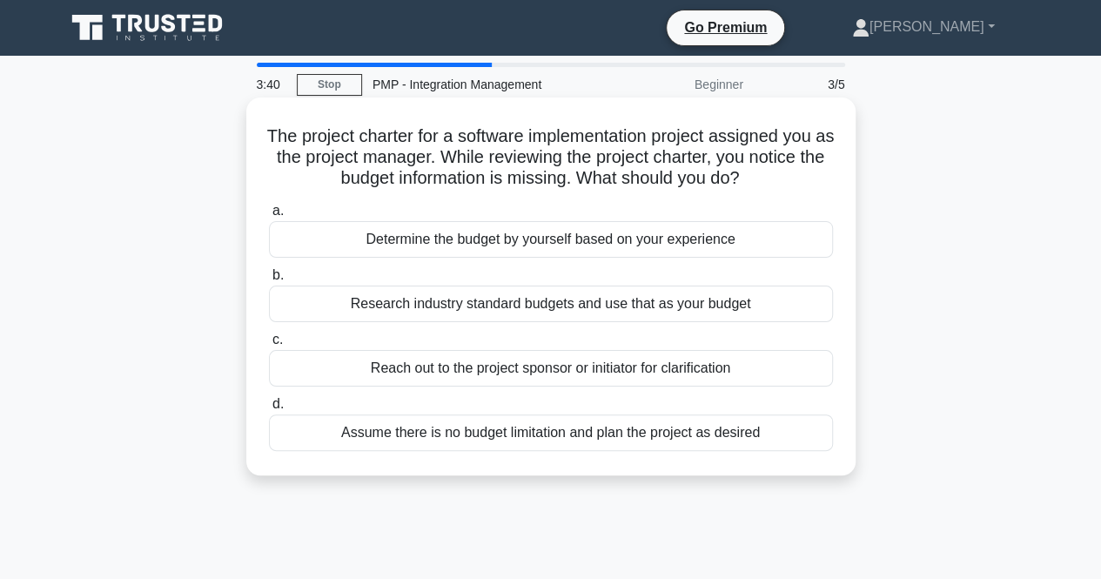
click at [732, 375] on div "Reach out to the project sponsor or initiator for clarification" at bounding box center [551, 368] width 564 height 37
click at [269, 346] on input "c. Reach out to the project sponsor or initiator for clarification" at bounding box center [269, 339] width 0 height 11
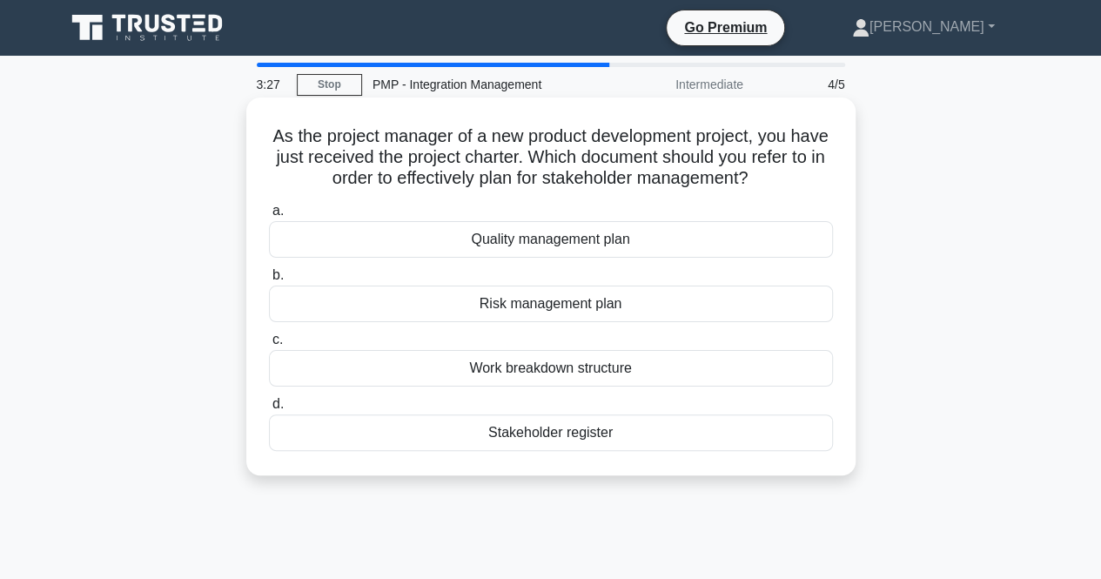
click at [672, 439] on div "Stakeholder register" at bounding box center [551, 432] width 564 height 37
click at [269, 410] on input "d. Stakeholder register" at bounding box center [269, 404] width 0 height 11
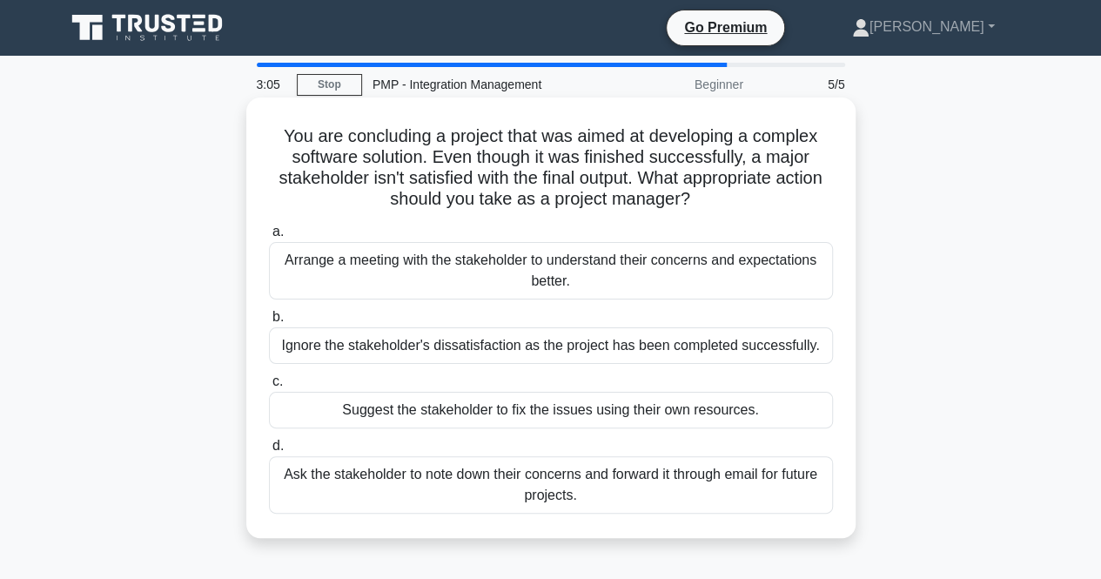
click at [584, 274] on div "Arrange a meeting with the stakeholder to understand their concerns and expecta…" at bounding box center [551, 270] width 564 height 57
click at [269, 238] on input "a. Arrange a meeting with the stakeholder to understand their concerns and expe…" at bounding box center [269, 231] width 0 height 11
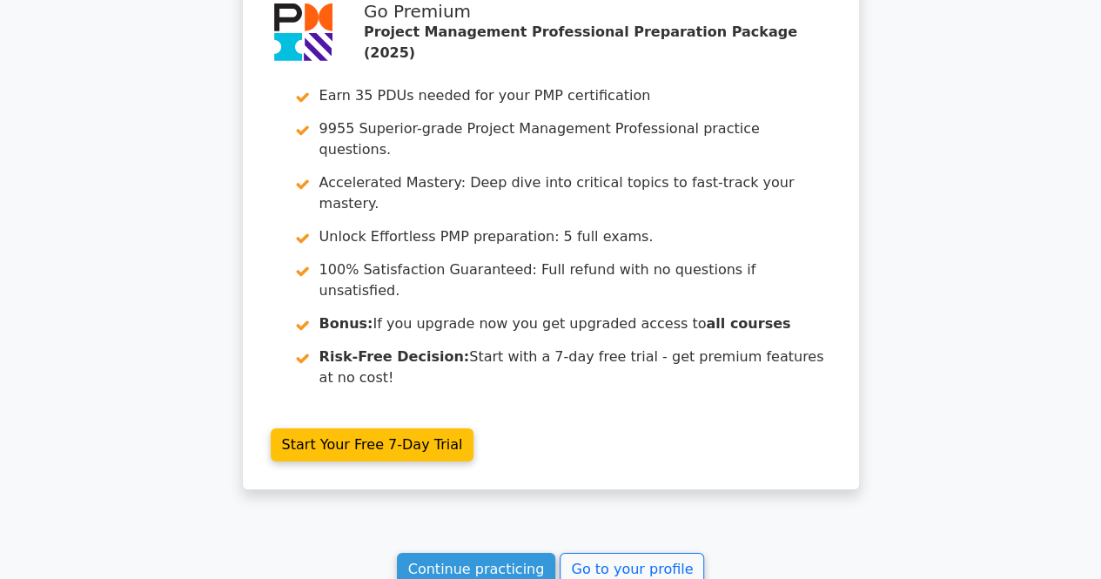
scroll to position [2920, 0]
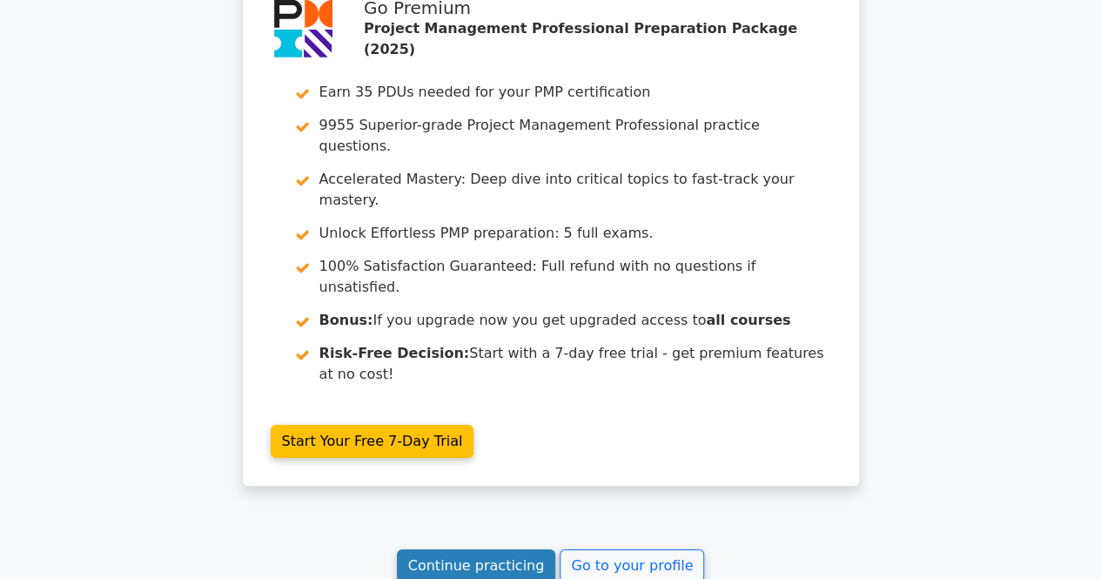
click at [509, 549] on link "Continue practicing" at bounding box center [476, 565] width 159 height 33
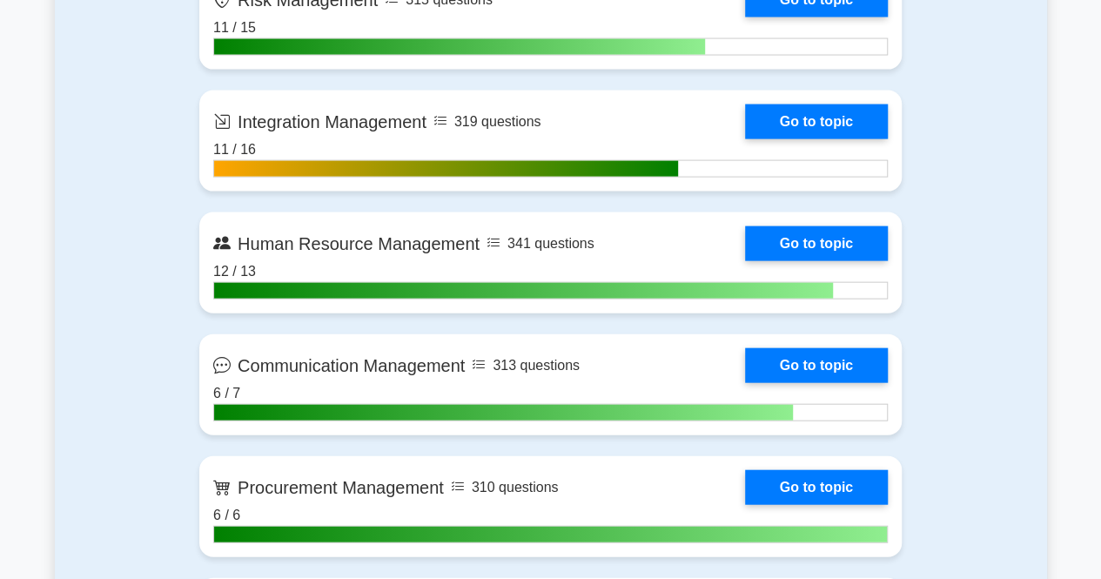
scroll to position [1821, 0]
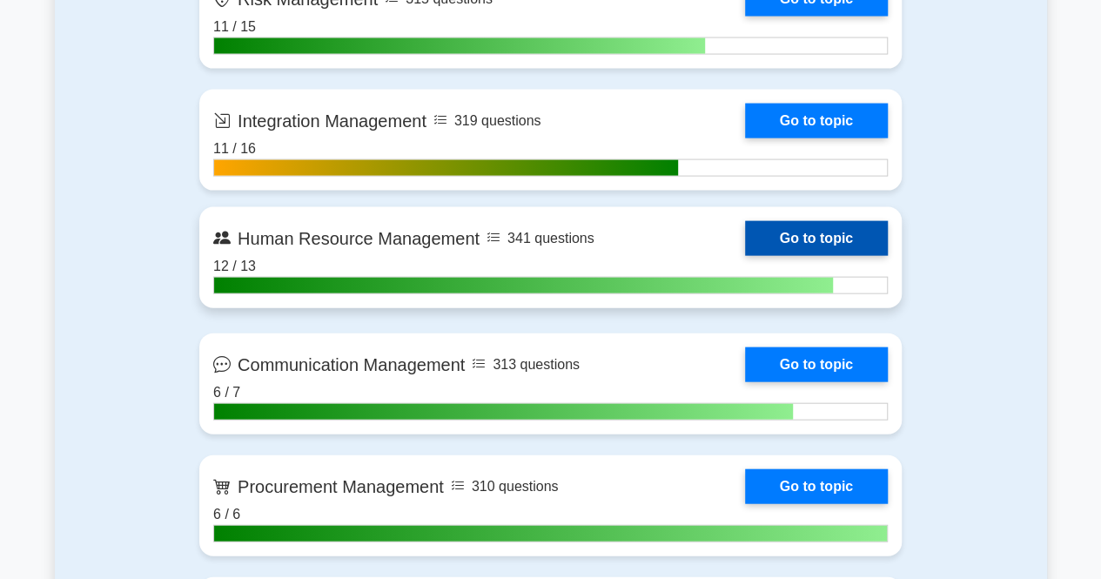
click at [822, 227] on link "Go to topic" at bounding box center [816, 238] width 143 height 35
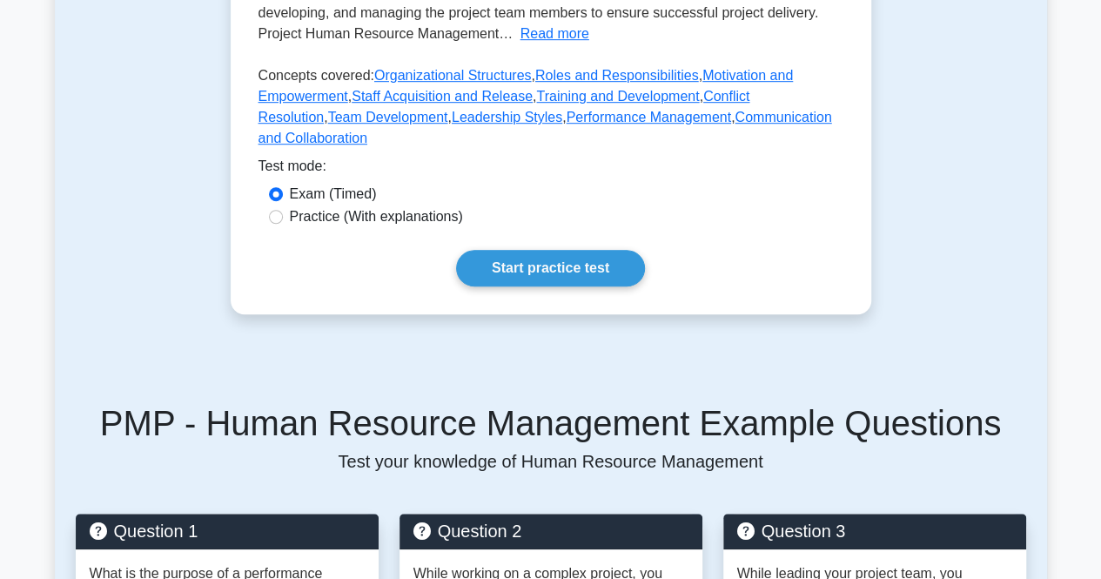
scroll to position [513, 0]
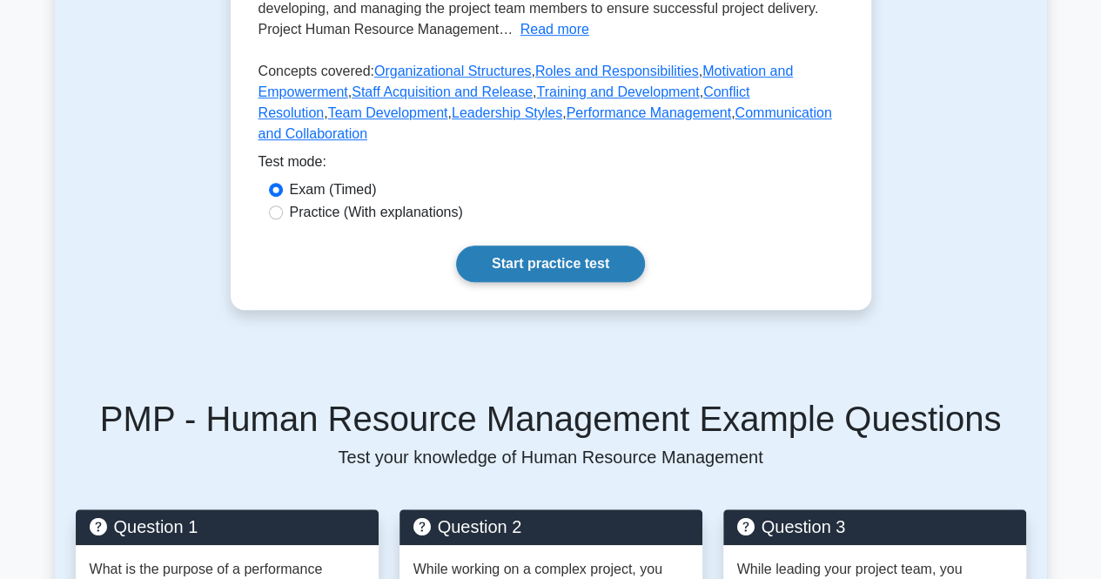
click at [512, 245] on link "Start practice test" at bounding box center [550, 263] width 189 height 37
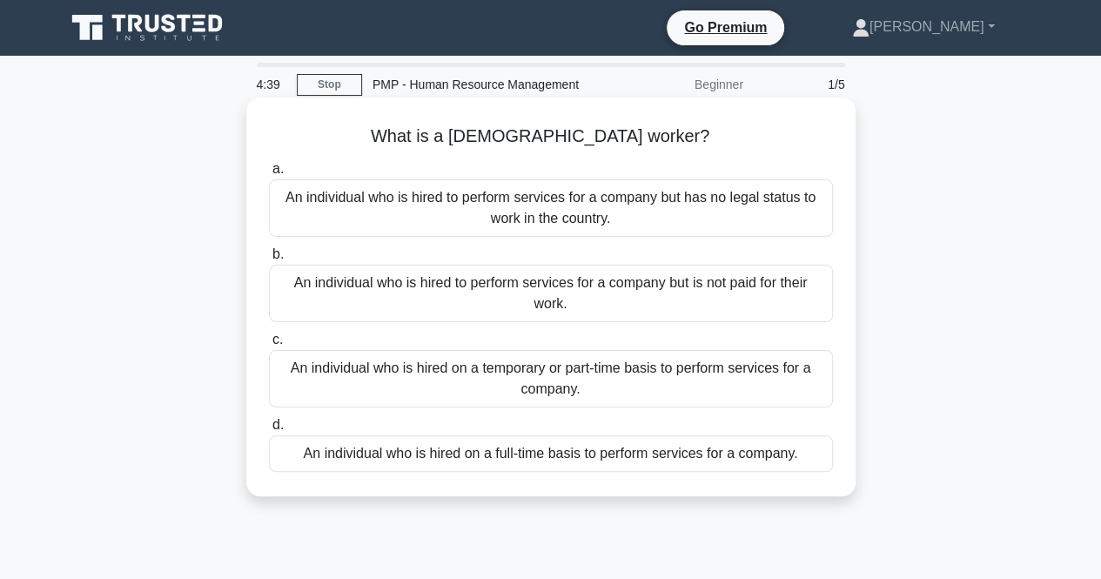
click at [495, 392] on div "An individual who is hired on a temporary or part-time basis to perform service…" at bounding box center [551, 378] width 564 height 57
click at [269, 346] on input "c. An individual who is hired on a temporary or part-time basis to perform serv…" at bounding box center [269, 339] width 0 height 11
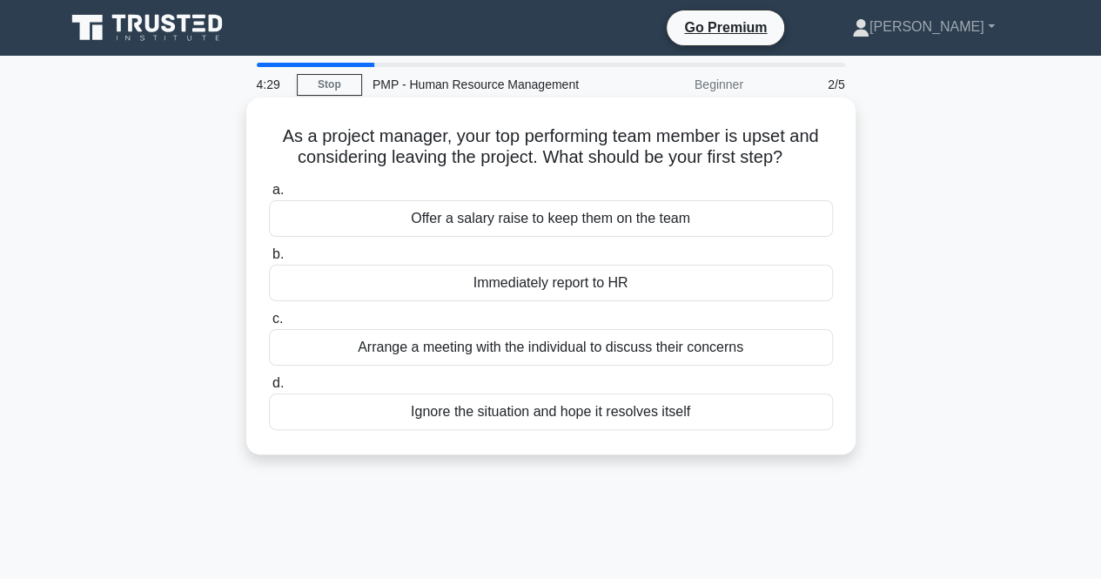
click at [526, 354] on div "Arrange a meeting with the individual to discuss their concerns" at bounding box center [551, 347] width 564 height 37
click at [269, 325] on input "c. Arrange a meeting with the individual to discuss their concerns" at bounding box center [269, 318] width 0 height 11
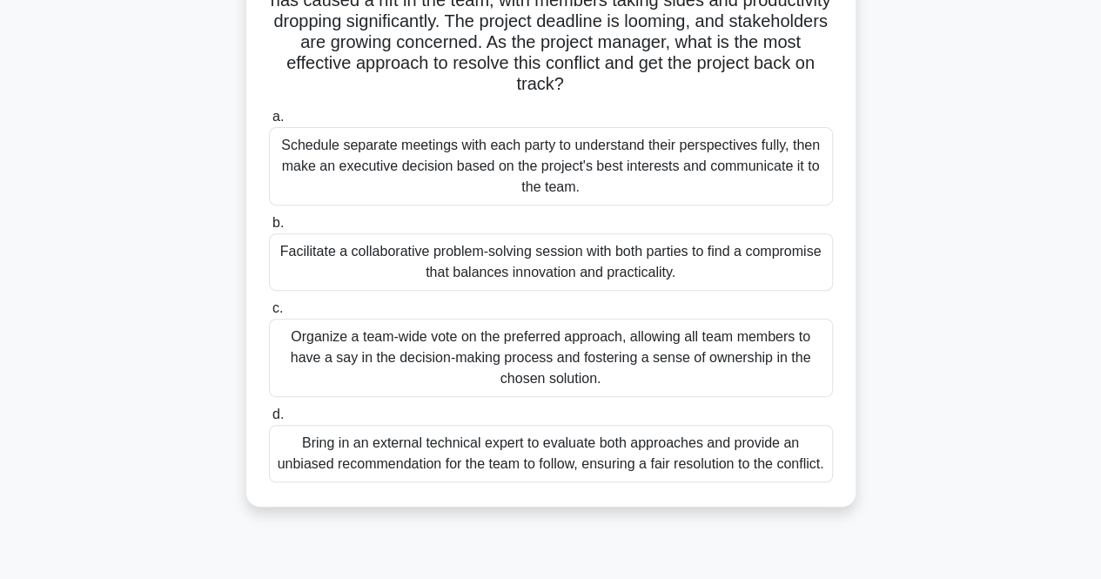
scroll to position [265, 0]
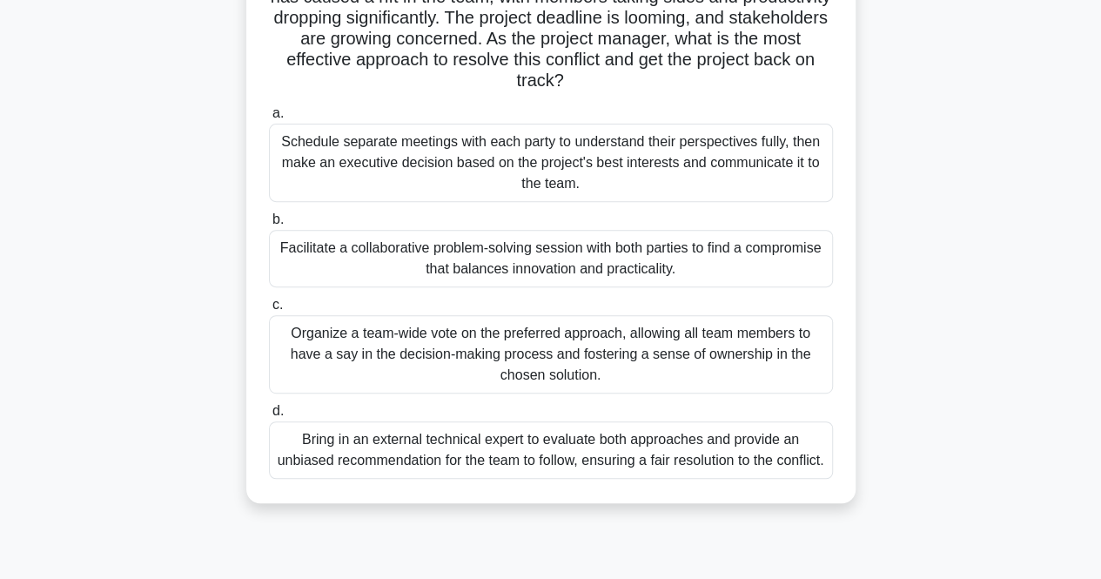
click at [317, 275] on div "Facilitate a collaborative problem-solving session with both parties to find a …" at bounding box center [551, 258] width 564 height 57
click at [269, 225] on input "b. Facilitate a collaborative problem-solving session with both parties to find…" at bounding box center [269, 219] width 0 height 11
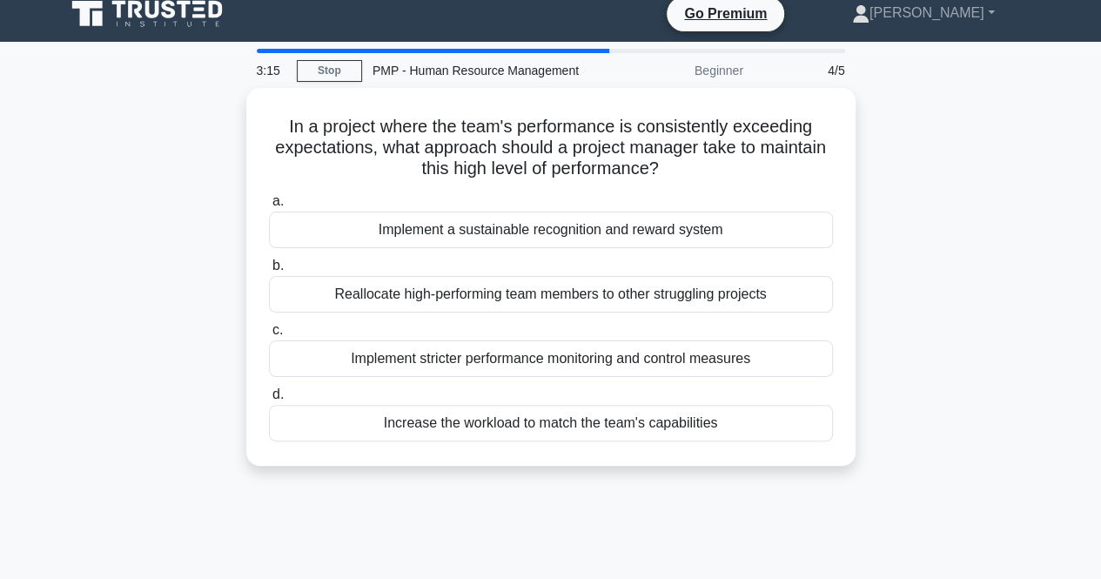
scroll to position [0, 0]
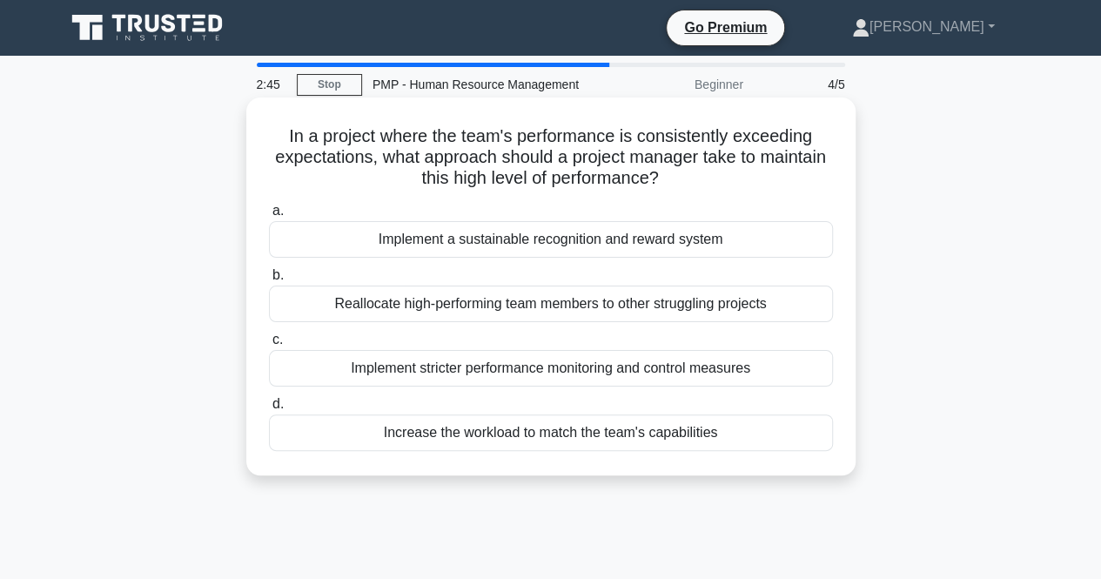
click at [442, 247] on div "Implement a sustainable recognition and reward system" at bounding box center [551, 239] width 564 height 37
click at [269, 217] on input "a. Implement a sustainable recognition and reward system" at bounding box center [269, 210] width 0 height 11
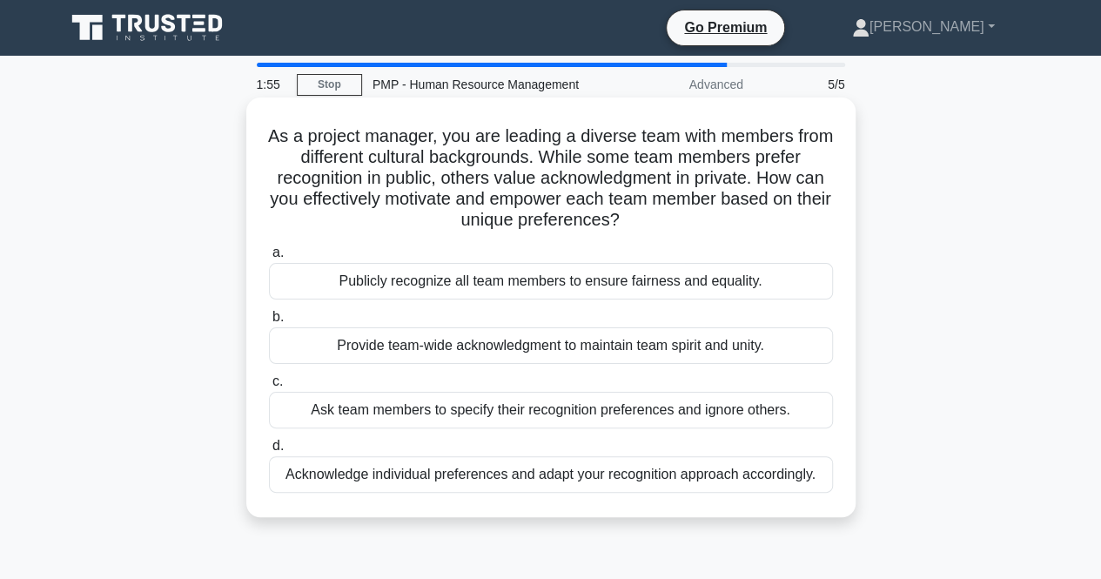
click at [446, 482] on div "Acknowledge individual preferences and adapt your recognition approach accordin…" at bounding box center [551, 474] width 564 height 37
click at [269, 452] on input "d. Acknowledge individual preferences and adapt your recognition approach accor…" at bounding box center [269, 445] width 0 height 11
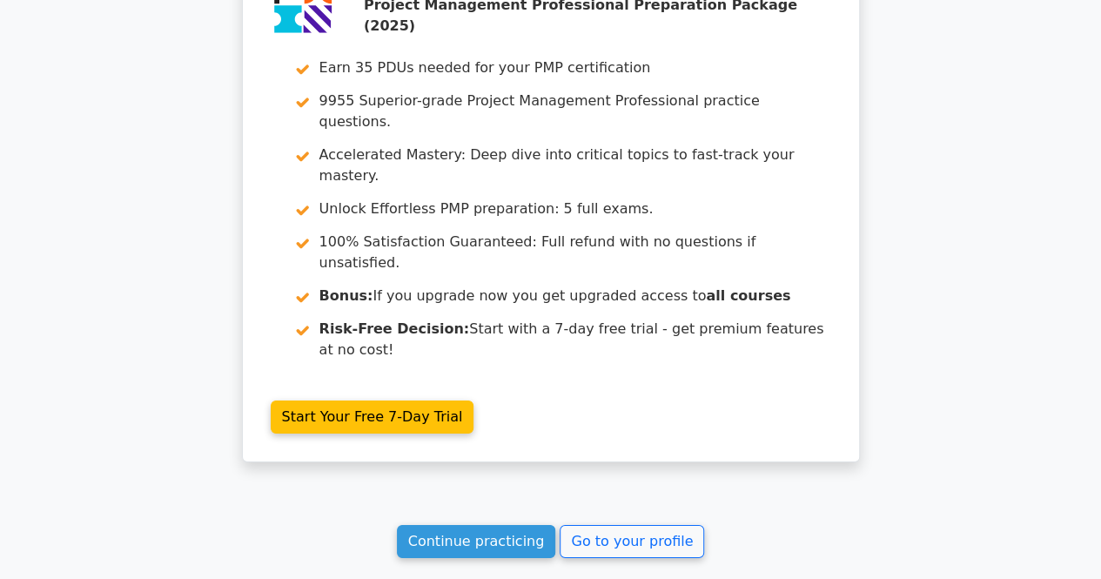
scroll to position [2522, 0]
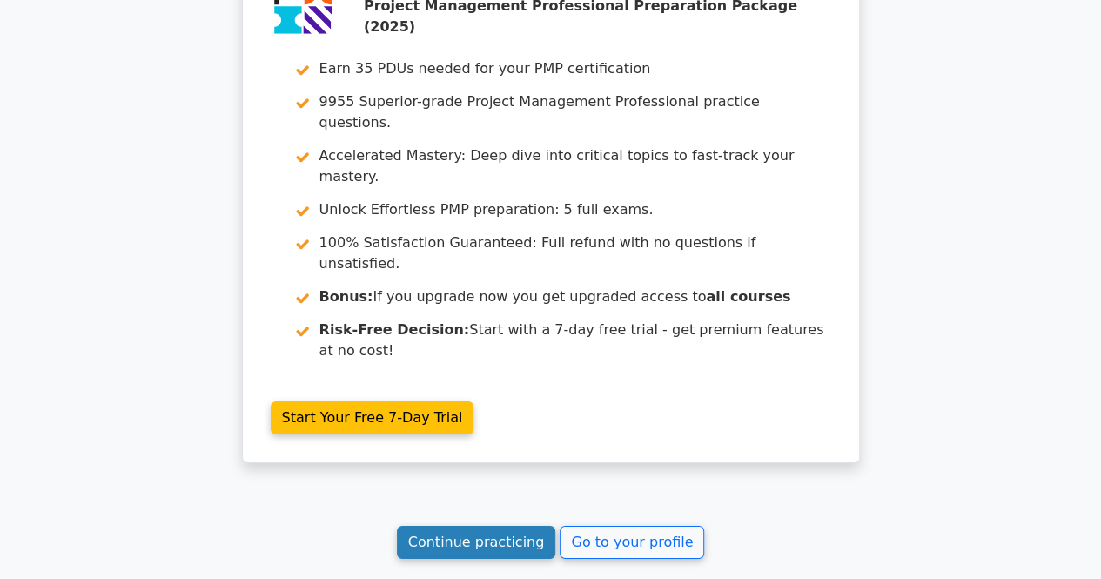
click at [467, 526] on link "Continue practicing" at bounding box center [476, 542] width 159 height 33
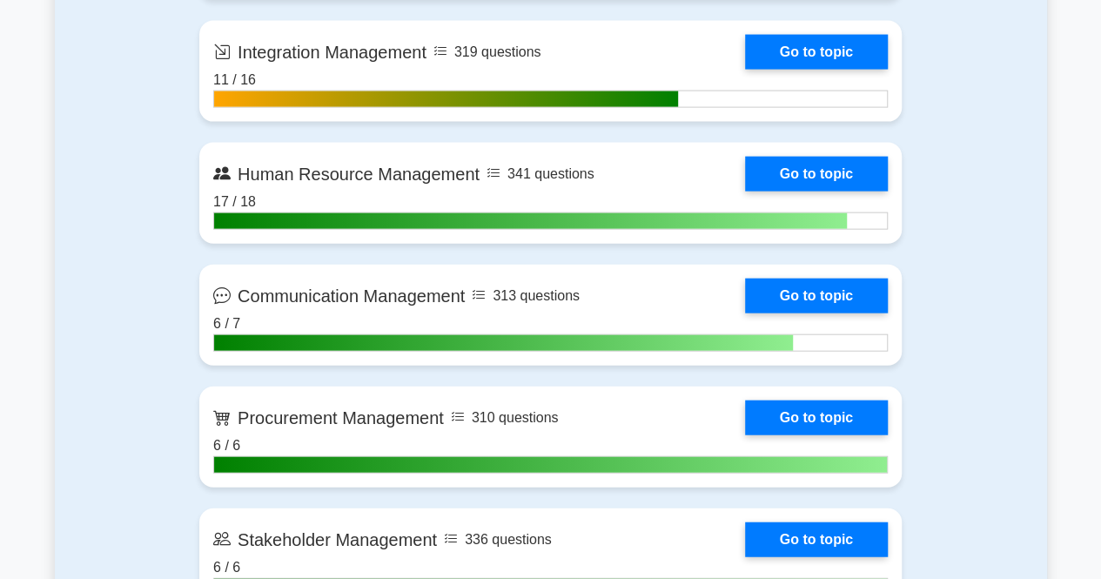
scroll to position [1892, 0]
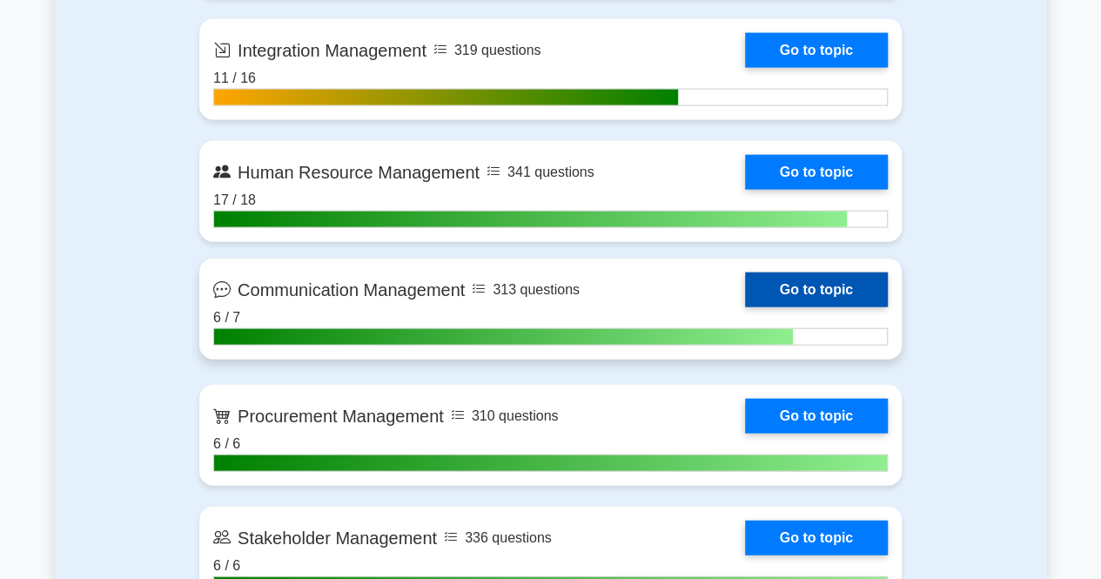
click at [825, 289] on link "Go to topic" at bounding box center [816, 289] width 143 height 35
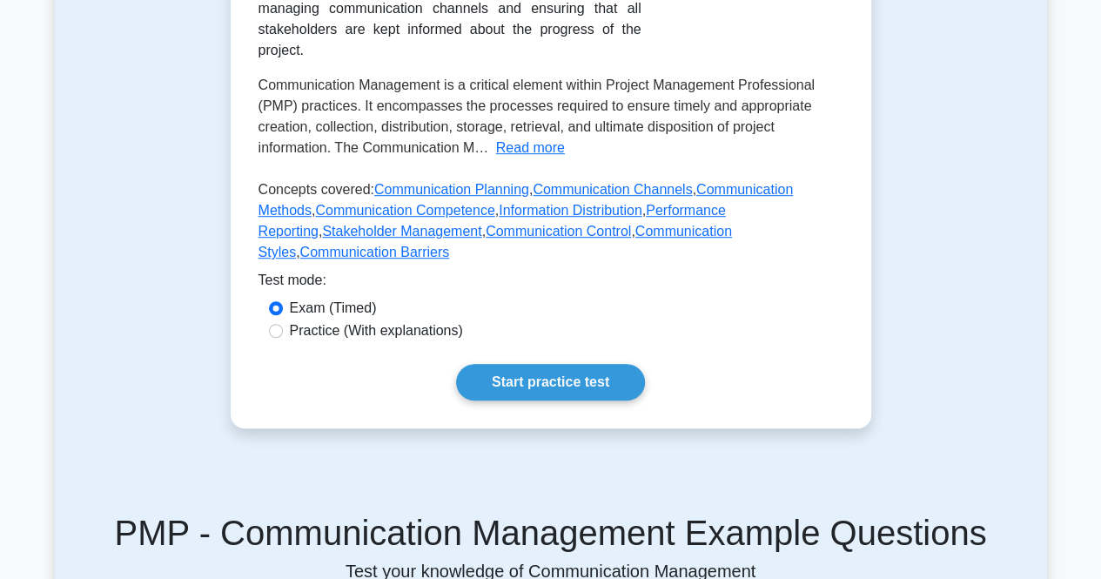
scroll to position [445, 0]
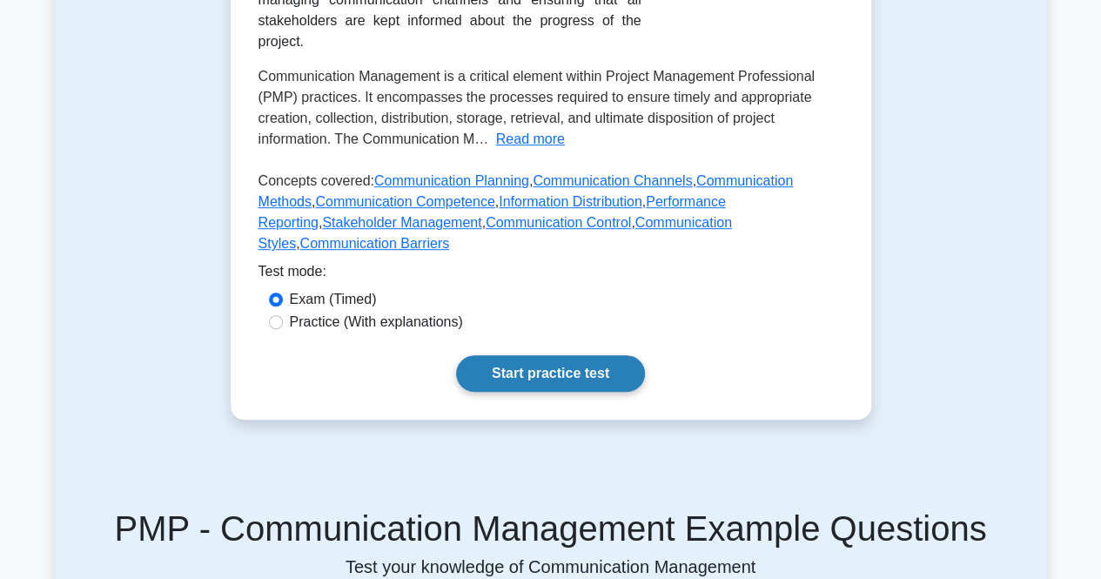
click at [582, 355] on link "Start practice test" at bounding box center [550, 373] width 189 height 37
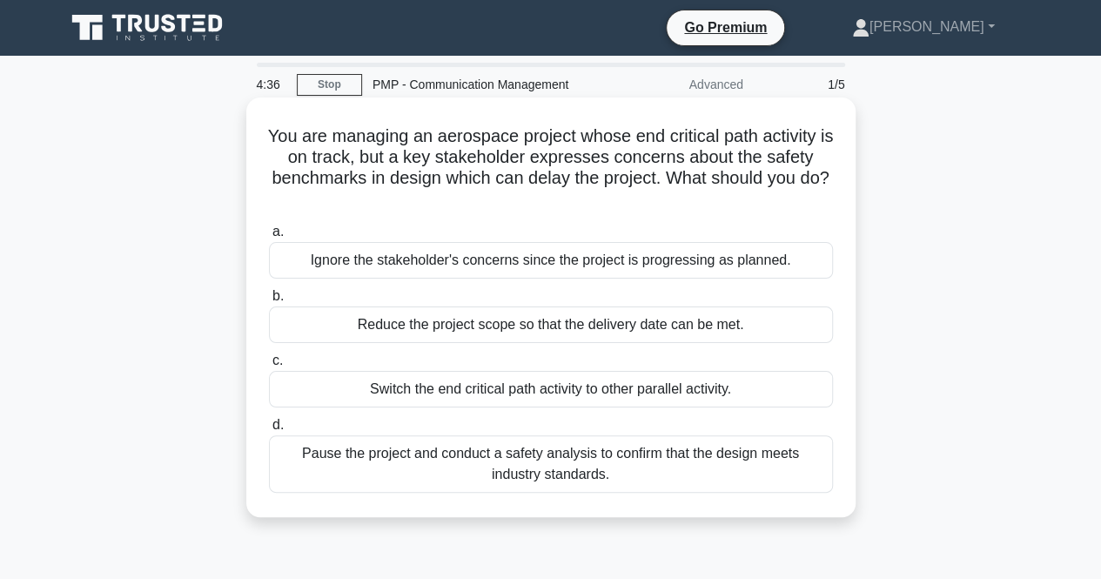
click at [644, 467] on div "Pause the project and conduct a safety analysis to confirm that the design meet…" at bounding box center [551, 463] width 564 height 57
click at [269, 431] on input "d. Pause the project and conduct a safety analysis to confirm that the design m…" at bounding box center [269, 425] width 0 height 11
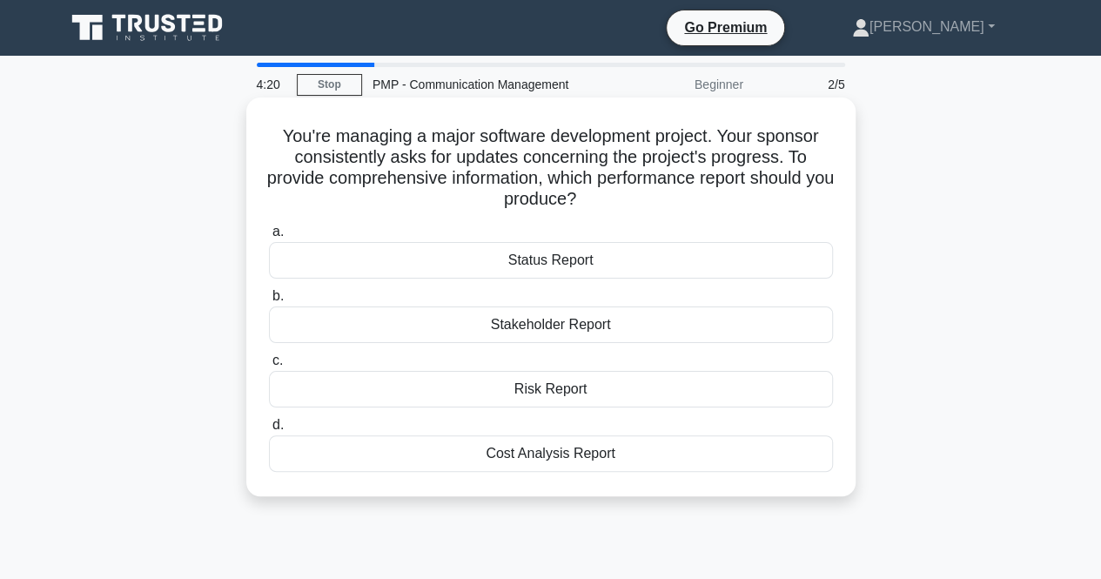
click at [527, 261] on div "Status Report" at bounding box center [551, 260] width 564 height 37
click at [269, 238] on input "a. Status Report" at bounding box center [269, 231] width 0 height 11
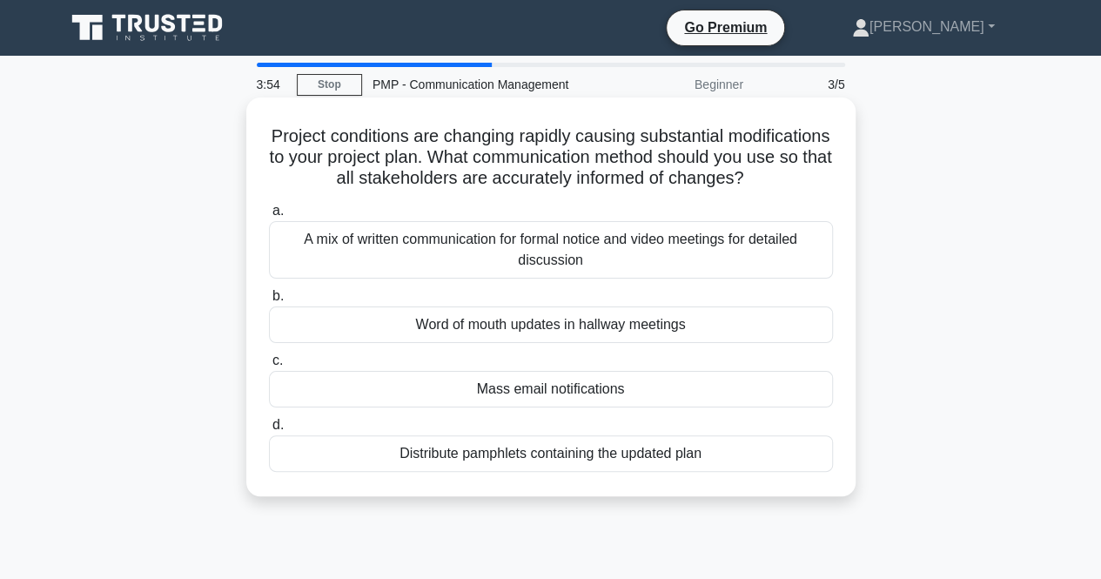
click at [660, 279] on div "A mix of written communication for formal notice and video meetings for detaile…" at bounding box center [551, 249] width 564 height 57
click at [269, 217] on input "a. A mix of written communication for formal notice and video meetings for deta…" at bounding box center [269, 210] width 0 height 11
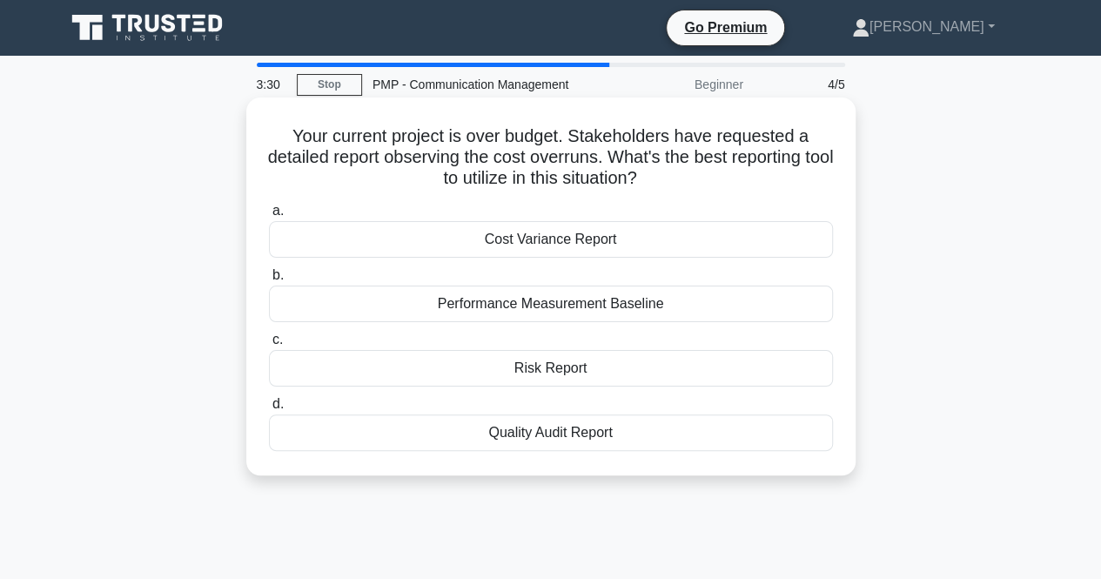
click at [637, 245] on div "Cost Variance Report" at bounding box center [551, 239] width 564 height 37
click at [269, 217] on input "a. Cost Variance Report" at bounding box center [269, 210] width 0 height 11
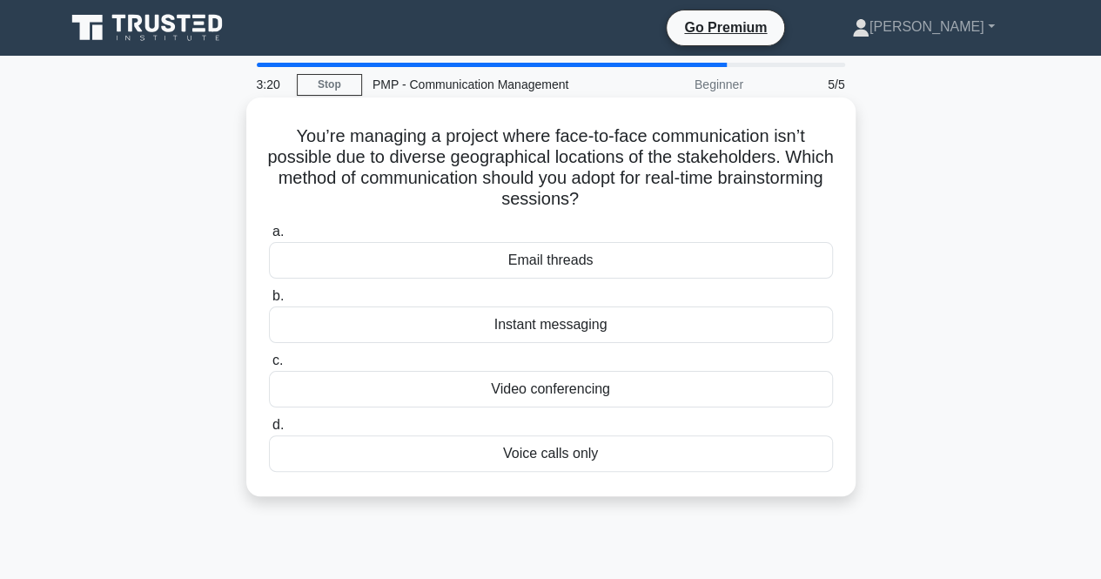
click at [647, 389] on div "Video conferencing" at bounding box center [551, 389] width 564 height 37
click at [269, 366] on input "c. Video conferencing" at bounding box center [269, 360] width 0 height 11
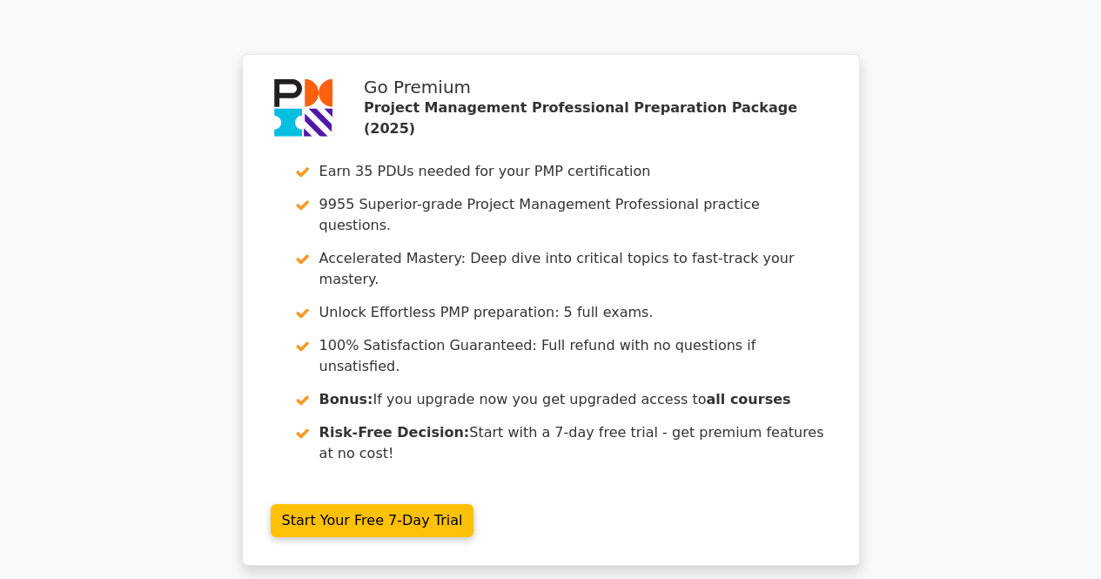
scroll to position [2774, 0]
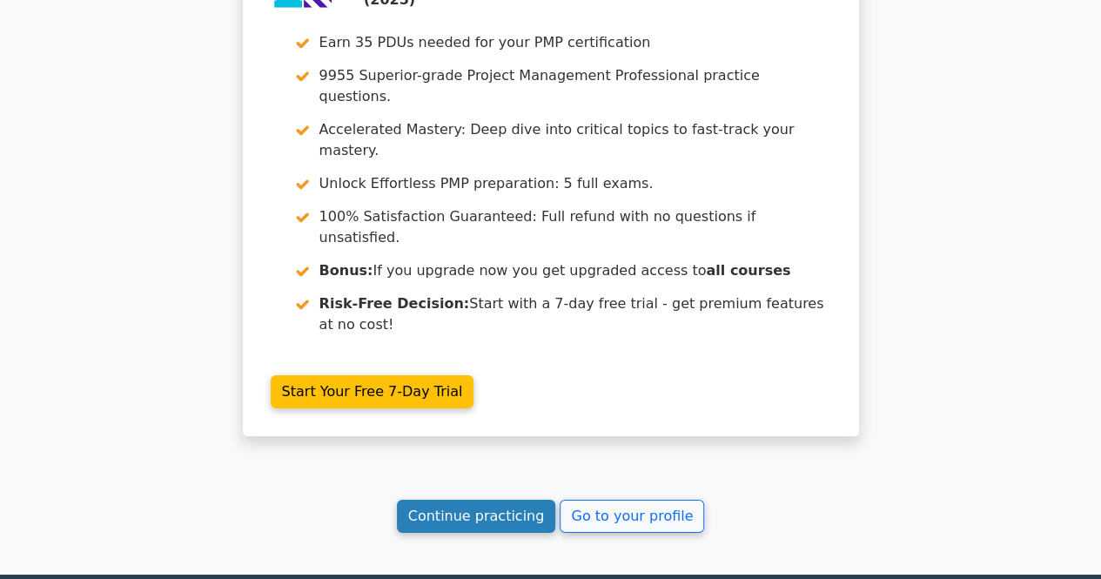
click at [427, 500] on link "Continue practicing" at bounding box center [476, 516] width 159 height 33
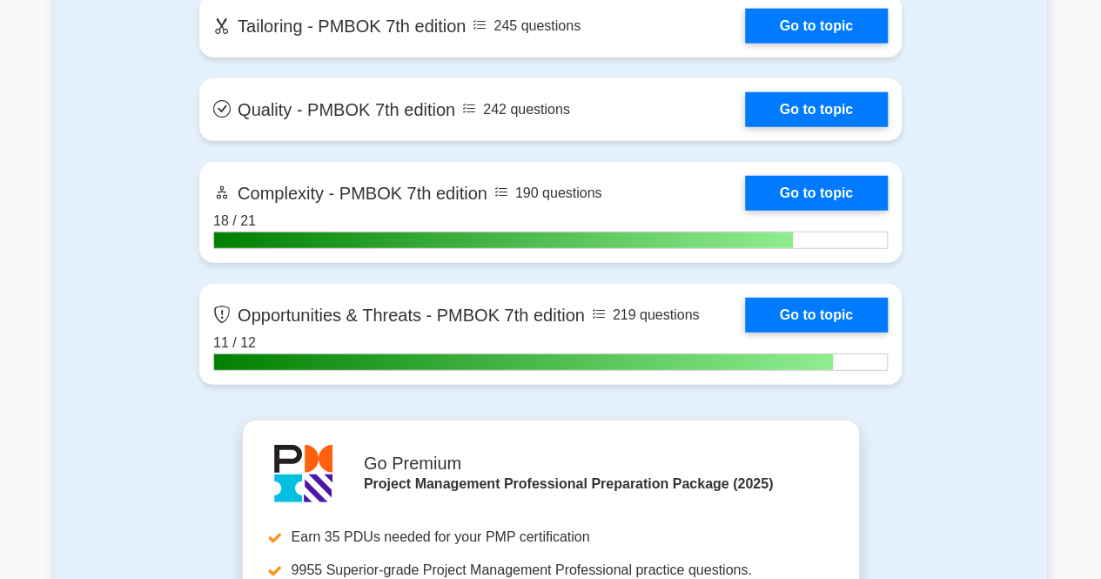
scroll to position [5618, 0]
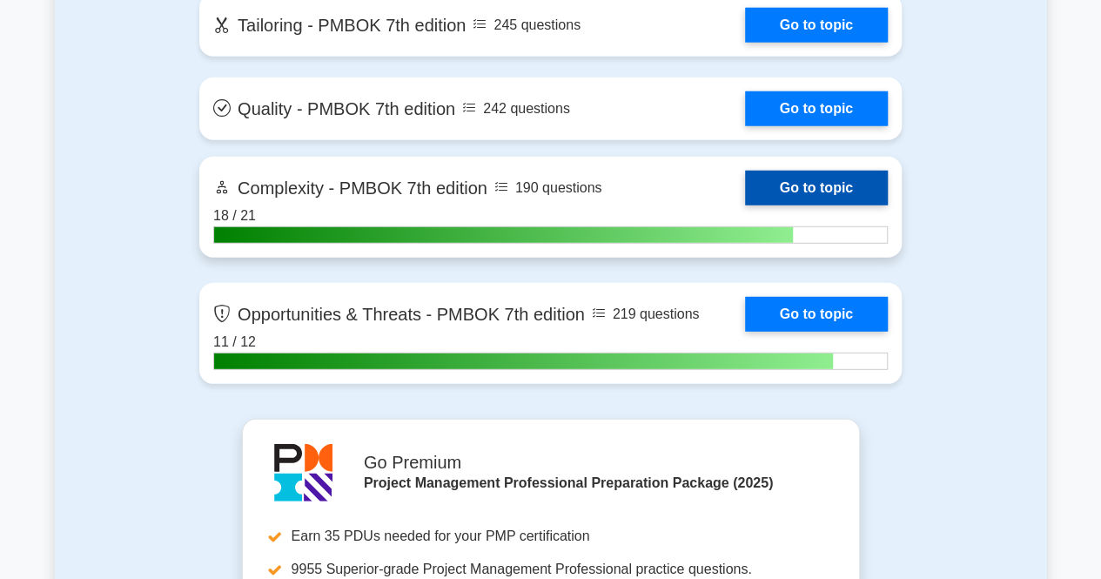
click at [827, 191] on link "Go to topic" at bounding box center [816, 188] width 143 height 35
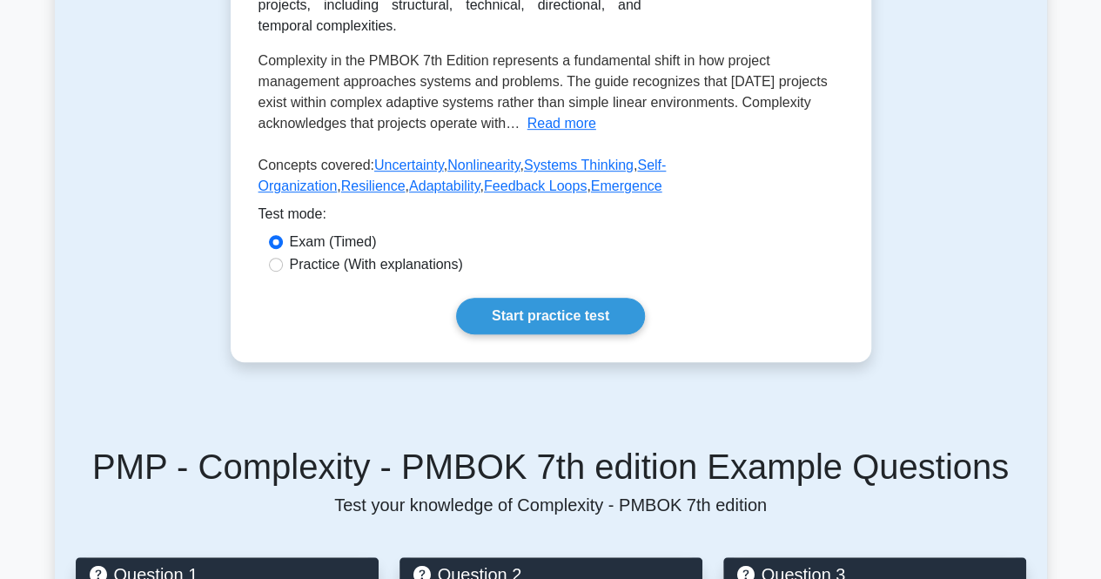
scroll to position [434, 0]
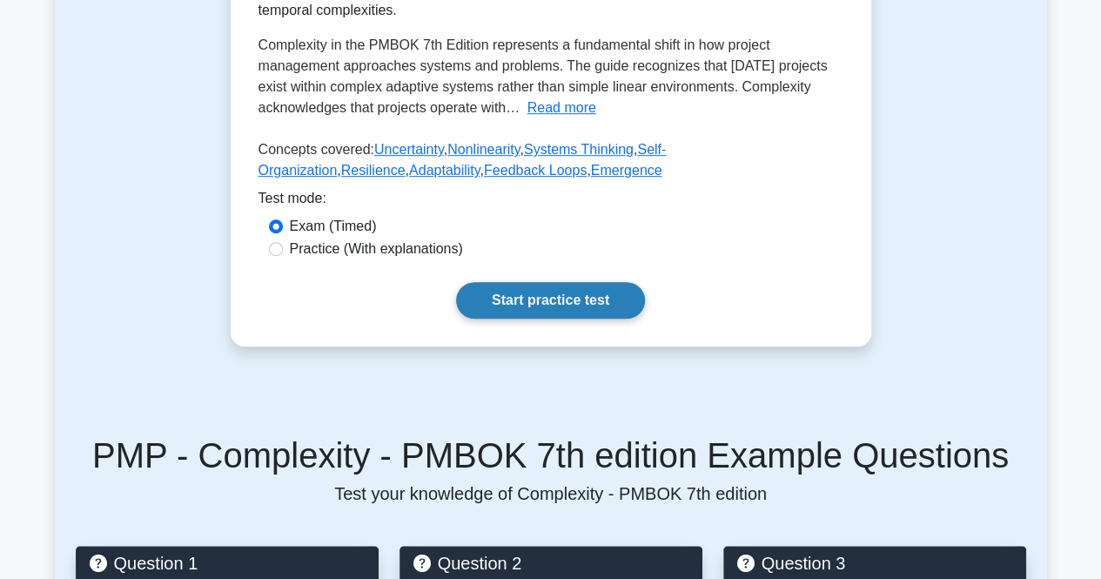
click at [588, 299] on link "Start practice test" at bounding box center [550, 300] width 189 height 37
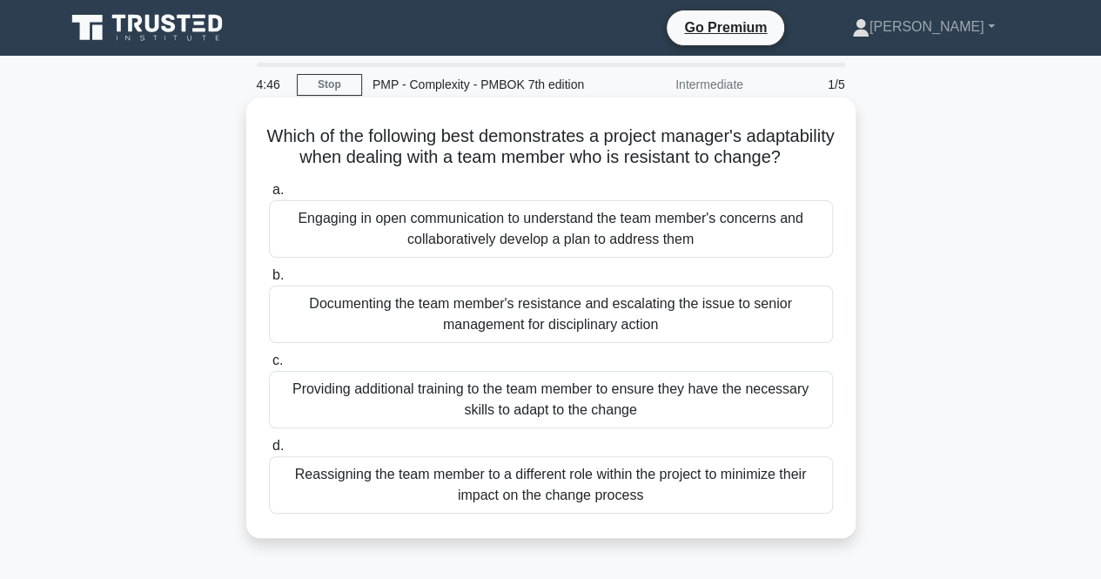
click at [601, 258] on div "Engaging in open communication to understand the team member's concerns and col…" at bounding box center [551, 228] width 564 height 57
click at [269, 196] on input "a. Engaging in open communication to understand the team member's concerns and …" at bounding box center [269, 190] width 0 height 11
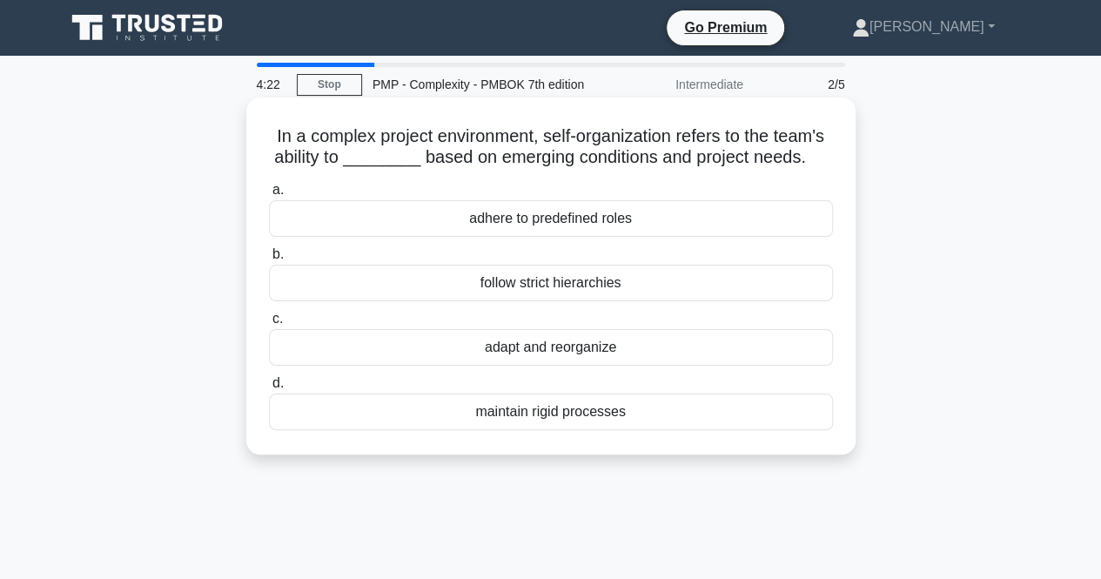
click at [811, 349] on div "adapt and reorganize" at bounding box center [551, 347] width 564 height 37
click at [269, 325] on input "c. adapt and reorganize" at bounding box center [269, 318] width 0 height 11
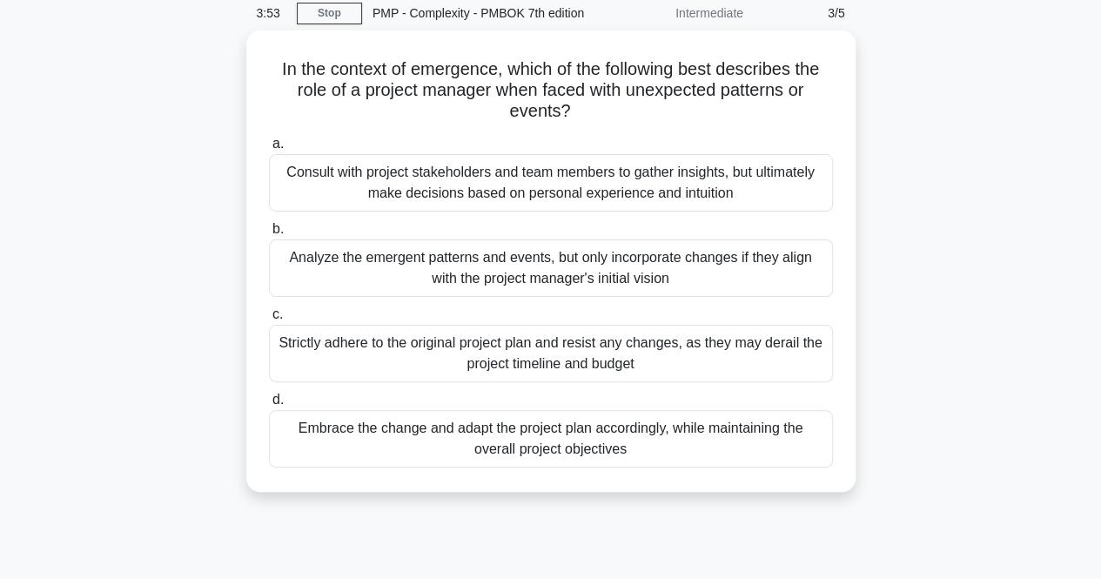
scroll to position [72, 0]
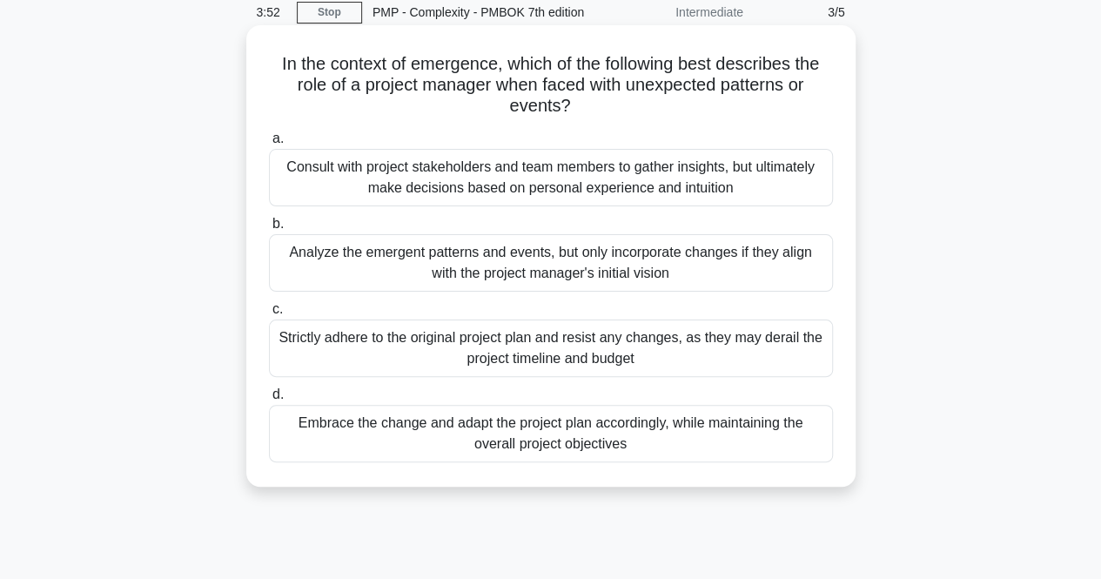
click at [755, 440] on div "Embrace the change and adapt the project plan accordingly, while maintaining th…" at bounding box center [551, 433] width 564 height 57
click at [269, 400] on input "d. Embrace the change and adapt the project plan accordingly, while maintaining…" at bounding box center [269, 394] width 0 height 11
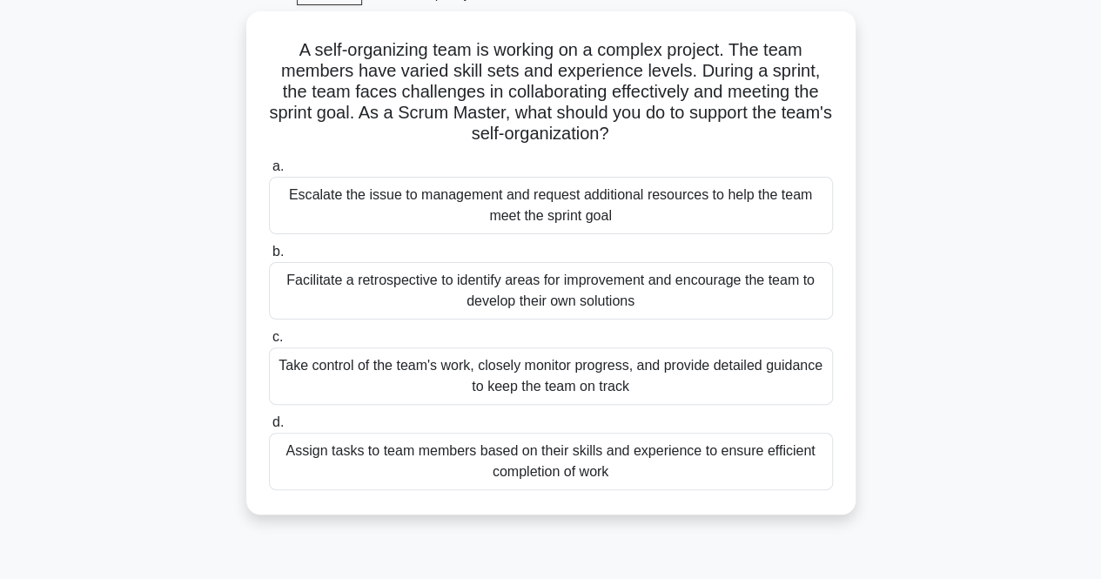
scroll to position [91, 0]
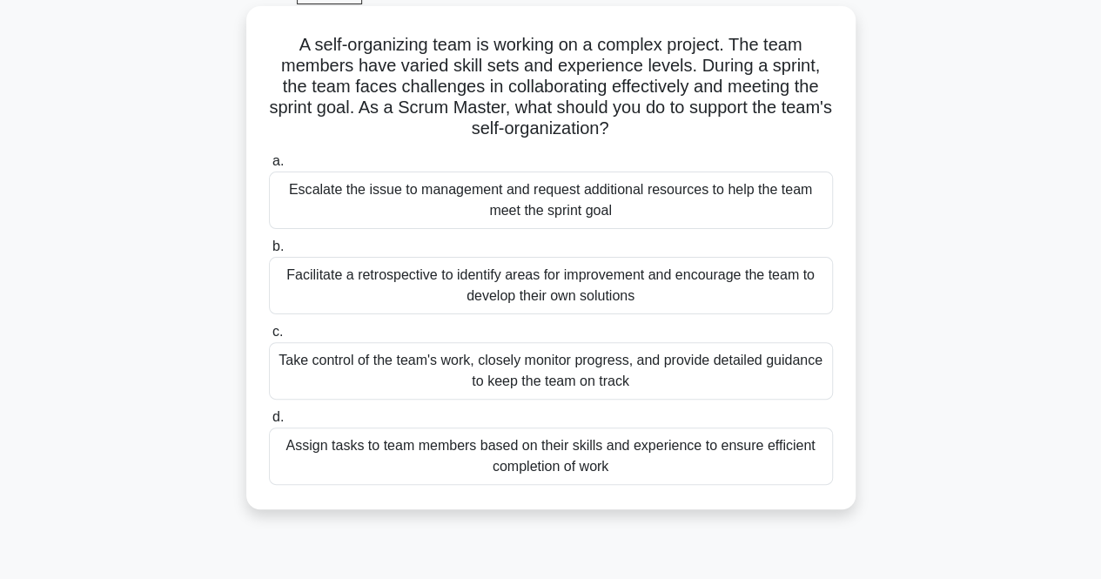
click at [687, 295] on div "Facilitate a retrospective to identify areas for improvement and encourage the …" at bounding box center [551, 285] width 564 height 57
click at [269, 252] on input "b. Facilitate a retrospective to identify areas for improvement and encourage t…" at bounding box center [269, 246] width 0 height 11
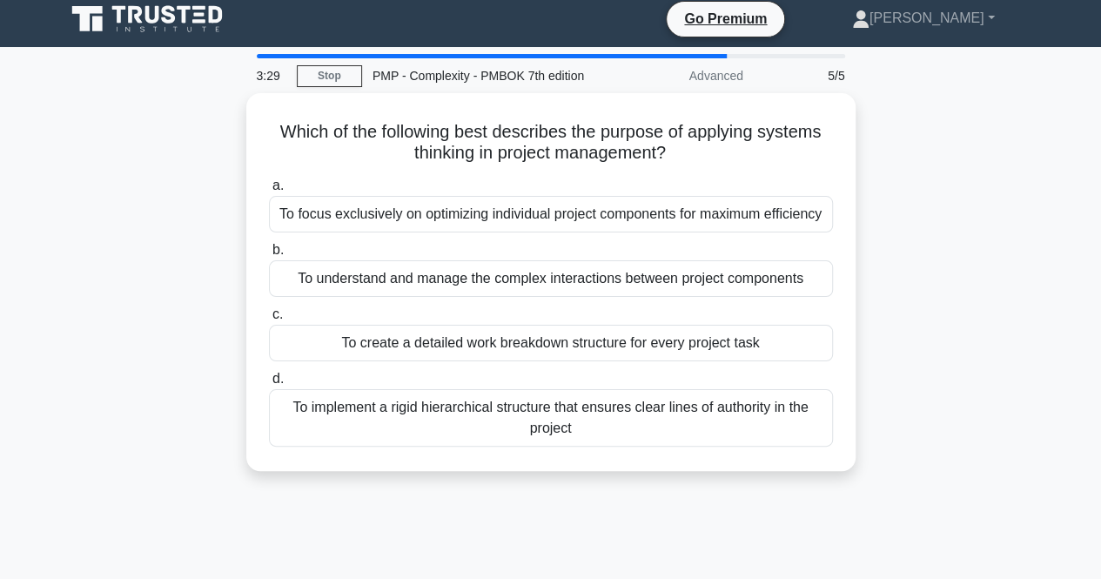
scroll to position [0, 0]
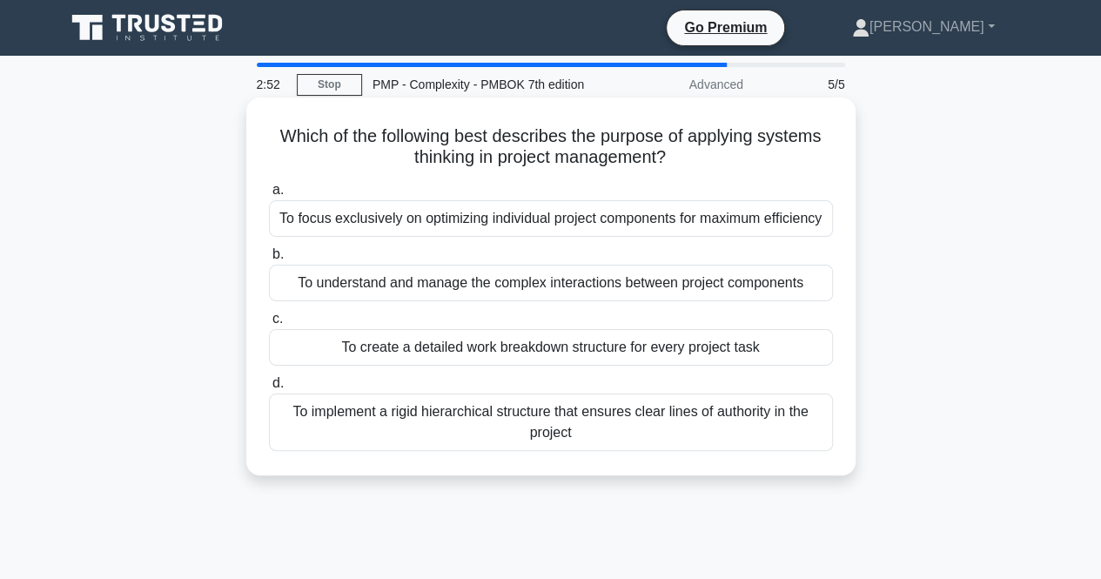
click at [788, 287] on div "To understand and manage the complex interactions between project components" at bounding box center [551, 283] width 564 height 37
click at [269, 260] on input "b. To understand and manage the complex interactions between project components" at bounding box center [269, 254] width 0 height 11
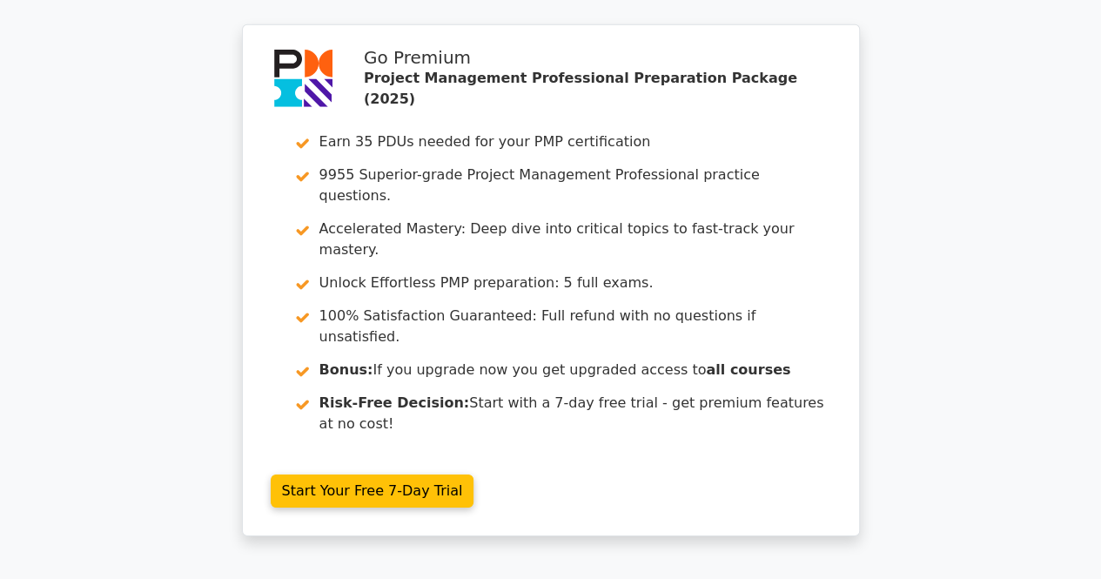
scroll to position [2844, 0]
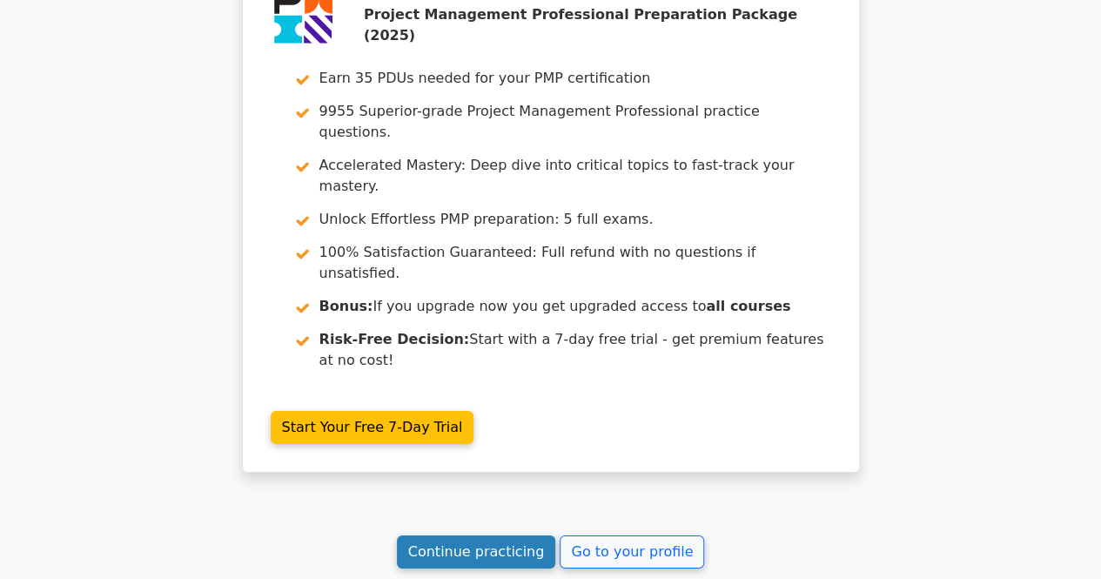
click at [442, 535] on link "Continue practicing" at bounding box center [476, 551] width 159 height 33
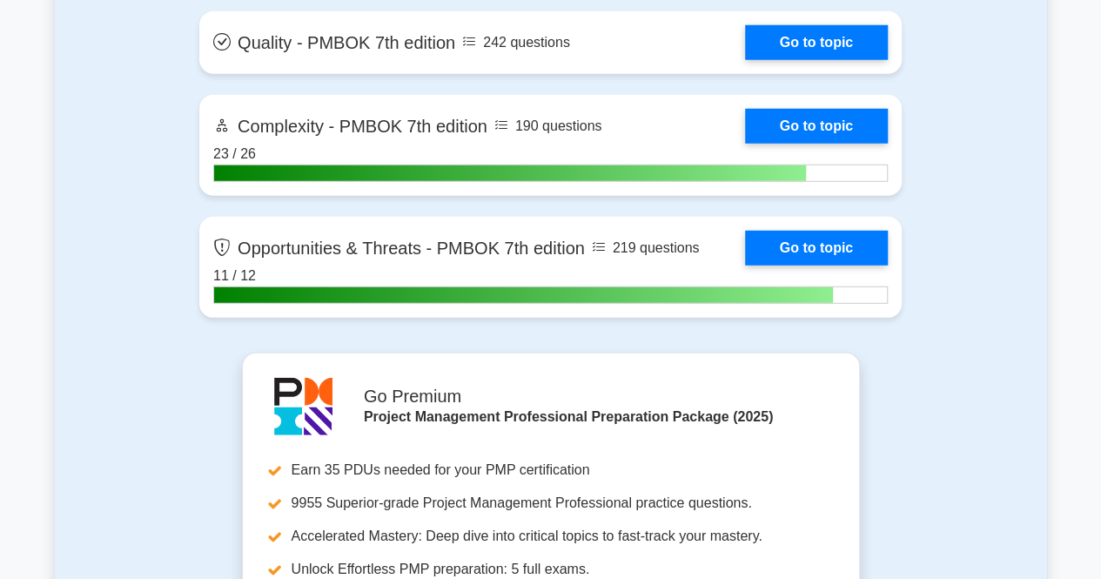
scroll to position [5682, 0]
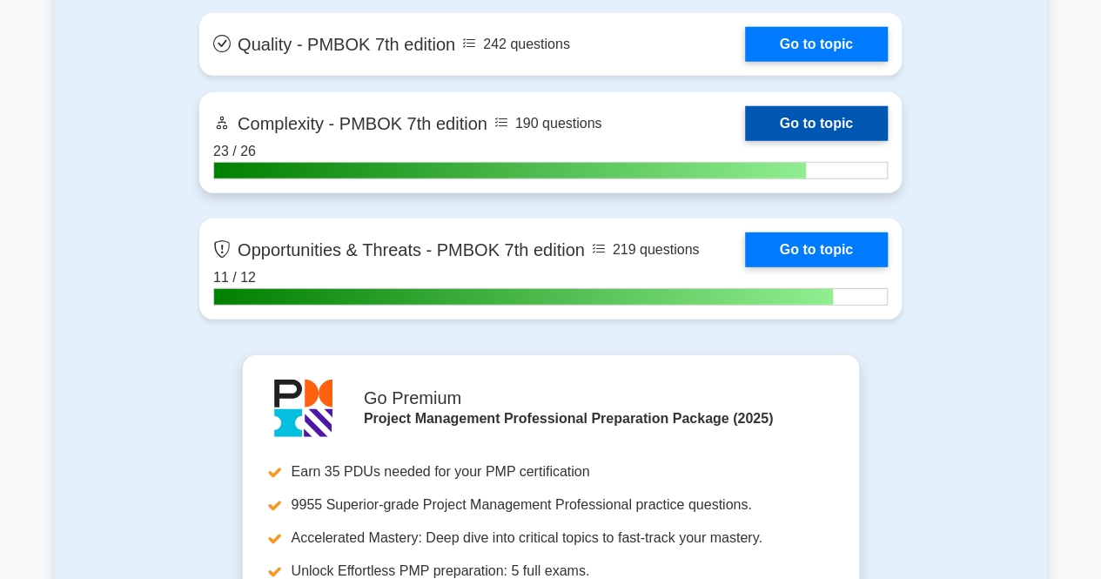
click at [792, 109] on link "Go to topic" at bounding box center [816, 123] width 143 height 35
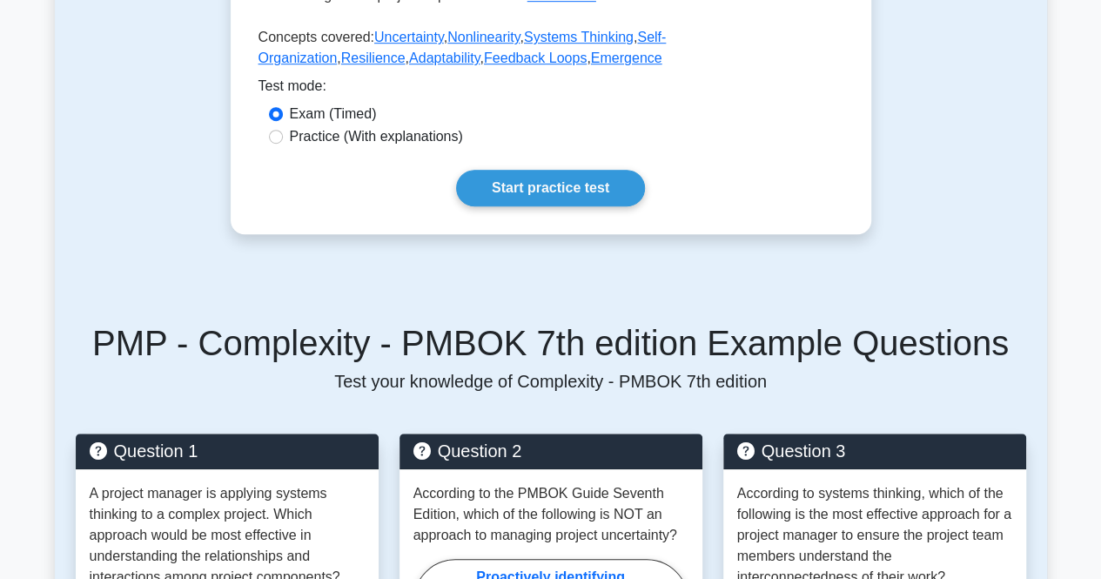
scroll to position [548, 0]
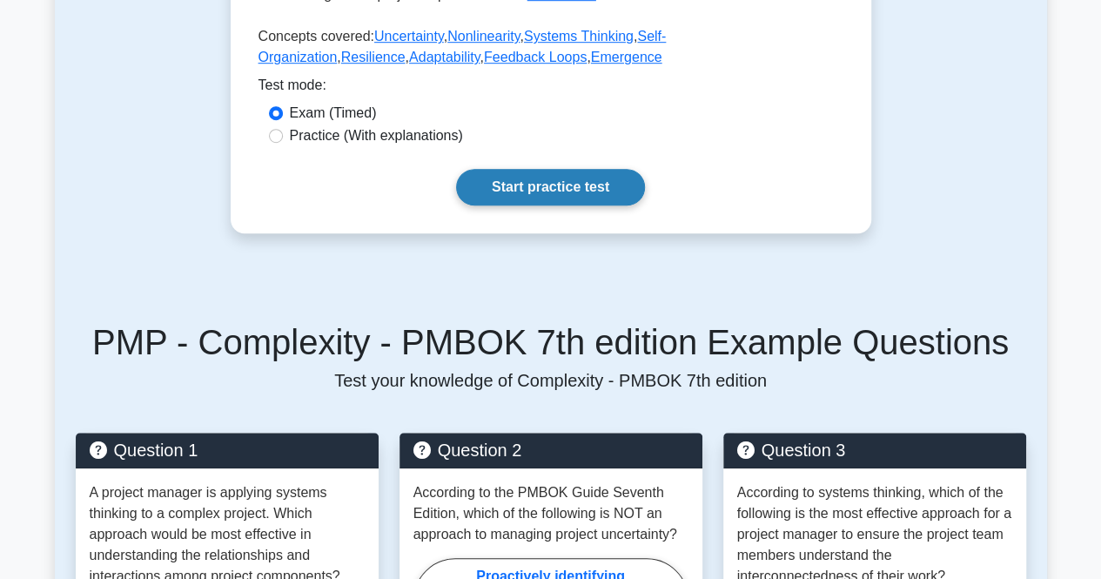
click at [550, 194] on link "Start practice test" at bounding box center [550, 187] width 189 height 37
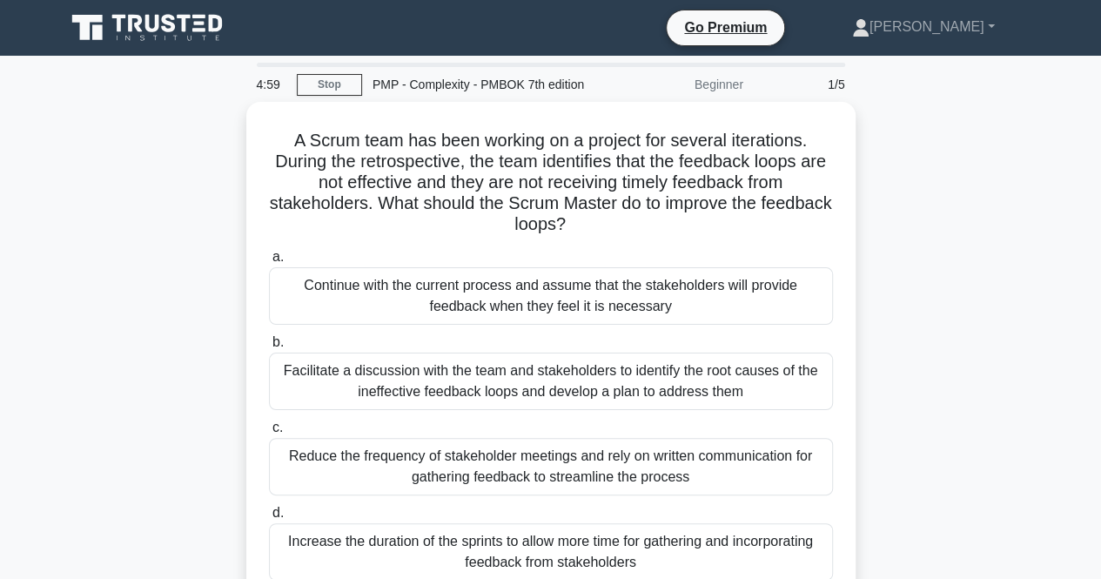
click at [550, 194] on h5 "A Scrum team has been working on a project for several iterations. During the r…" at bounding box center [551, 183] width 568 height 106
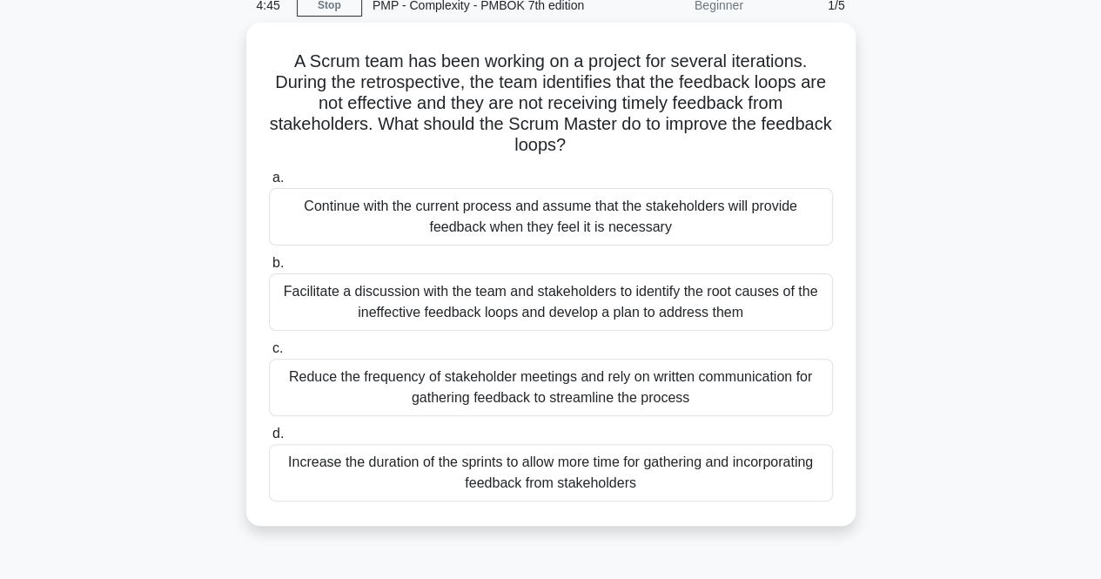
scroll to position [83, 0]
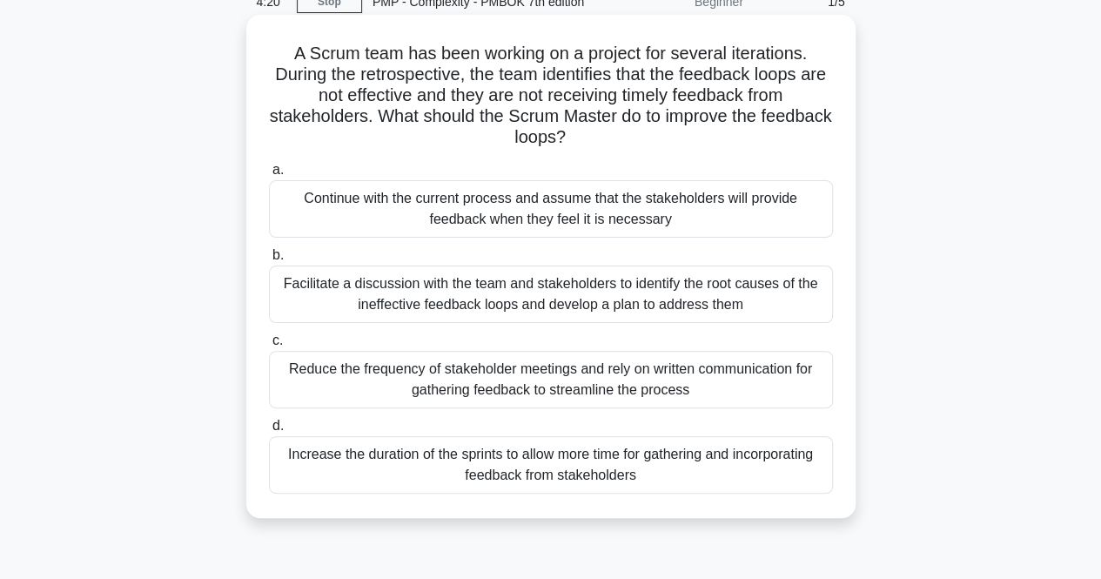
click at [440, 302] on div "Facilitate a discussion with the team and stakeholders to identify the root cau…" at bounding box center [551, 293] width 564 height 57
click at [269, 261] on input "b. Facilitate a discussion with the team and stakeholders to identify the root …" at bounding box center [269, 255] width 0 height 11
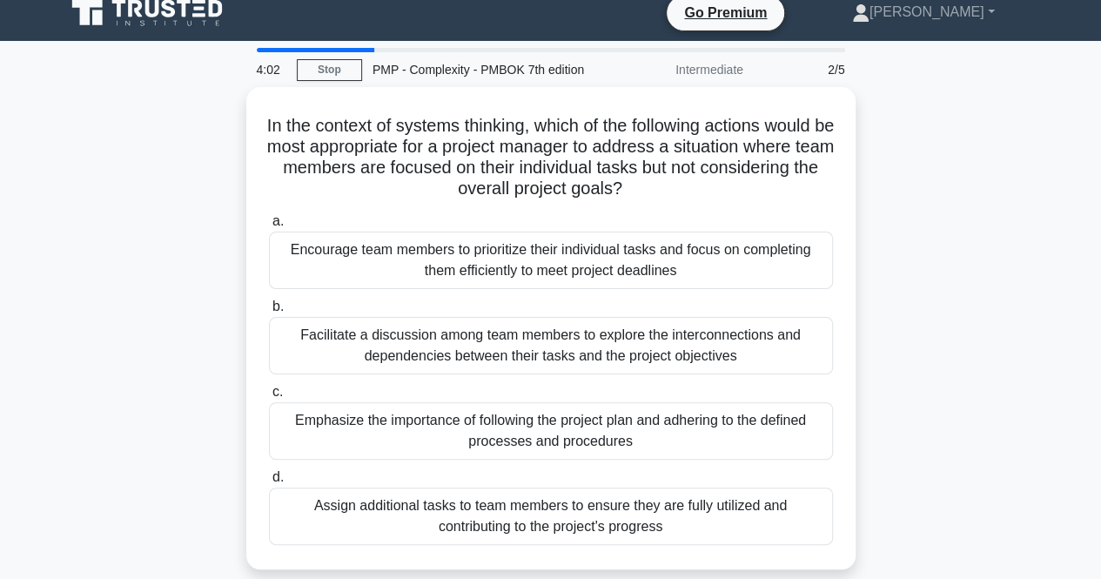
scroll to position [18, 0]
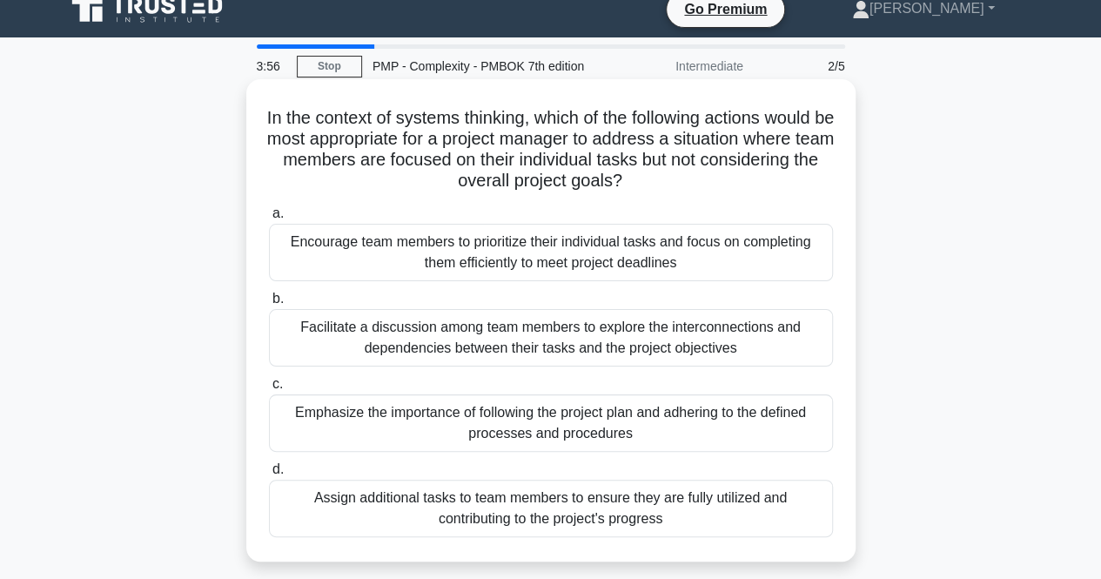
click at [330, 344] on div "Facilitate a discussion among team members to explore the interconnections and …" at bounding box center [551, 337] width 564 height 57
click at [269, 305] on input "b. Facilitate a discussion among team members to explore the interconnections a…" at bounding box center [269, 298] width 0 height 11
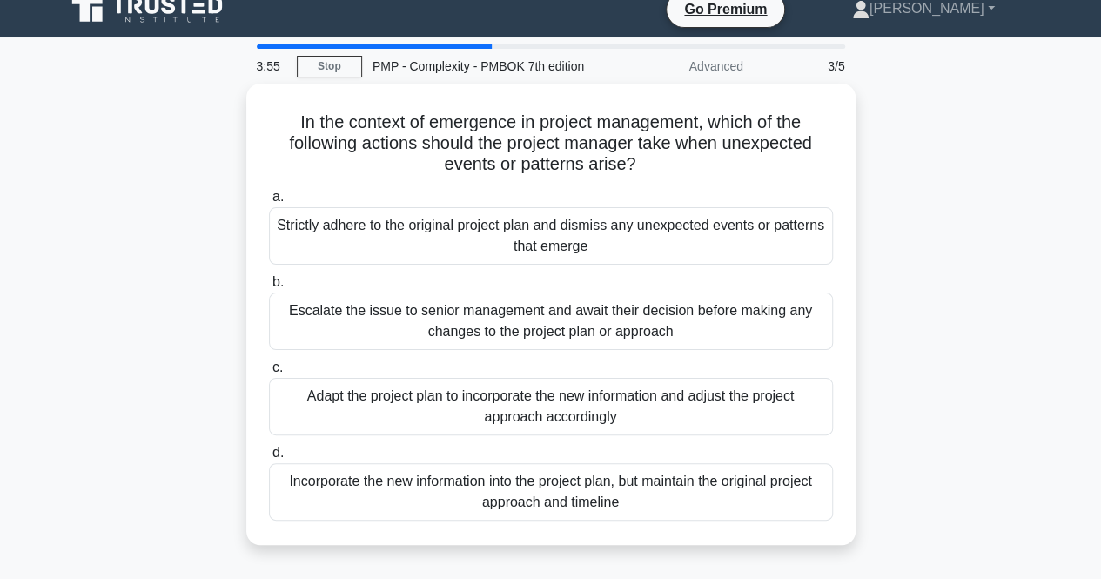
scroll to position [0, 0]
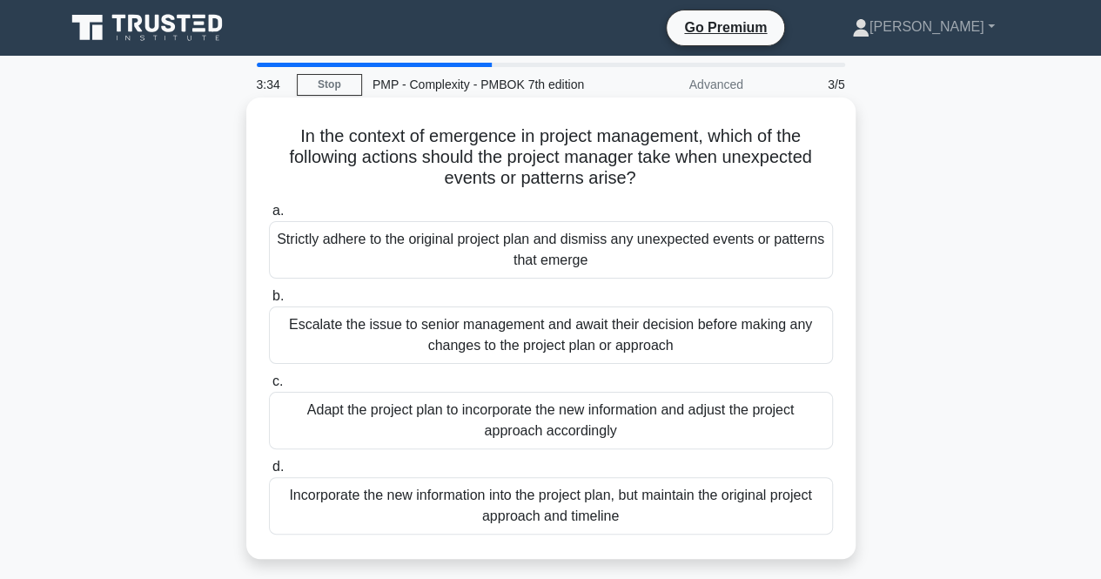
click at [353, 427] on div "Adapt the project plan to incorporate the new information and adjust the projec…" at bounding box center [551, 420] width 564 height 57
click at [269, 387] on input "c. Adapt the project plan to incorporate the new information and adjust the pro…" at bounding box center [269, 381] width 0 height 11
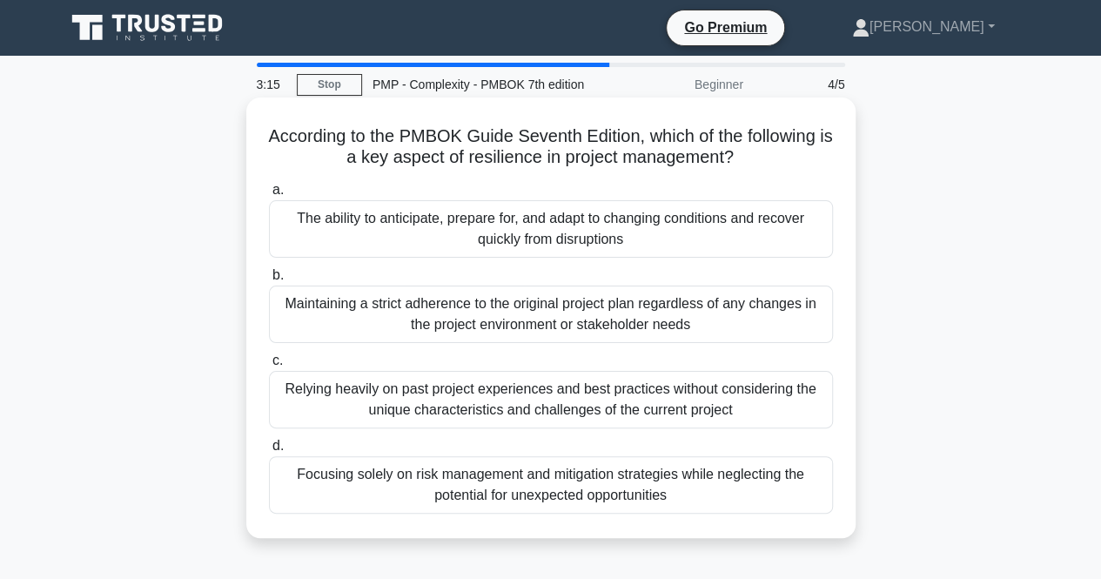
click at [428, 234] on div "The ability to anticipate, prepare for, and adapt to changing conditions and re…" at bounding box center [551, 228] width 564 height 57
click at [269, 196] on input "a. The ability to anticipate, prepare for, and adapt to changing conditions and…" at bounding box center [269, 190] width 0 height 11
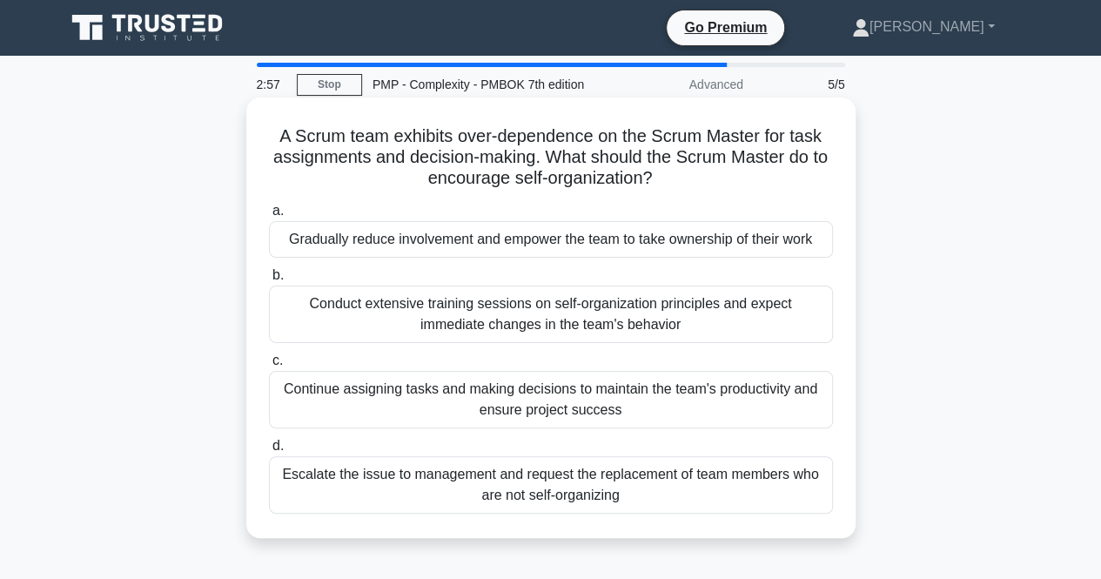
click at [430, 250] on div "Gradually reduce involvement and empower the team to take ownership of their wo…" at bounding box center [551, 239] width 564 height 37
click at [269, 217] on input "a. Gradually reduce involvement and empower the team to take ownership of their…" at bounding box center [269, 210] width 0 height 11
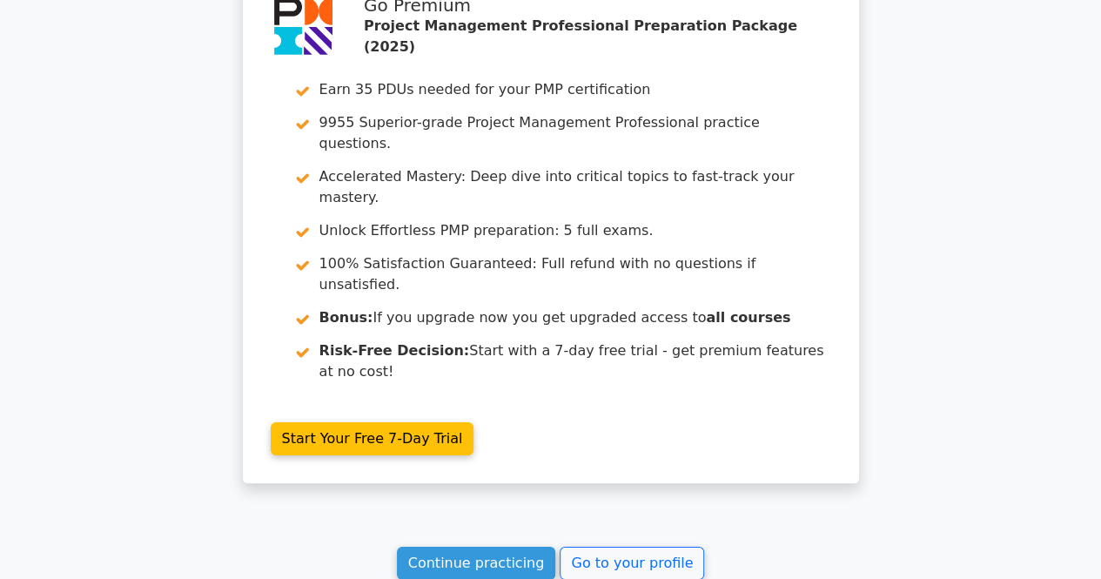
scroll to position [3064, 0]
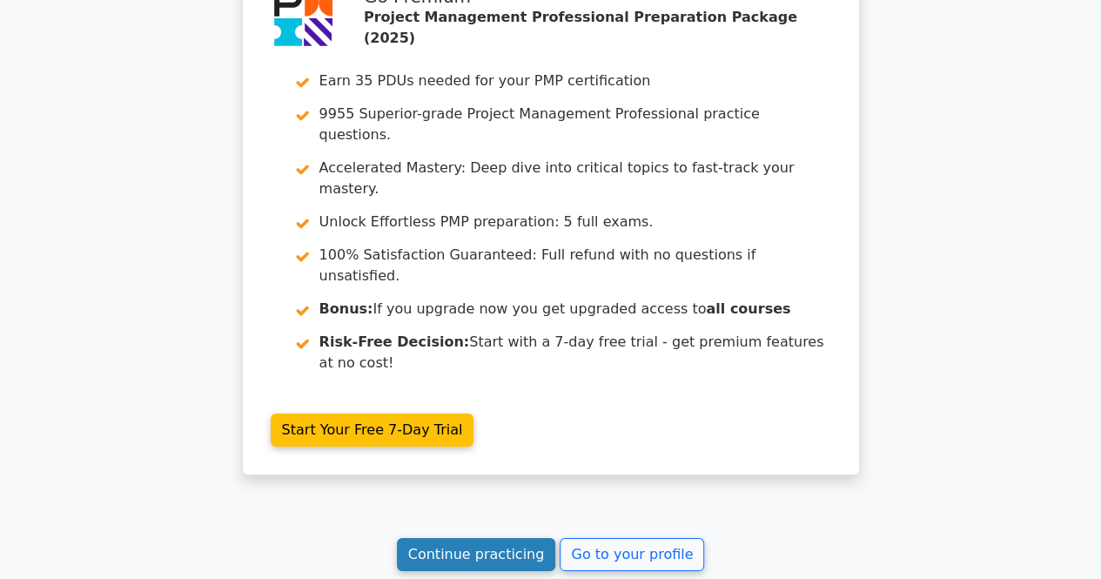
click at [519, 538] on link "Continue practicing" at bounding box center [476, 554] width 159 height 33
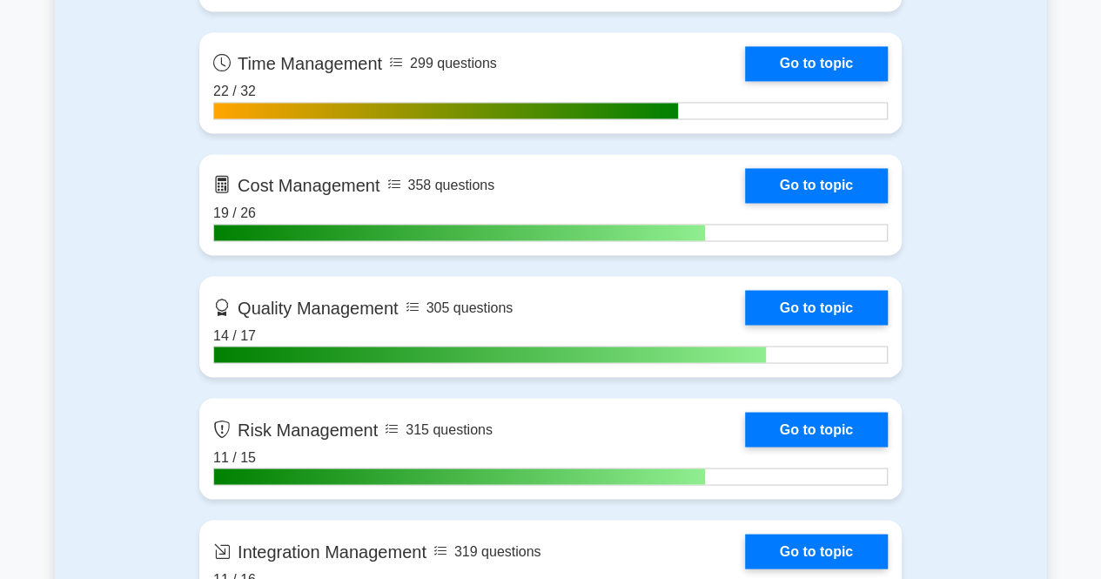
scroll to position [1397, 0]
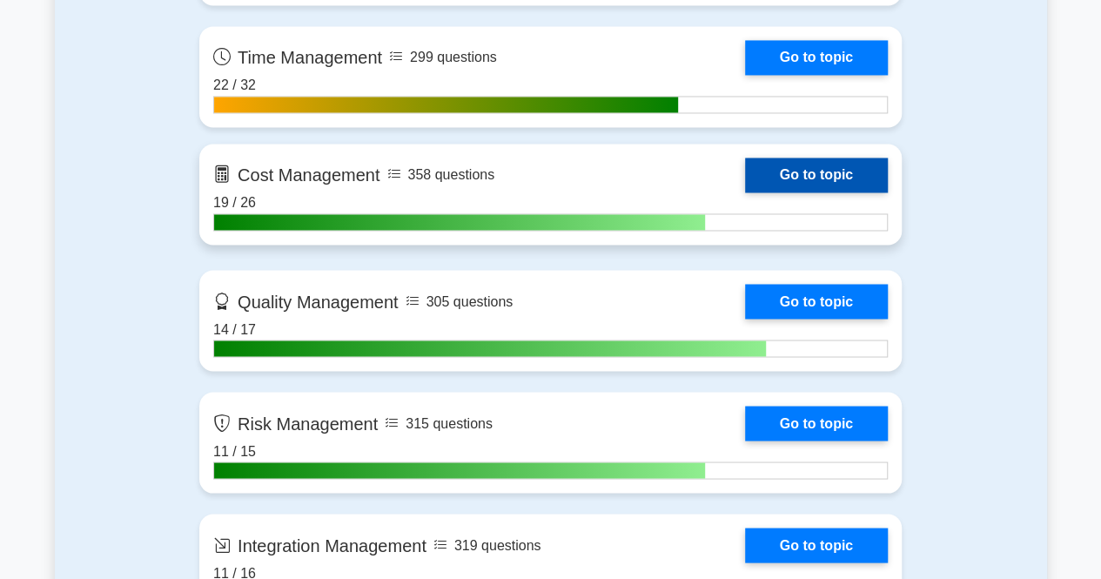
click at [811, 167] on link "Go to topic" at bounding box center [816, 175] width 143 height 35
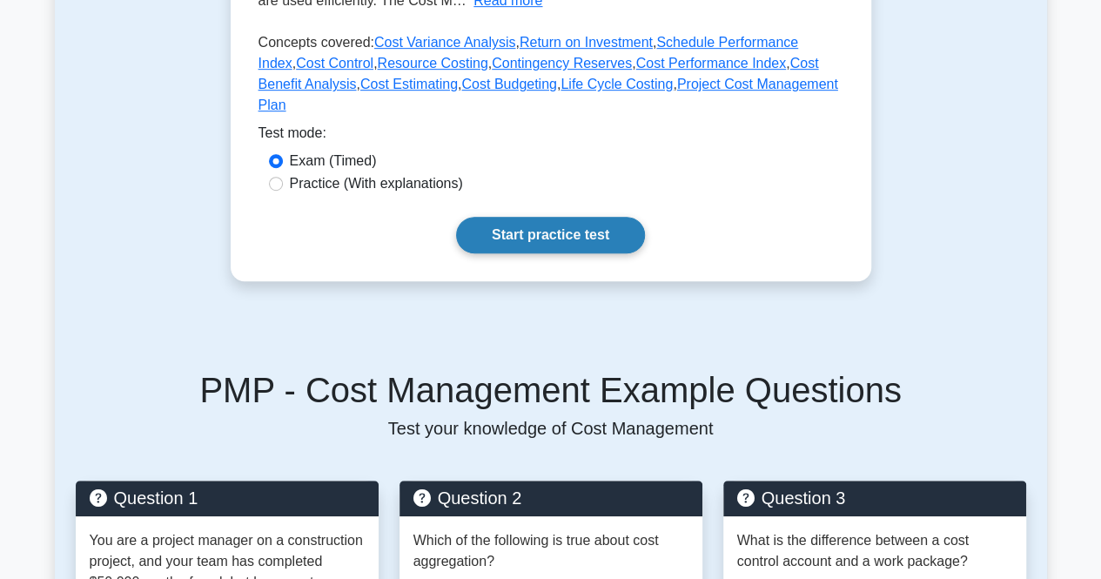
scroll to position [459, 0]
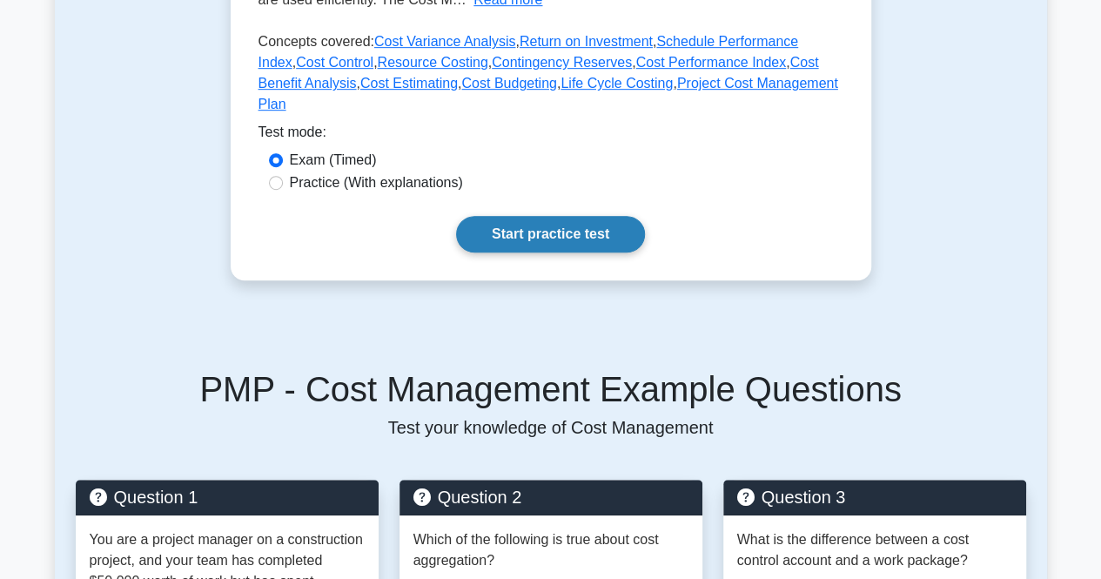
click at [615, 216] on link "Start practice test" at bounding box center [550, 234] width 189 height 37
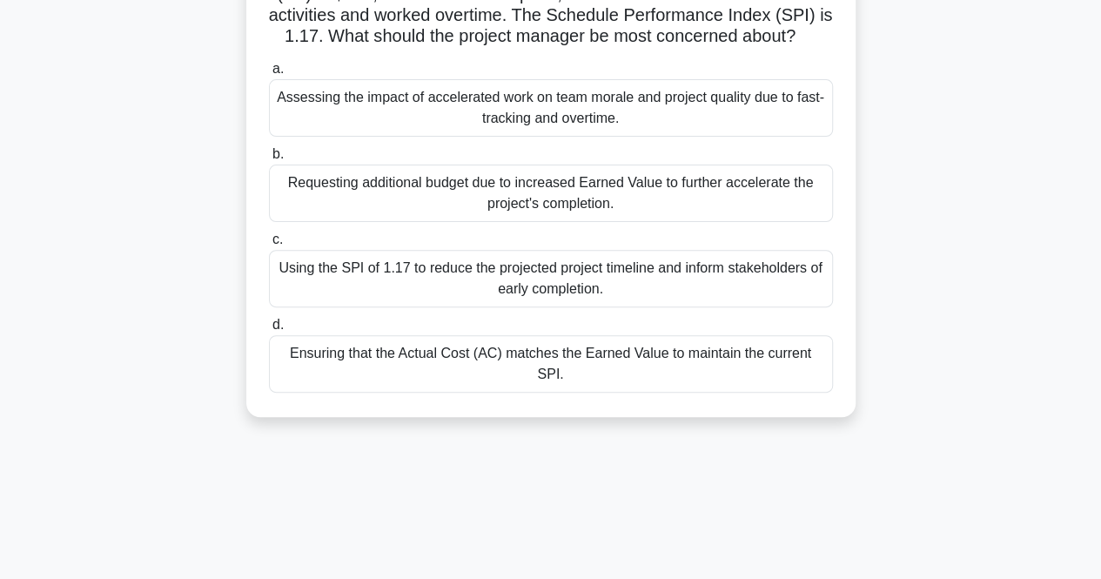
scroll to position [189, 0]
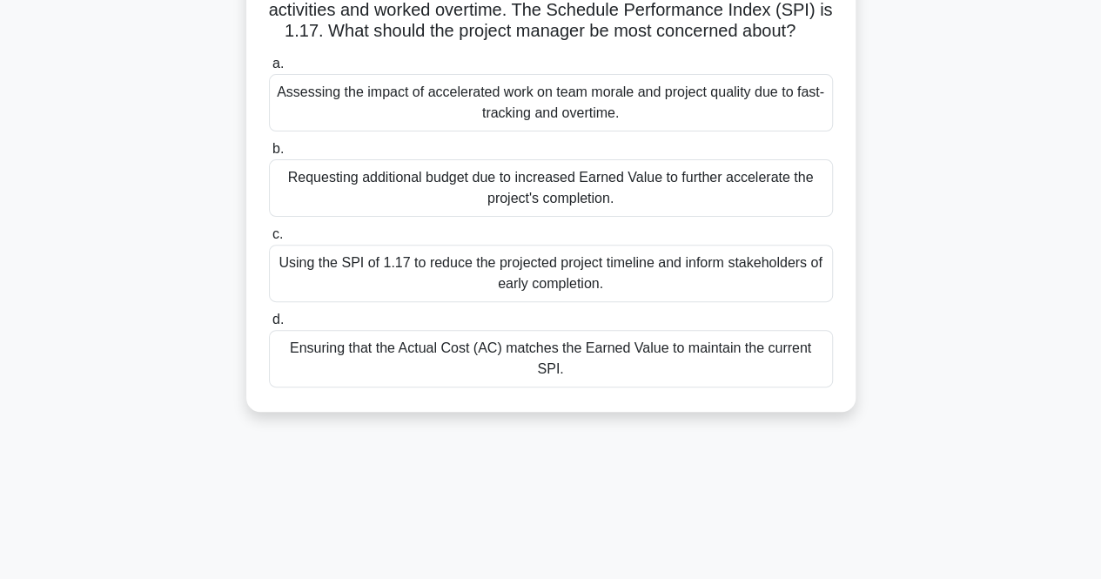
click at [312, 302] on div "Using the SPI of 1.17 to reduce the projected project timeline and inform stake…" at bounding box center [551, 273] width 564 height 57
click at [269, 240] on input "c. Using the SPI of 1.17 to reduce the projected project timeline and inform st…" at bounding box center [269, 234] width 0 height 11
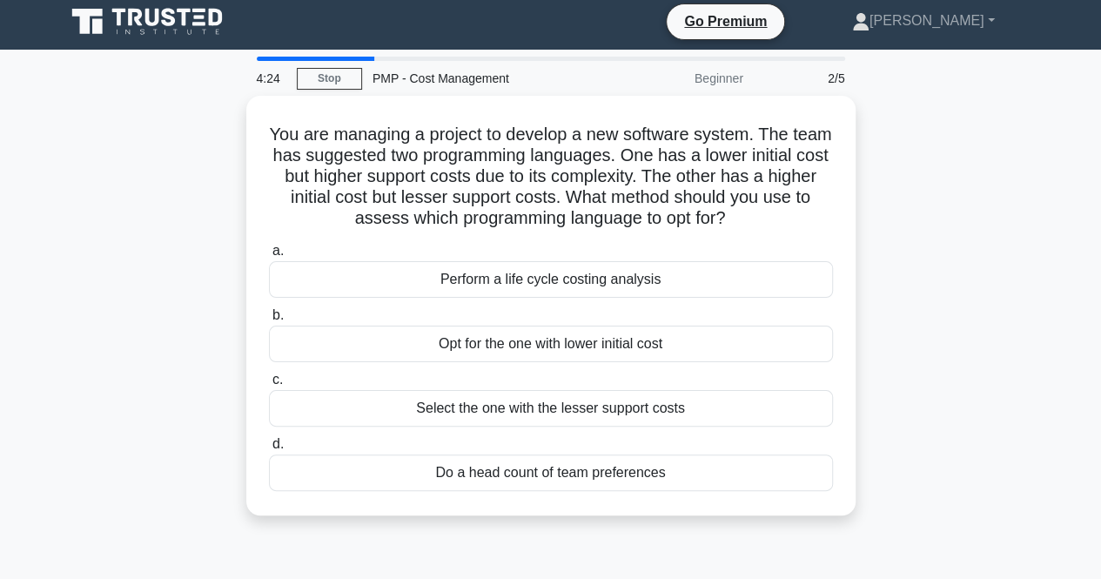
scroll to position [0, 0]
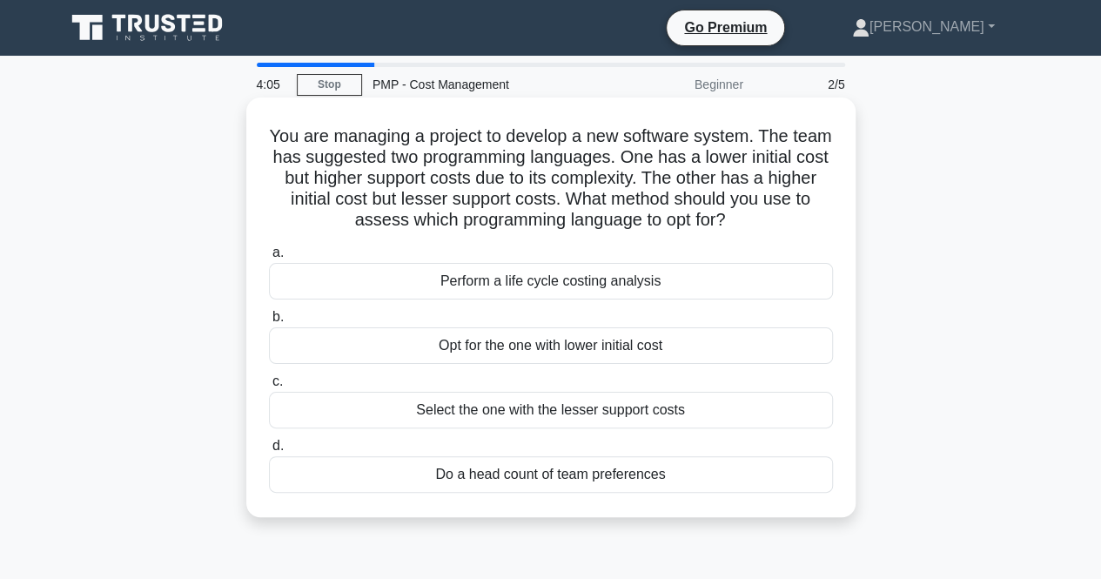
click at [465, 286] on div "Perform a life cycle costing analysis" at bounding box center [551, 281] width 564 height 37
click at [269, 259] on input "a. Perform a life cycle costing analysis" at bounding box center [269, 252] width 0 height 11
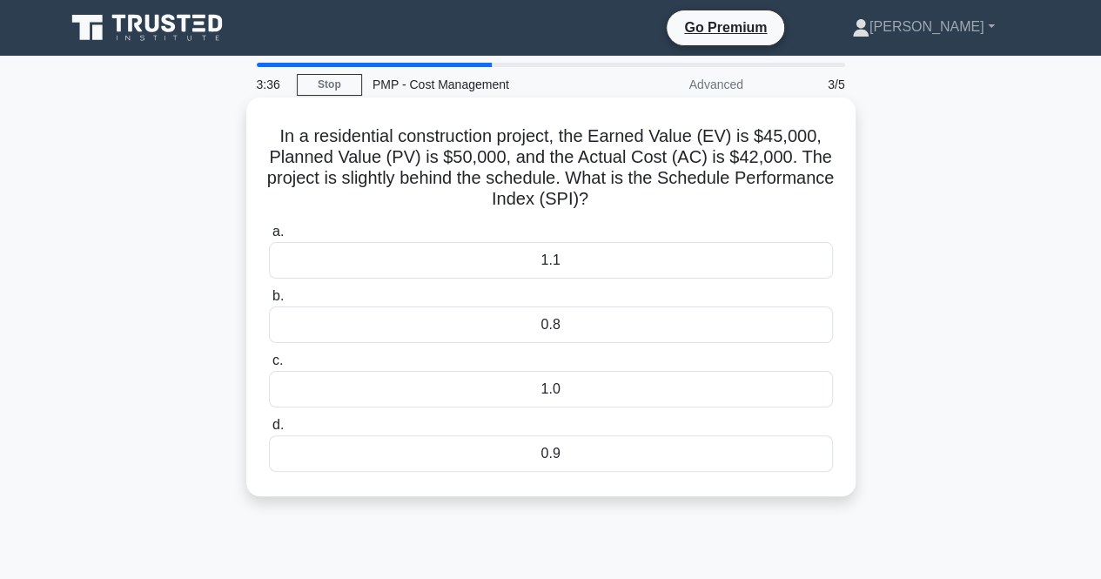
click at [438, 454] on div "0.9" at bounding box center [551, 453] width 564 height 37
click at [269, 431] on input "d. 0.9" at bounding box center [269, 425] width 0 height 11
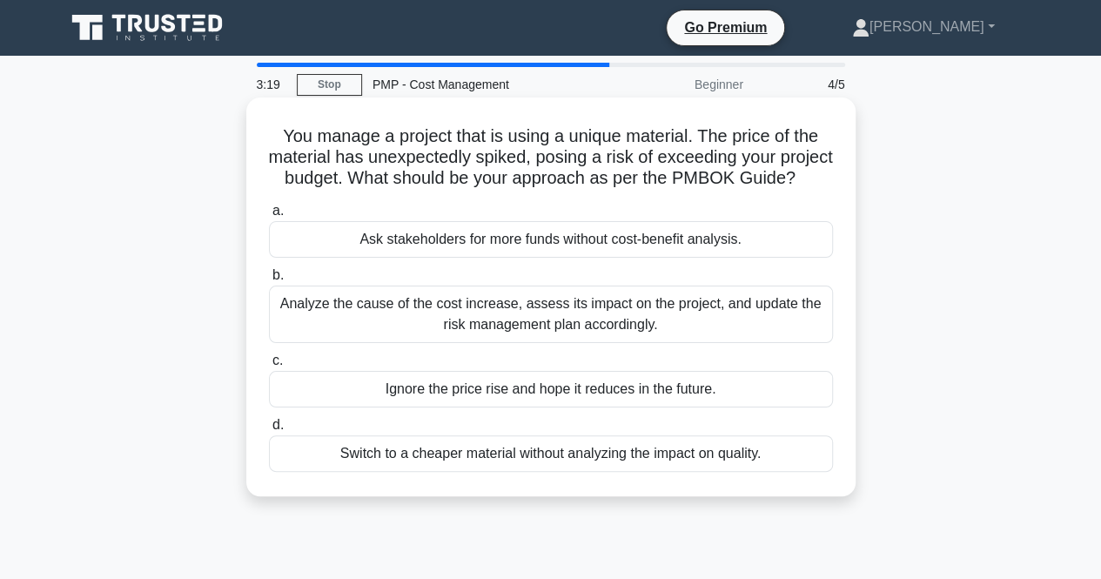
click at [506, 337] on div "Analyze the cause of the cost increase, assess its impact on the project, and u…" at bounding box center [551, 314] width 564 height 57
click at [269, 281] on input "b. Analyze the cause of the cost increase, assess its impact on the project, an…" at bounding box center [269, 275] width 0 height 11
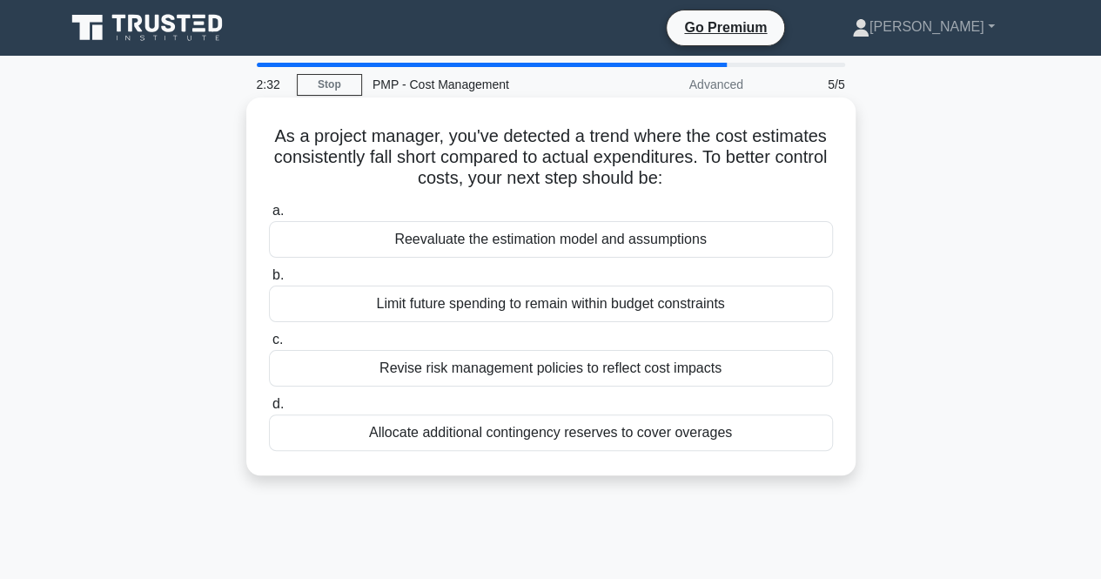
click at [507, 248] on div "Reevaluate the estimation model and assumptions" at bounding box center [551, 239] width 564 height 37
click at [269, 217] on input "a. Reevaluate the estimation model and assumptions" at bounding box center [269, 210] width 0 height 11
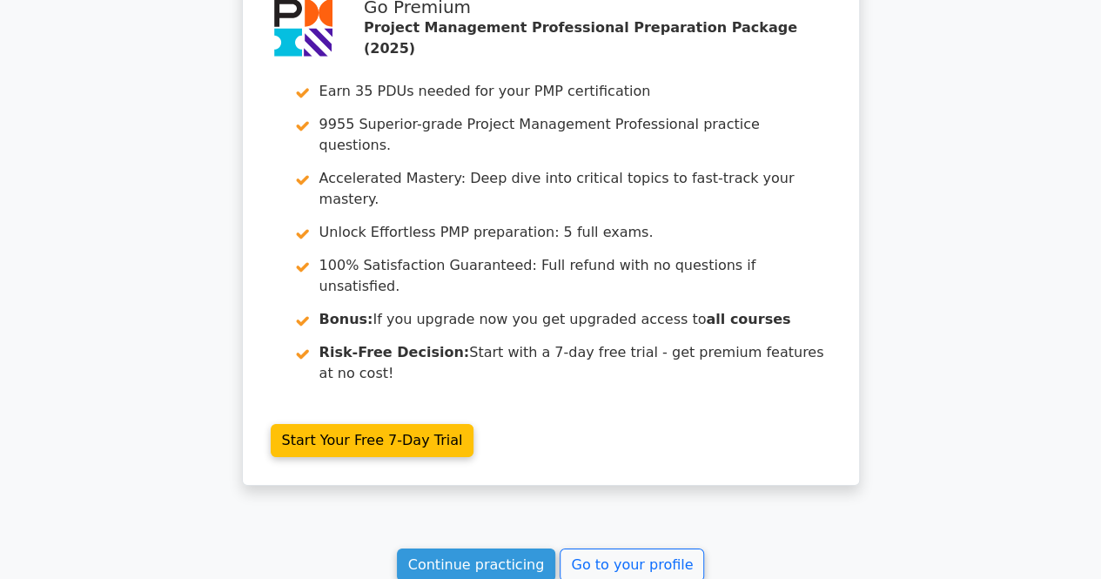
scroll to position [2822, 0]
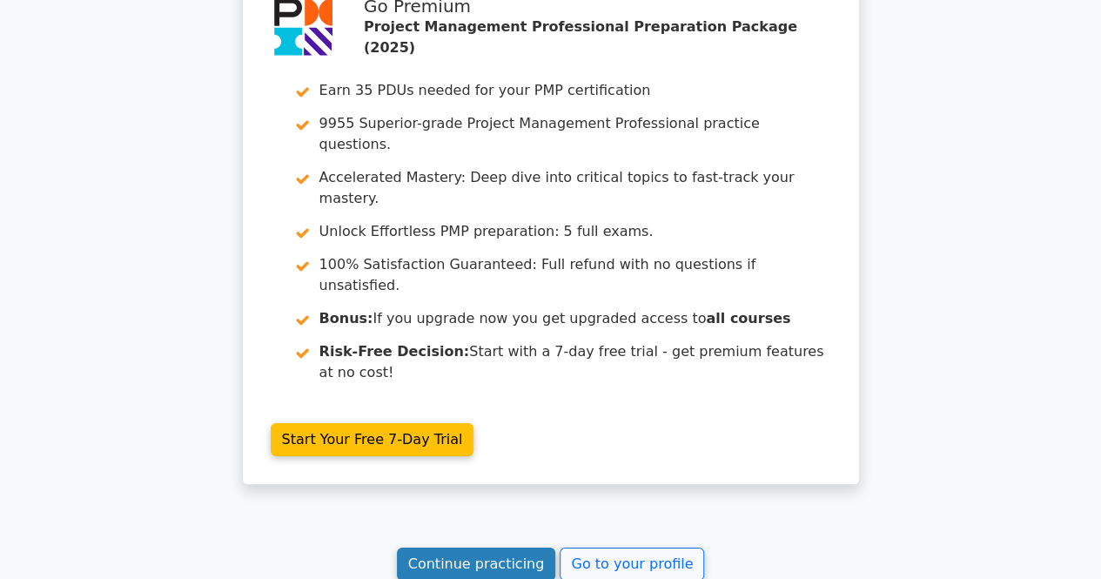
click at [501, 548] on link "Continue practicing" at bounding box center [476, 564] width 159 height 33
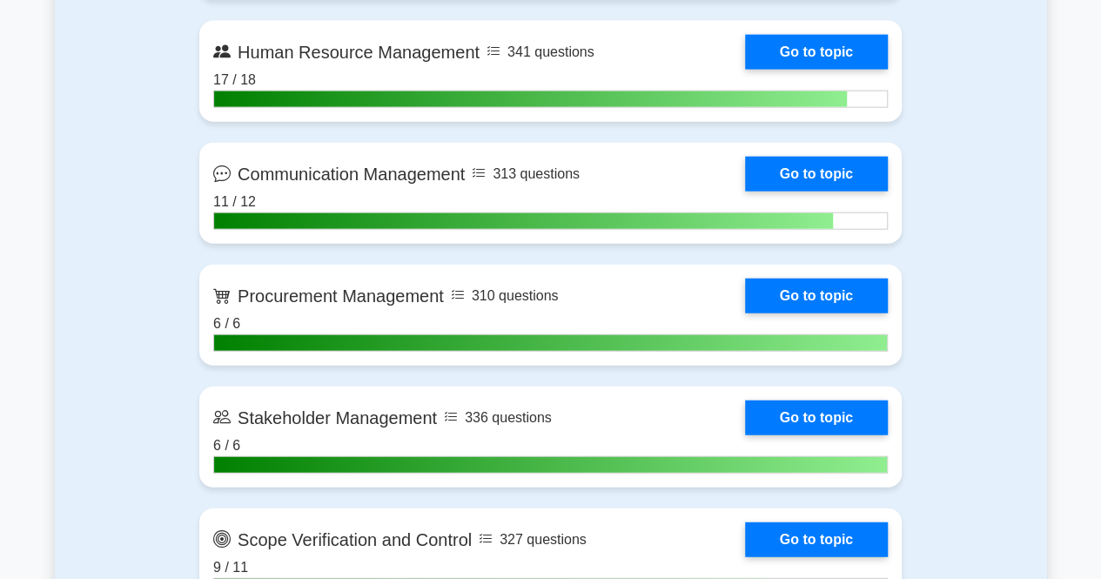
scroll to position [2013, 0]
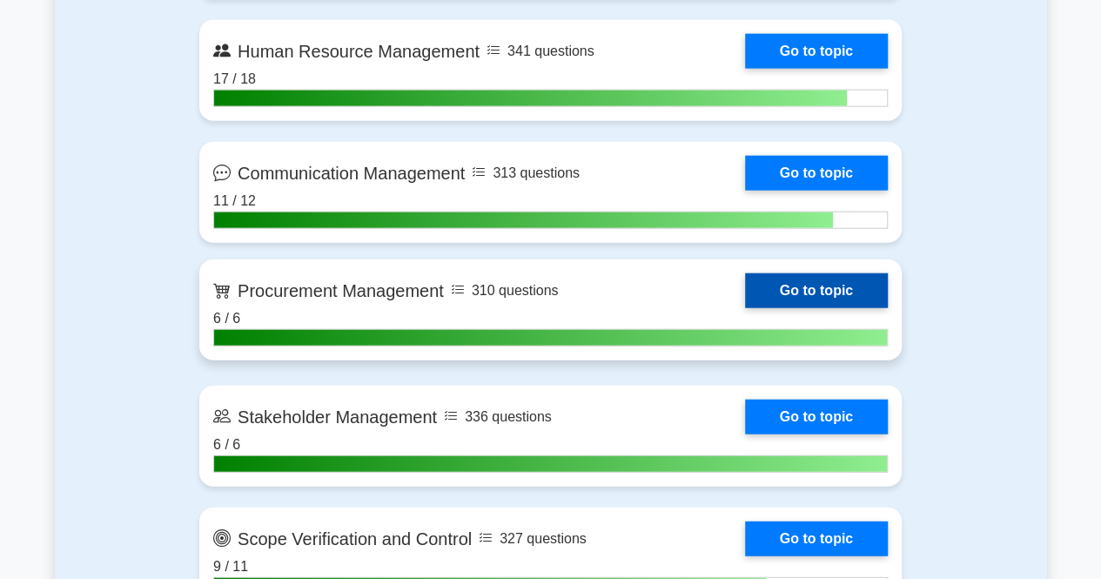
click at [825, 288] on link "Go to topic" at bounding box center [816, 290] width 143 height 35
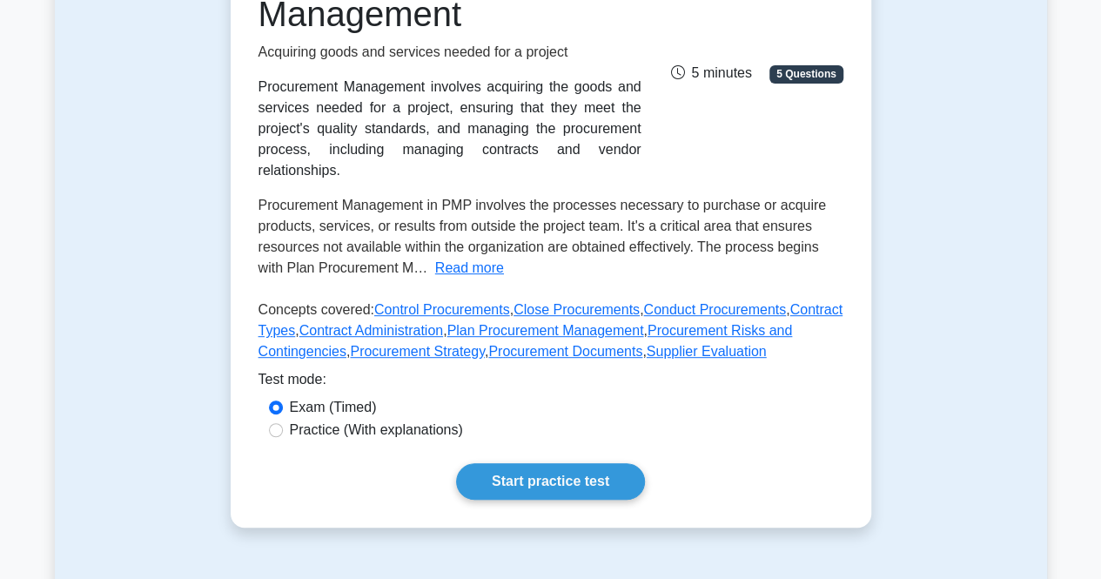
scroll to position [296, 0]
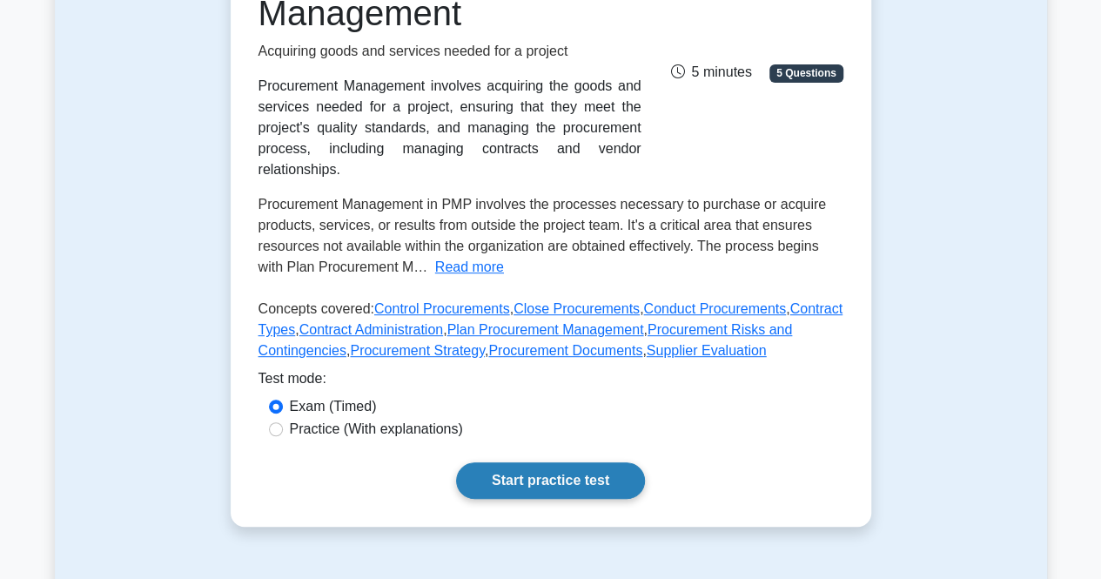
click at [529, 462] on link "Start practice test" at bounding box center [550, 480] width 189 height 37
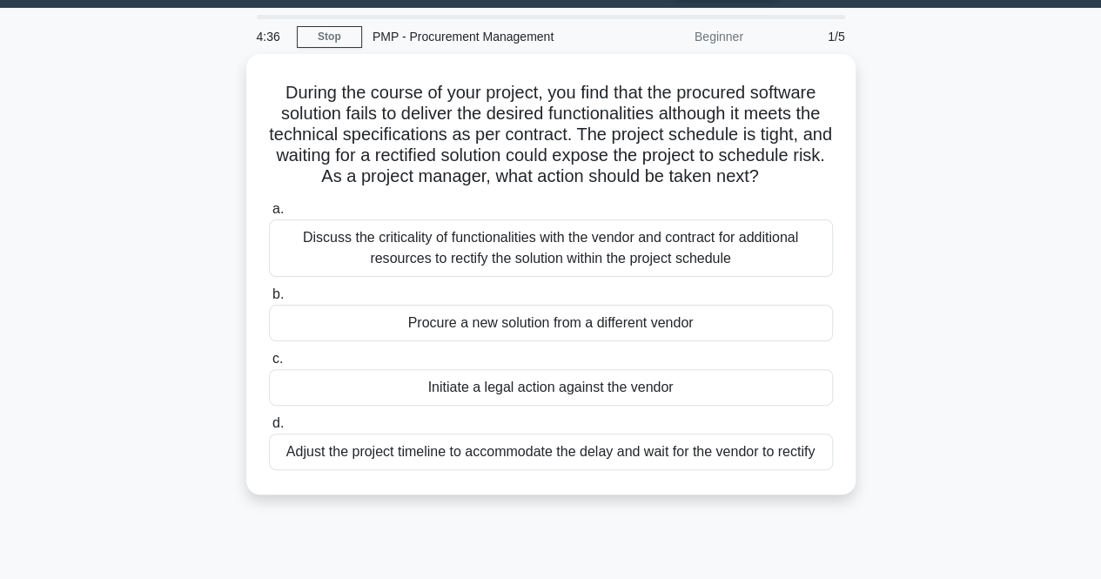
scroll to position [46, 0]
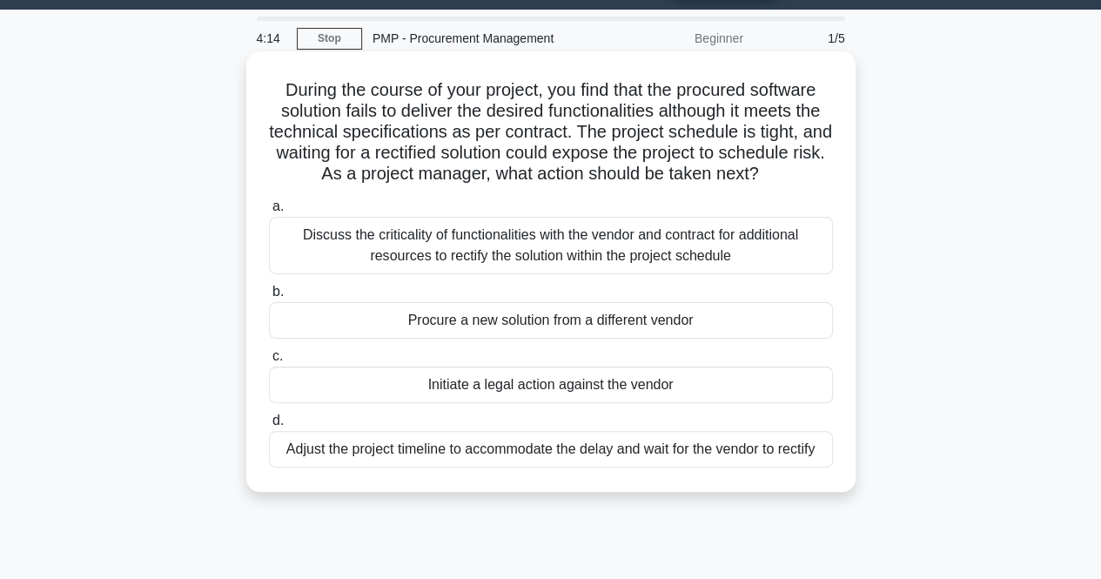
click at [761, 274] on div "Discuss the criticality of functionalities with the vendor and contract for add…" at bounding box center [551, 245] width 564 height 57
click at [269, 212] on input "a. Discuss the criticality of functionalities with the vendor and contract for …" at bounding box center [269, 206] width 0 height 11
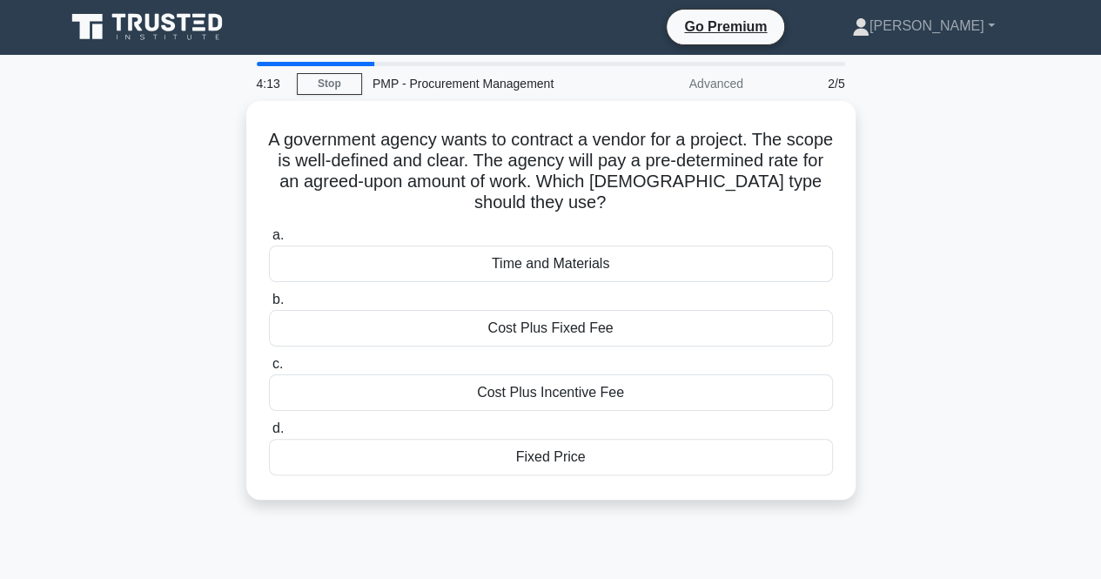
scroll to position [0, 0]
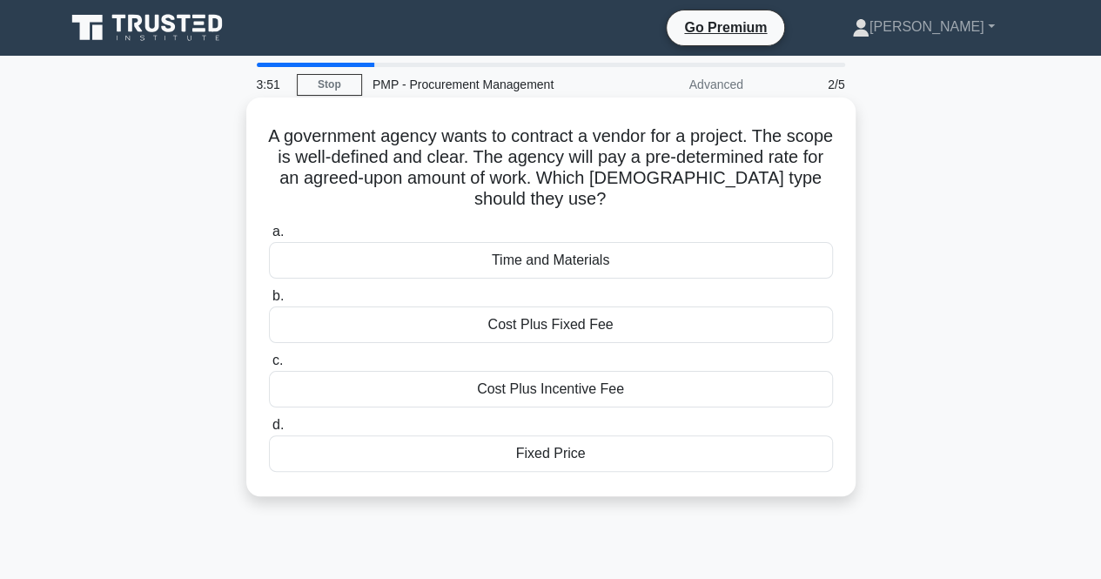
click at [573, 454] on div "Fixed Price" at bounding box center [551, 453] width 564 height 37
click at [269, 431] on input "d. Fixed Price" at bounding box center [269, 425] width 0 height 11
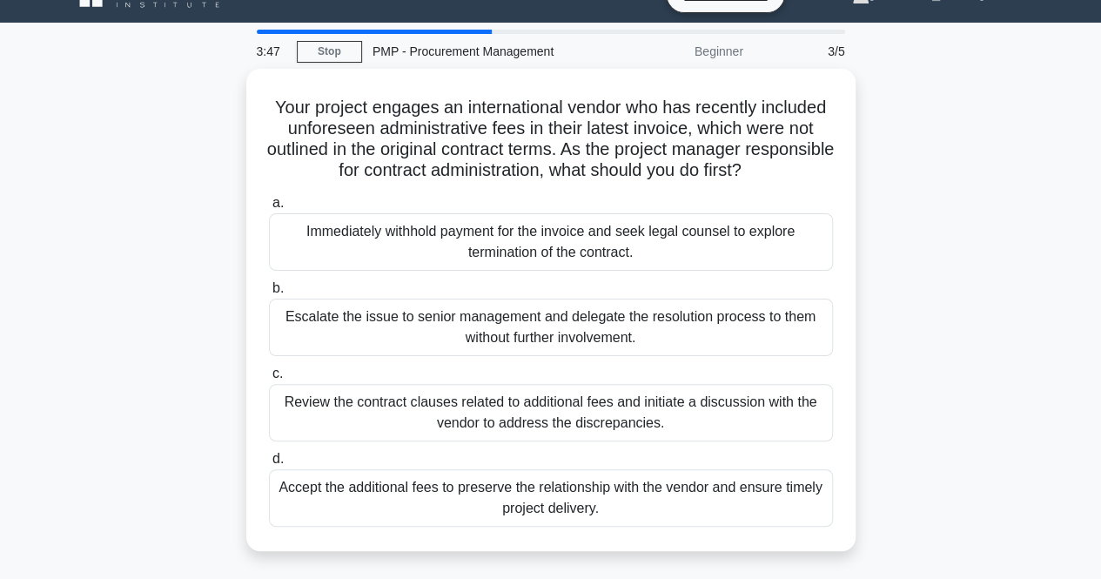
scroll to position [34, 0]
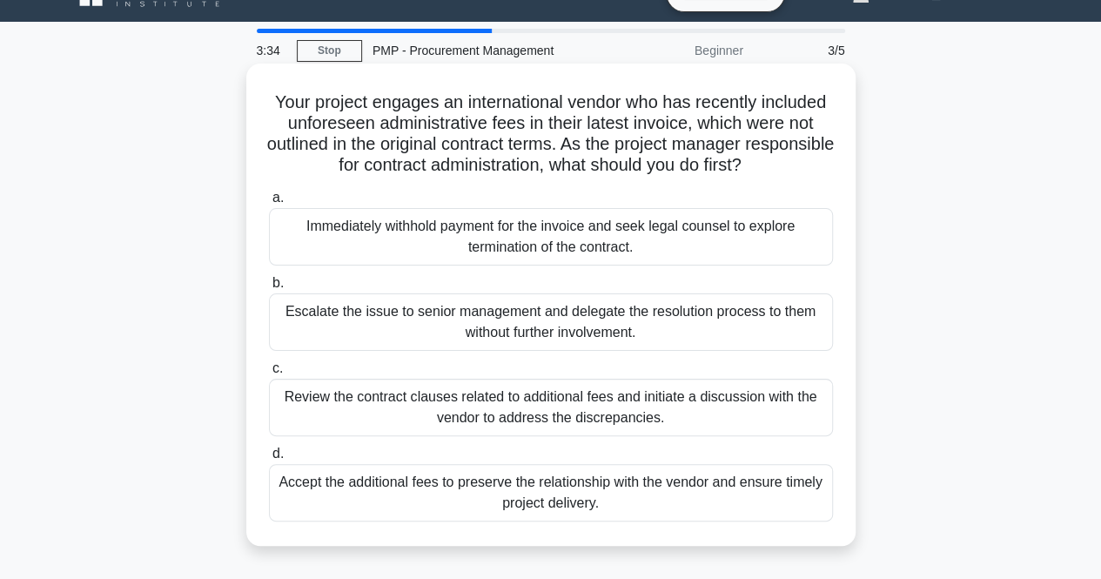
click at [366, 409] on div "Review the contract clauses related to additional fees and initiate a discussio…" at bounding box center [551, 407] width 564 height 57
click at [269, 374] on input "c. Review the contract clauses related to additional fees and initiate a discus…" at bounding box center [269, 368] width 0 height 11
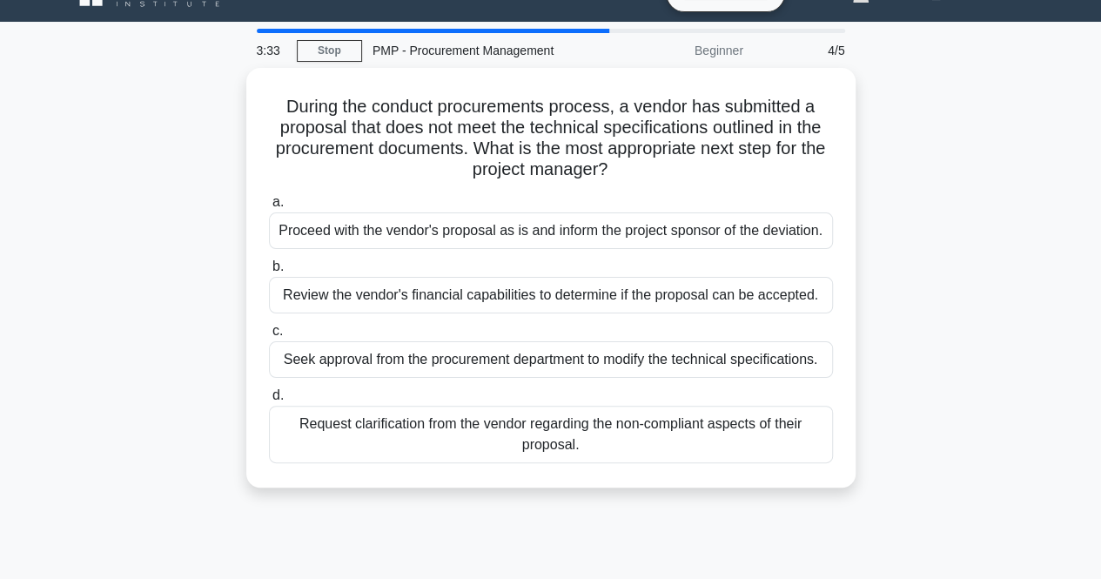
scroll to position [0, 0]
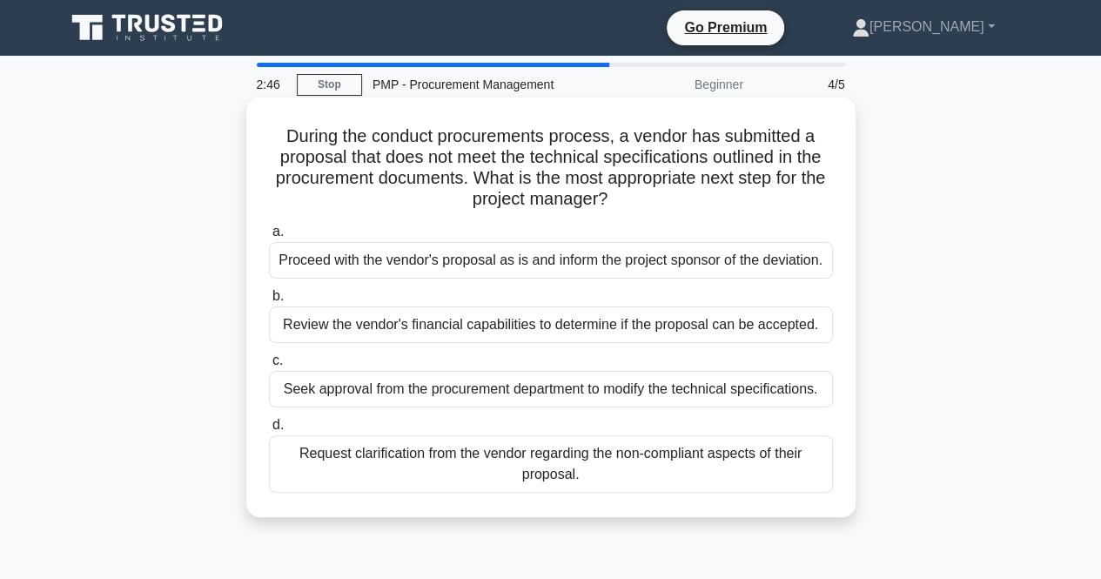
click at [353, 466] on div "Request clarification from the vendor regarding the non-compliant aspects of th…" at bounding box center [551, 463] width 564 height 57
click at [269, 431] on input "d. Request clarification from the vendor regarding the non-compliant aspects of…" at bounding box center [269, 425] width 0 height 11
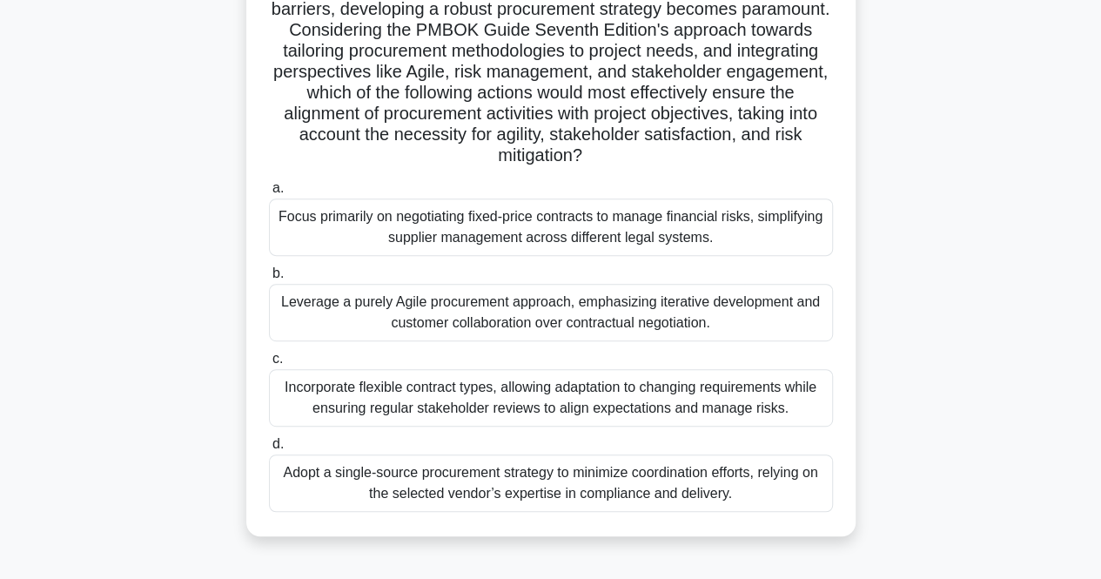
scroll to position [279, 0]
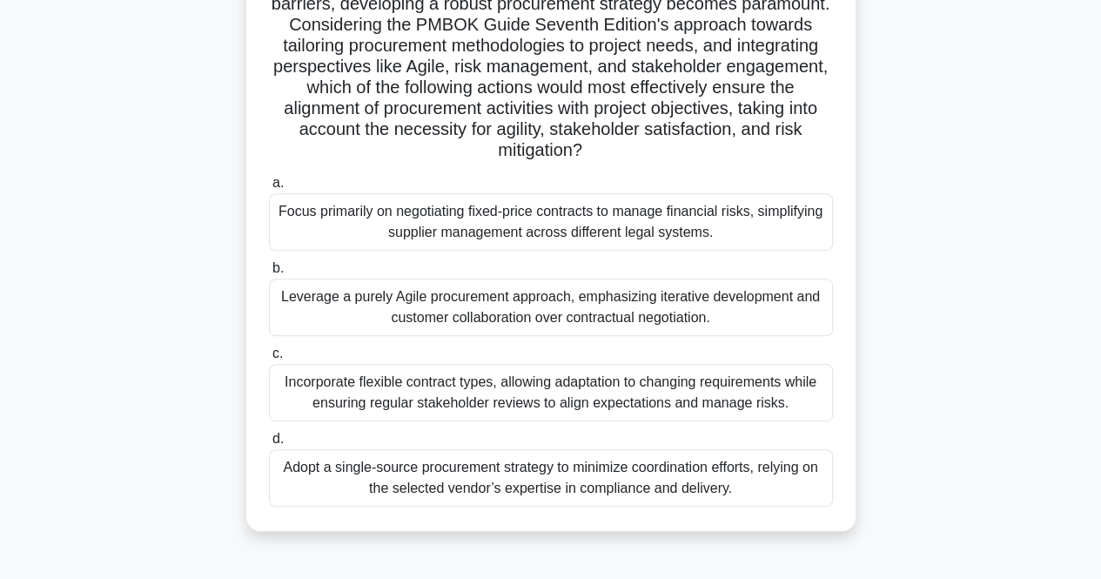
click at [310, 398] on div "Incorporate flexible contract types, allowing adaptation to changing requiremen…" at bounding box center [551, 392] width 564 height 57
click at [269, 360] on input "c. Incorporate flexible contract types, allowing adaptation to changing require…" at bounding box center [269, 353] width 0 height 11
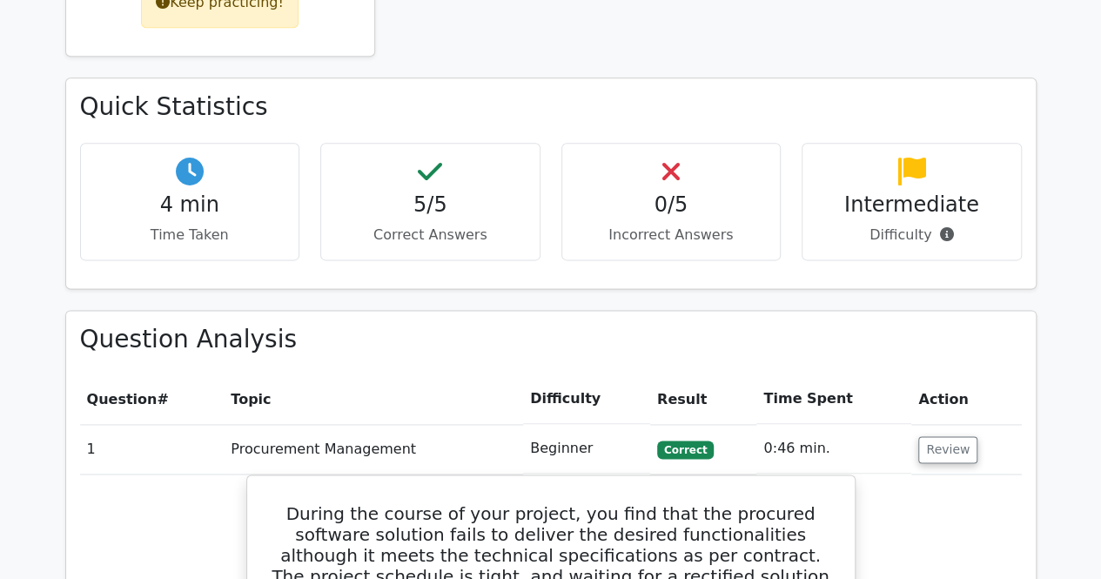
scroll to position [1007, 0]
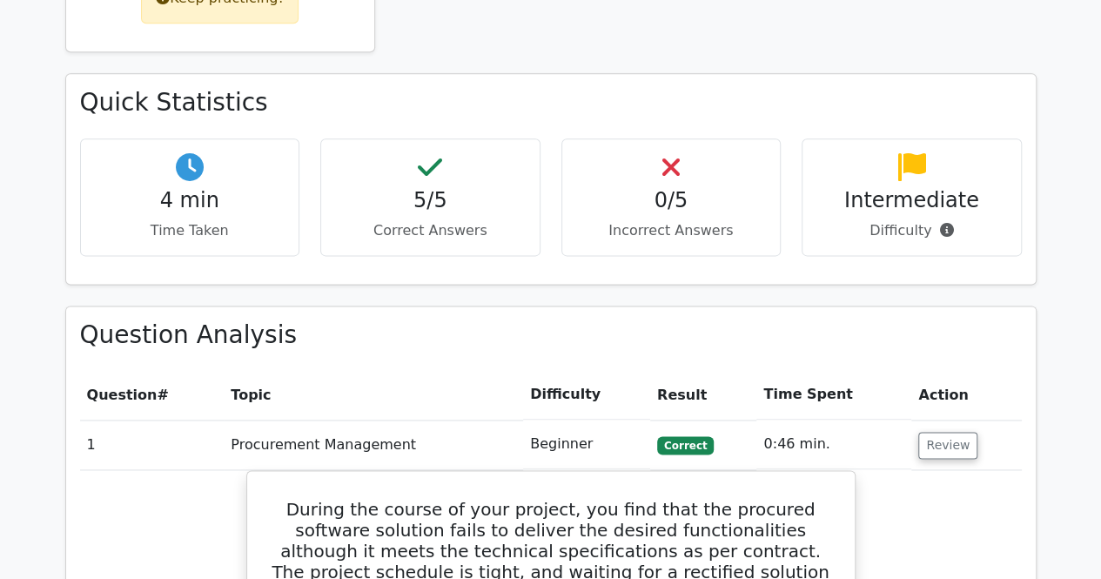
click at [128, 420] on td "1" at bounding box center [152, 445] width 144 height 50
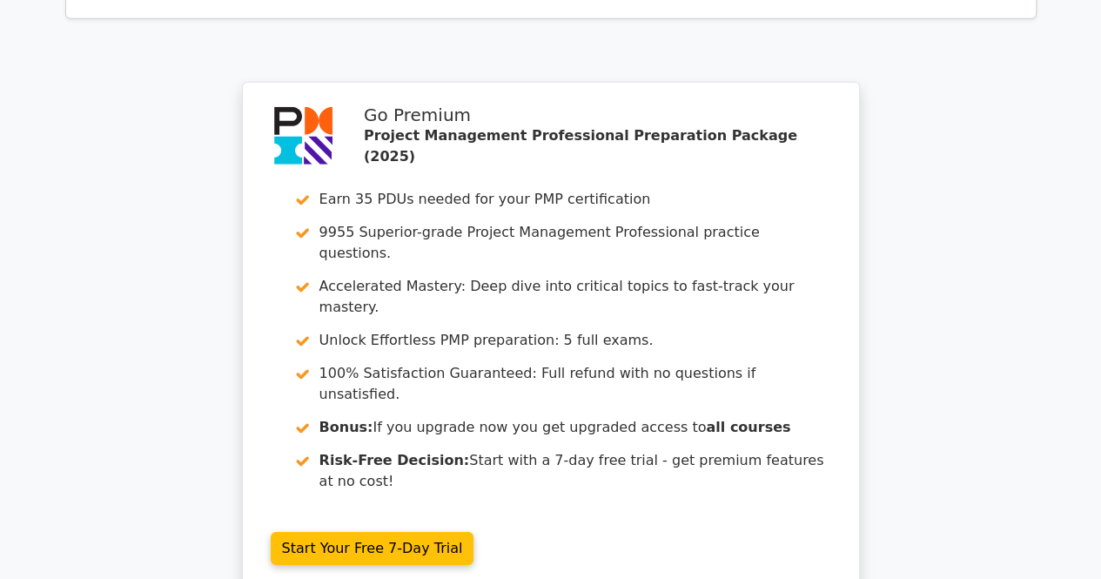
scroll to position [2759, 0]
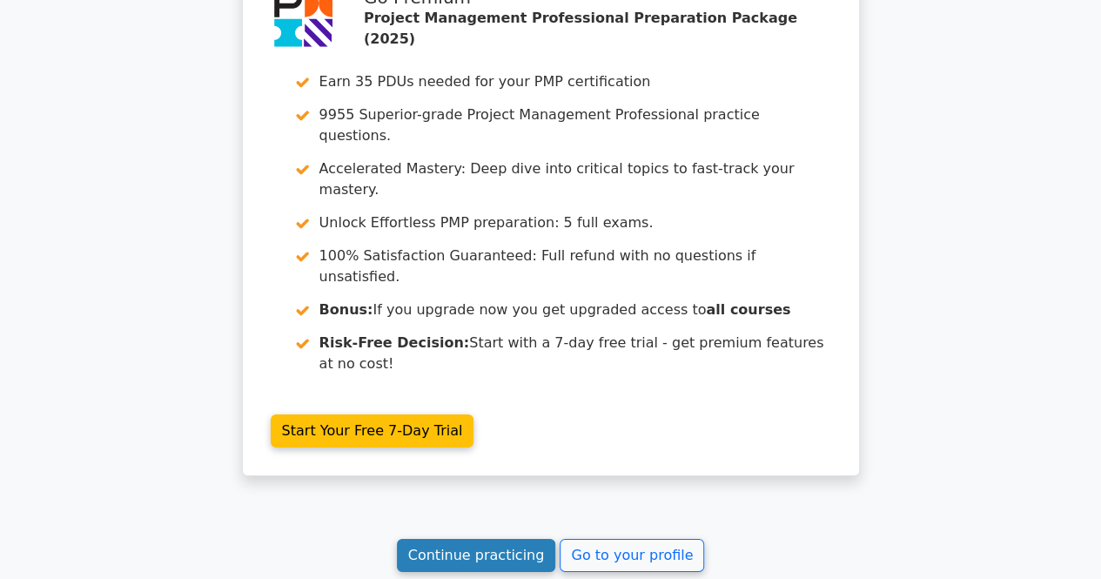
click at [438, 539] on link "Continue practicing" at bounding box center [476, 555] width 159 height 33
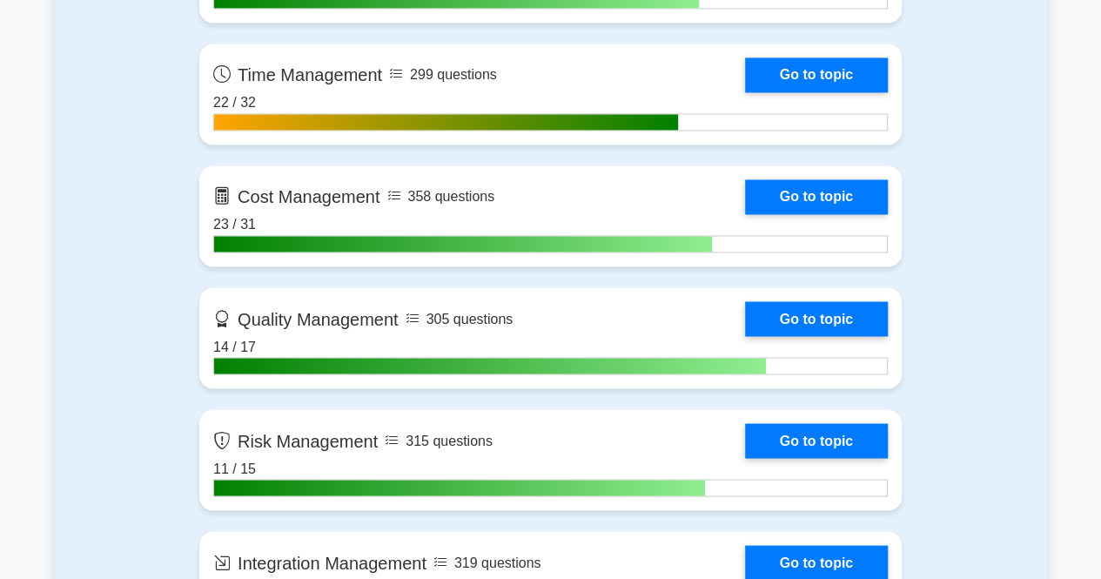
scroll to position [1418, 0]
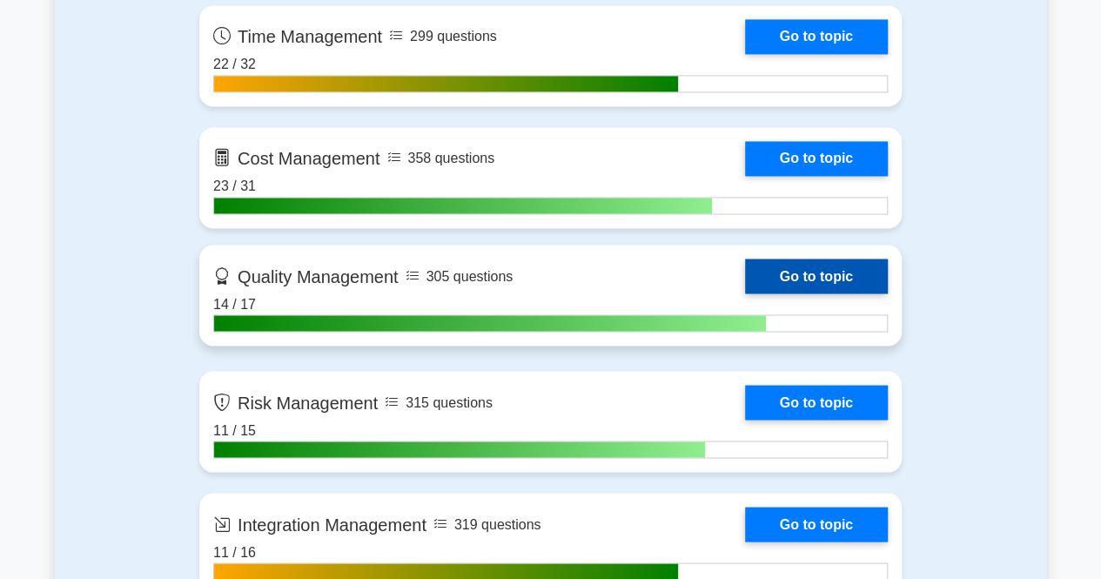
click at [790, 264] on link "Go to topic" at bounding box center [816, 276] width 143 height 35
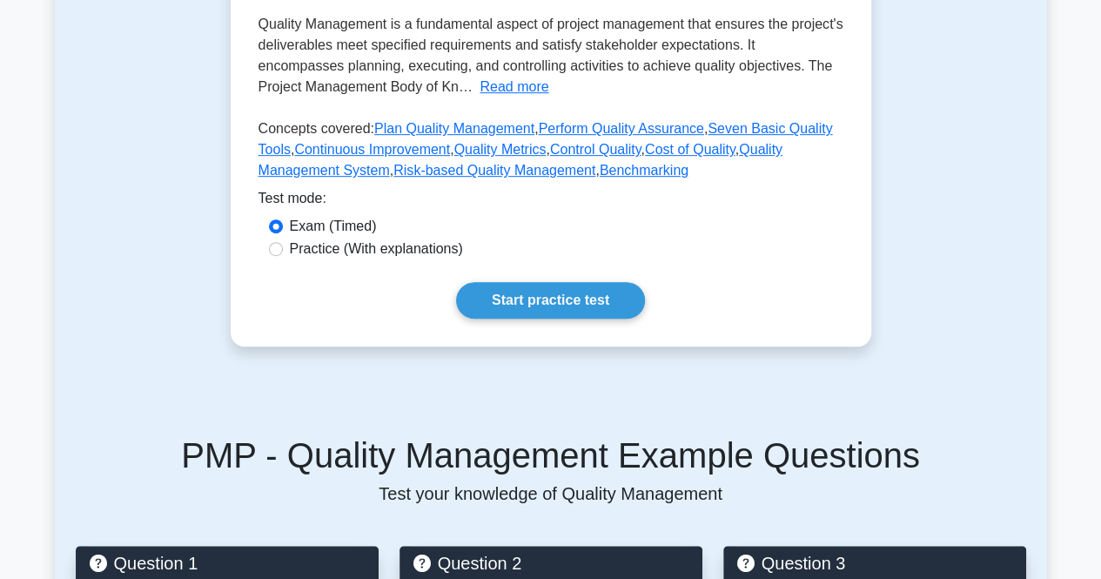
scroll to position [398, 0]
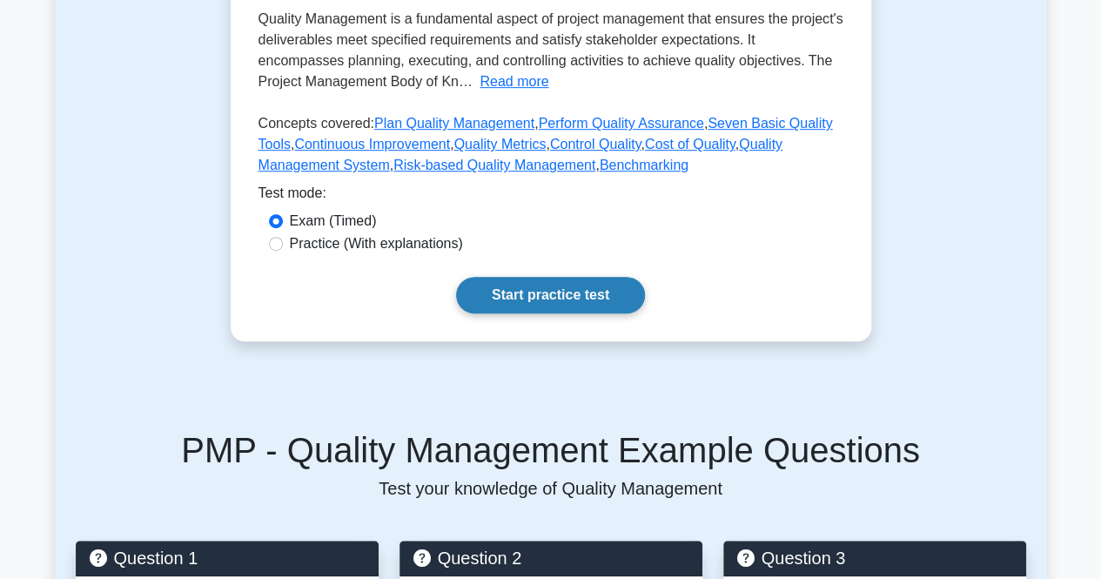
click at [513, 301] on link "Start practice test" at bounding box center [550, 295] width 189 height 37
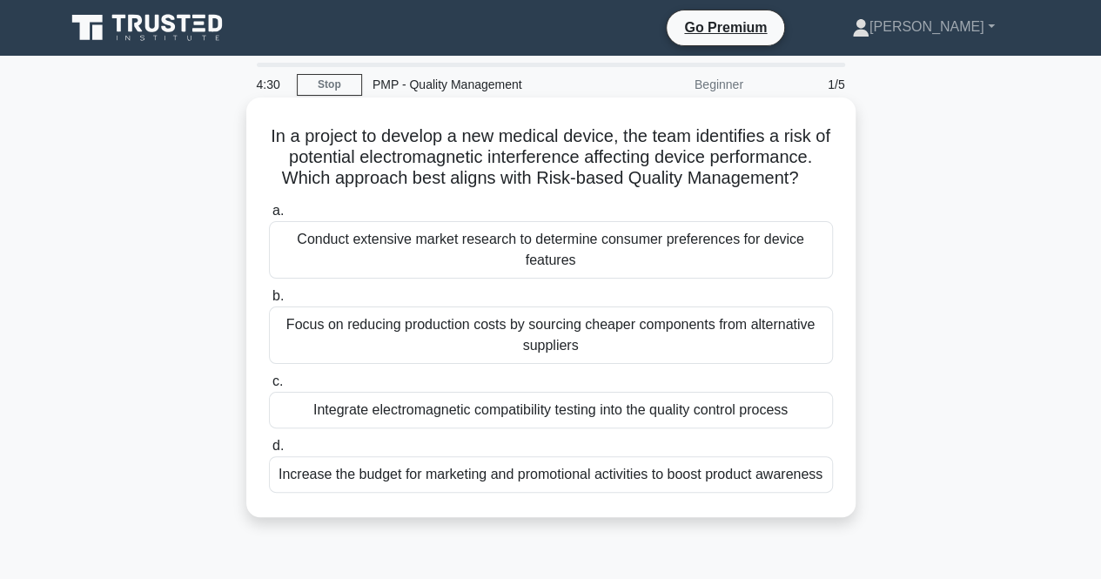
click at [718, 408] on div "Integrate electromagnetic compatibility testing into the quality control process" at bounding box center [551, 410] width 564 height 37
click at [269, 387] on input "c. Integrate electromagnetic compatibility testing into the quality control pro…" at bounding box center [269, 381] width 0 height 11
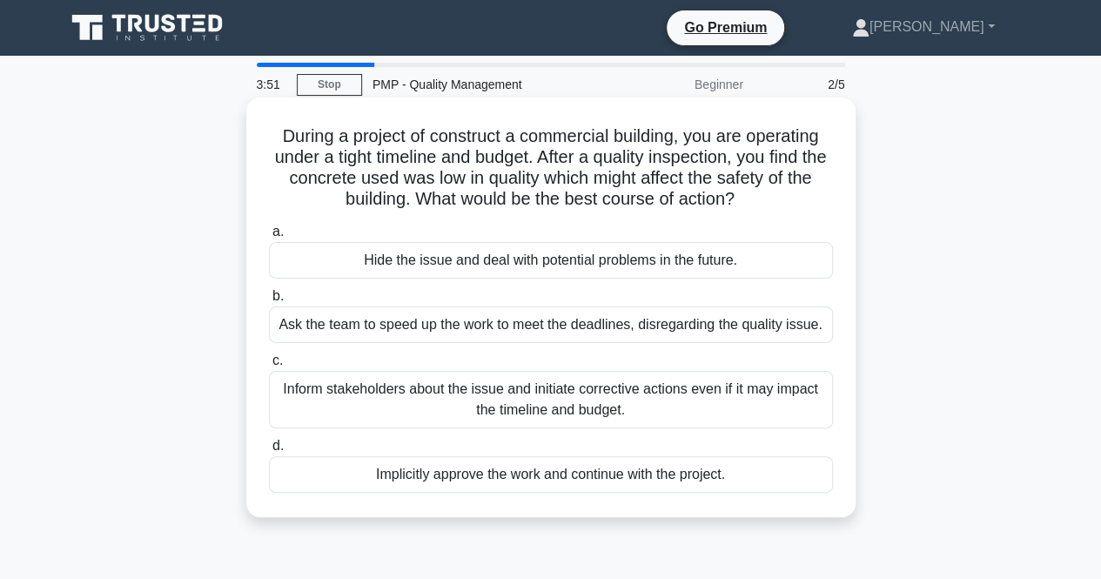
click at [775, 403] on div "Inform stakeholders about the issue and initiate corrective actions even if it …" at bounding box center [551, 399] width 564 height 57
click at [269, 366] on input "c. Inform stakeholders about the issue and initiate corrective actions even if …" at bounding box center [269, 360] width 0 height 11
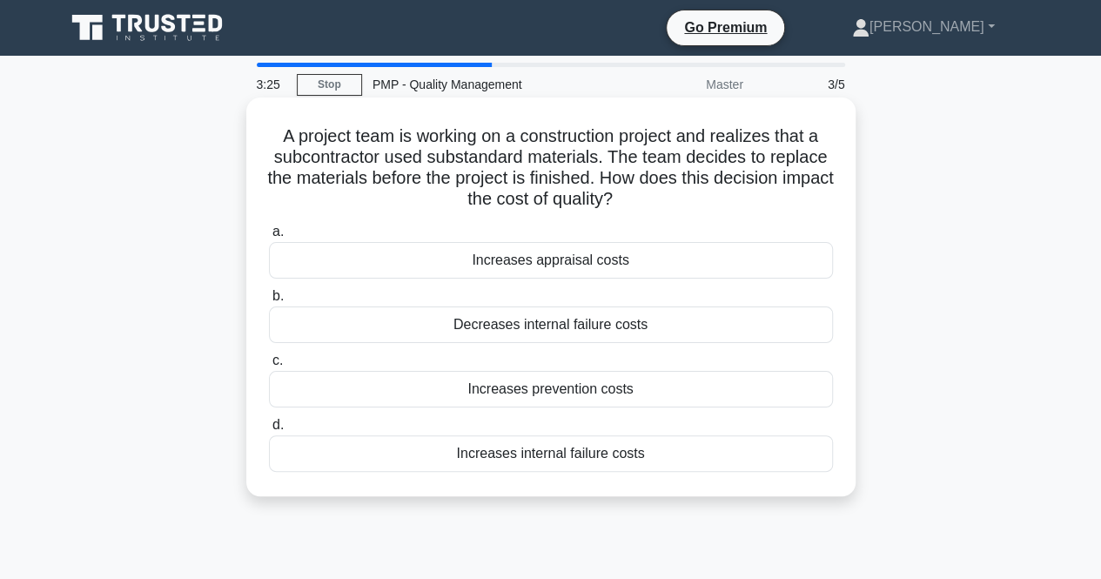
click at [616, 462] on div "Increases internal failure costs" at bounding box center [551, 453] width 564 height 37
click at [269, 431] on input "d. Increases internal failure costs" at bounding box center [269, 425] width 0 height 11
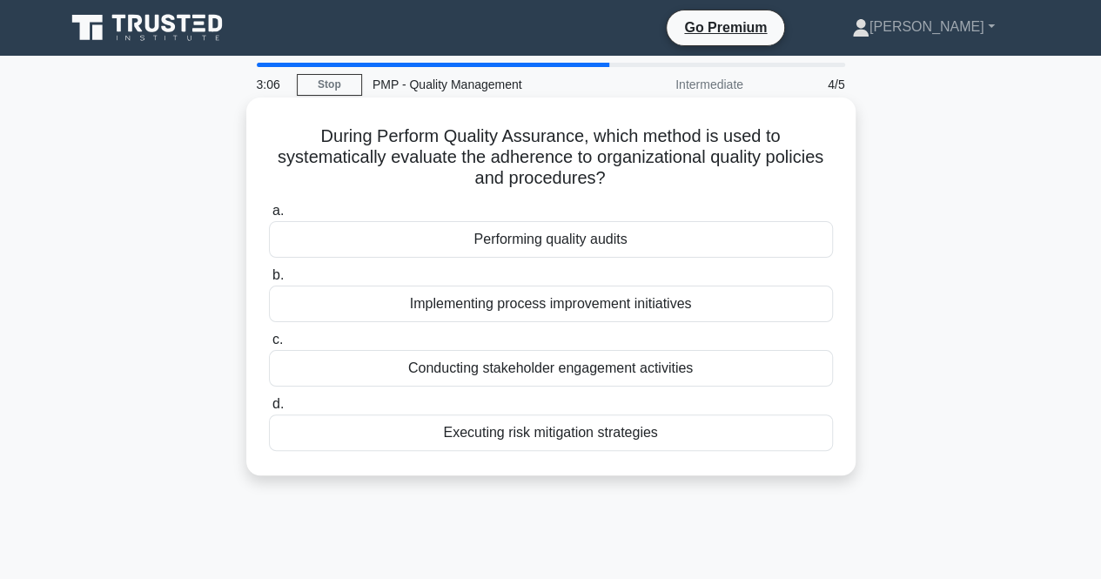
click at [601, 246] on div "Performing quality audits" at bounding box center [551, 239] width 564 height 37
click at [269, 217] on input "a. Performing quality audits" at bounding box center [269, 210] width 0 height 11
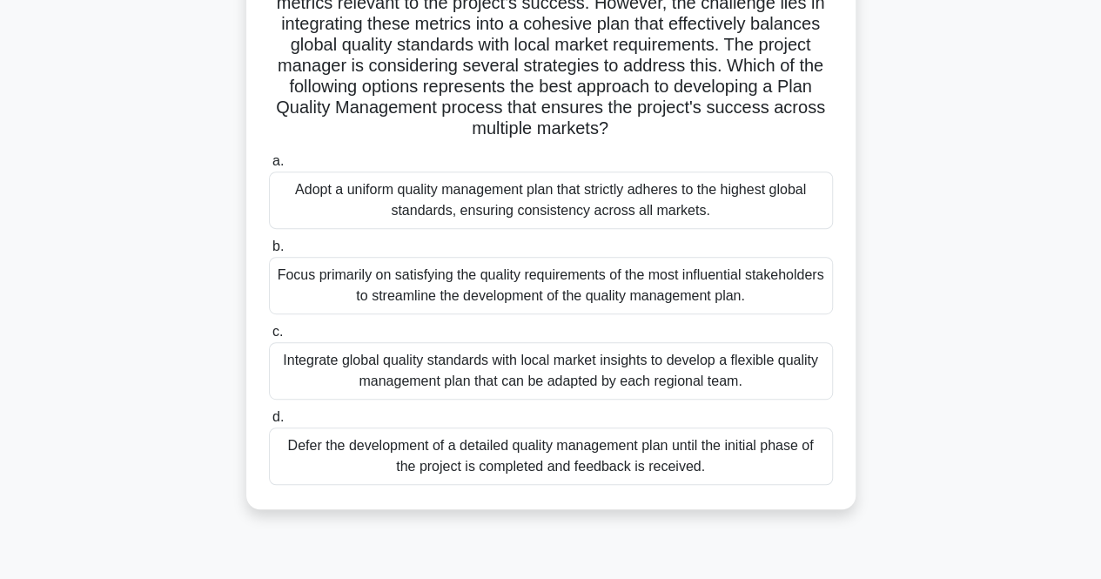
scroll to position [308, 0]
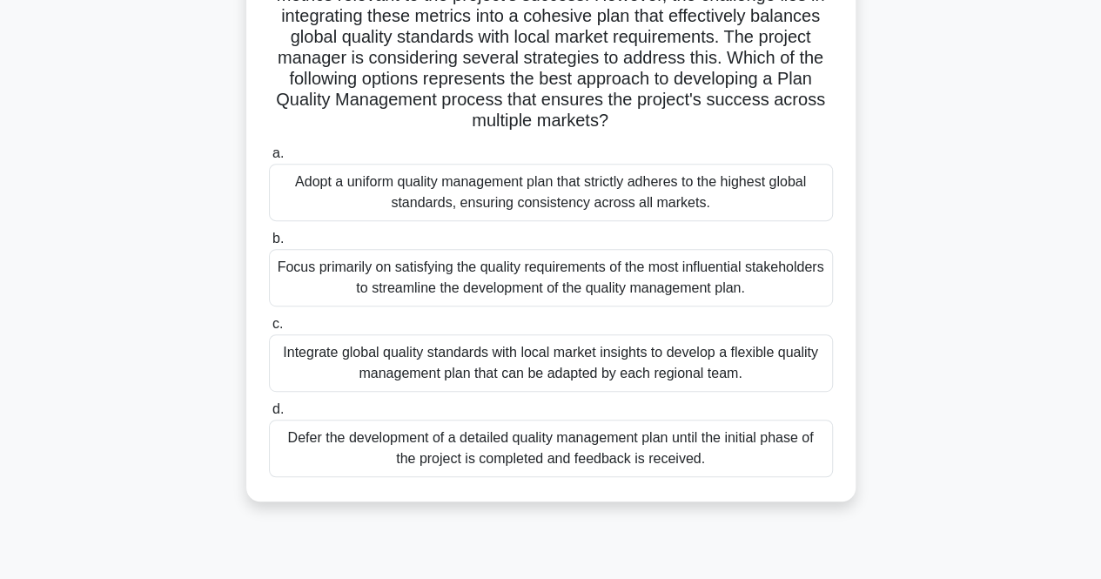
click at [568, 369] on div "Integrate global quality standards with local market insights to develop a flex…" at bounding box center [551, 362] width 564 height 57
click at [269, 330] on input "c. Integrate global quality standards with local market insights to develop a f…" at bounding box center [269, 324] width 0 height 11
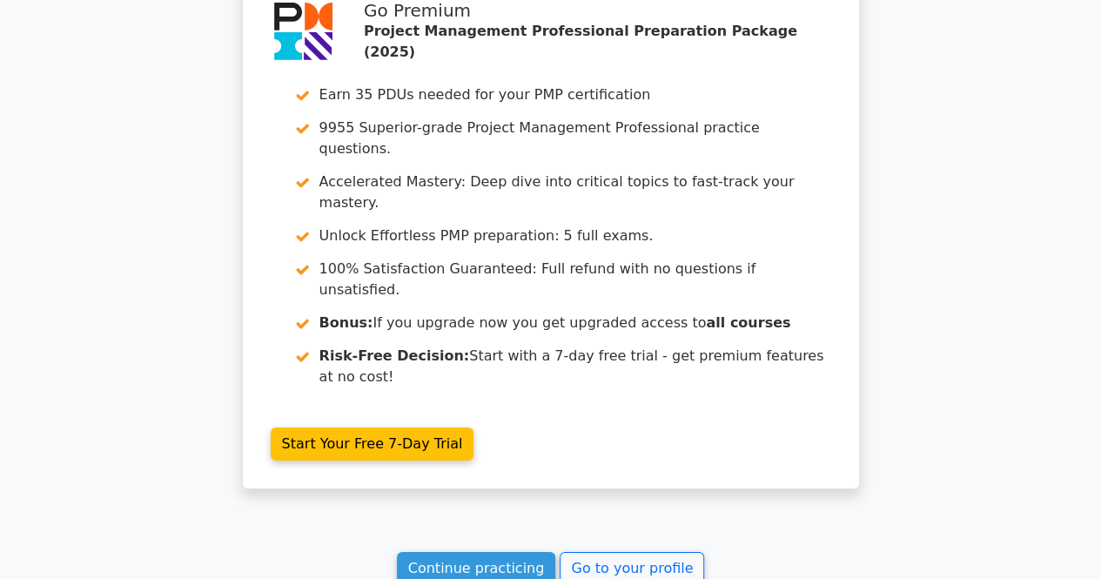
scroll to position [3067, 0]
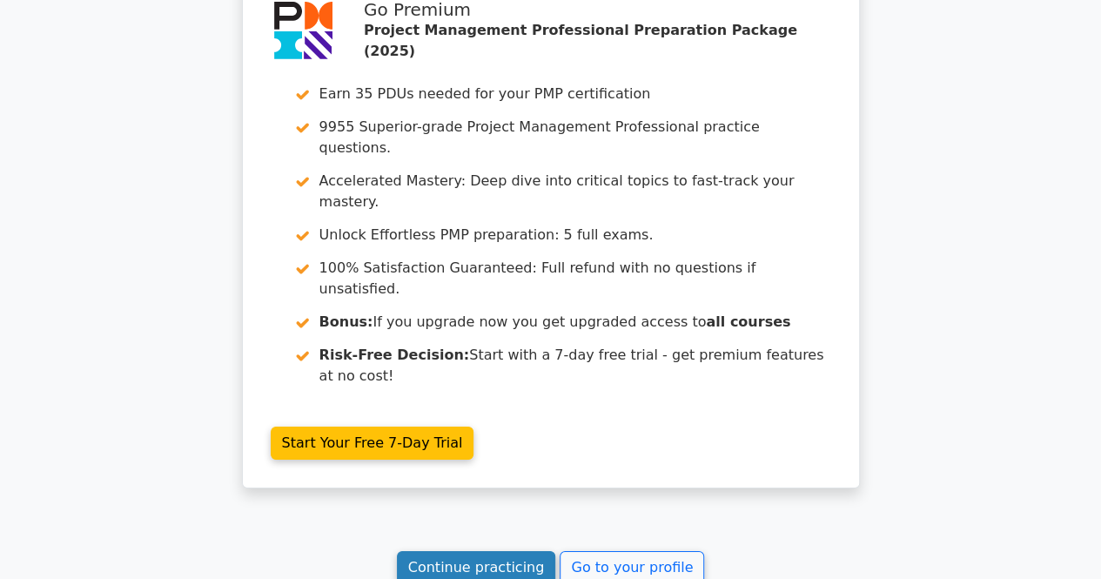
click at [479, 551] on link "Continue practicing" at bounding box center [476, 567] width 159 height 33
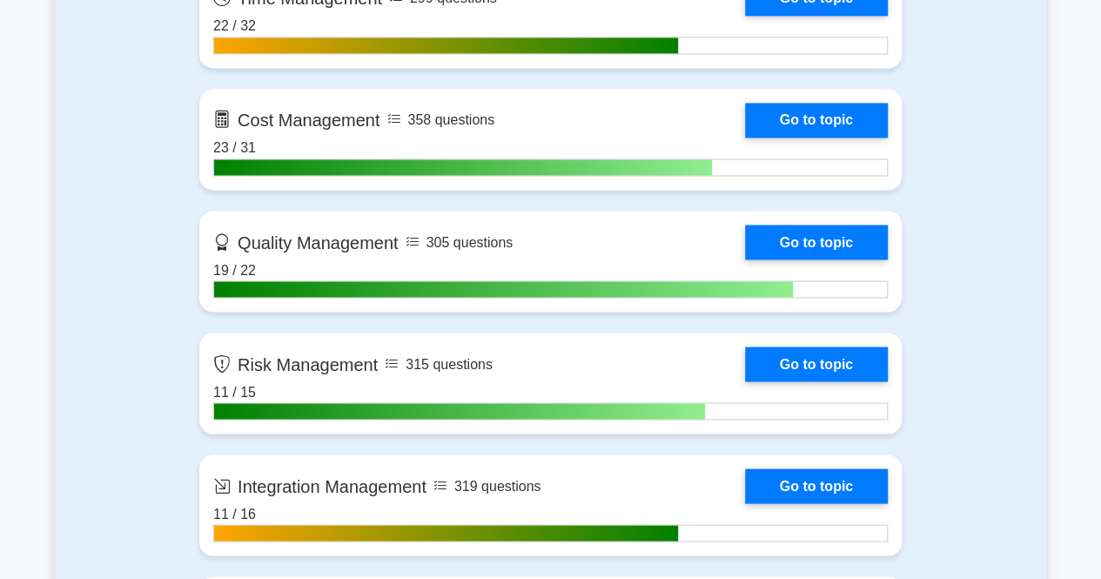
scroll to position [1457, 0]
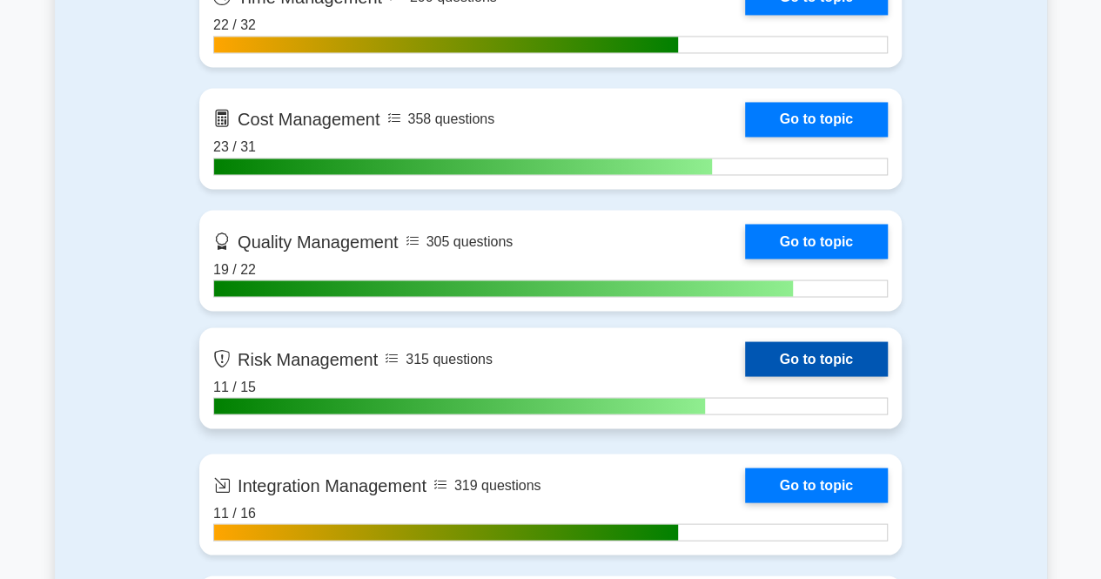
click at [860, 353] on link "Go to topic" at bounding box center [816, 358] width 143 height 35
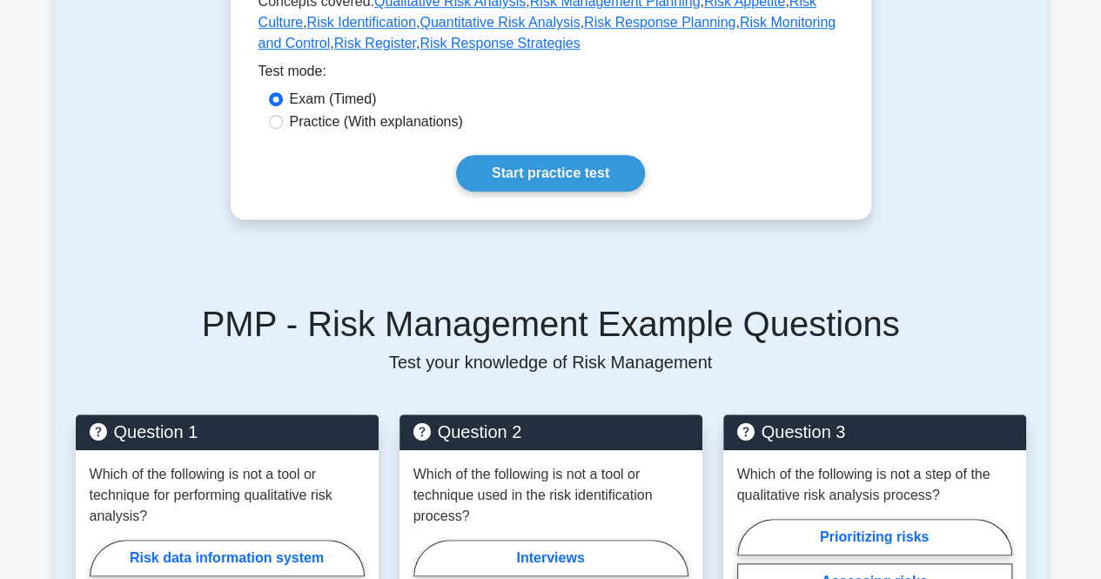
scroll to position [528, 0]
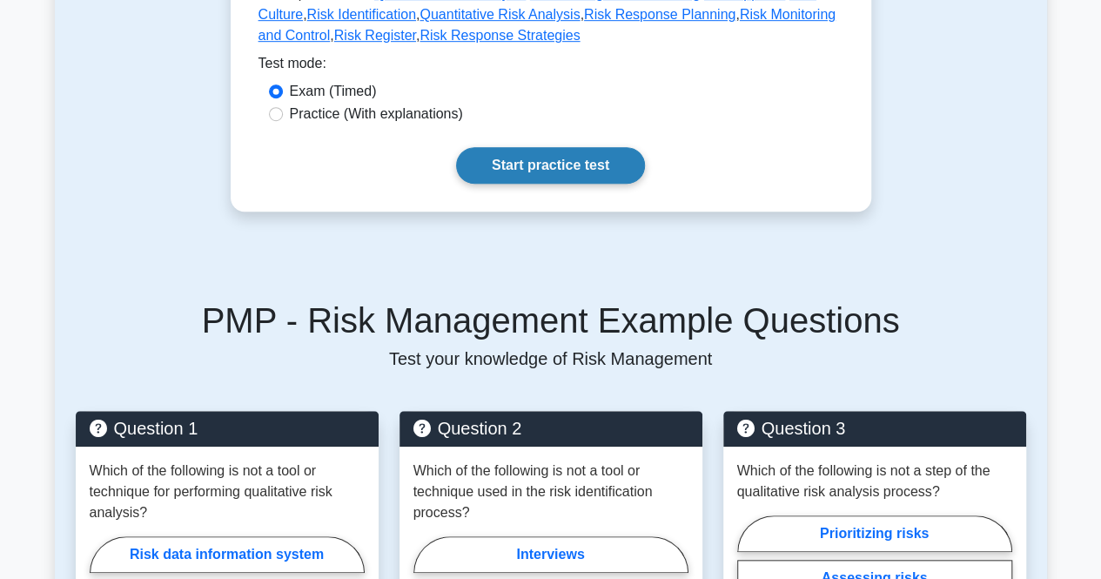
click at [529, 161] on link "Start practice test" at bounding box center [550, 165] width 189 height 37
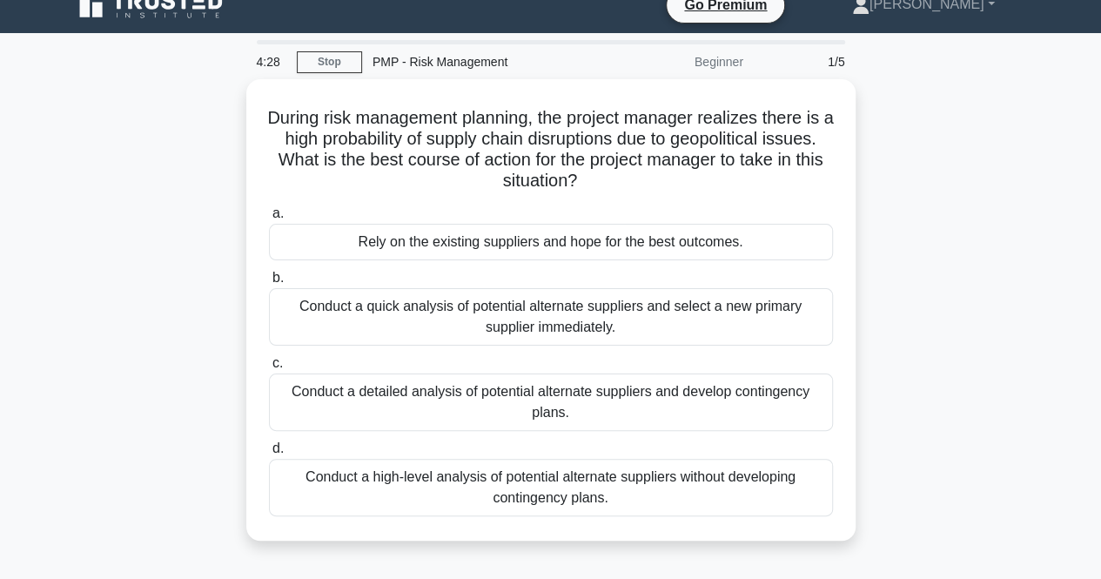
scroll to position [24, 0]
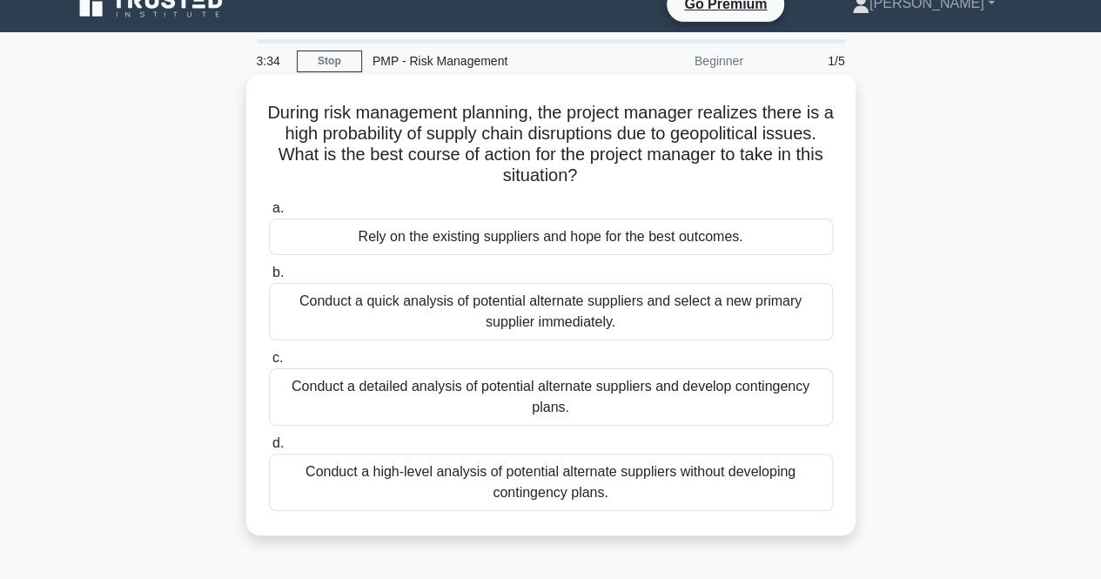
click at [390, 380] on div "Conduct a detailed analysis of potential alternate suppliers and develop contin…" at bounding box center [551, 396] width 564 height 57
click at [269, 364] on input "c. Conduct a detailed analysis of potential alternate suppliers and develop con…" at bounding box center [269, 358] width 0 height 11
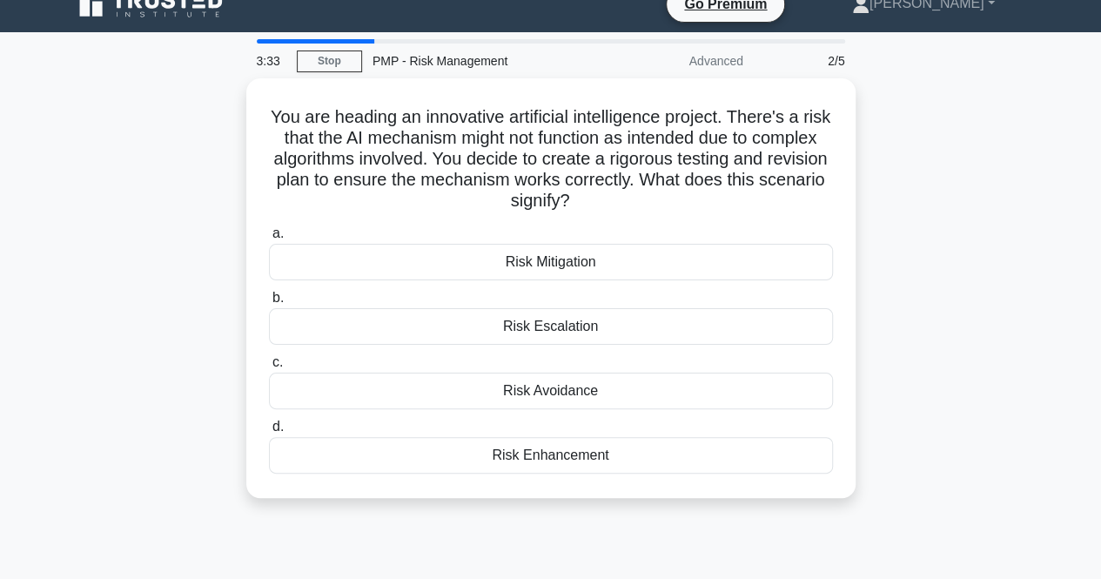
scroll to position [0, 0]
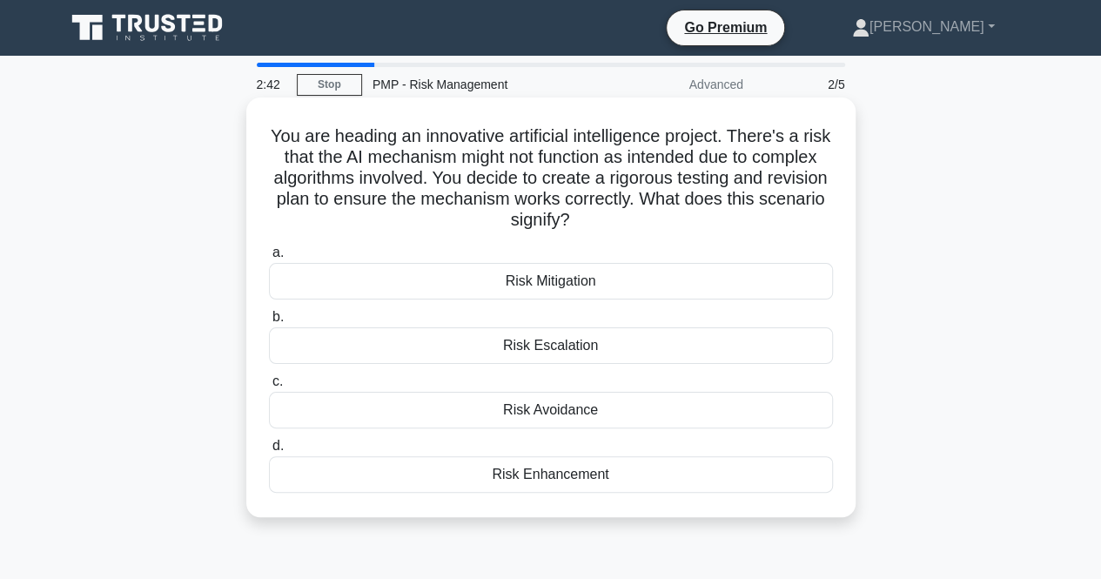
click at [439, 279] on div "Risk Mitigation" at bounding box center [551, 281] width 564 height 37
click at [269, 259] on input "a. Risk Mitigation" at bounding box center [269, 252] width 0 height 11
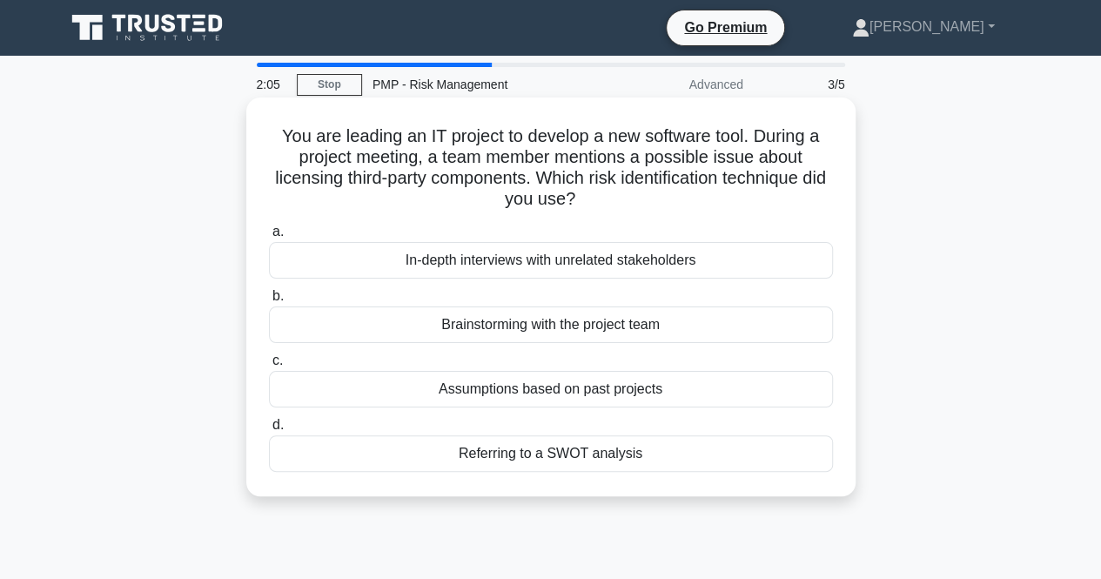
click at [393, 332] on div "Brainstorming with the project team" at bounding box center [551, 324] width 564 height 37
click at [269, 302] on input "b. Brainstorming with the project team" at bounding box center [269, 296] width 0 height 11
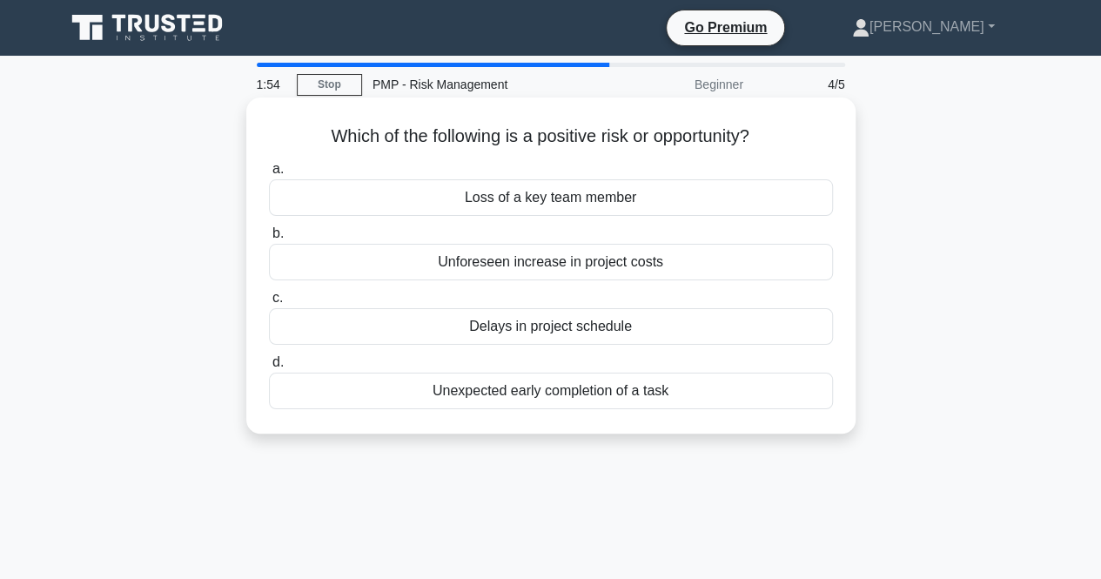
click at [421, 389] on div "Unexpected early completion of a task" at bounding box center [551, 391] width 564 height 37
click at [269, 368] on input "d. Unexpected early completion of a task" at bounding box center [269, 362] width 0 height 11
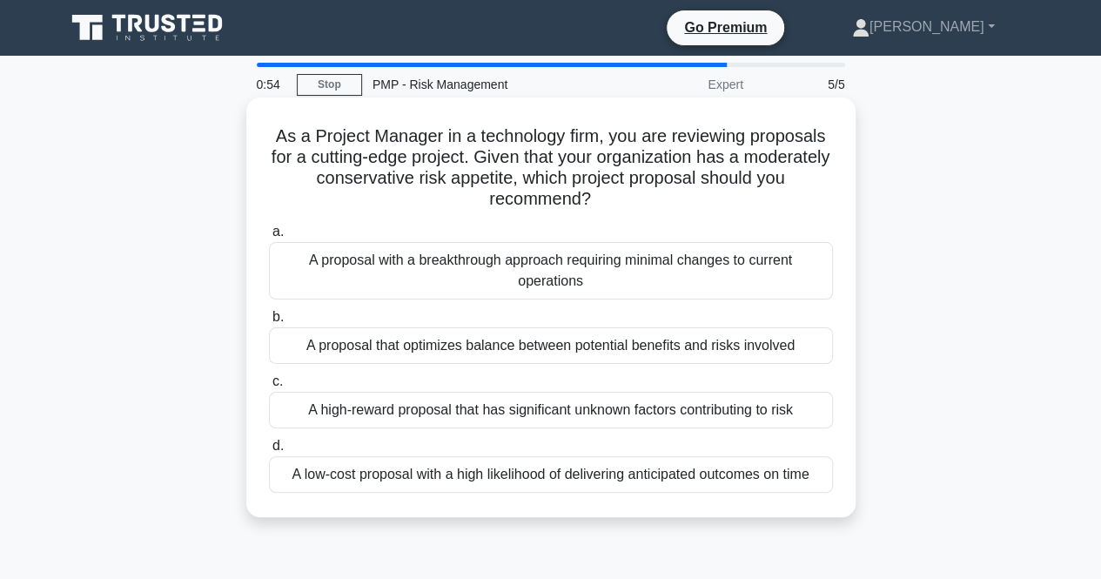
click at [404, 350] on div "A proposal that optimizes balance between potential benefits and risks involved" at bounding box center [551, 345] width 564 height 37
click at [269, 323] on input "b. A proposal that optimizes balance between potential benefits and risks invol…" at bounding box center [269, 317] width 0 height 11
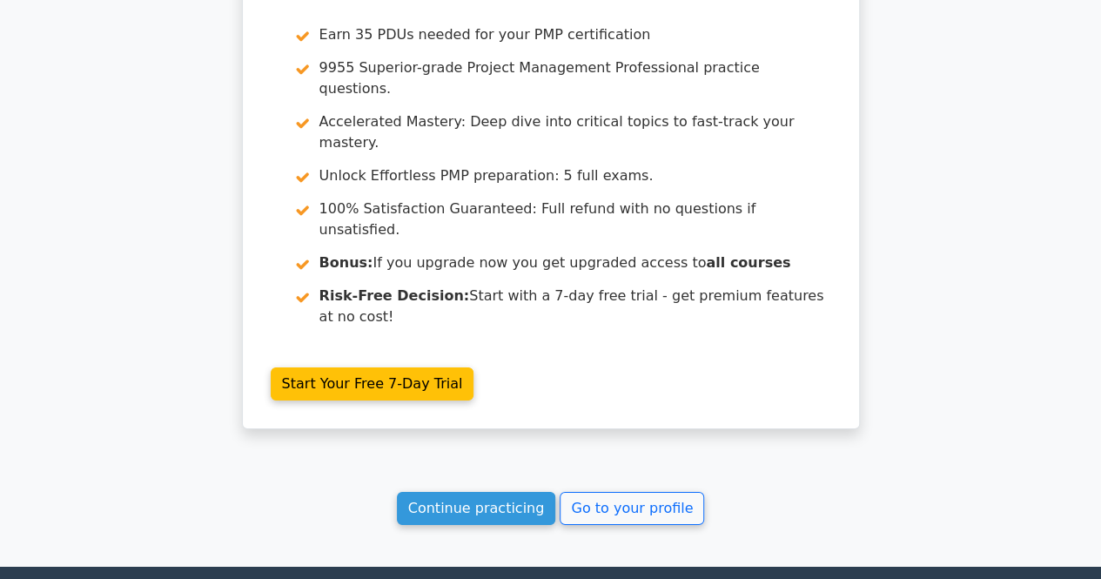
scroll to position [2719, 0]
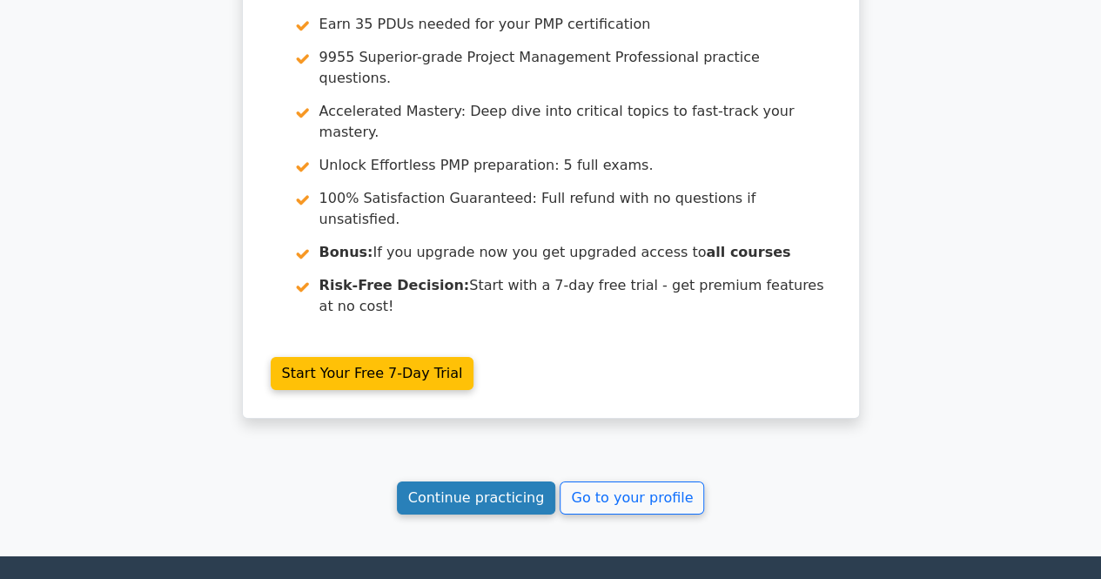
click at [468, 481] on link "Continue practicing" at bounding box center [476, 497] width 159 height 33
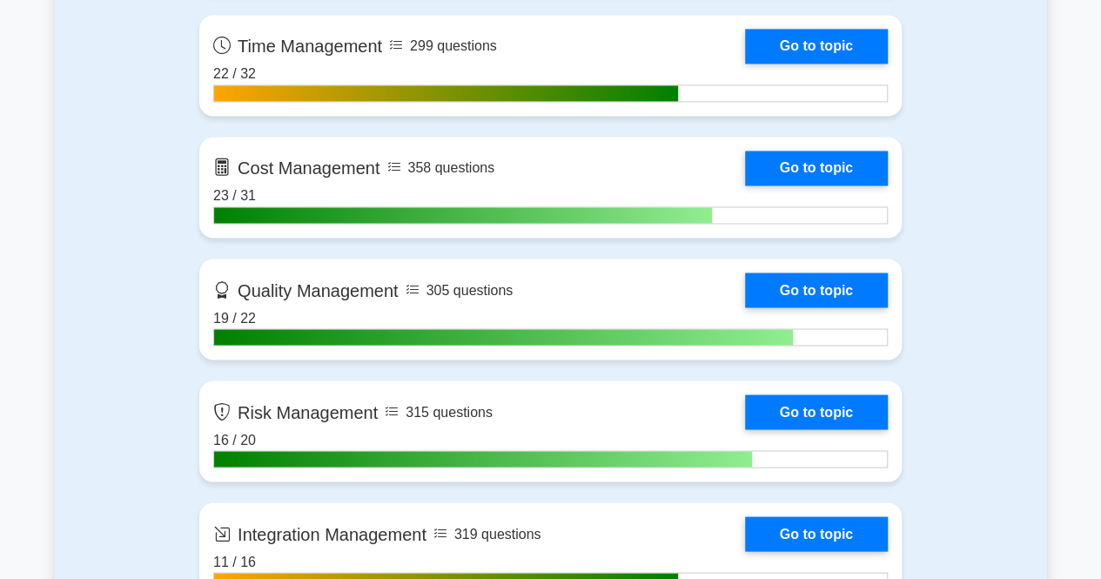
scroll to position [1410, 0]
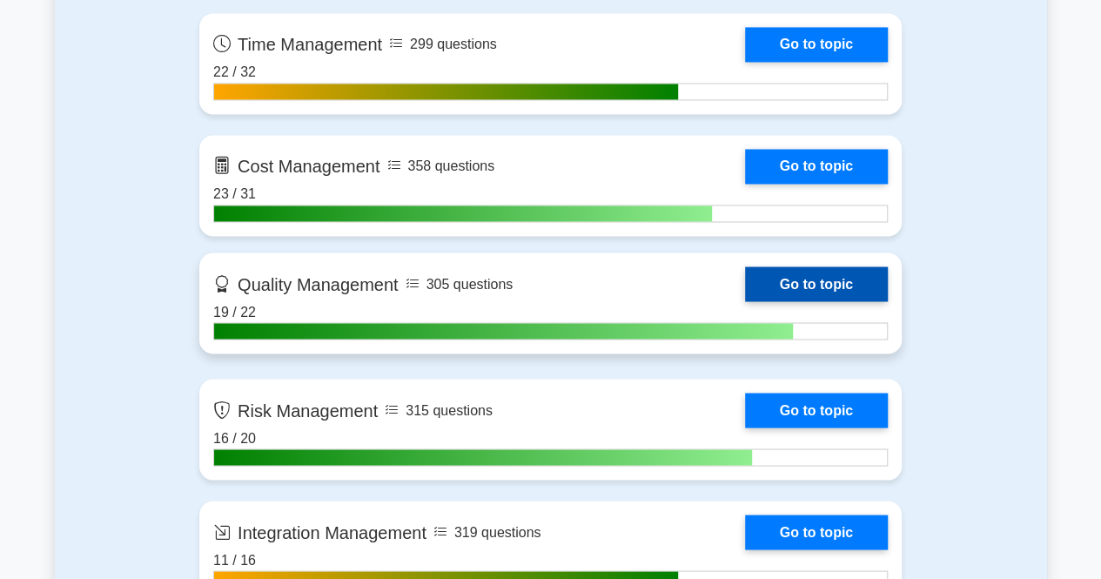
click at [850, 283] on link "Go to topic" at bounding box center [816, 283] width 143 height 35
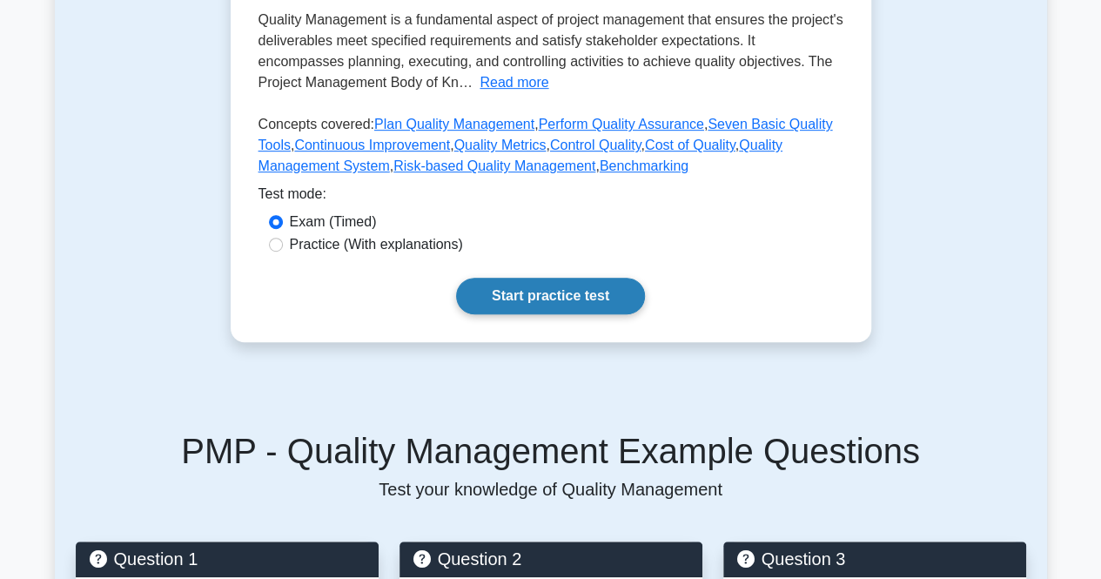
scroll to position [406, 0]
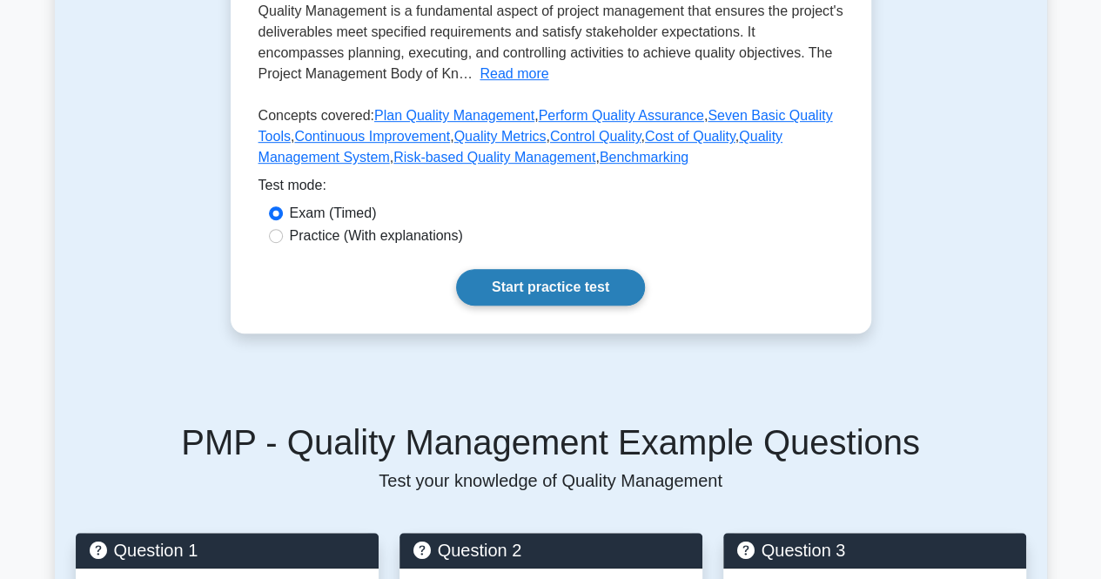
click at [561, 281] on link "Start practice test" at bounding box center [550, 287] width 189 height 37
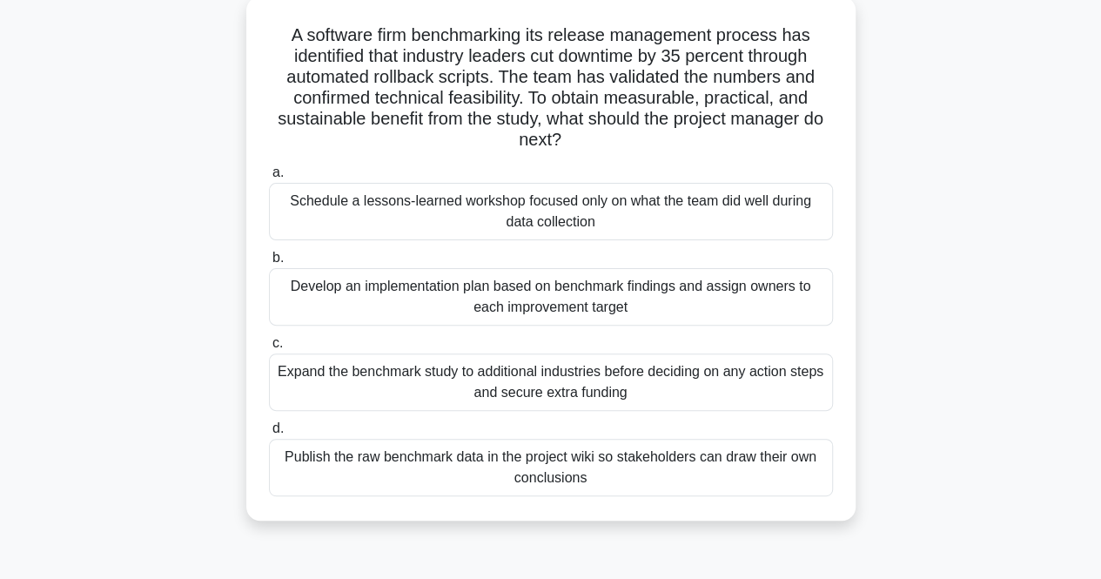
scroll to position [104, 0]
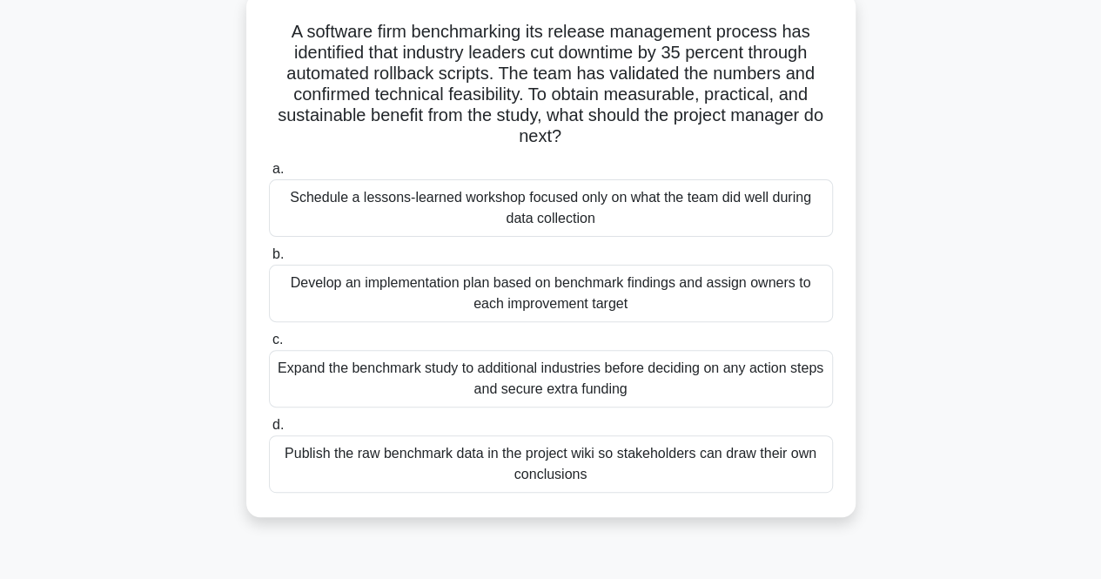
click at [319, 287] on div "Develop an implementation plan based on benchmark findings and assign owners to…" at bounding box center [551, 293] width 564 height 57
click at [269, 260] on input "b. Develop an implementation plan based on benchmark findings and assign owners…" at bounding box center [269, 254] width 0 height 11
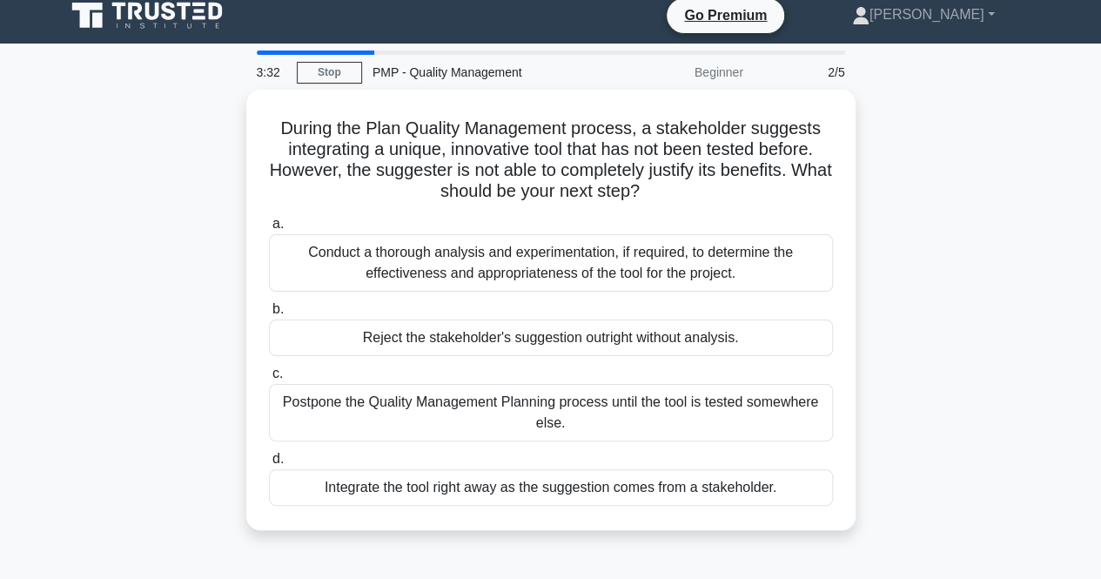
scroll to position [0, 0]
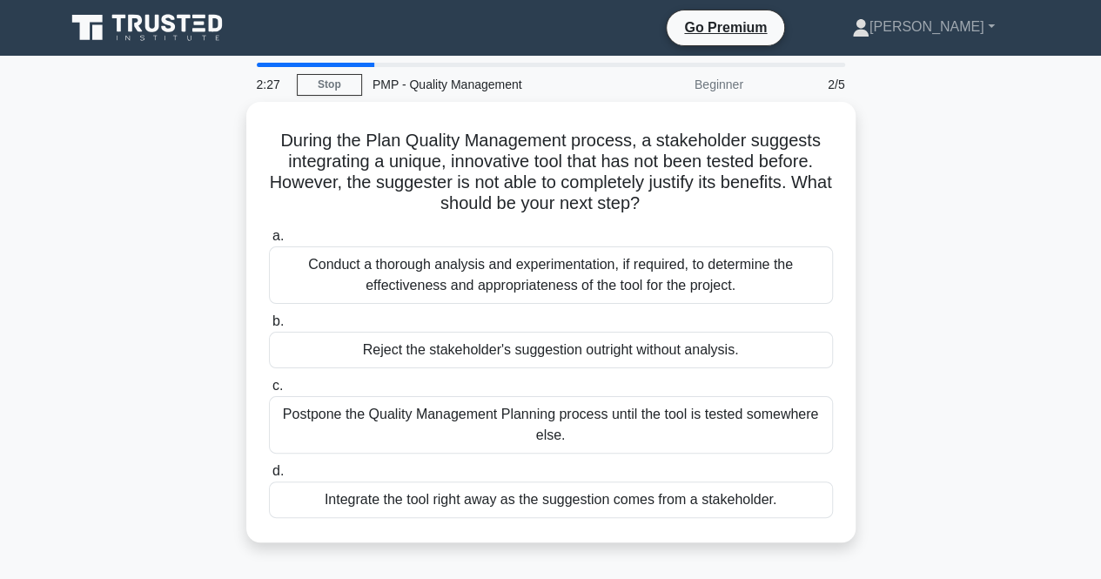
click at [319, 287] on div "Conduct a thorough analysis and experimentation, if required, to determine the …" at bounding box center [551, 274] width 564 height 57
click at [269, 242] on input "a. Conduct a thorough analysis and experimentation, if required, to determine t…" at bounding box center [269, 236] width 0 height 11
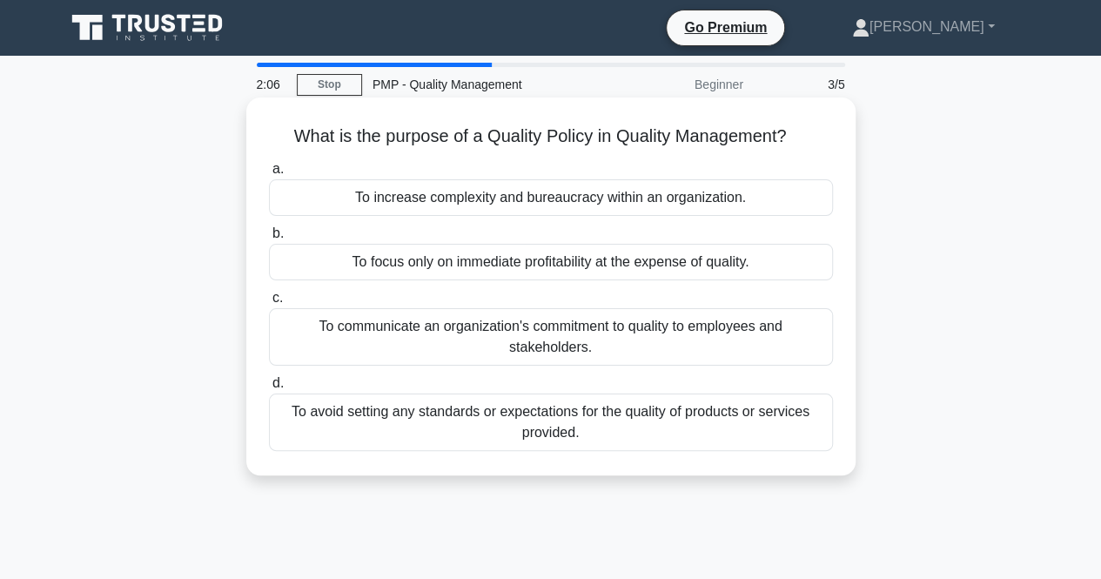
click at [338, 333] on div "To communicate an organization's commitment to quality to employees and stakeho…" at bounding box center [551, 336] width 564 height 57
click at [269, 304] on input "c. To communicate an organization's commitment to quality to employees and stak…" at bounding box center [269, 297] width 0 height 11
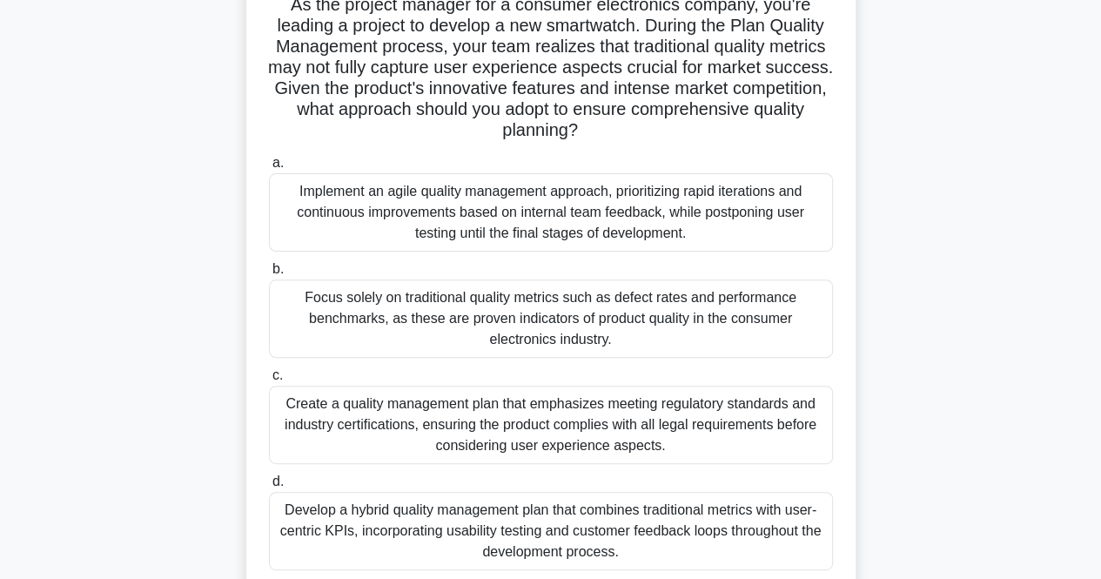
scroll to position [148, 0]
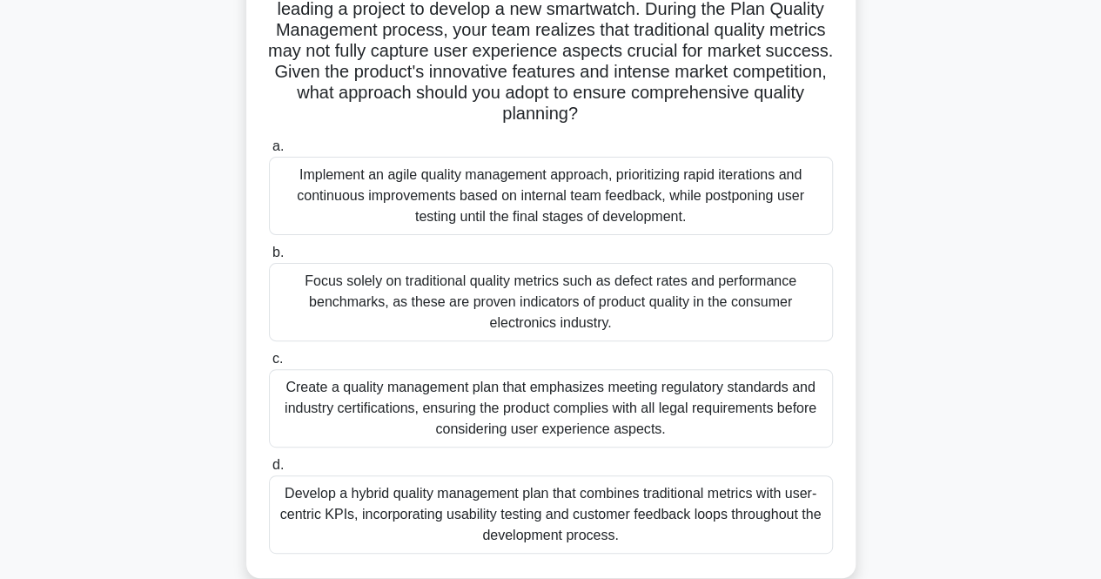
click at [372, 514] on div "Develop a hybrid quality management plan that combines traditional metrics with…" at bounding box center [551, 514] width 564 height 78
click at [269, 471] on input "d. Develop a hybrid quality management plan that combines traditional metrics w…" at bounding box center [269, 465] width 0 height 11
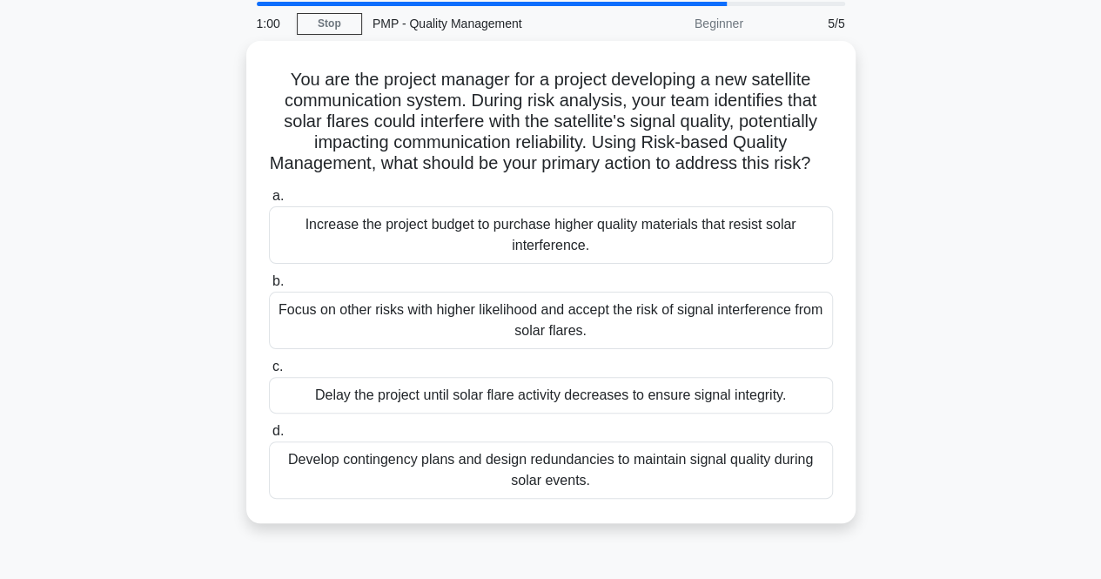
scroll to position [65, 0]
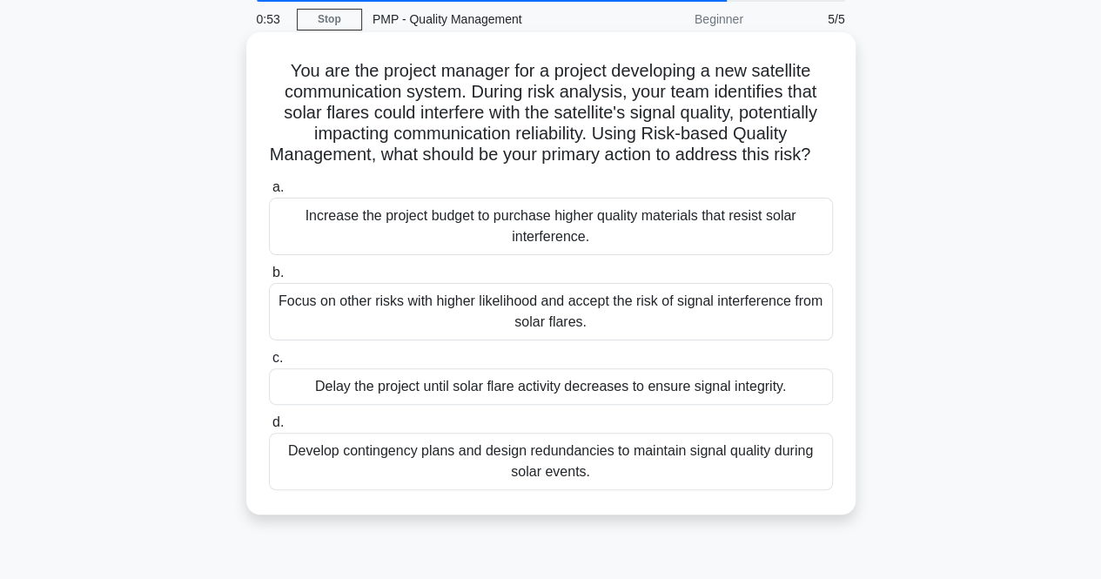
click at [433, 476] on div "Develop contingency plans and design redundancies to maintain signal quality du…" at bounding box center [551, 461] width 564 height 57
click at [269, 428] on input "d. Develop contingency plans and design redundancies to maintain signal quality…" at bounding box center [269, 422] width 0 height 11
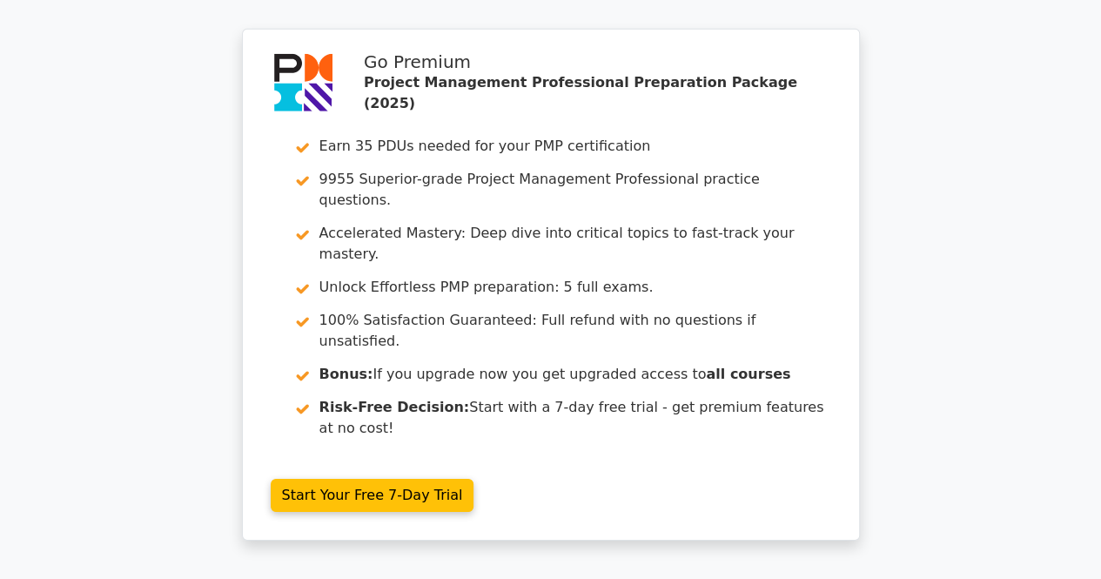
scroll to position [2888, 0]
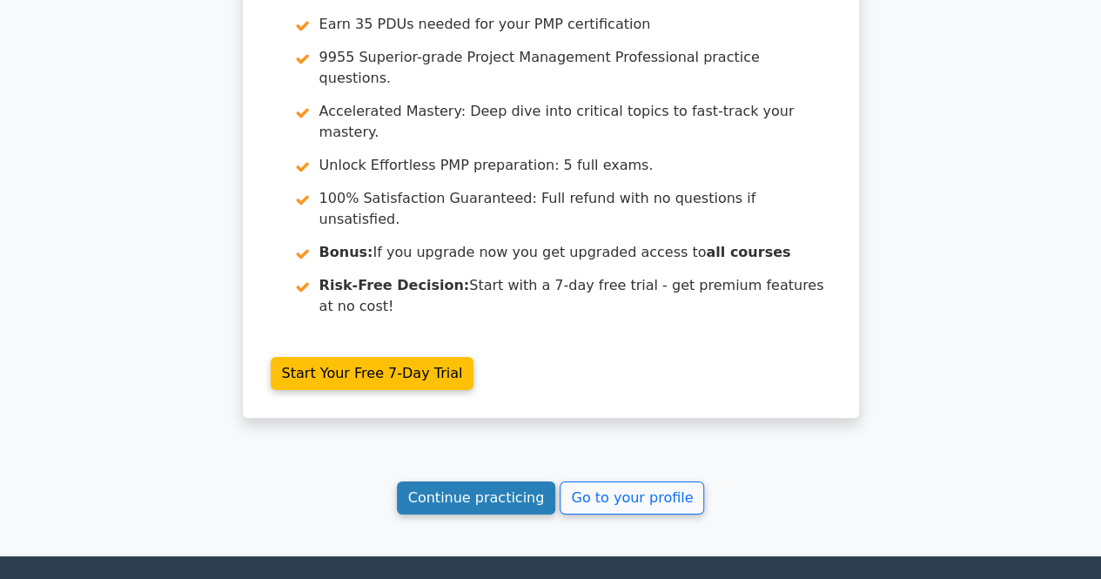
click at [456, 481] on link "Continue practicing" at bounding box center [476, 497] width 159 height 33
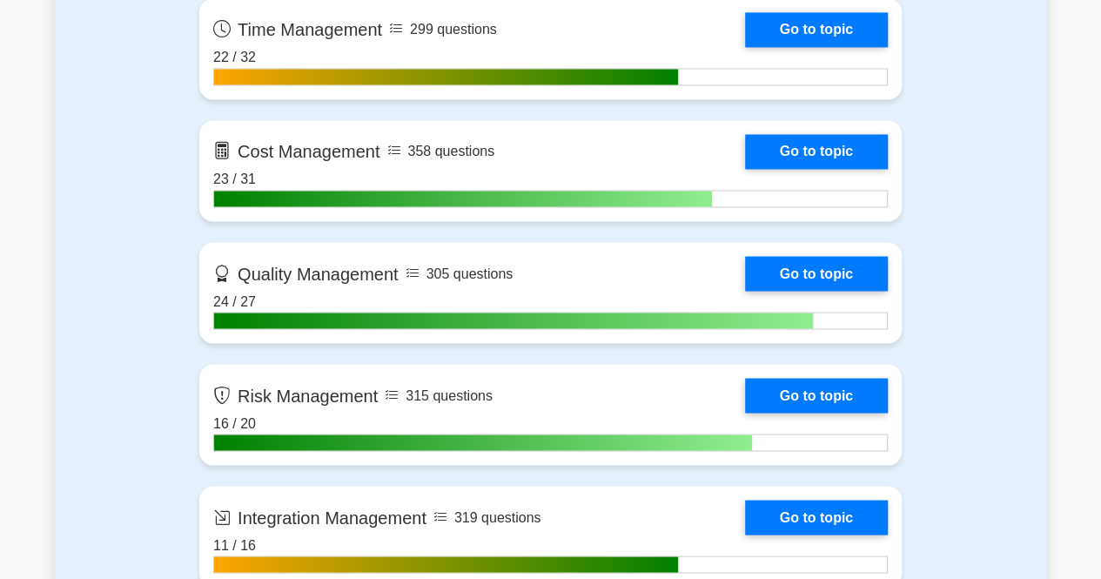
scroll to position [1428, 0]
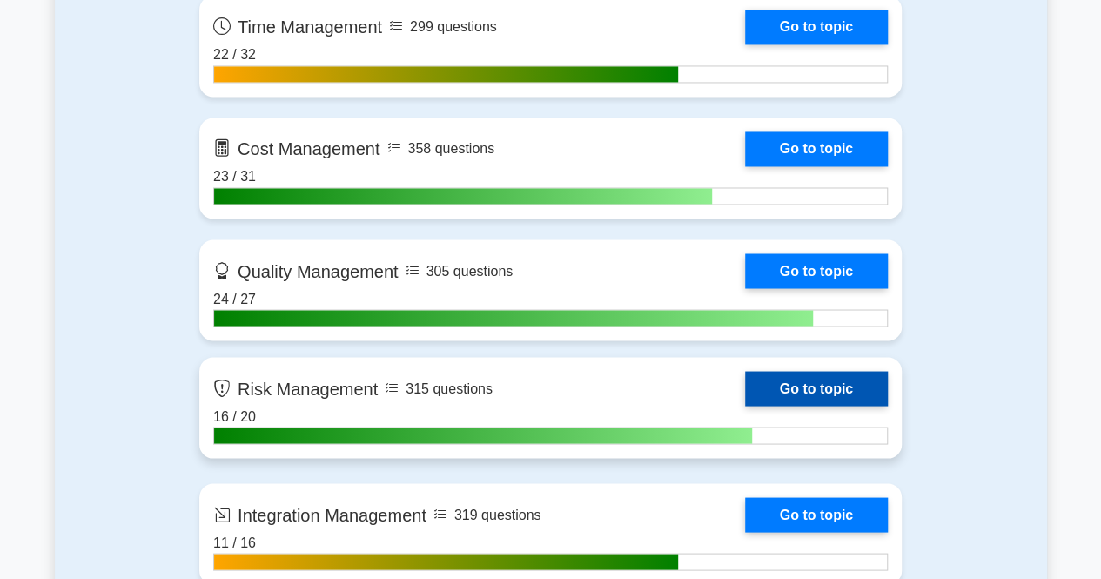
click at [819, 381] on link "Go to topic" at bounding box center [816, 388] width 143 height 35
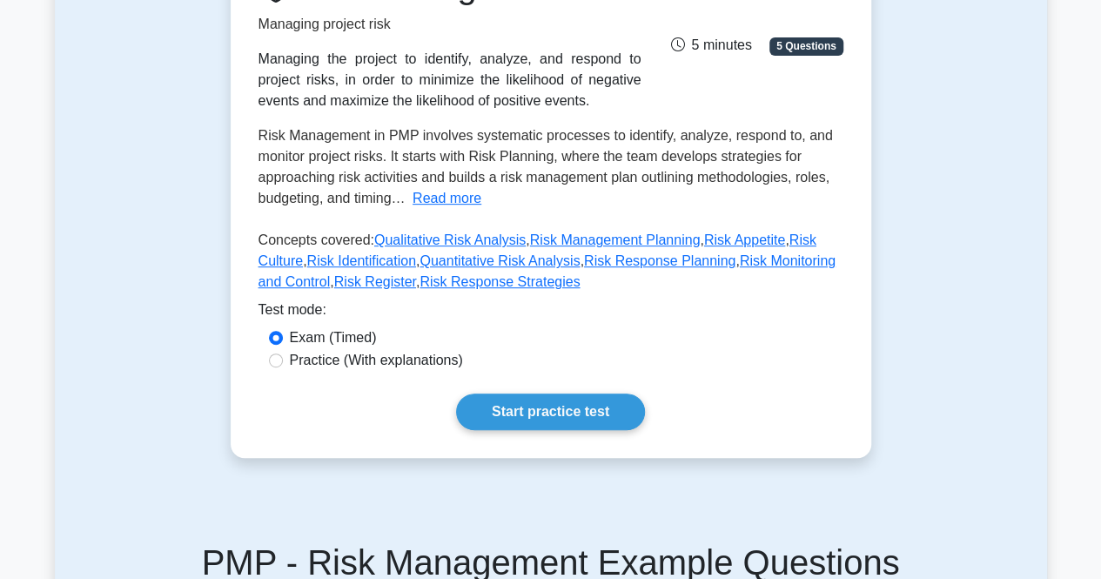
scroll to position [304, 0]
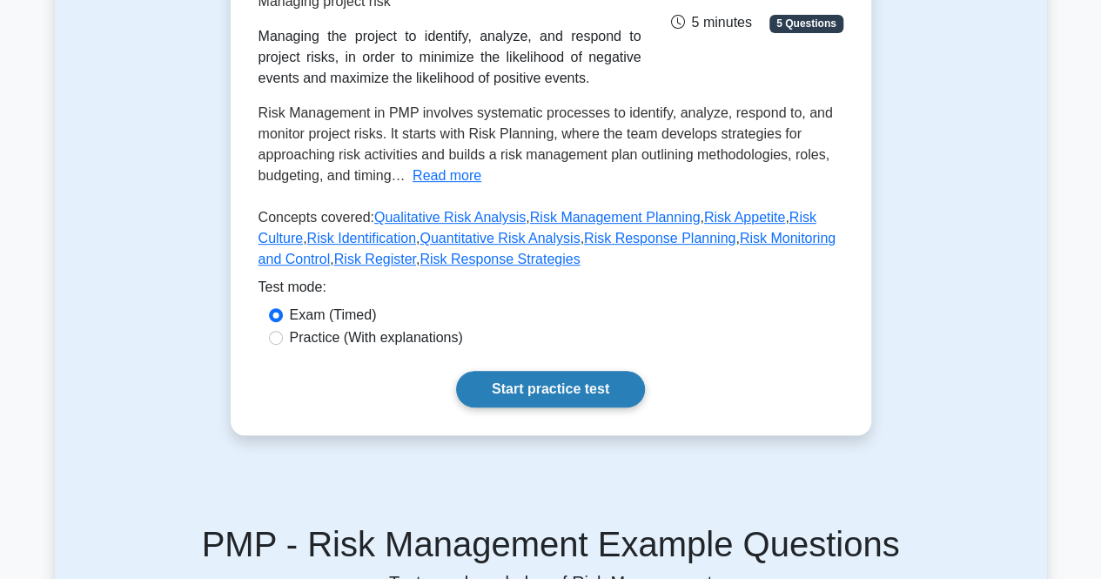
click at [573, 381] on link "Start practice test" at bounding box center [550, 389] width 189 height 37
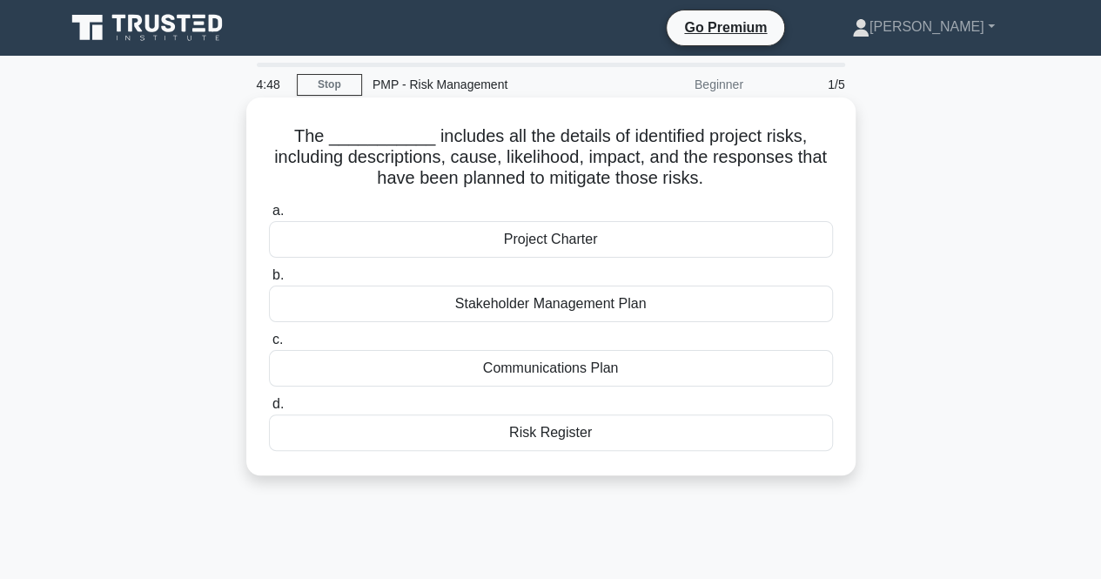
click at [552, 441] on div "Risk Register" at bounding box center [551, 432] width 564 height 37
click at [269, 410] on input "d. Risk Register" at bounding box center [269, 404] width 0 height 11
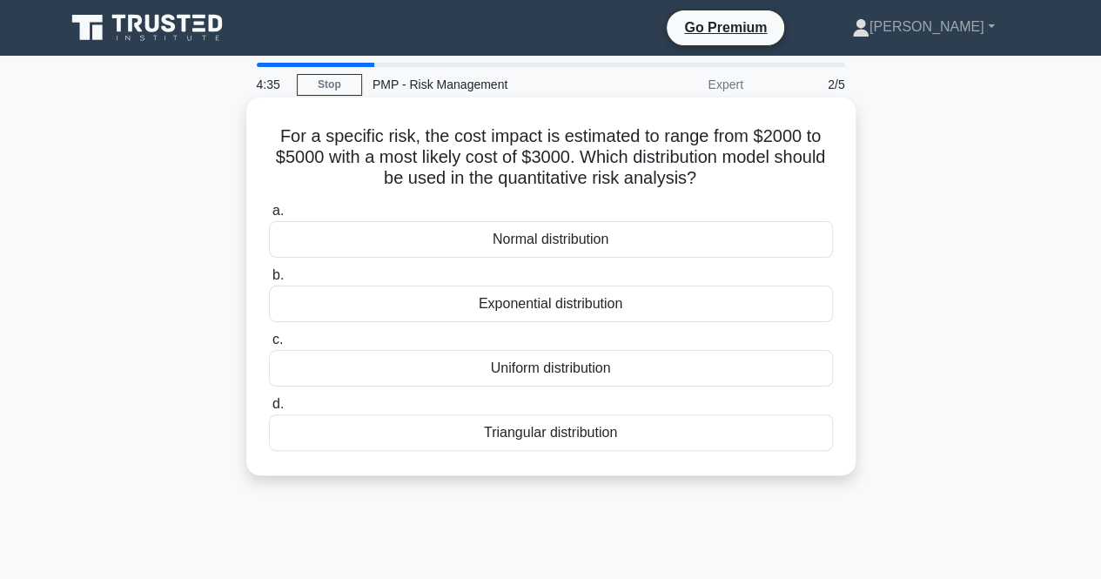
click at [554, 239] on div "Normal distribution" at bounding box center [551, 239] width 564 height 37
click at [269, 217] on input "a. Normal distribution" at bounding box center [269, 210] width 0 height 11
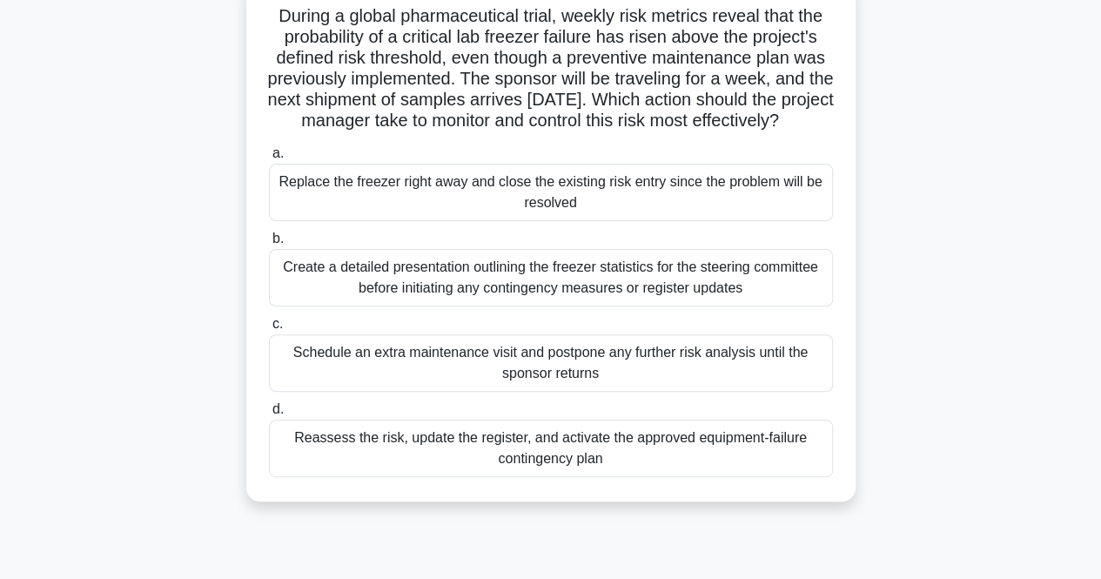
scroll to position [121, 0]
click at [535, 476] on div "Reassess the risk, update the register, and activate the approved equipment-fai…" at bounding box center [551, 447] width 564 height 57
click at [269, 414] on input "d. Reassess the risk, update the register, and activate the approved equipment-…" at bounding box center [269, 408] width 0 height 11
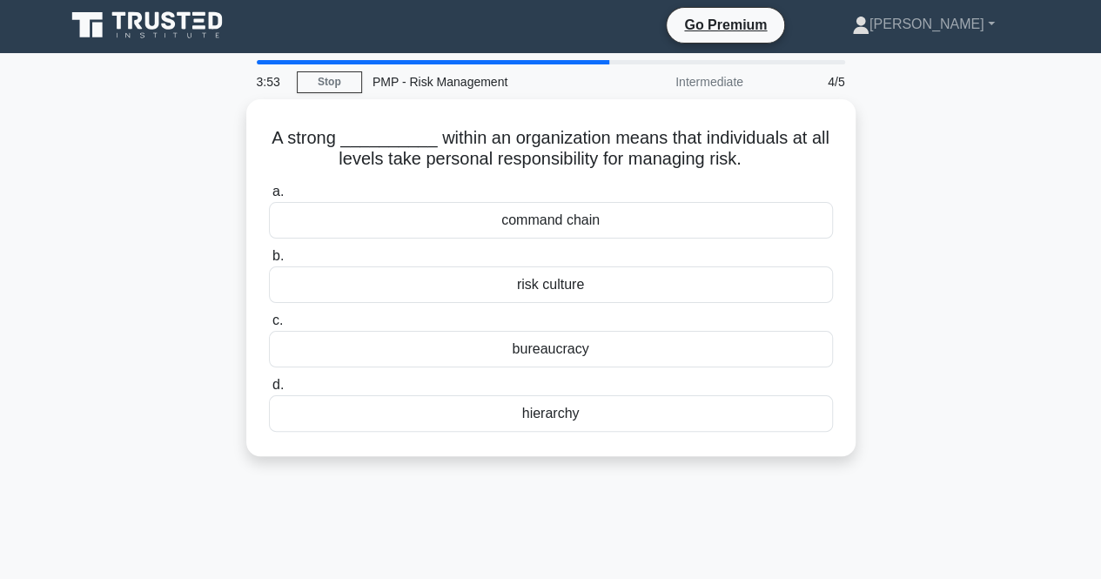
scroll to position [0, 0]
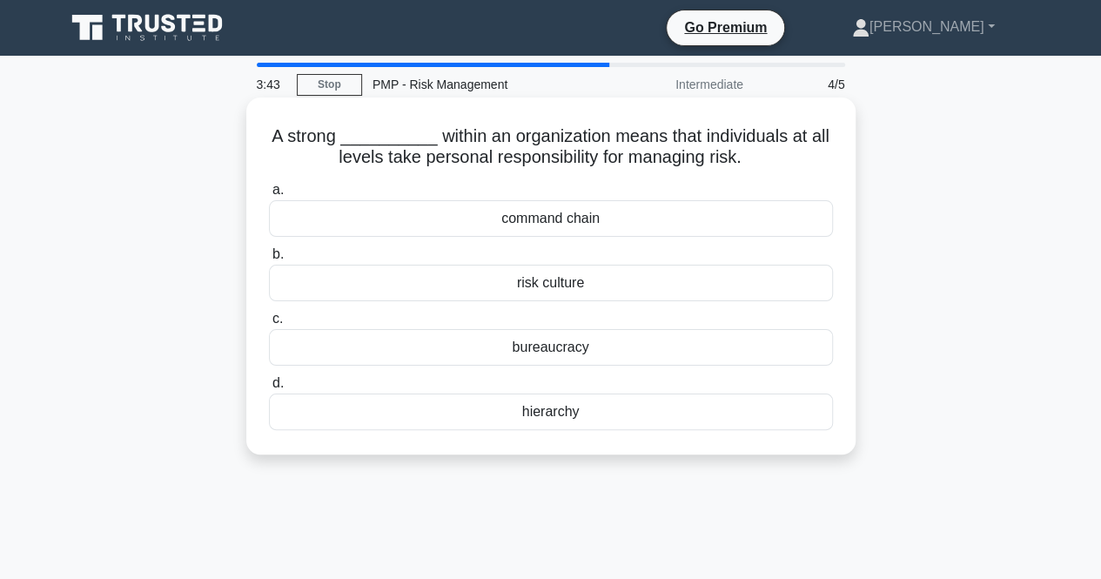
click at [527, 283] on div "risk culture" at bounding box center [551, 283] width 564 height 37
click at [269, 260] on input "b. risk culture" at bounding box center [269, 254] width 0 height 11
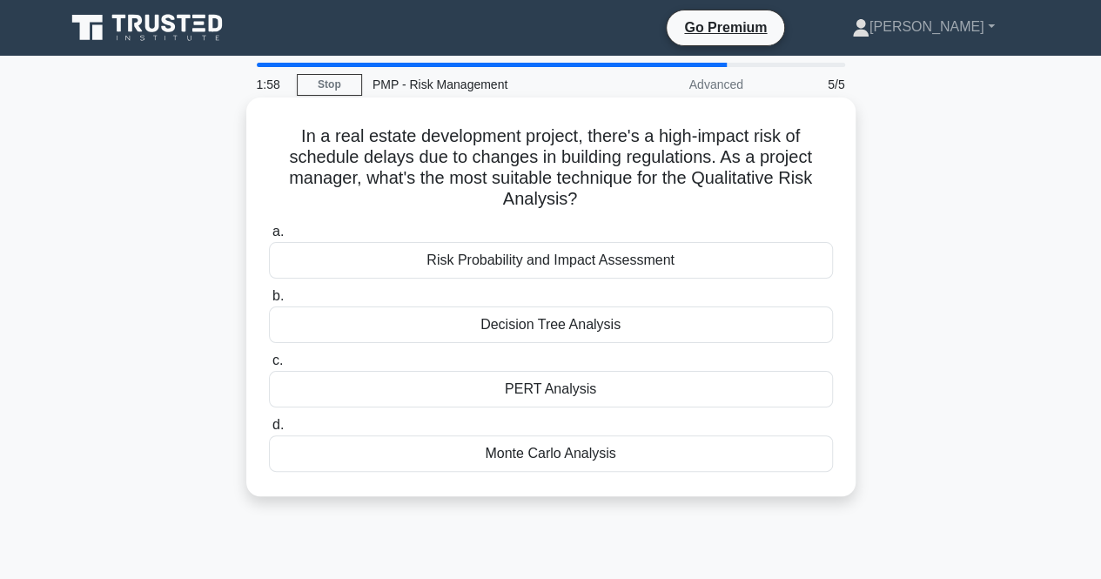
click at [526, 261] on div "Risk Probability and Impact Assessment" at bounding box center [551, 260] width 564 height 37
click at [269, 238] on input "a. Risk Probability and Impact Assessment" at bounding box center [269, 231] width 0 height 11
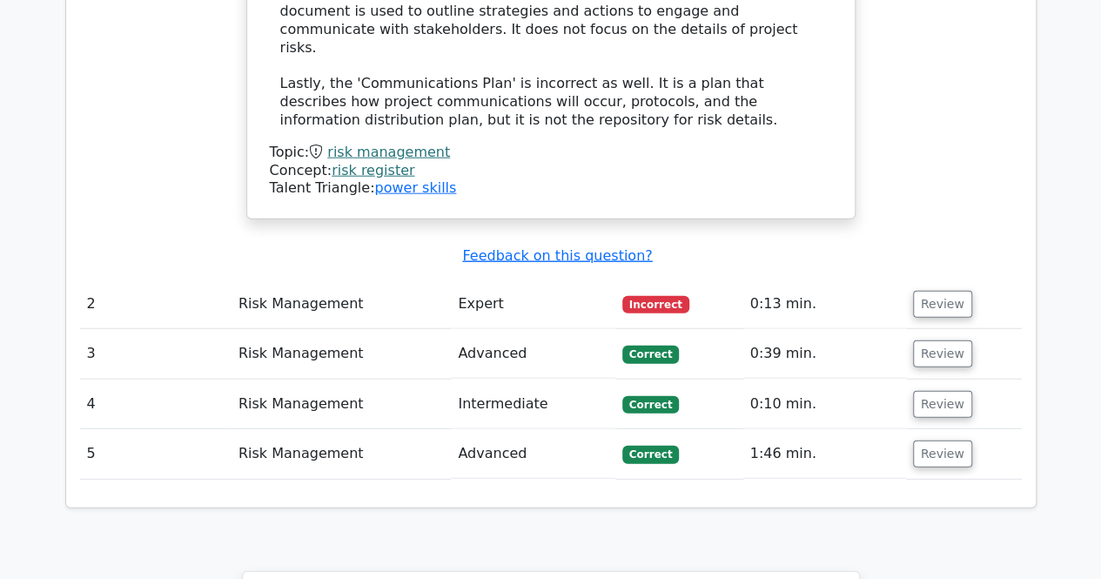
scroll to position [2088, 0]
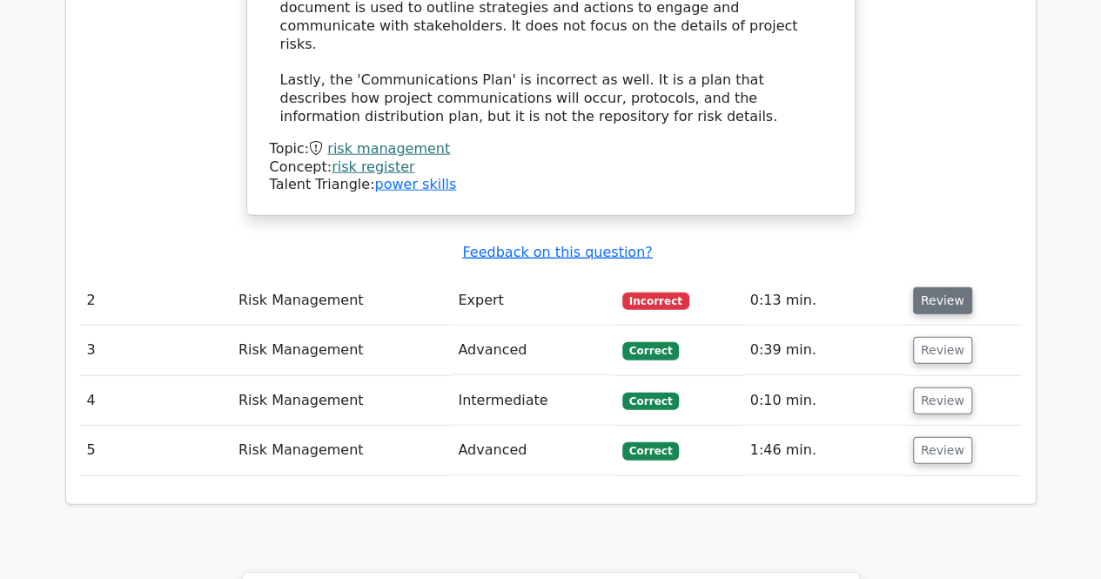
click at [938, 287] on button "Review" at bounding box center [942, 300] width 59 height 27
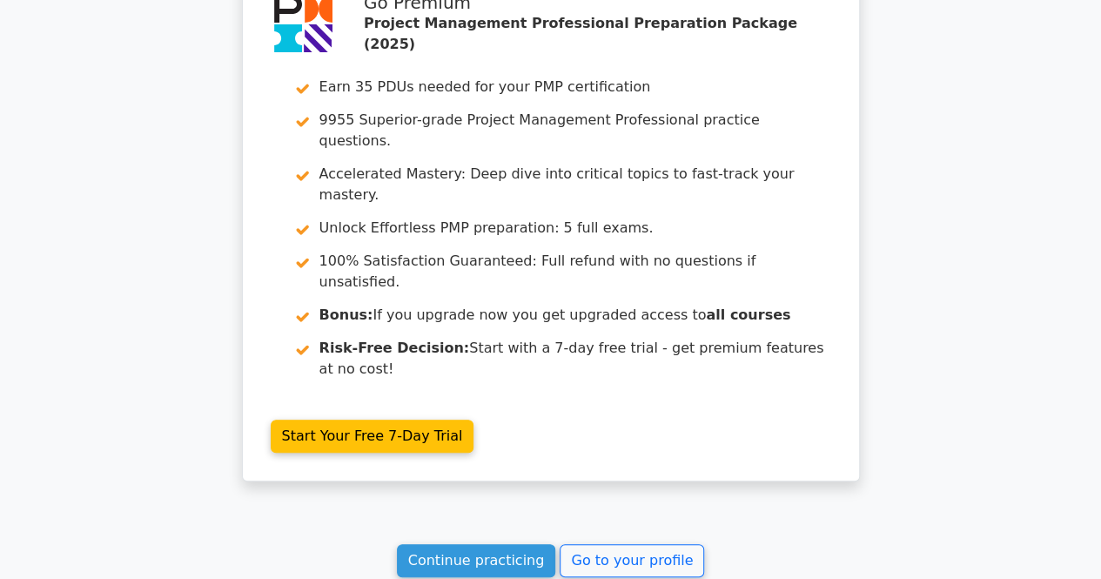
scroll to position [3515, 0]
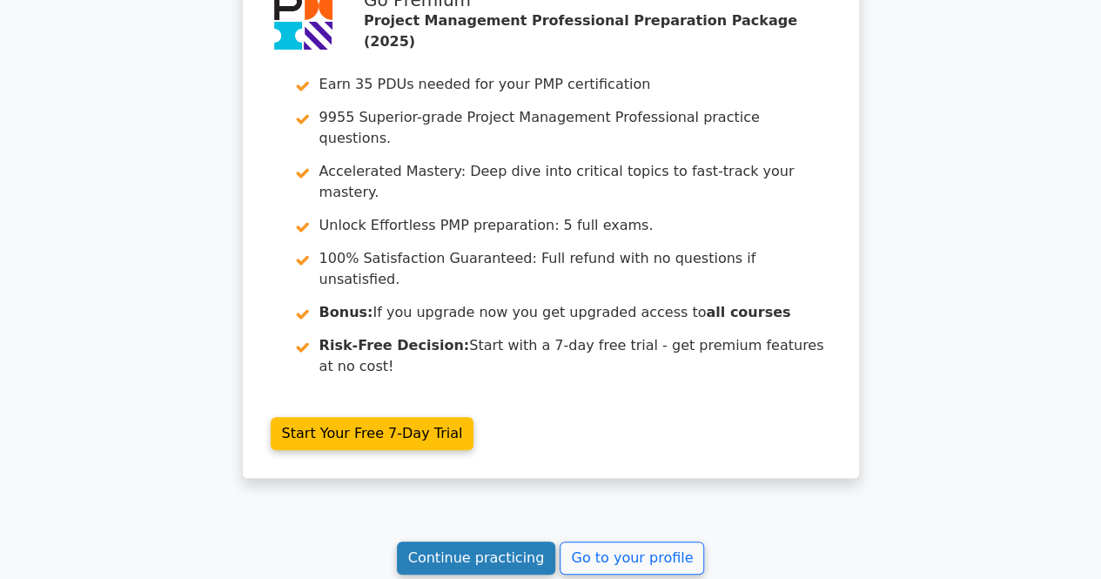
click at [474, 541] on link "Continue practicing" at bounding box center [476, 557] width 159 height 33
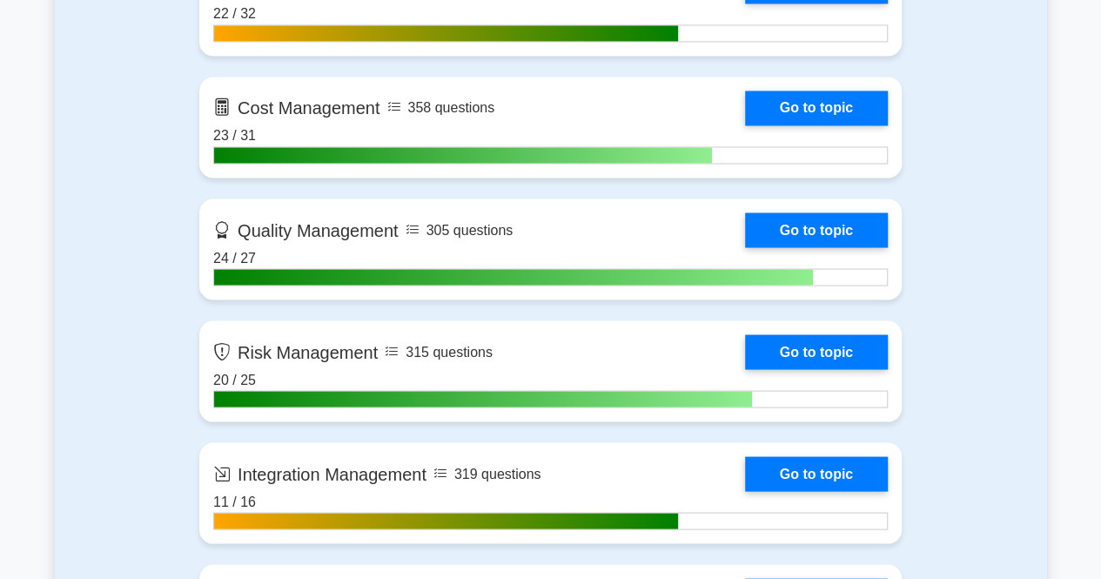
scroll to position [1473, 0]
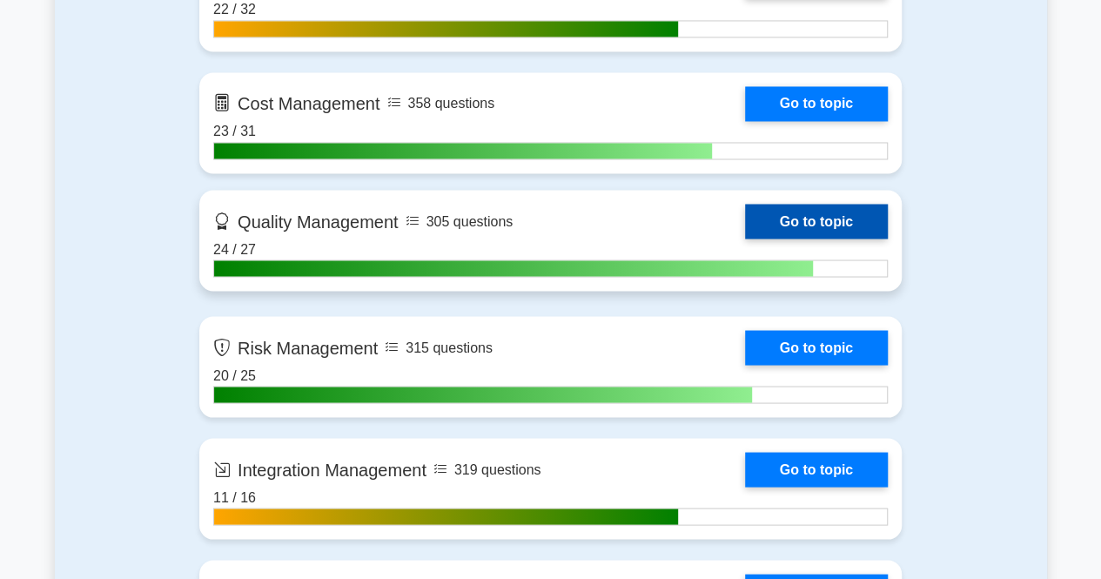
click at [815, 215] on link "Go to topic" at bounding box center [816, 221] width 143 height 35
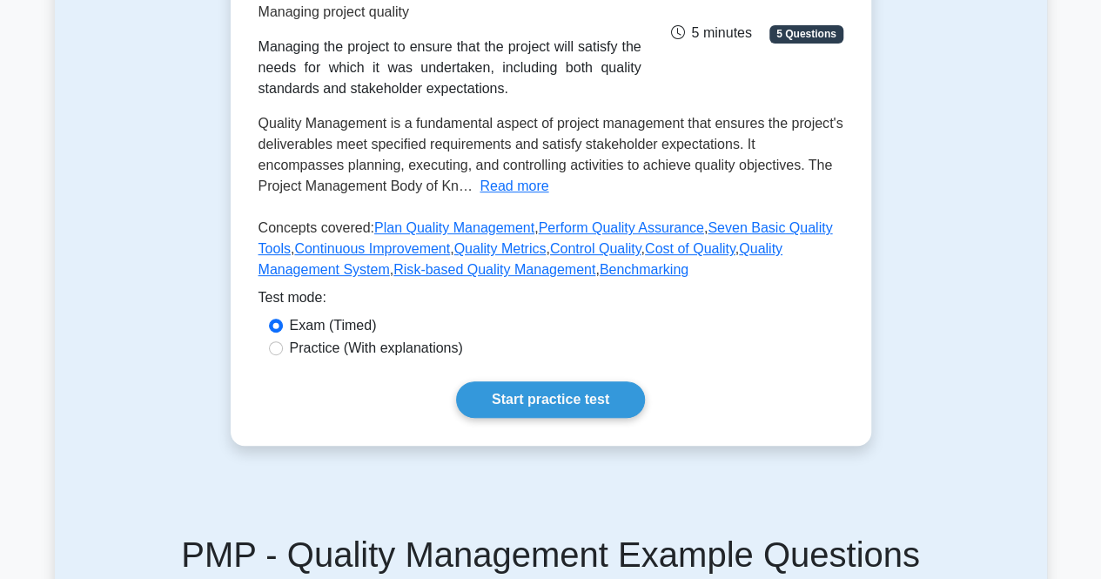
scroll to position [294, 0]
click at [568, 403] on link "Start practice test" at bounding box center [550, 398] width 189 height 37
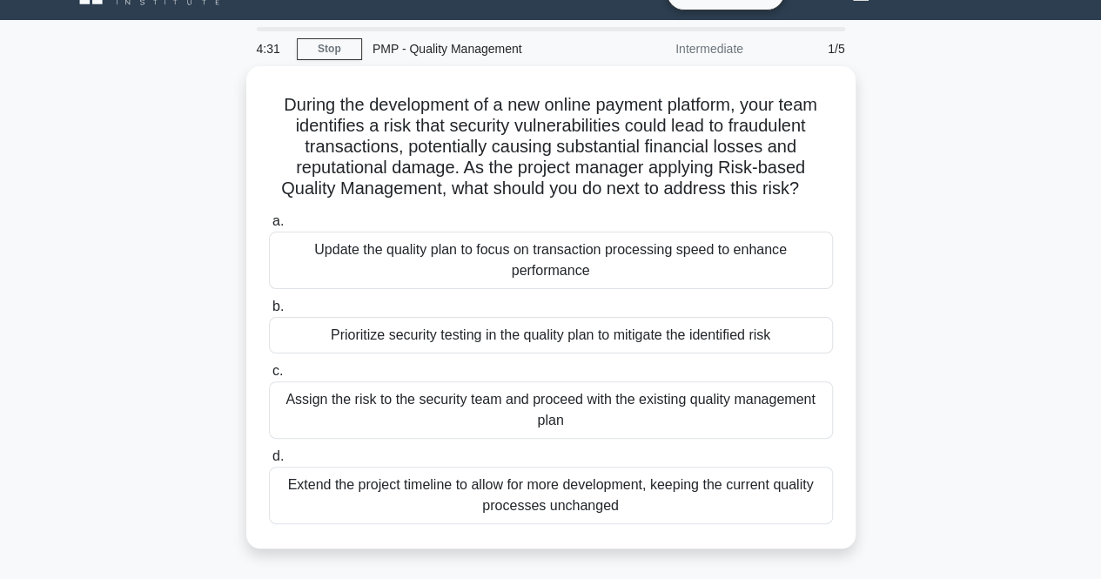
scroll to position [37, 0]
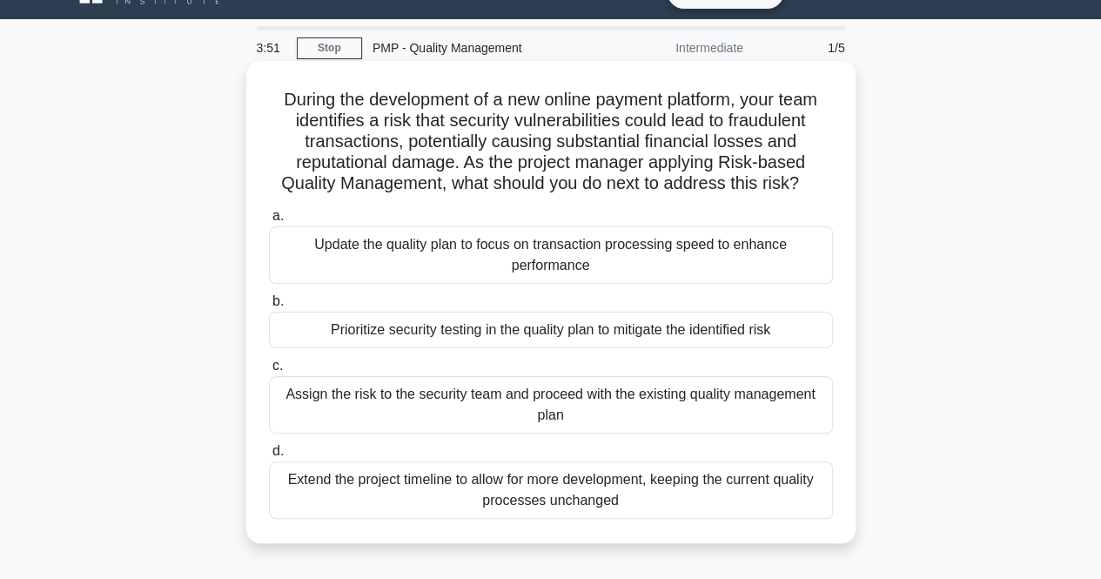
click at [540, 340] on div "Prioritize security testing in the quality plan to mitigate the identified risk" at bounding box center [551, 330] width 564 height 37
click at [269, 307] on input "b. Prioritize security testing in the quality plan to mitigate the identified r…" at bounding box center [269, 301] width 0 height 11
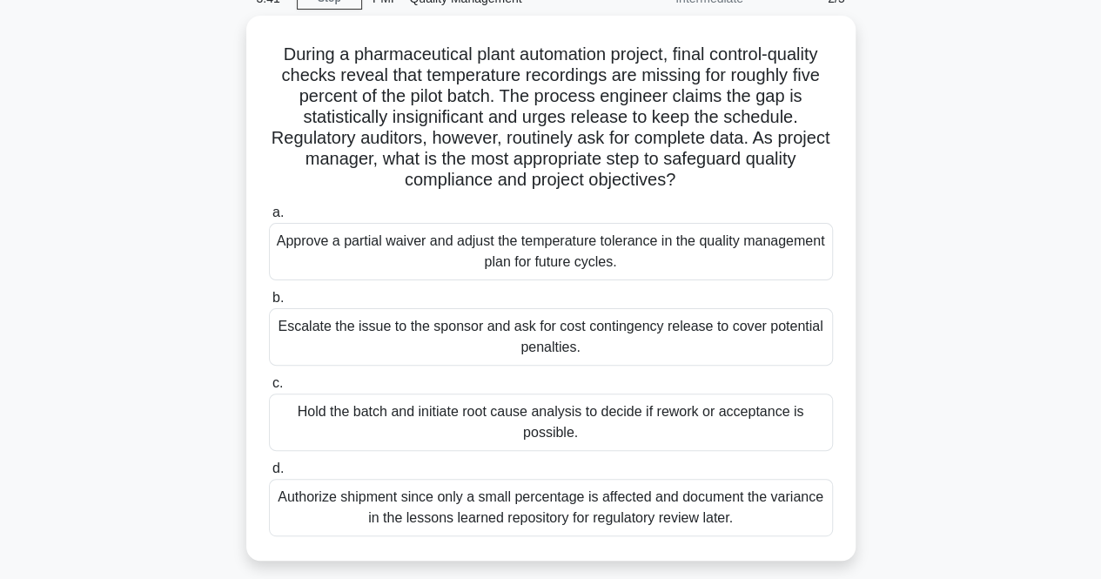
scroll to position [89, 0]
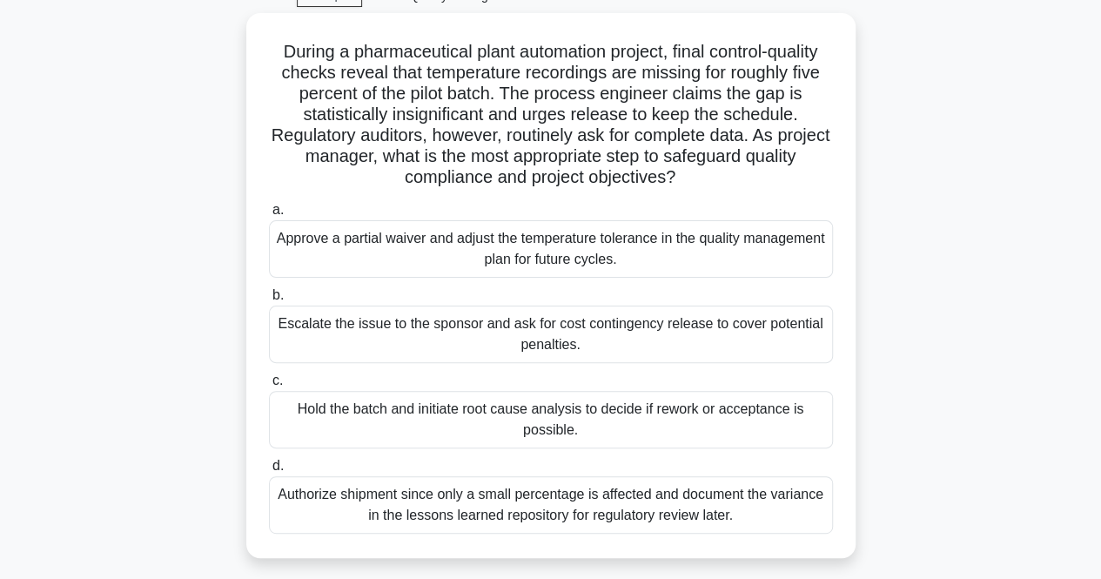
click at [164, 247] on div "During a pharmaceutical plant automation project, final control-quality checks …" at bounding box center [551, 296] width 992 height 566
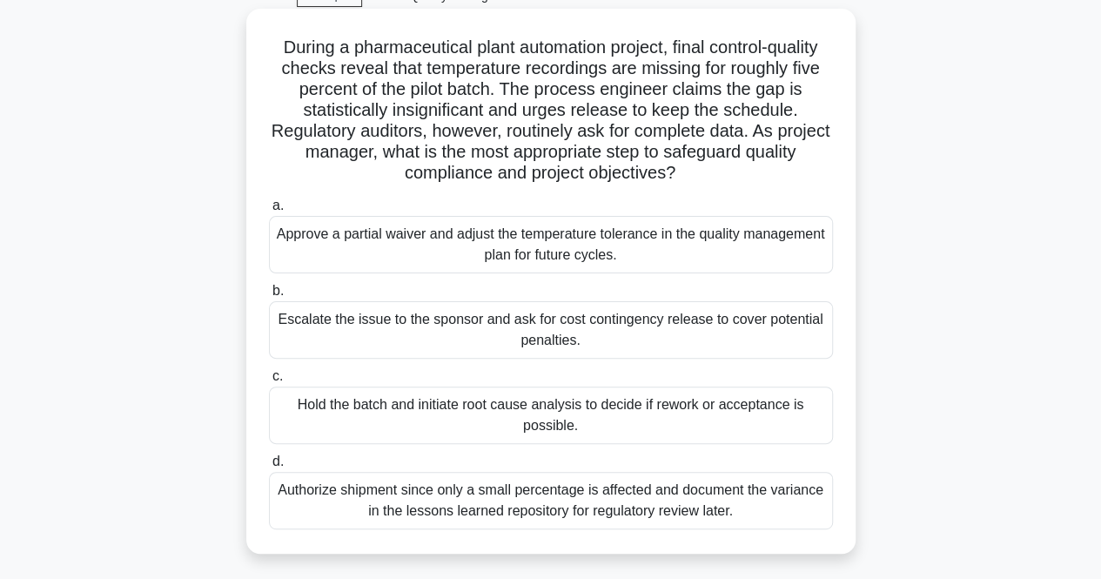
click at [480, 424] on div "Hold the batch and initiate root cause analysis to decide if rework or acceptan…" at bounding box center [551, 414] width 564 height 57
click at [269, 382] on input "c. Hold the batch and initiate root cause analysis to decide if rework or accep…" at bounding box center [269, 376] width 0 height 11
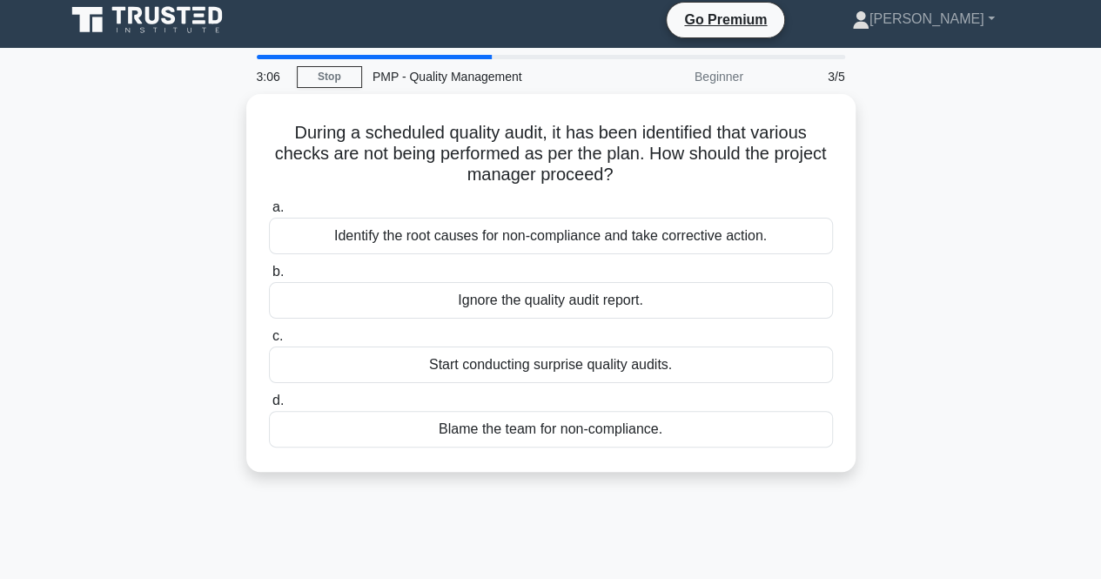
scroll to position [0, 0]
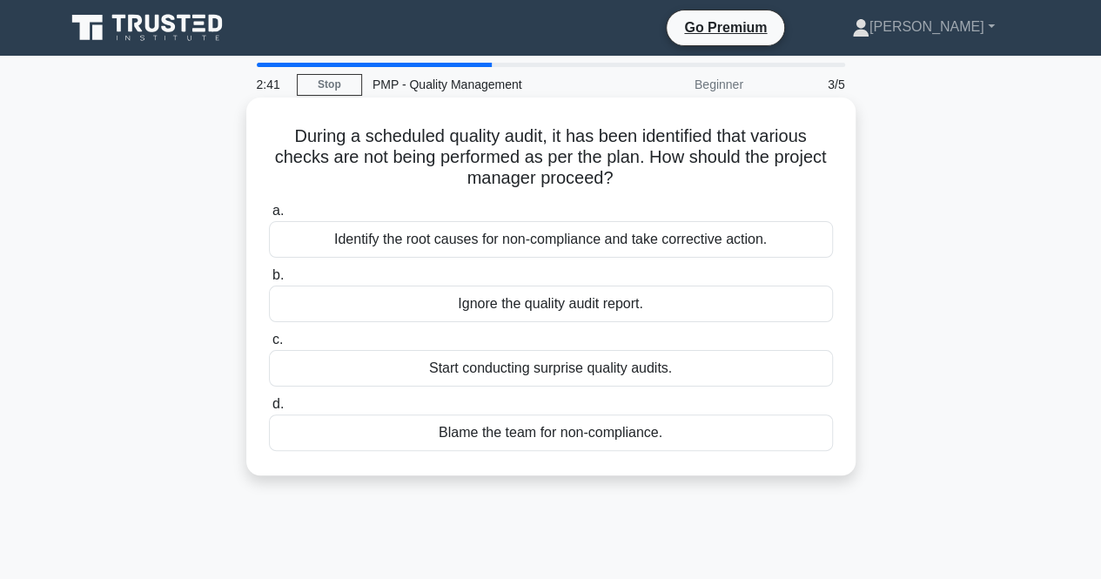
click at [590, 246] on div "Identify the root causes for non-compliance and take corrective action." at bounding box center [551, 239] width 564 height 37
click at [269, 217] on input "a. Identify the root causes for non-compliance and take corrective action." at bounding box center [269, 210] width 0 height 11
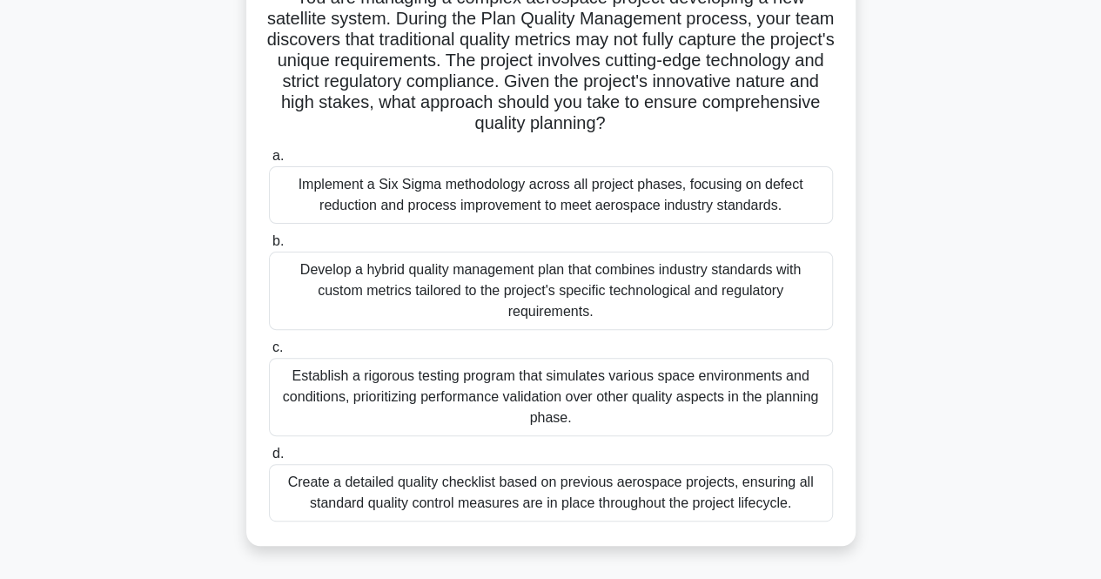
scroll to position [161, 0]
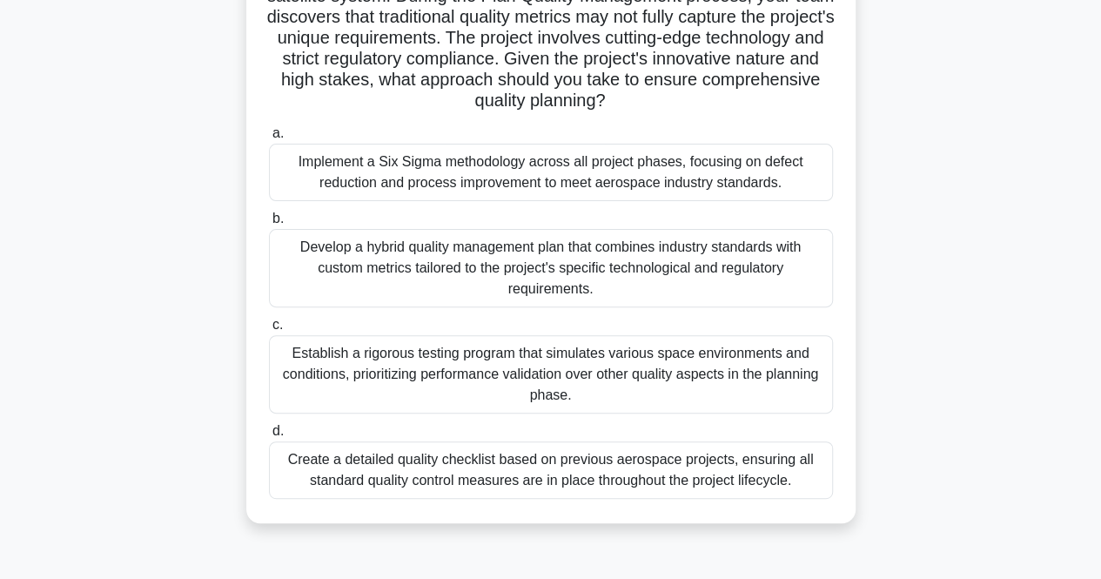
click at [372, 262] on div "Develop a hybrid quality management plan that combines industry standards with …" at bounding box center [551, 268] width 564 height 78
click at [269, 225] on input "b. Develop a hybrid quality management plan that combines industry standards wi…" at bounding box center [269, 218] width 0 height 11
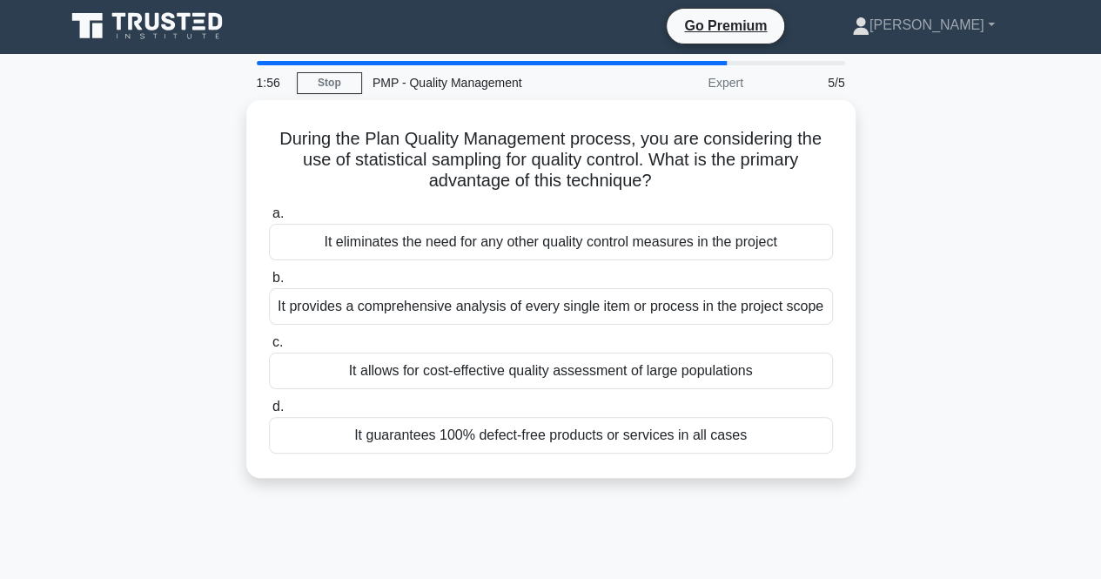
scroll to position [0, 0]
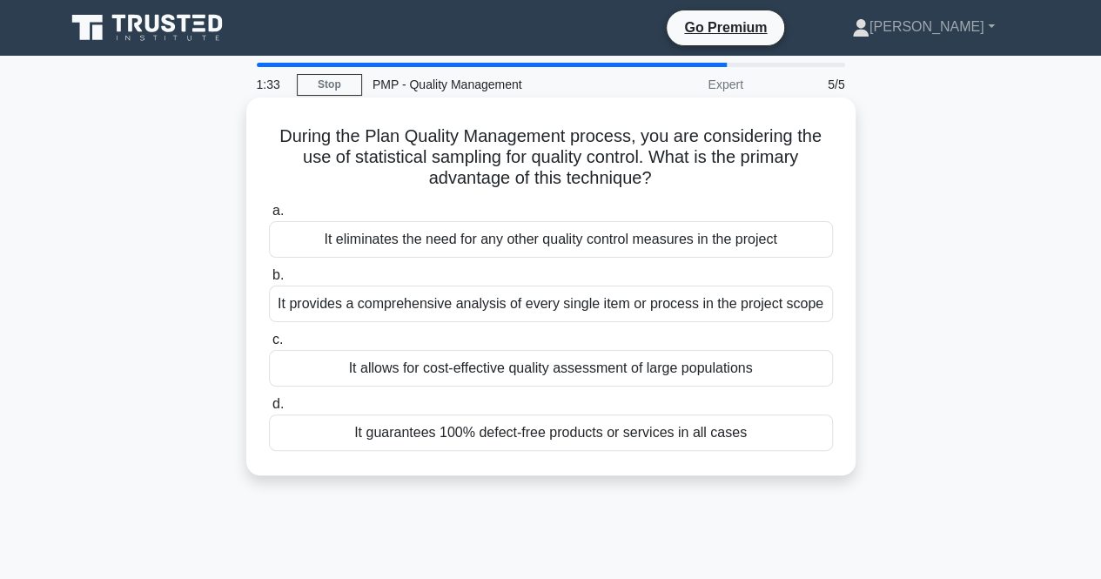
click at [470, 302] on div "It provides a comprehensive analysis of every single item or process in the pro…" at bounding box center [551, 304] width 564 height 37
click at [269, 281] on input "b. It provides a comprehensive analysis of every single item or process in the …" at bounding box center [269, 275] width 0 height 11
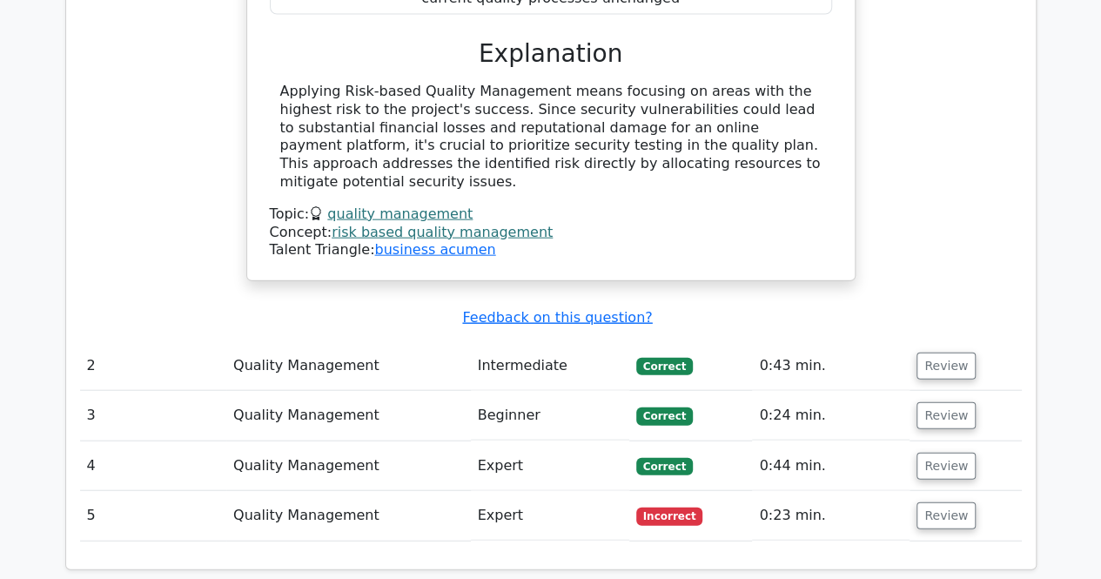
scroll to position [1966, 0]
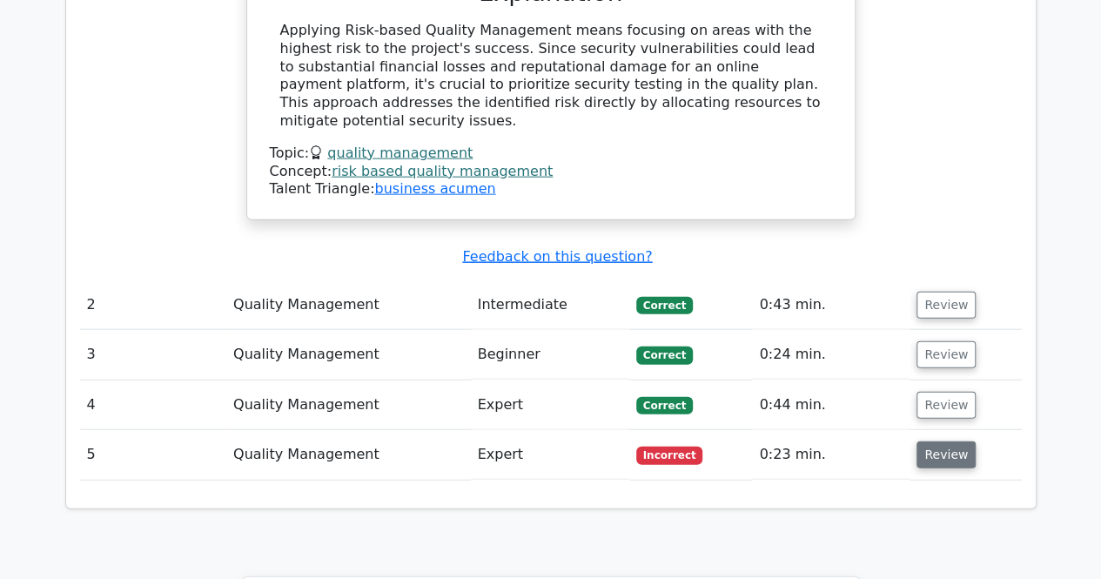
click at [943, 441] on button "Review" at bounding box center [946, 454] width 59 height 27
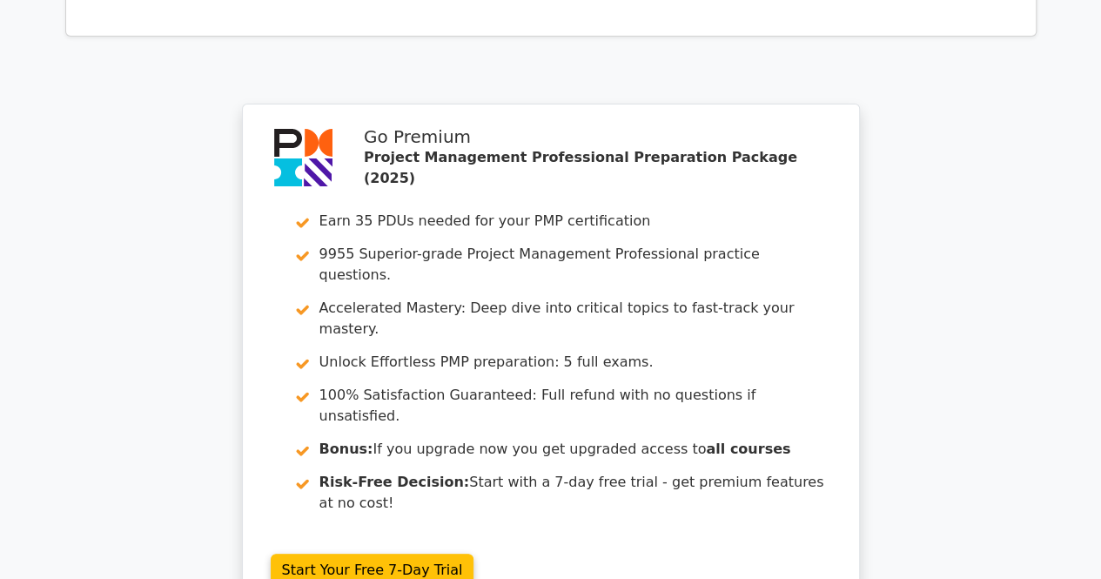
scroll to position [3469, 0]
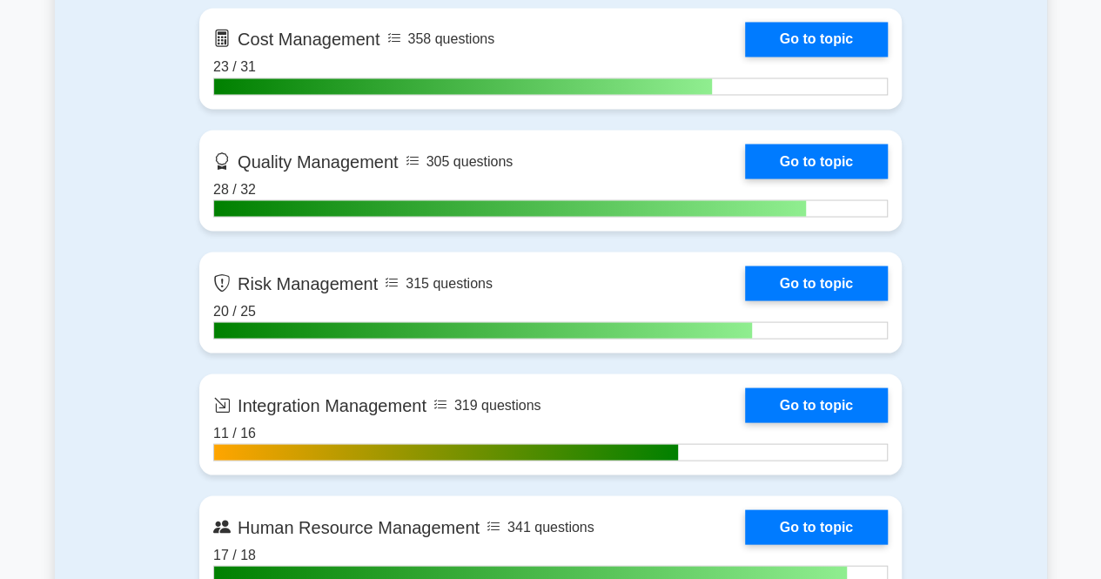
scroll to position [1545, 0]
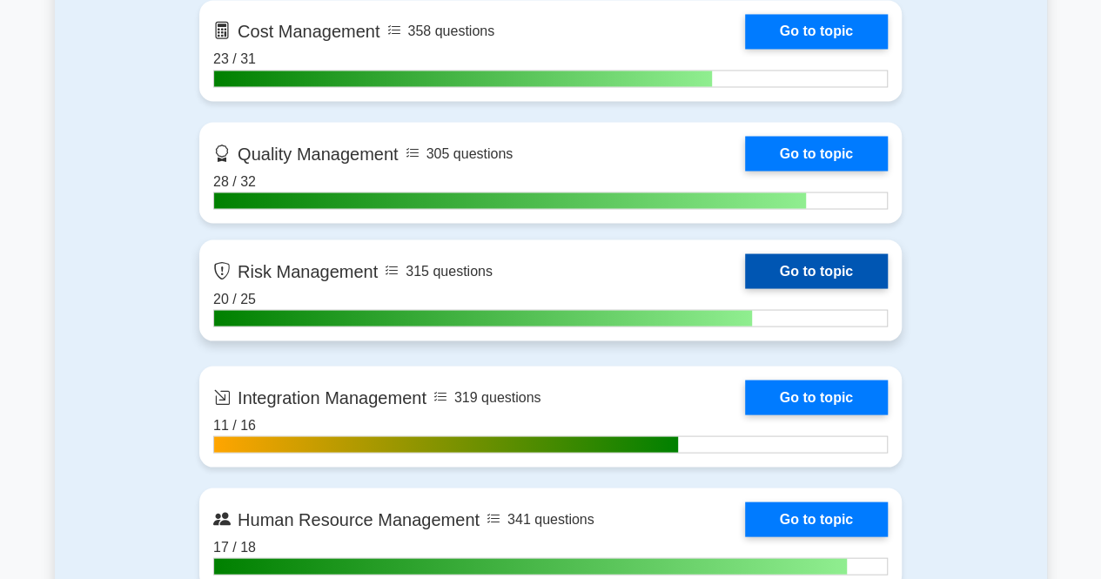
click at [763, 269] on link "Go to topic" at bounding box center [816, 270] width 143 height 35
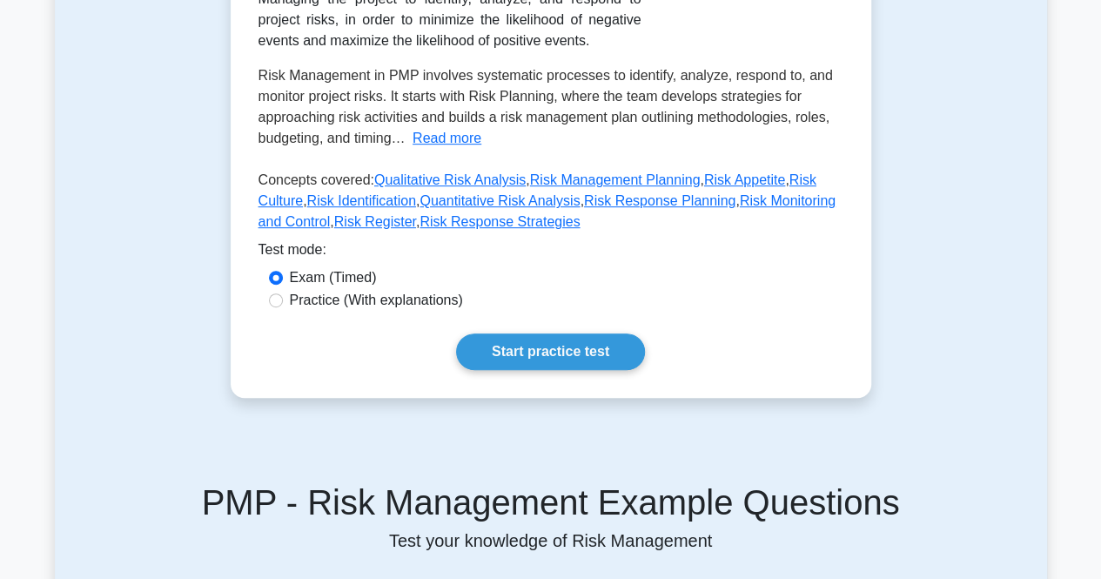
scroll to position [346, 0]
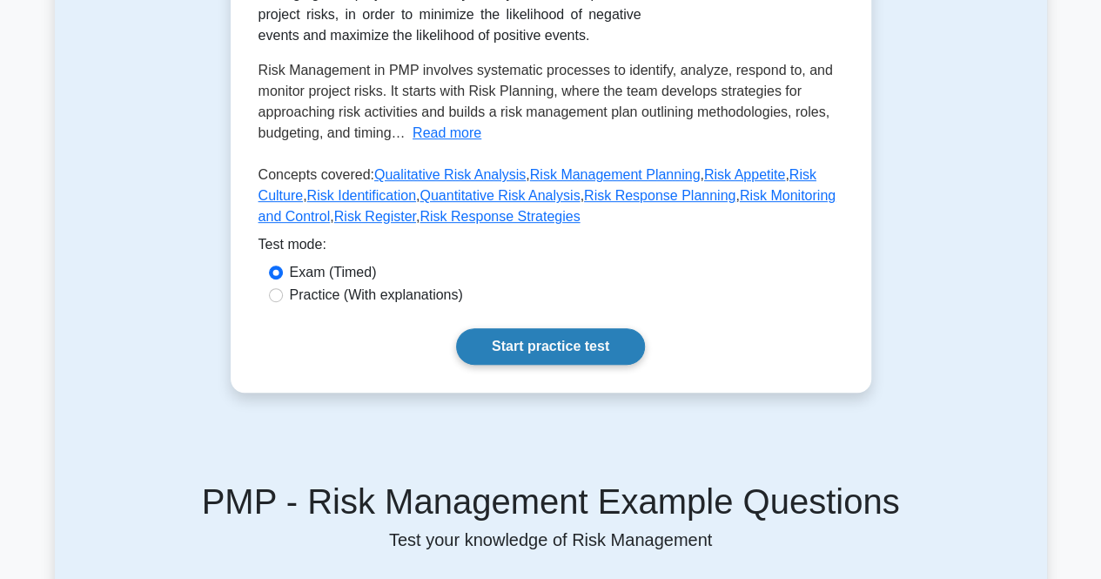
click at [568, 335] on link "Start practice test" at bounding box center [550, 346] width 189 height 37
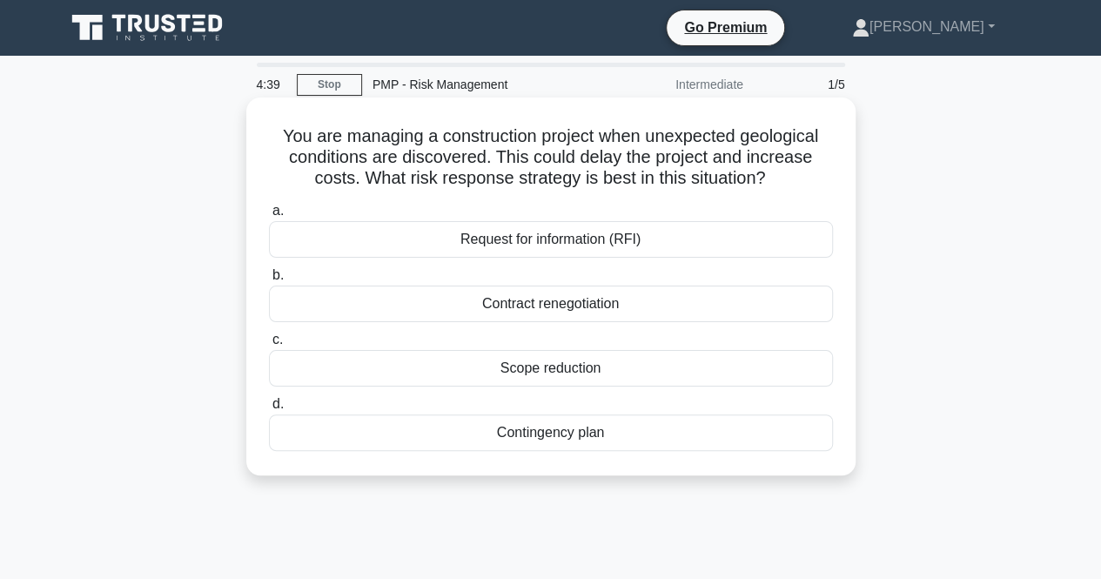
click at [621, 433] on div "Contingency plan" at bounding box center [551, 432] width 564 height 37
click at [269, 410] on input "d. Contingency plan" at bounding box center [269, 404] width 0 height 11
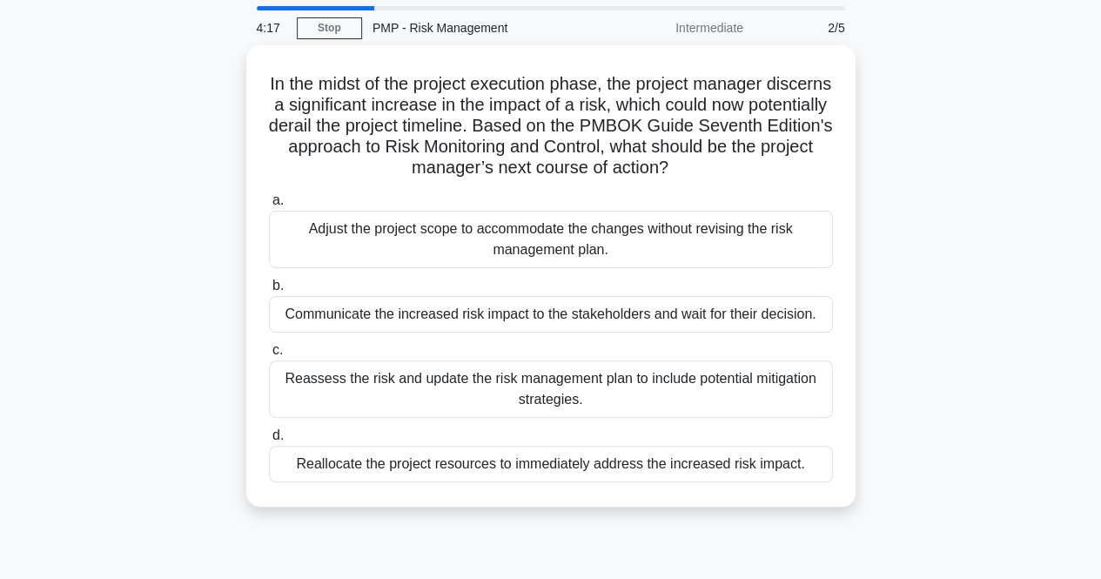
scroll to position [57, 0]
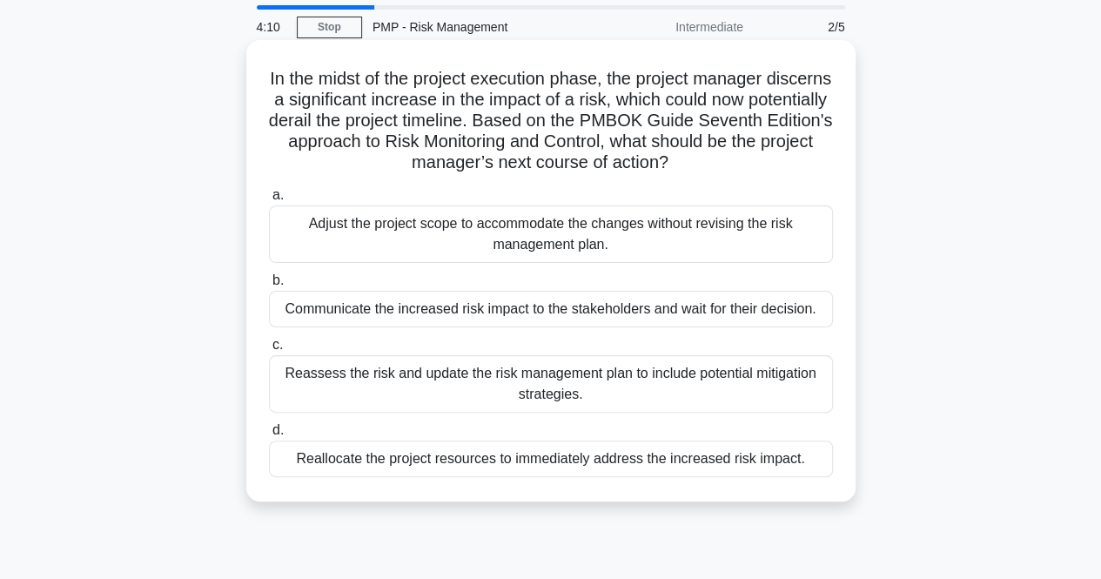
click at [735, 393] on div "Reassess the risk and update the risk management plan to include potential miti…" at bounding box center [551, 383] width 564 height 57
click at [269, 351] on input "c. Reassess the risk and update the risk management plan to include potential m…" at bounding box center [269, 344] width 0 height 11
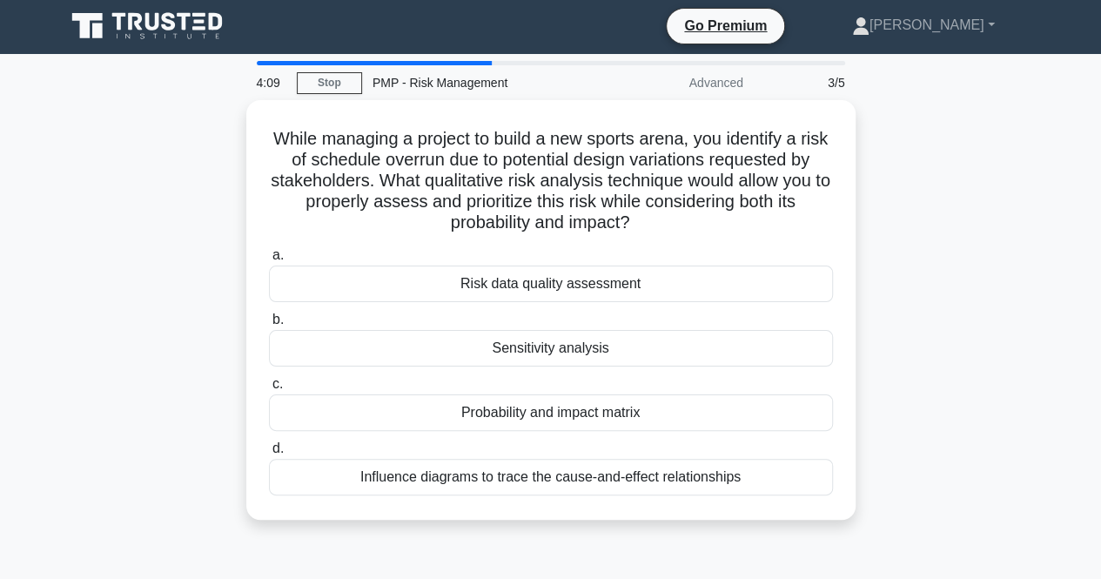
scroll to position [0, 0]
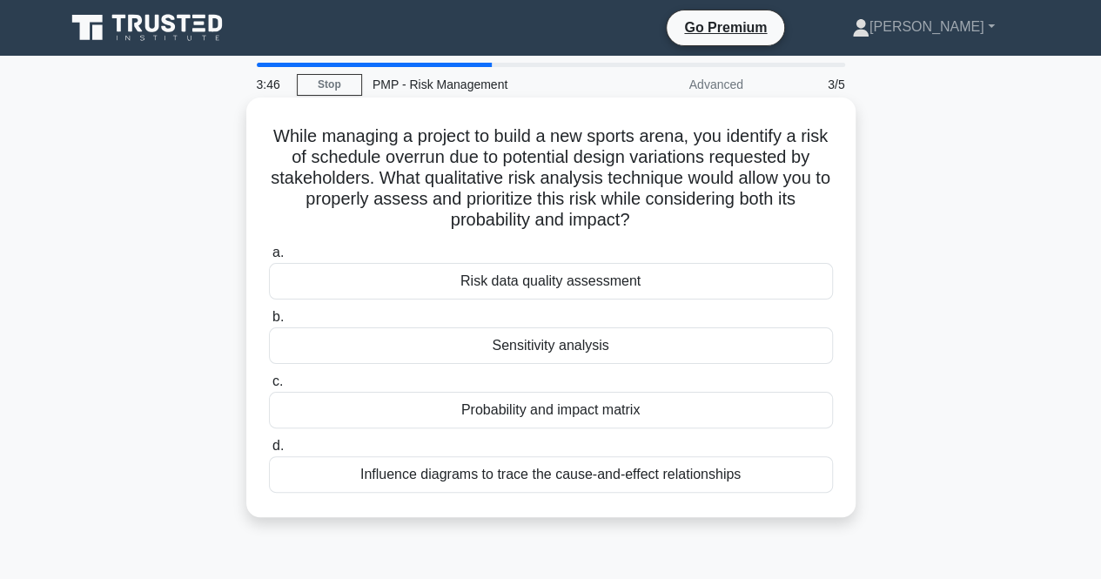
click at [615, 415] on div "Probability and impact matrix" at bounding box center [551, 410] width 564 height 37
click at [269, 387] on input "c. Probability and impact matrix" at bounding box center [269, 381] width 0 height 11
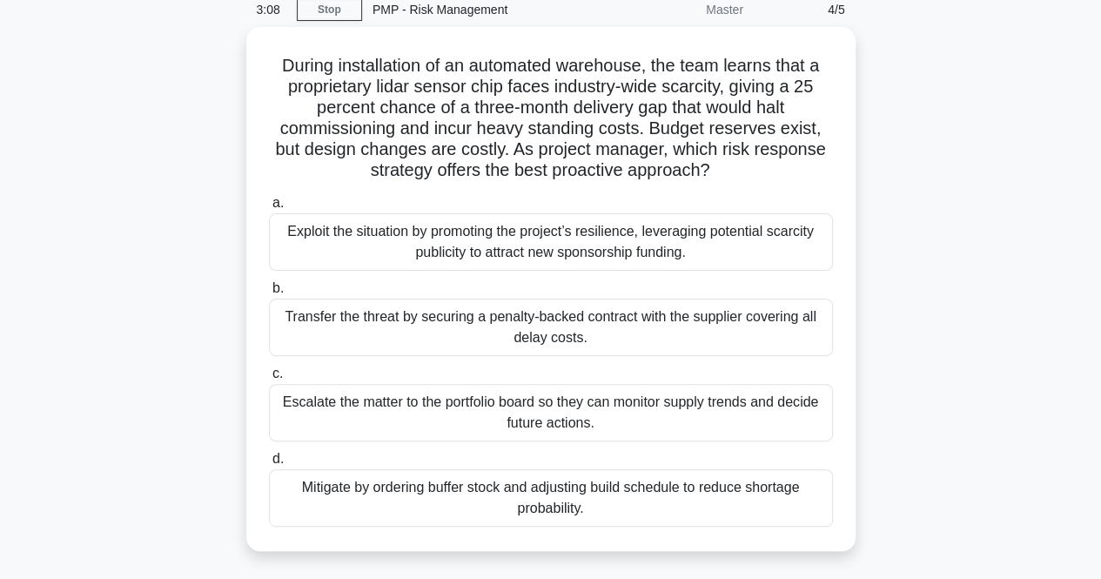
scroll to position [71, 0]
click at [721, 330] on div "Transfer the threat by securing a penalty-backed contract with the supplier cov…" at bounding box center [551, 327] width 564 height 57
click at [269, 294] on input "b. Transfer the threat by securing a penalty-backed contract with the supplier …" at bounding box center [269, 288] width 0 height 11
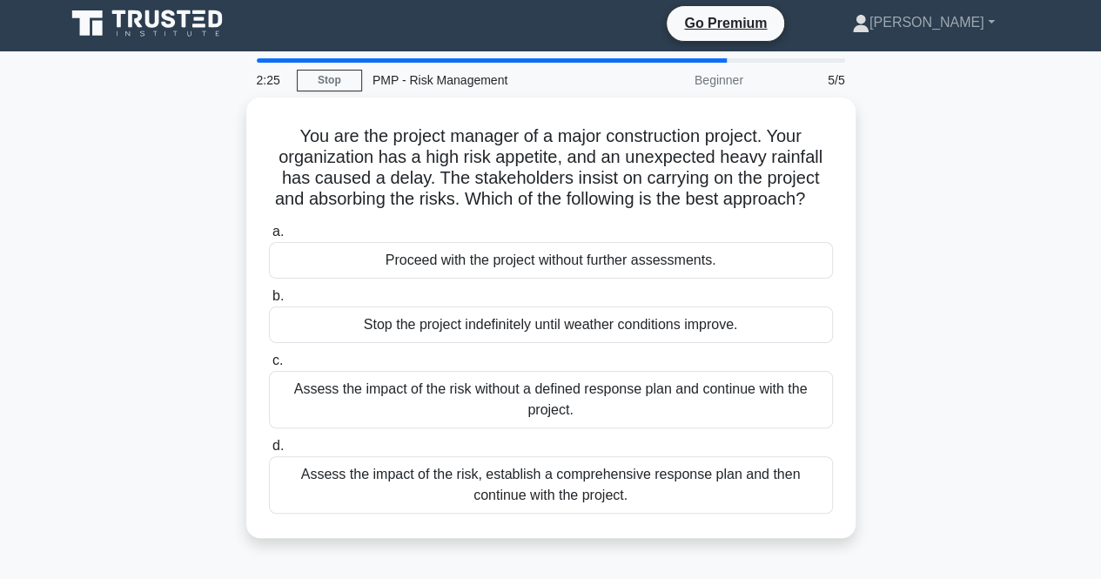
scroll to position [0, 0]
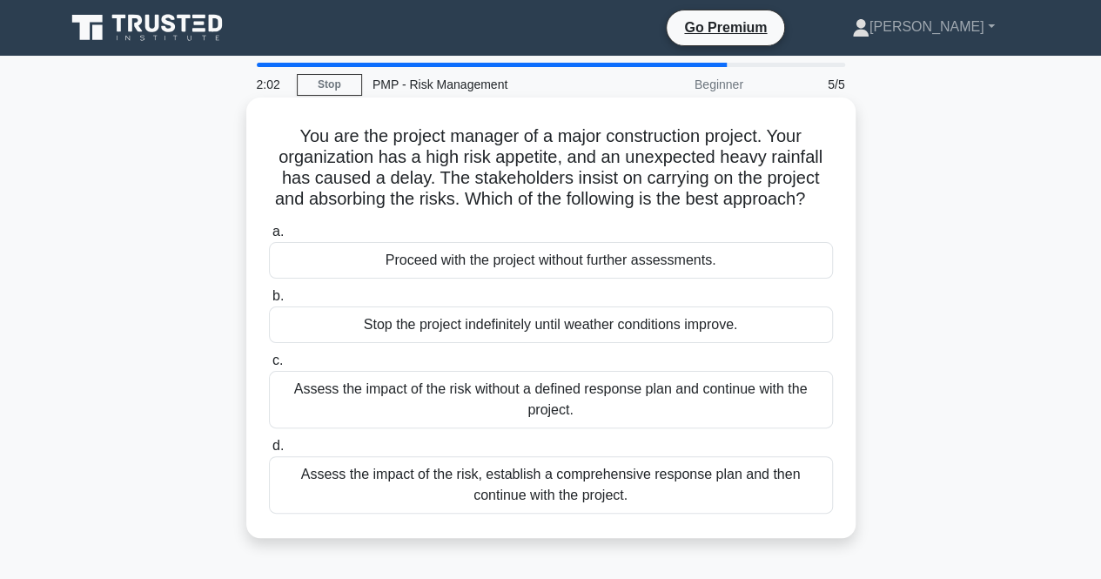
click at [521, 514] on div "Assess the impact of the risk, establish a comprehensive response plan and then…" at bounding box center [551, 484] width 564 height 57
click at [269, 452] on input "d. Assess the impact of the risk, establish a comprehensive response plan and t…" at bounding box center [269, 445] width 0 height 11
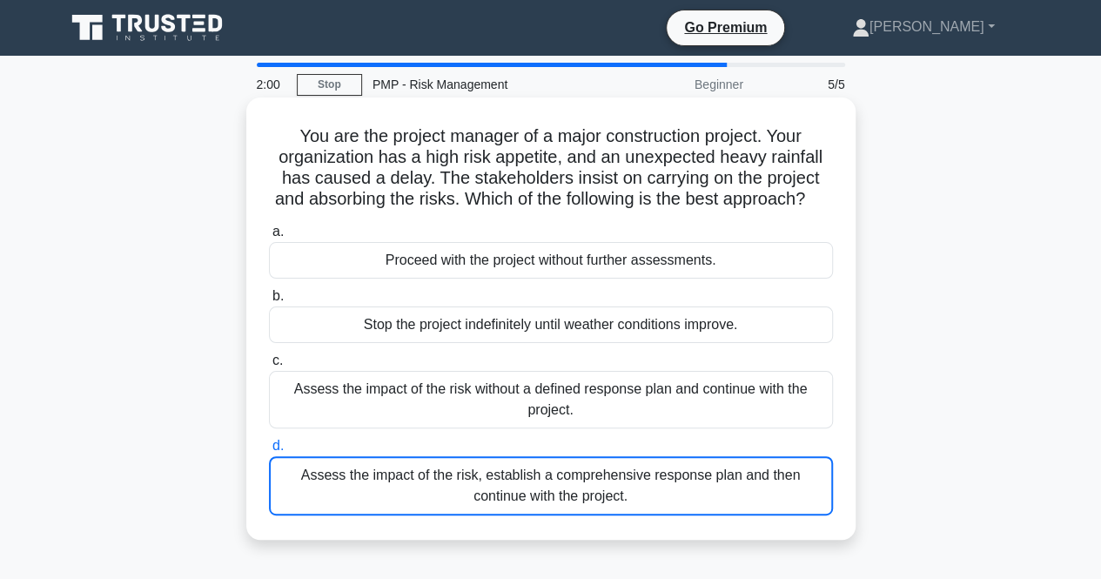
scroll to position [4, 0]
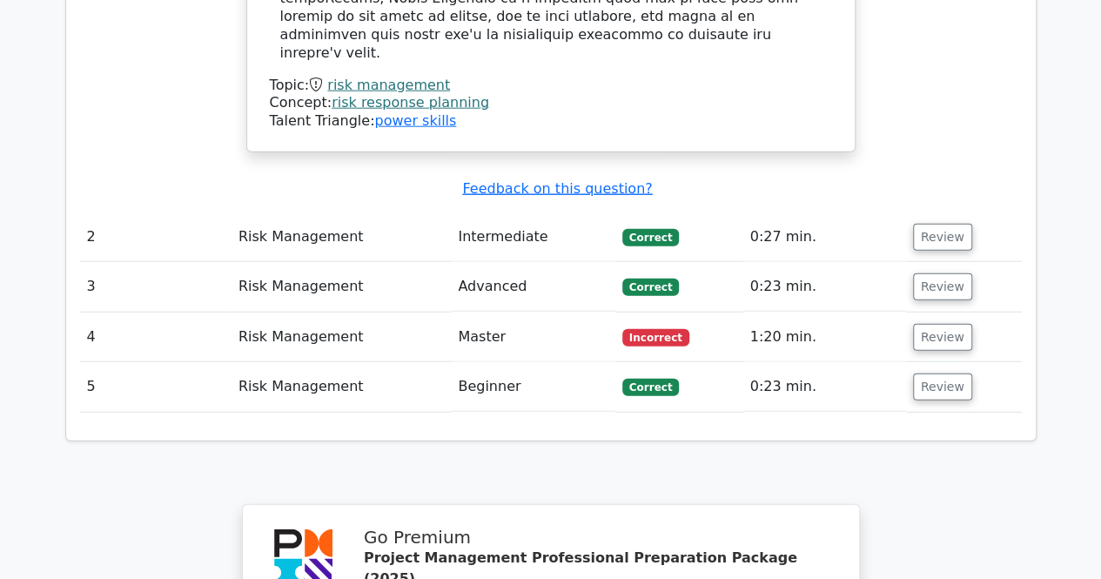
scroll to position [2129, 0]
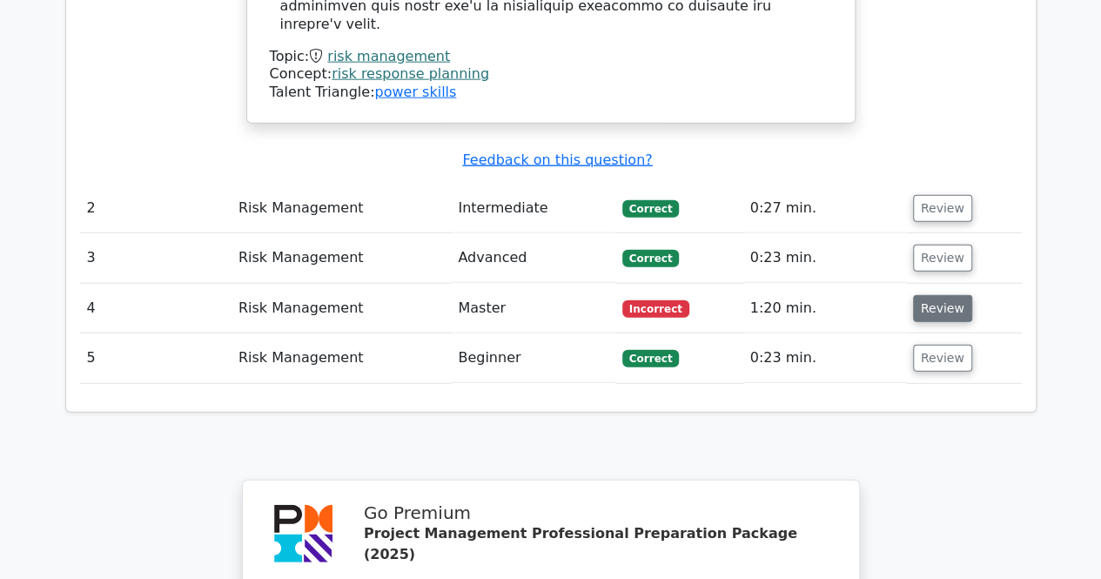
click at [931, 295] on button "Review" at bounding box center [942, 308] width 59 height 27
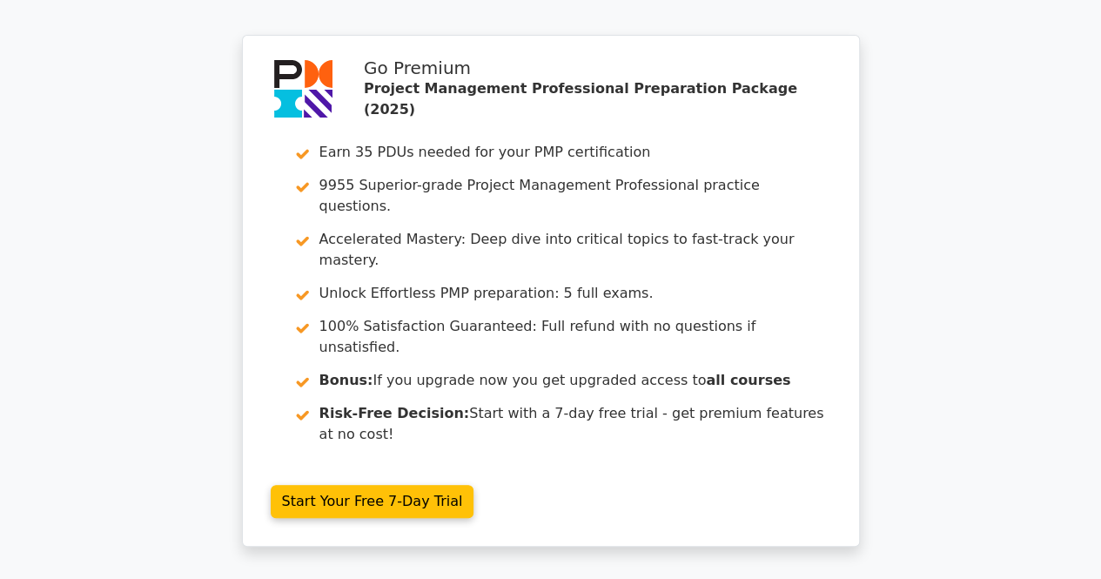
scroll to position [3560, 0]
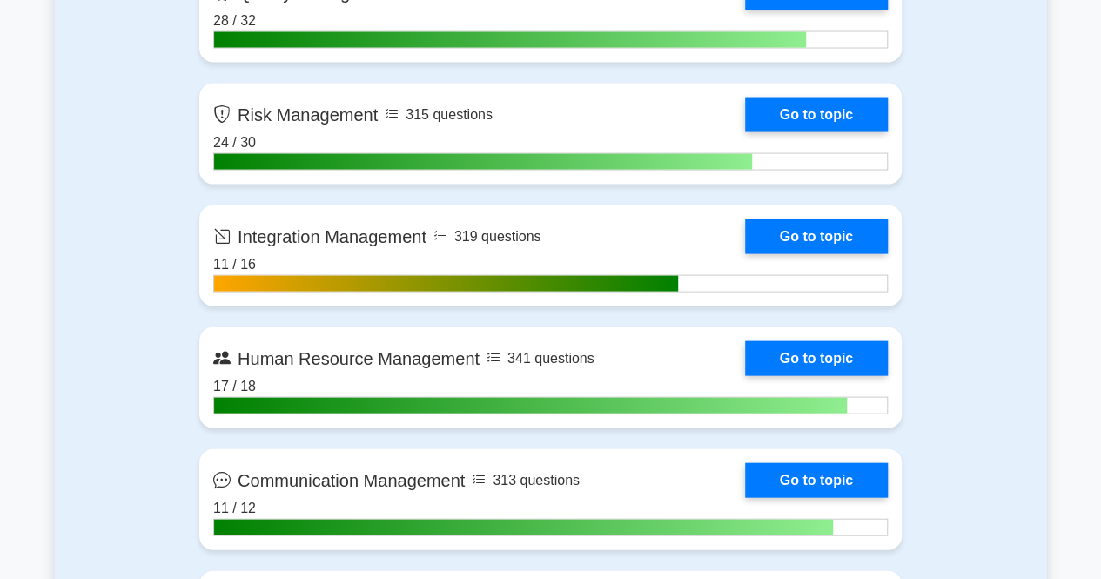
scroll to position [1706, 0]
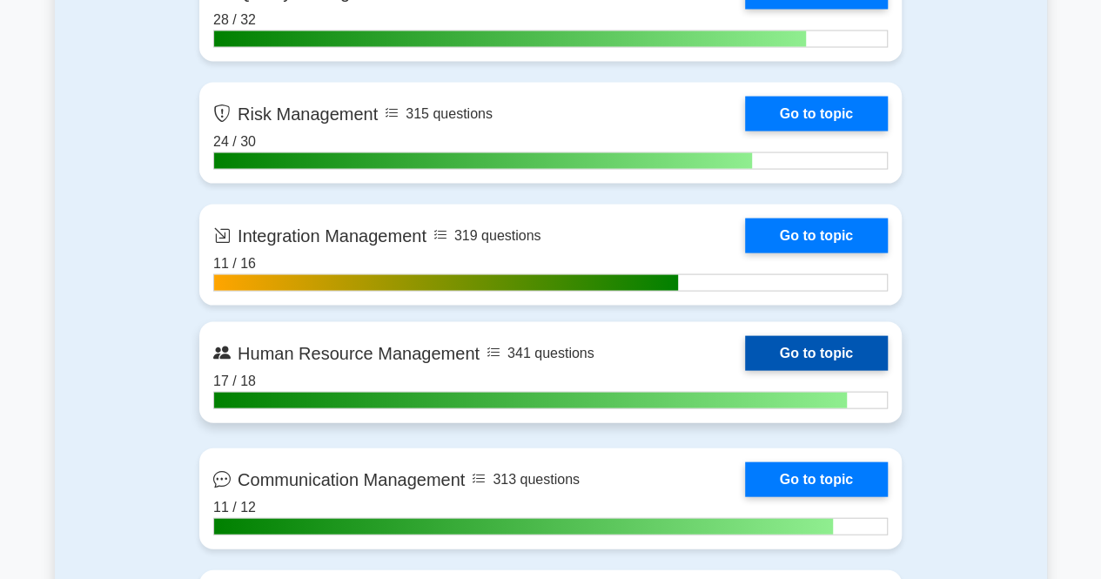
click at [834, 359] on link "Go to topic" at bounding box center [816, 353] width 143 height 35
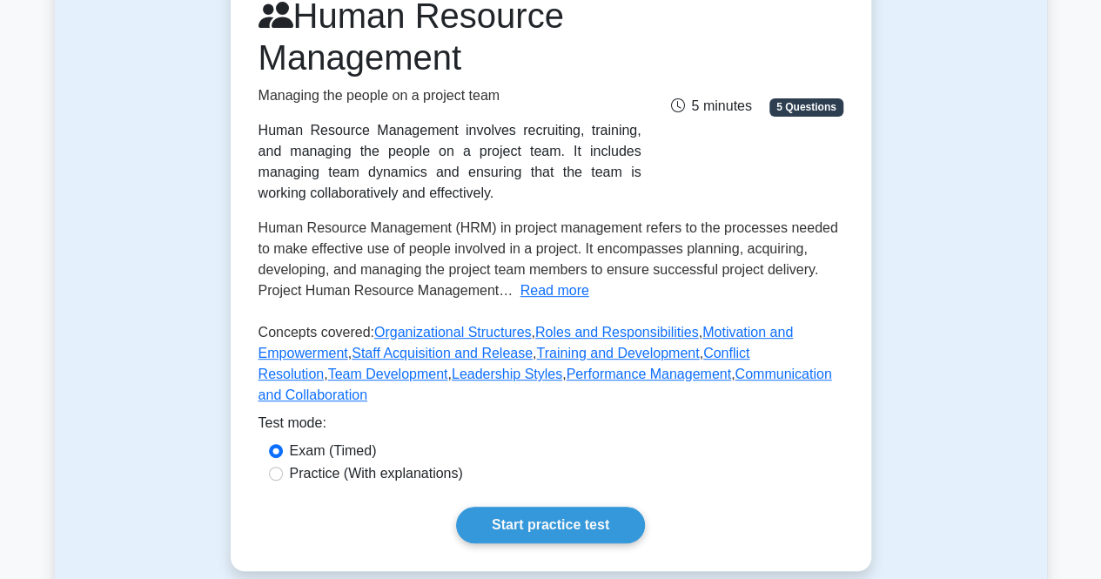
scroll to position [257, 0]
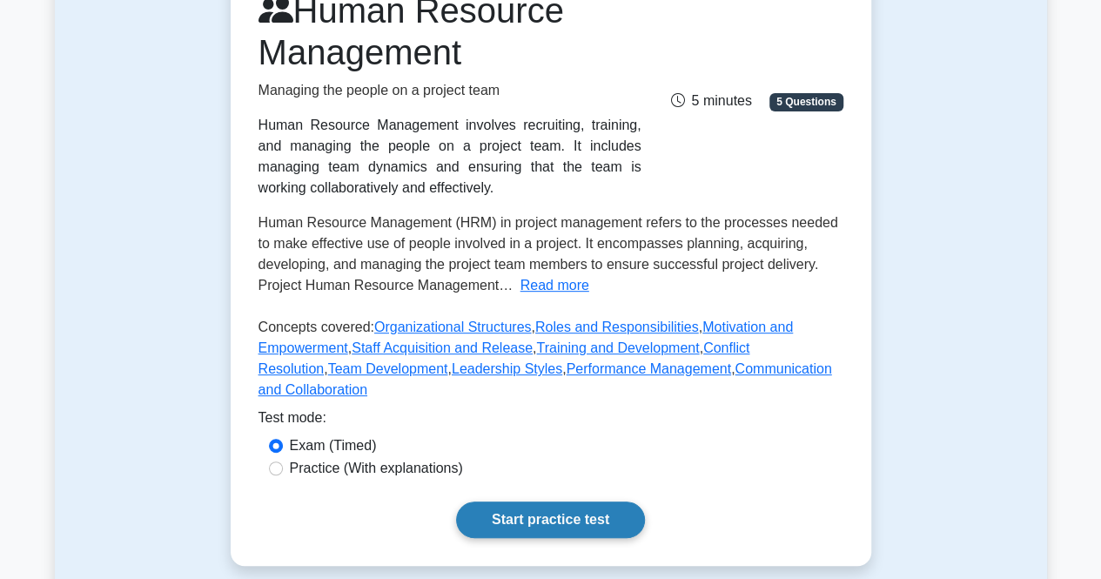
click at [559, 502] on link "Start practice test" at bounding box center [550, 519] width 189 height 37
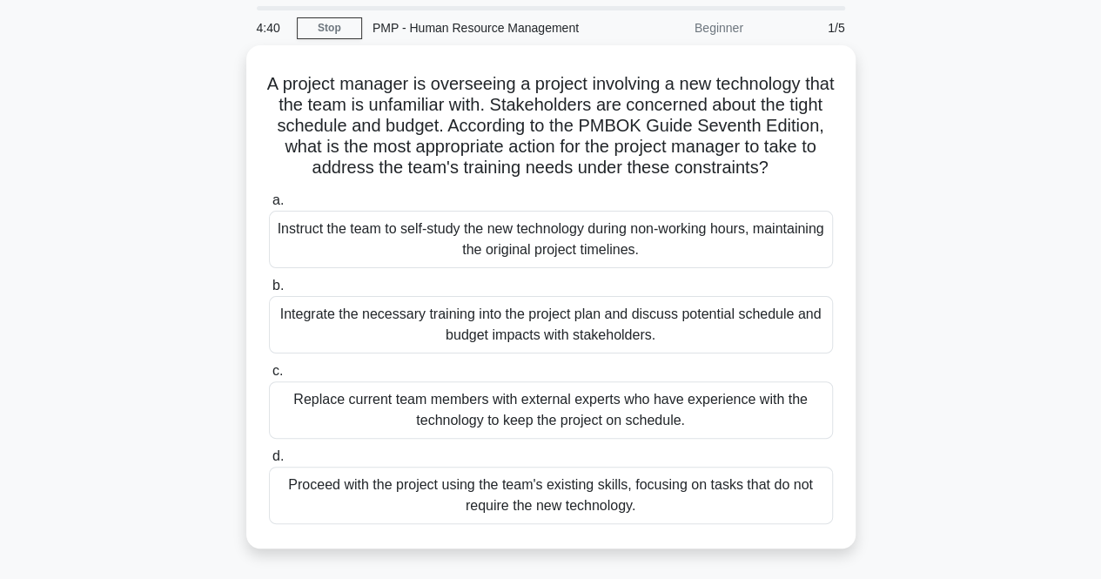
scroll to position [57, 0]
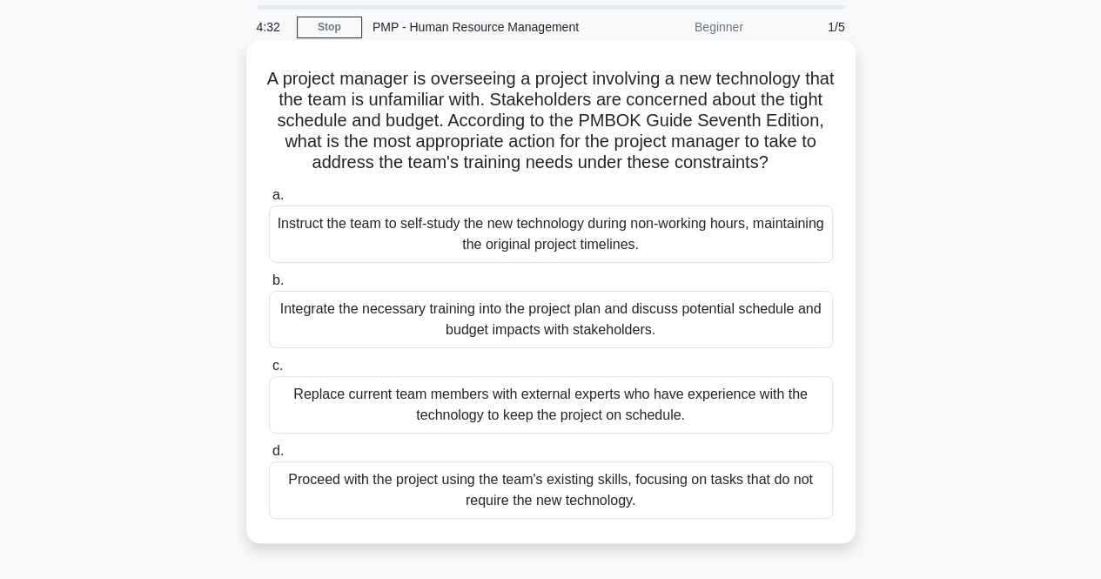
click at [772, 319] on div "Integrate the necessary training into the project plan and discuss potential sc…" at bounding box center [551, 319] width 564 height 57
click at [269, 286] on input "b. Integrate the necessary training into the project plan and discuss potential…" at bounding box center [269, 280] width 0 height 11
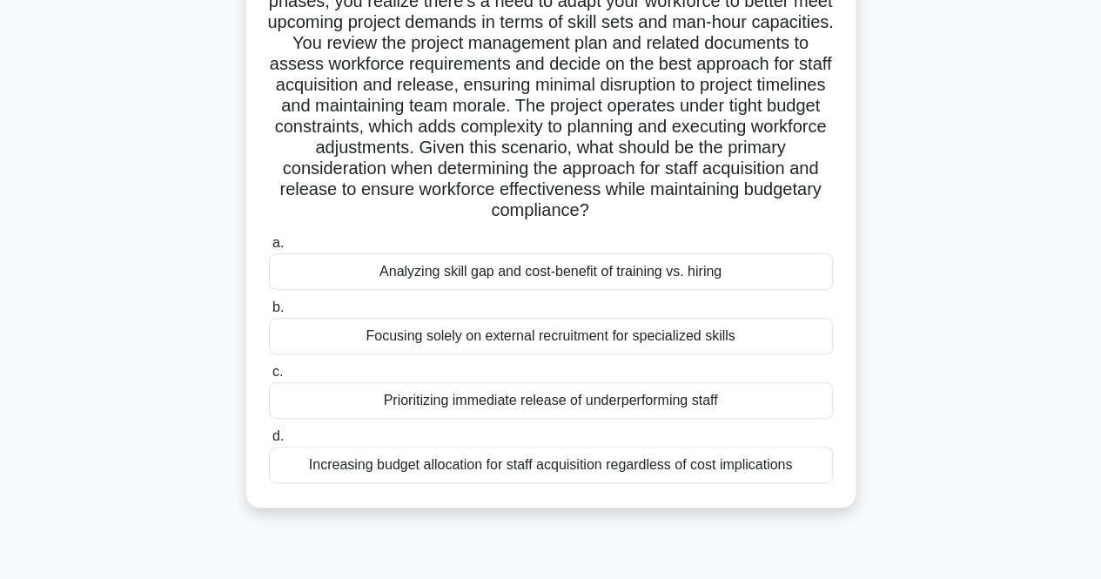
scroll to position [159, 0]
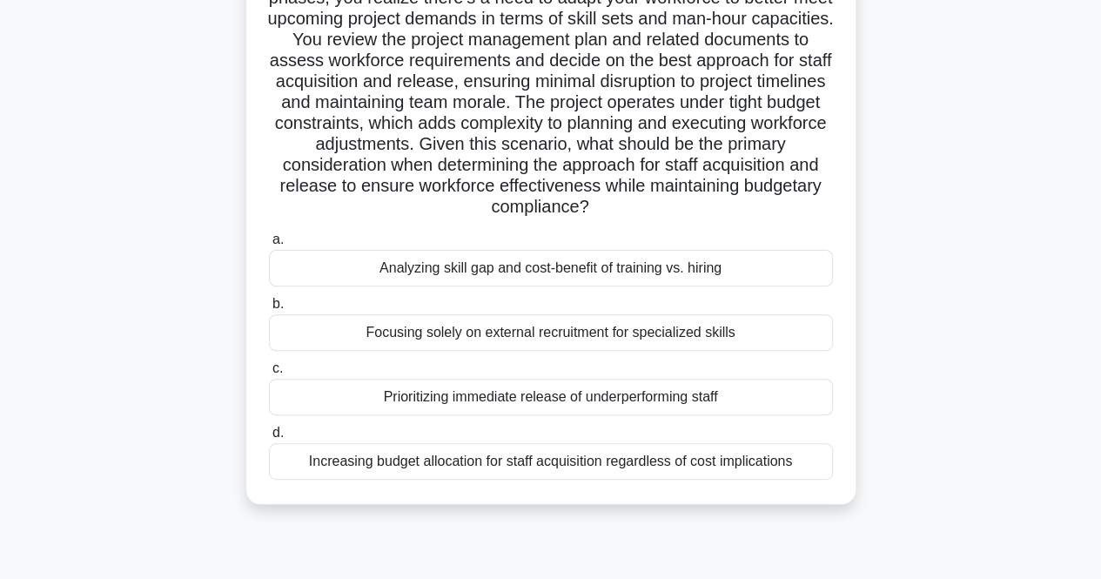
click at [770, 271] on div "Analyzing skill gap and cost-benefit of training vs. hiring" at bounding box center [551, 268] width 564 height 37
click at [269, 245] on input "a. Analyzing skill gap and cost-benefit of training vs. hiring" at bounding box center [269, 239] width 0 height 11
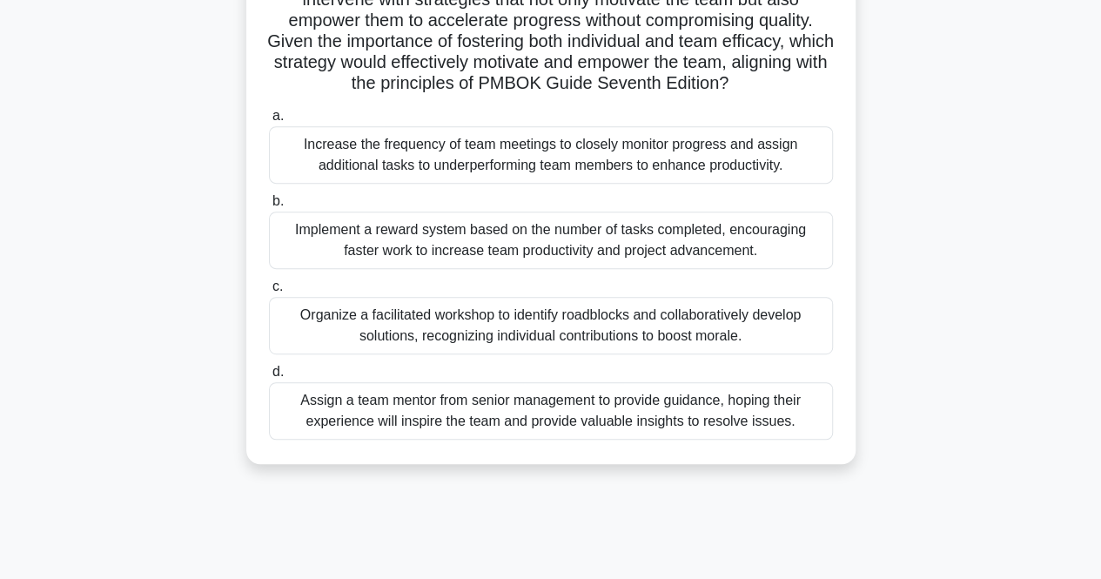
scroll to position [307, 0]
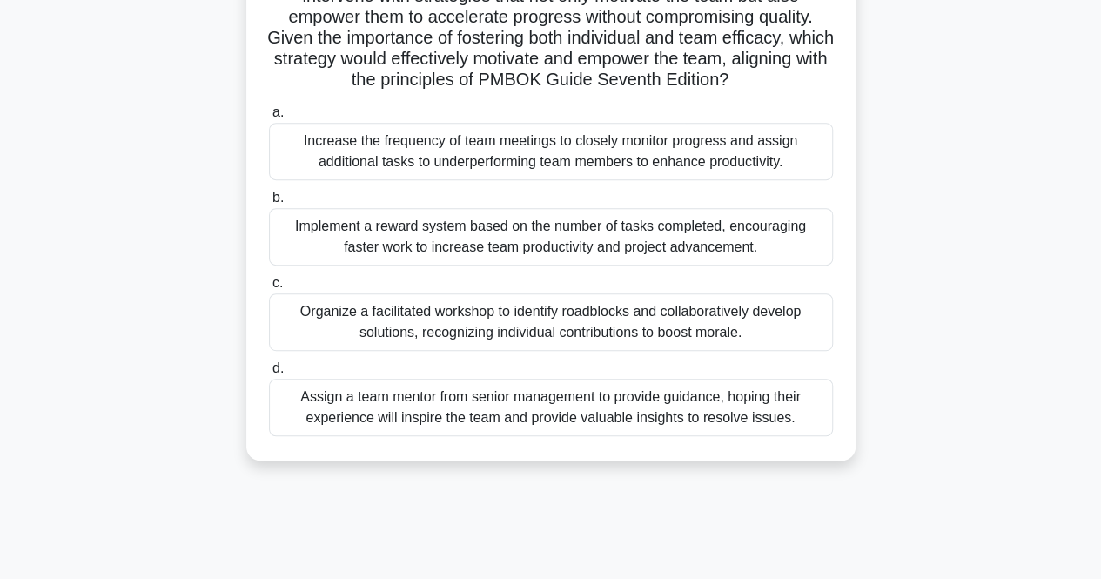
click at [763, 245] on div "Implement a reward system based on the number of tasks completed, encouraging f…" at bounding box center [551, 236] width 564 height 57
click at [269, 204] on input "b. Implement a reward system based on the number of tasks completed, encouragin…" at bounding box center [269, 197] width 0 height 11
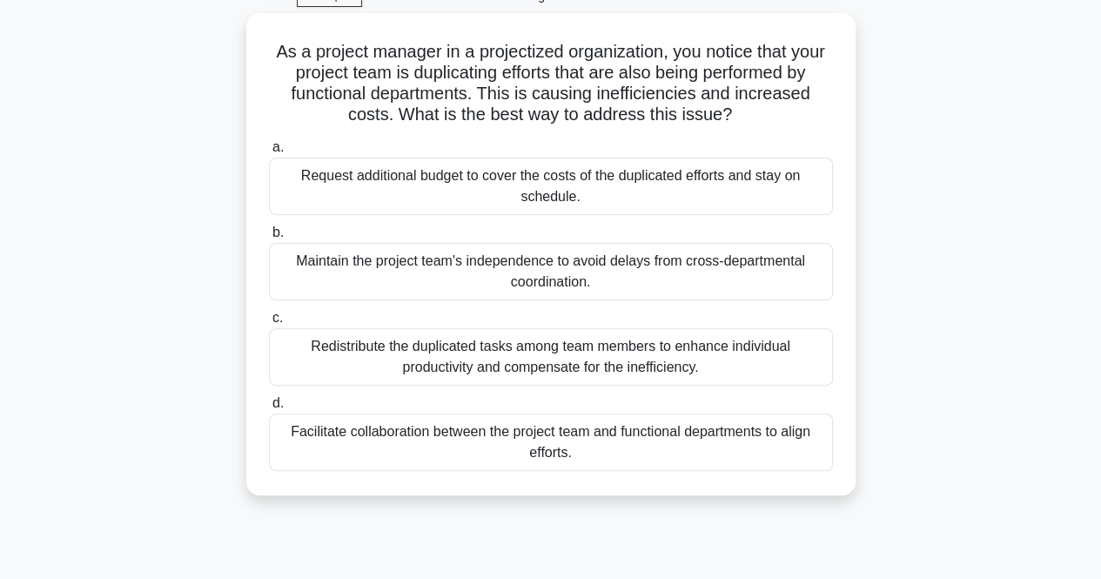
scroll to position [97, 0]
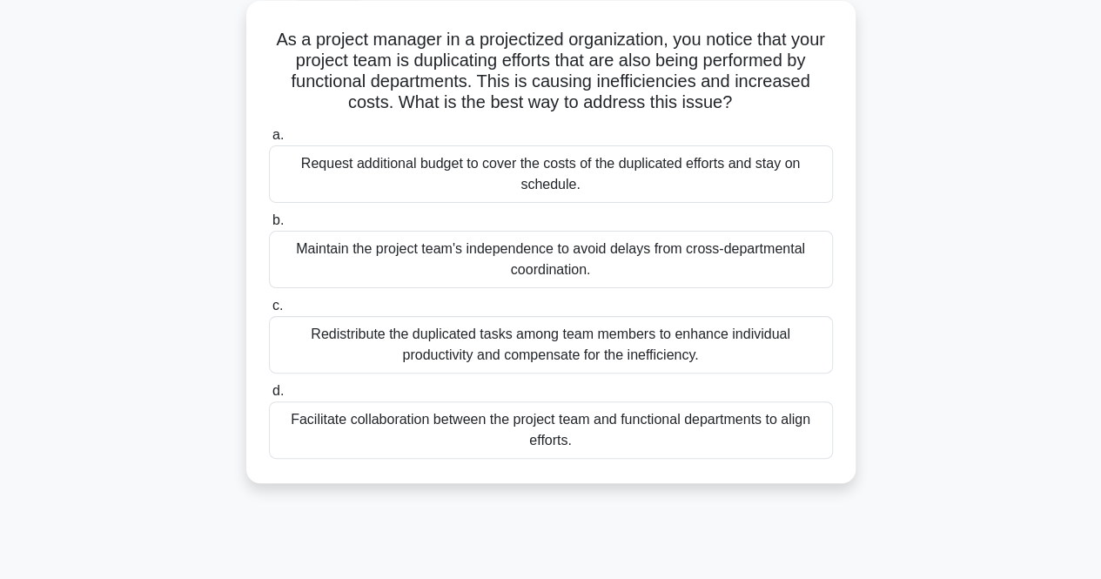
click at [770, 417] on div "Facilitate collaboration between the project team and functional departments to…" at bounding box center [551, 429] width 564 height 57
click at [269, 397] on input "d. Facilitate collaboration between the project team and functional departments…" at bounding box center [269, 391] width 0 height 11
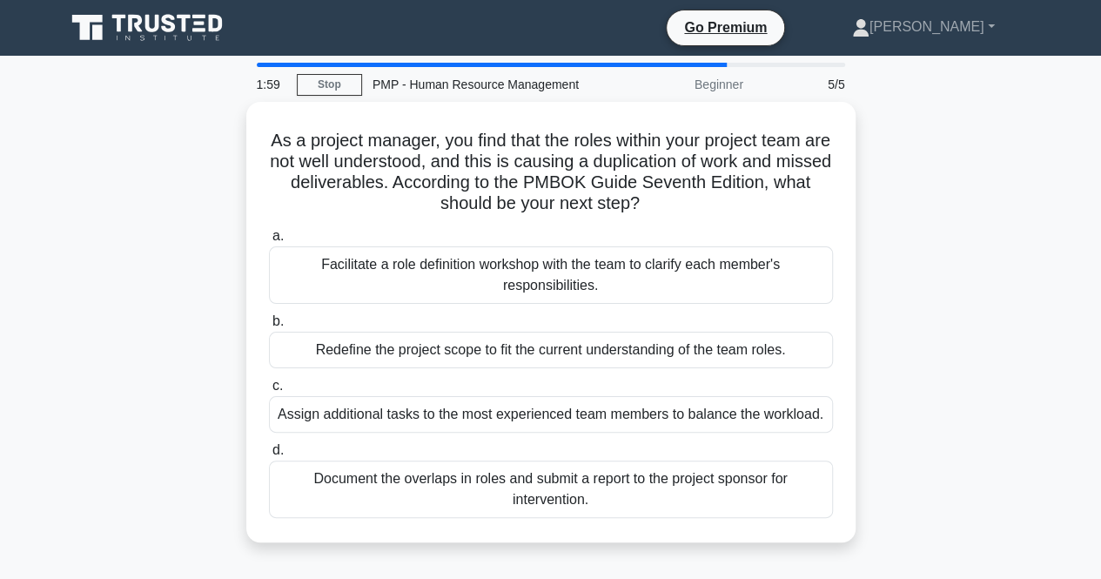
scroll to position [0, 0]
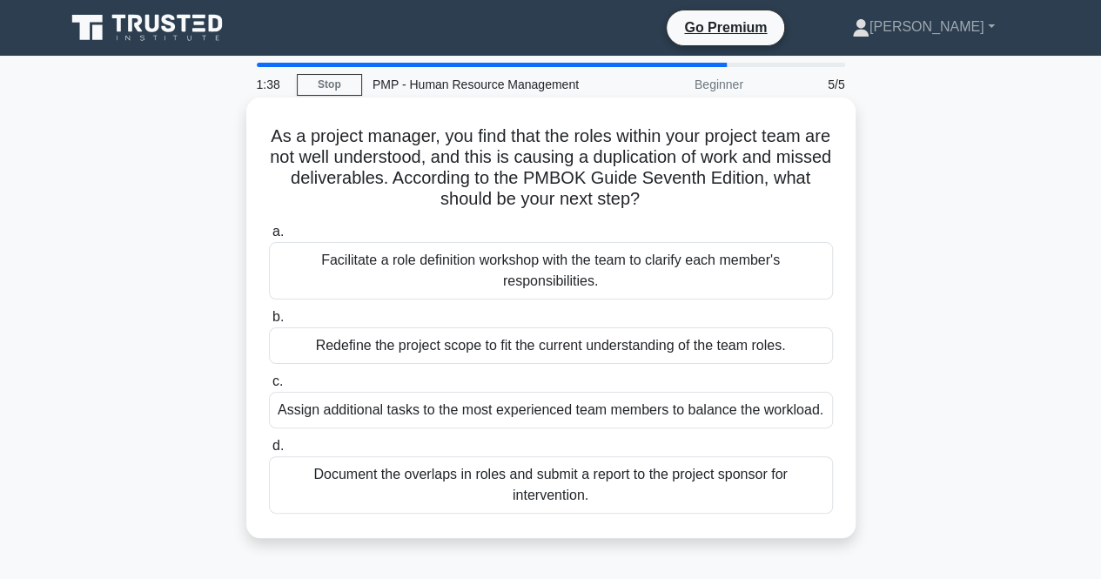
click at [778, 274] on div "Facilitate a role definition workshop with the team to clarify each member's re…" at bounding box center [551, 270] width 564 height 57
click at [269, 238] on input "a. Facilitate a role definition workshop with the team to clarify each member's…" at bounding box center [269, 231] width 0 height 11
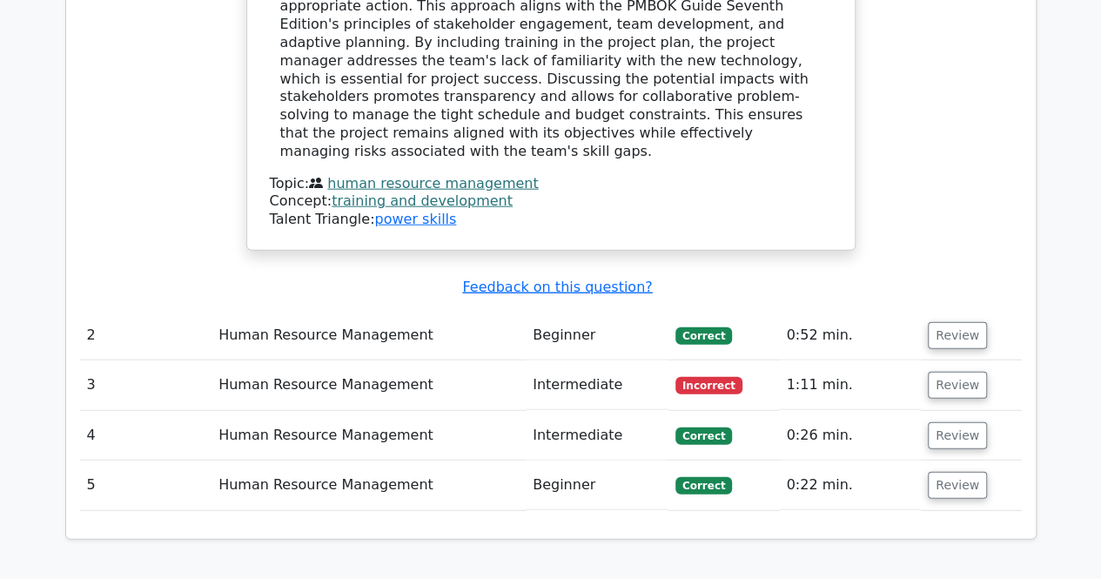
scroll to position [2058, 0]
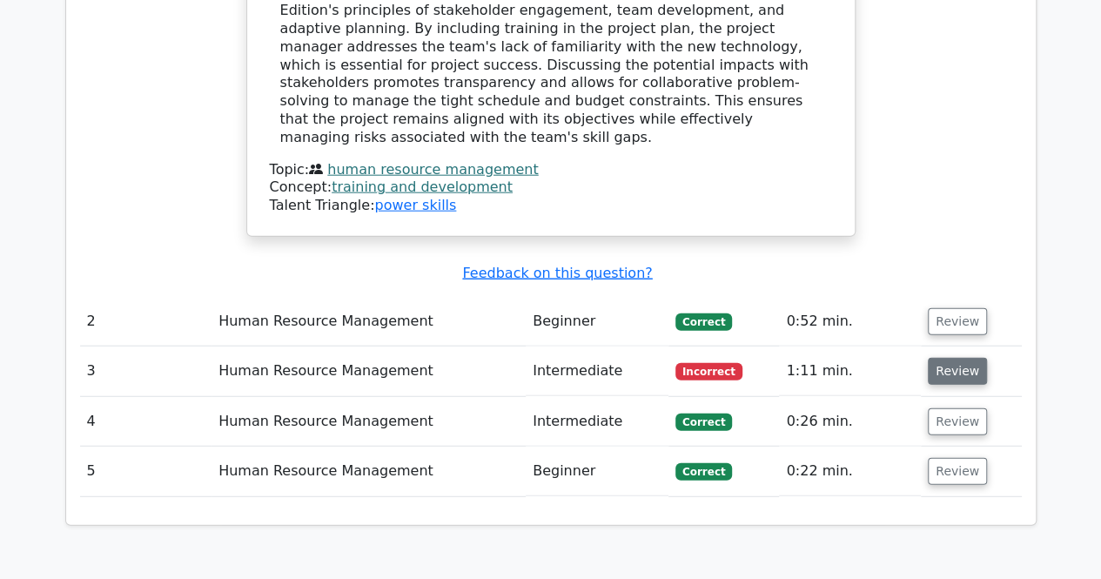
click at [961, 358] on button "Review" at bounding box center [957, 371] width 59 height 27
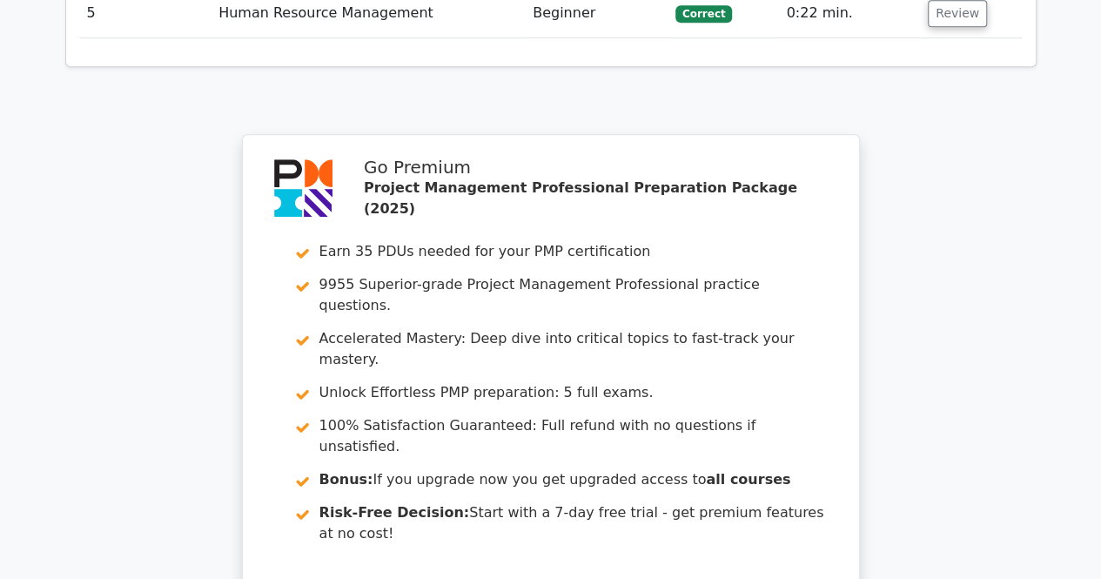
scroll to position [3965, 0]
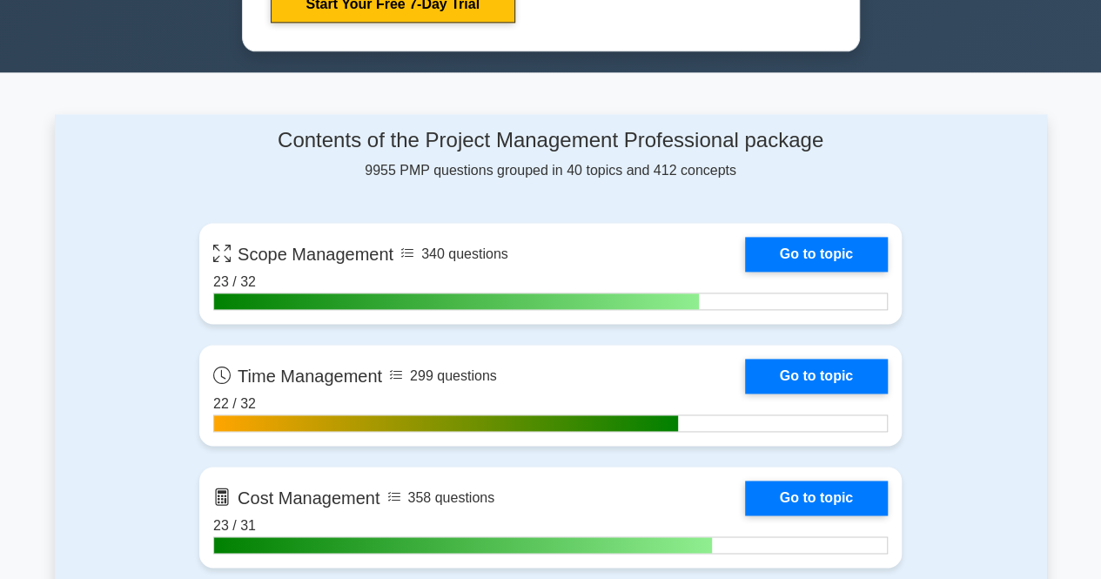
scroll to position [1078, 0]
